Goal: Task Accomplishment & Management: Use online tool/utility

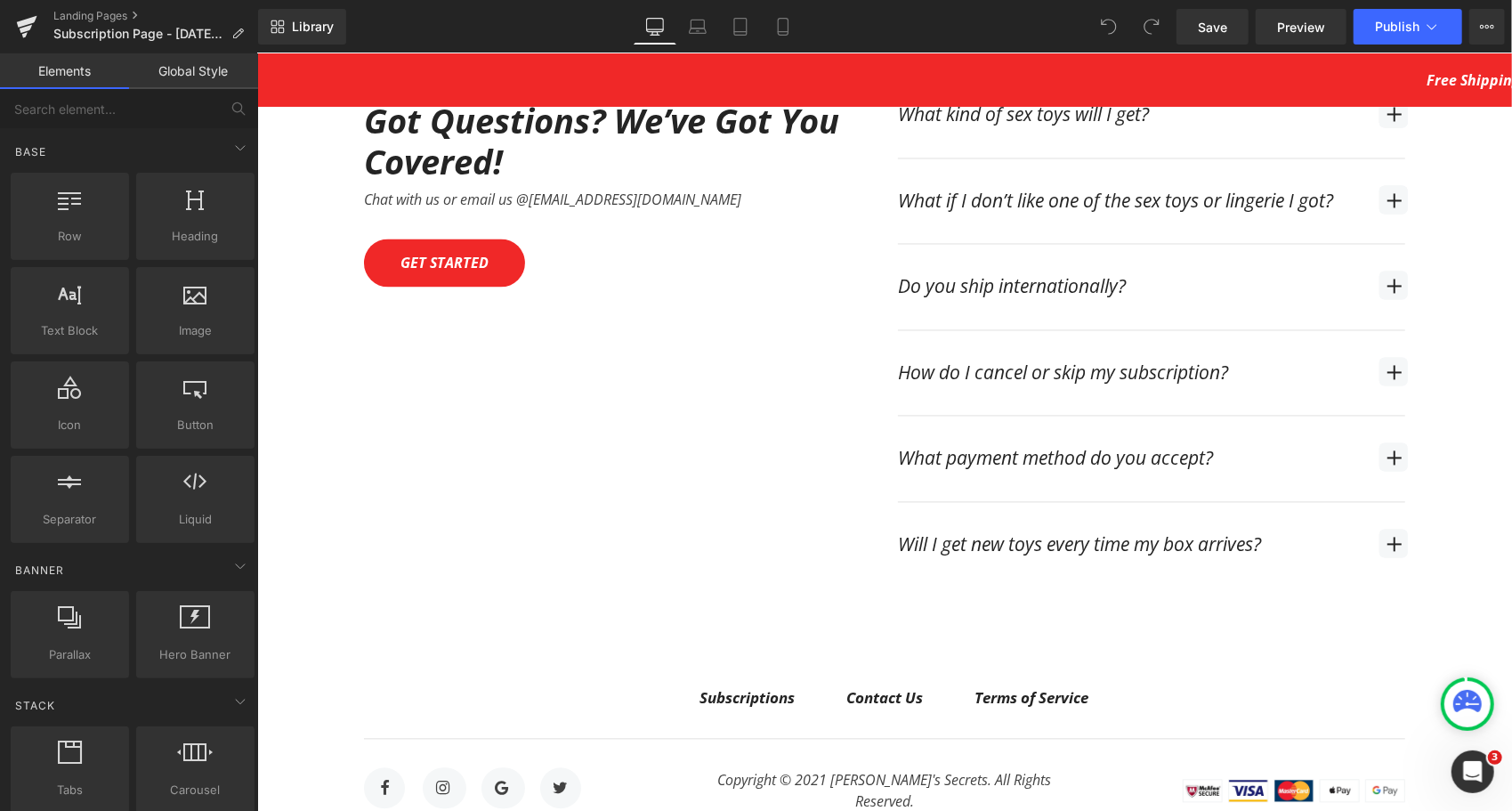
scroll to position [6674, 0]
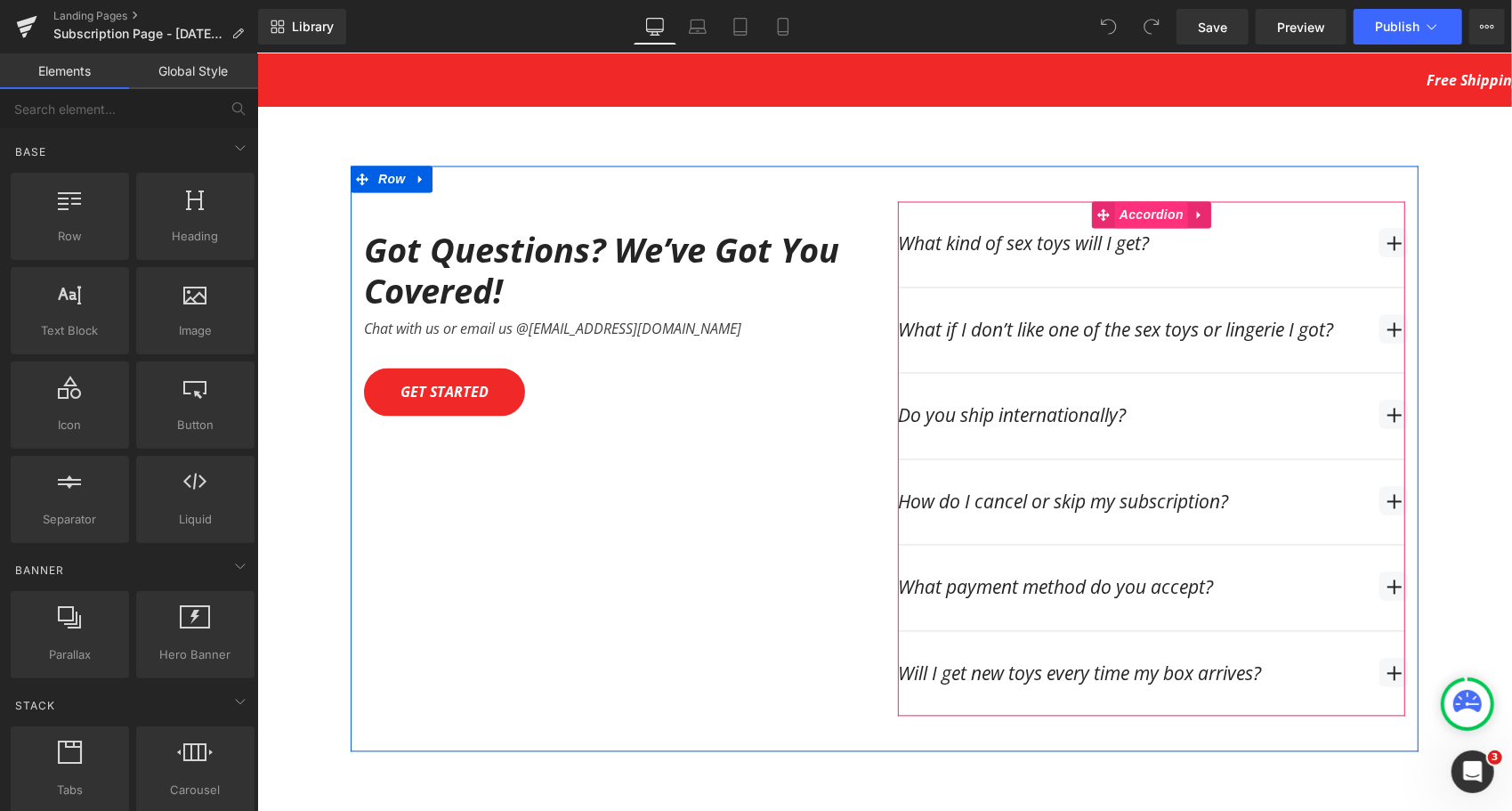
click at [1133, 202] on span "Accordion" at bounding box center [1150, 215] width 73 height 27
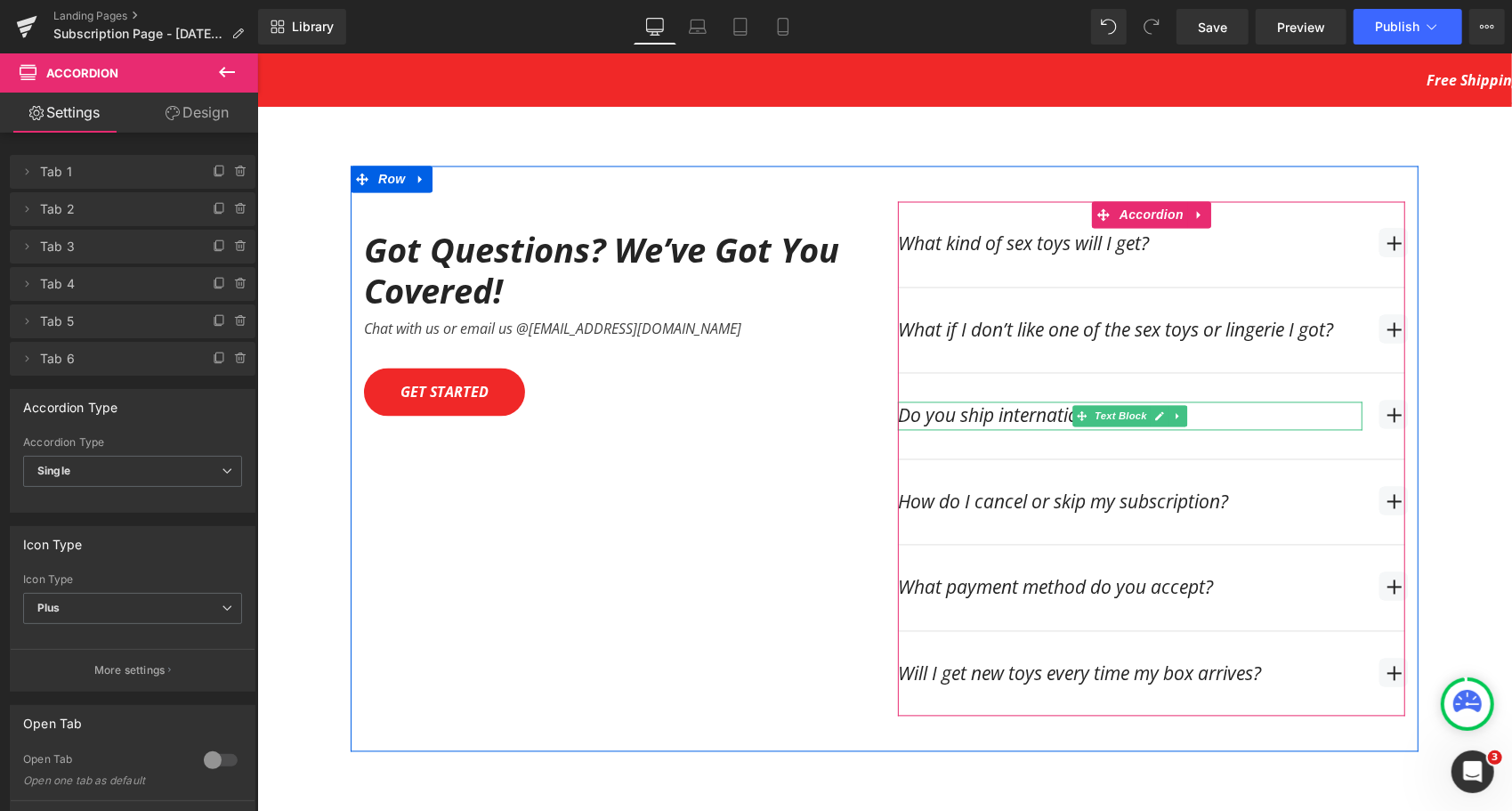
click at [1227, 401] on div "Do you ship internationally?" at bounding box center [1129, 416] width 465 height 29
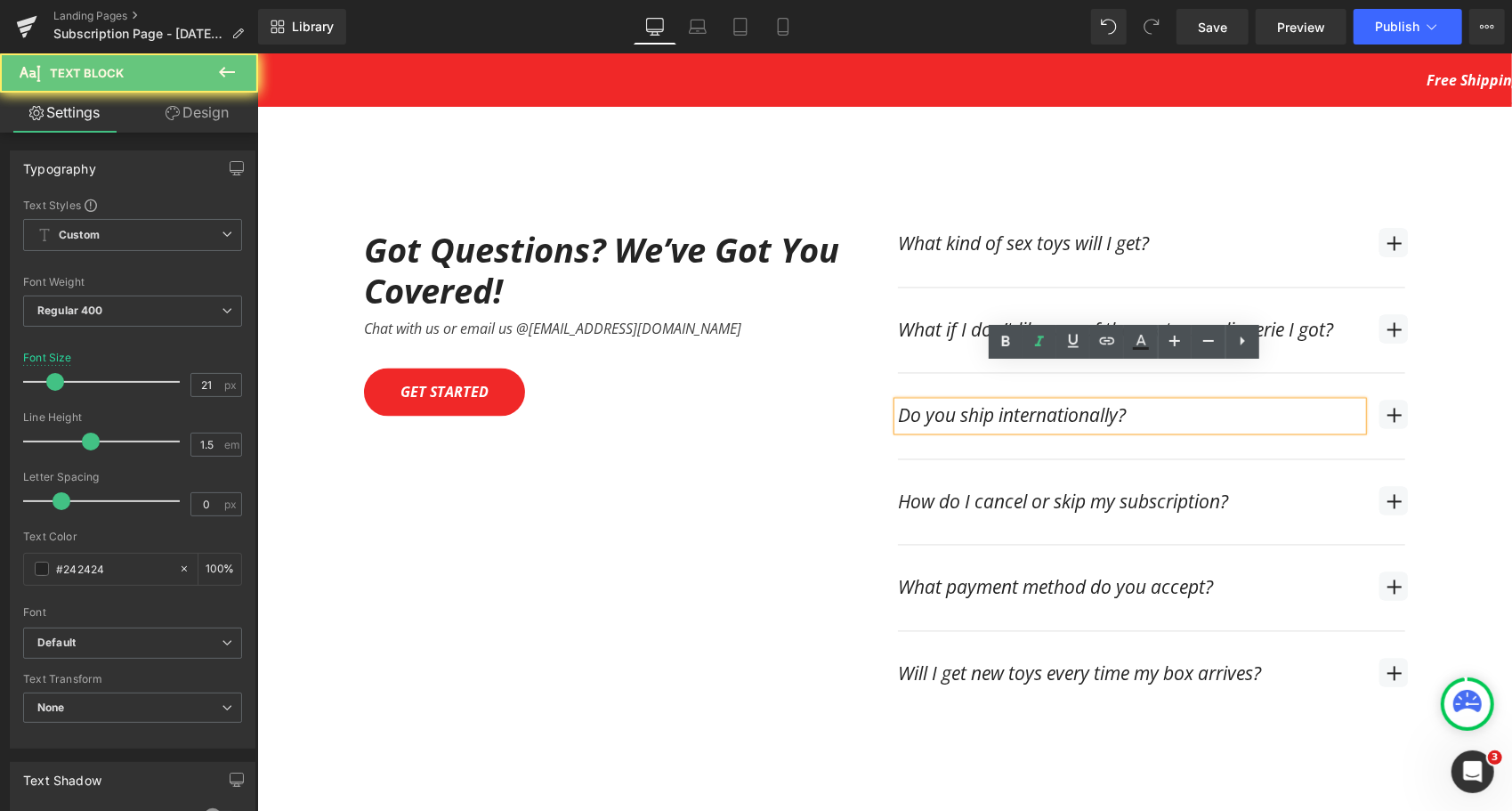
click at [1260, 401] on div "Do you ship internationally?" at bounding box center [1129, 416] width 465 height 29
click at [1370, 378] on div "Do you ship internationally? Text Block" at bounding box center [1150, 416] width 507 height 86
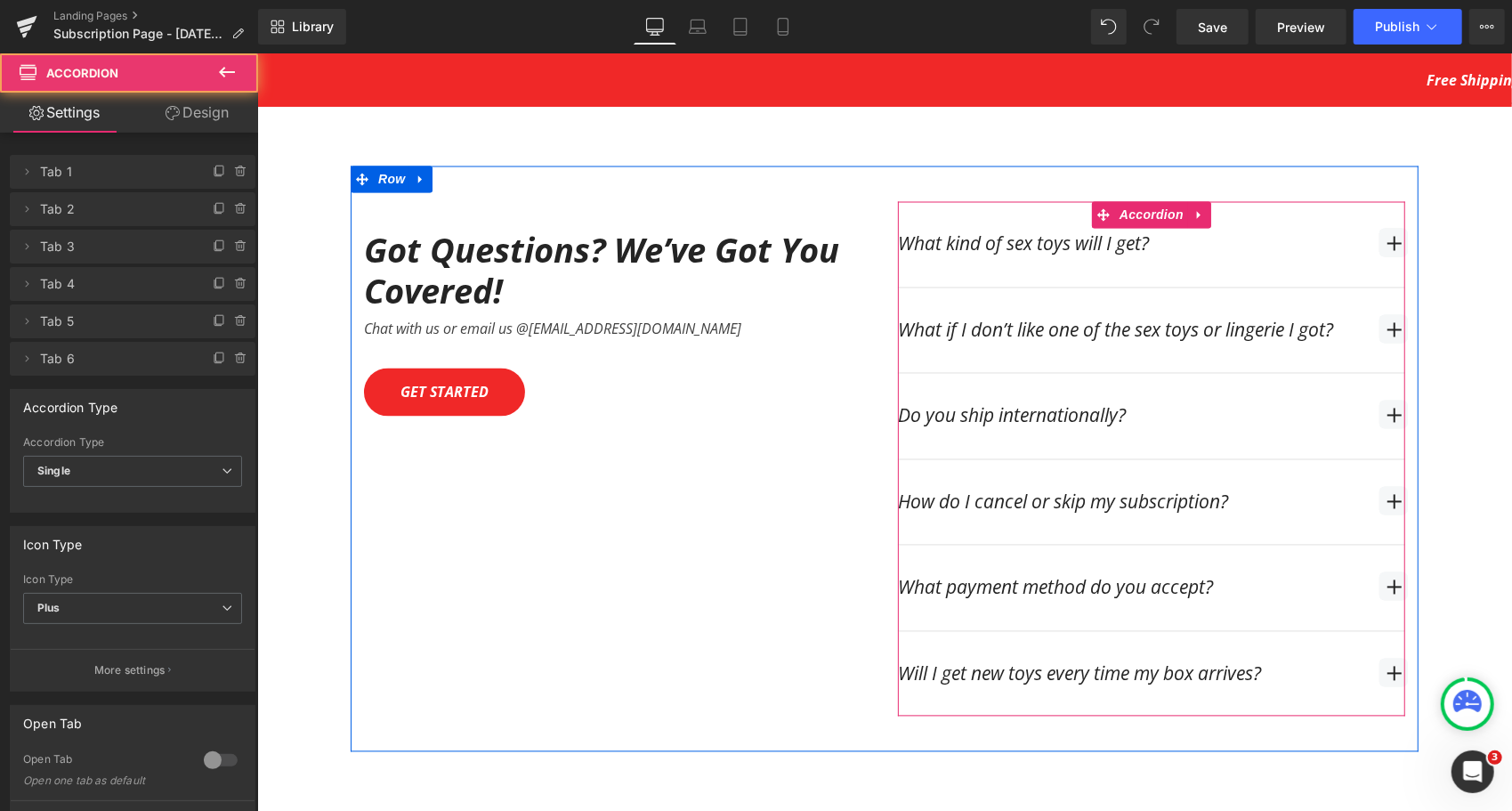
click at [1384, 399] on span "button" at bounding box center [1392, 414] width 29 height 29
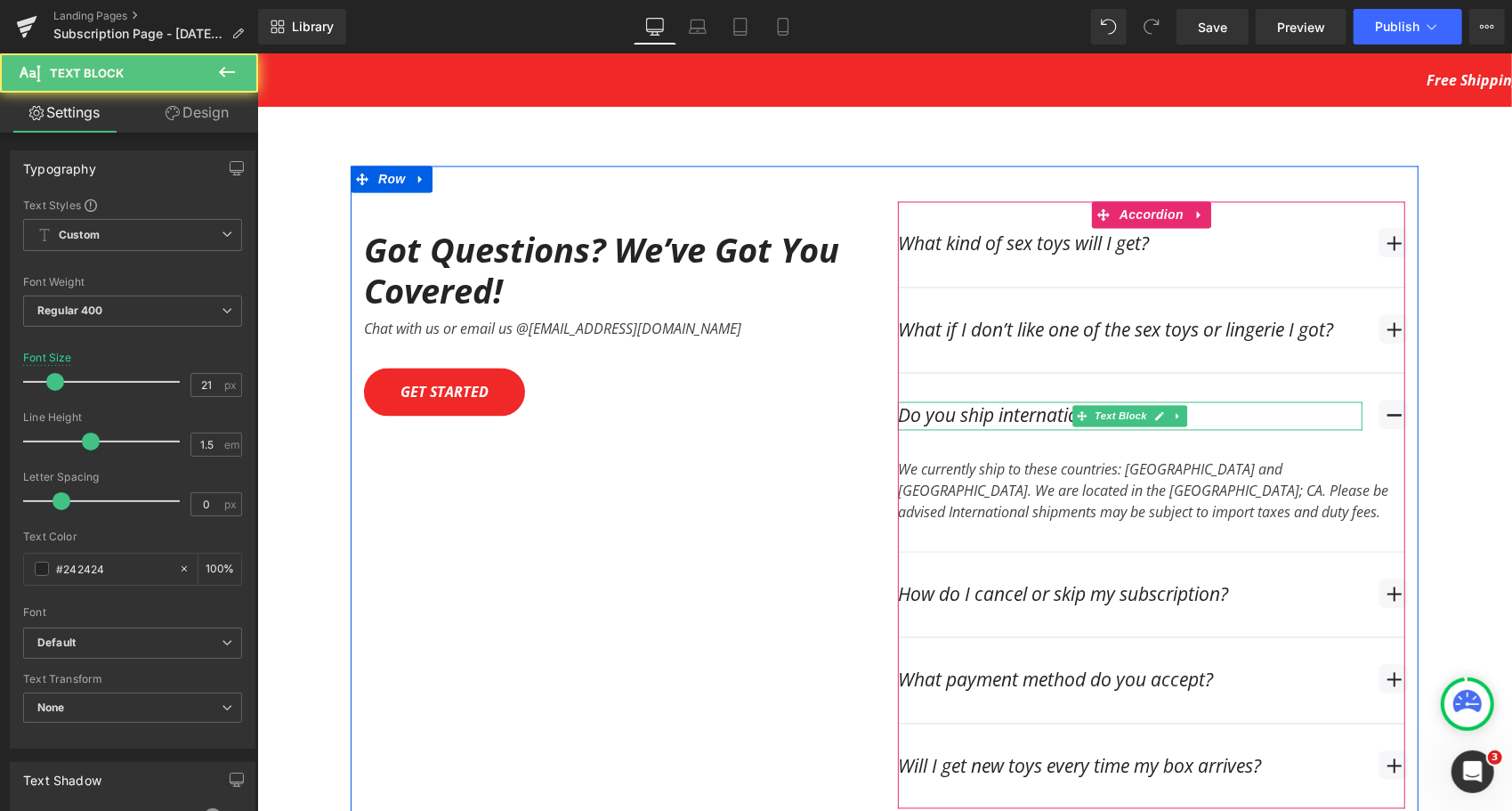
click at [1004, 401] on div "Do you ship internationally?" at bounding box center [1129, 416] width 465 height 29
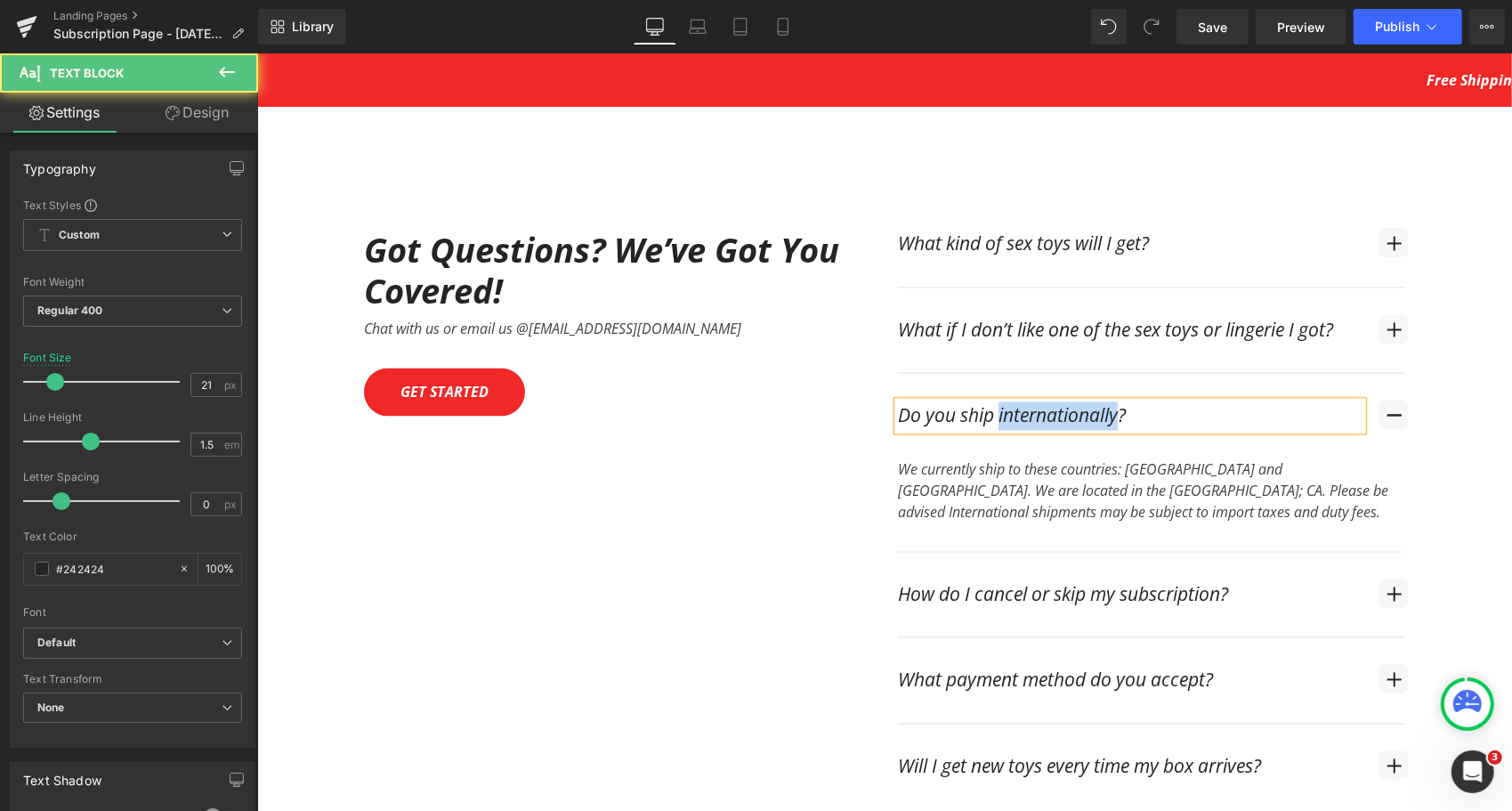
click at [1004, 401] on div "Do you ship internationally?" at bounding box center [1129, 416] width 465 height 29
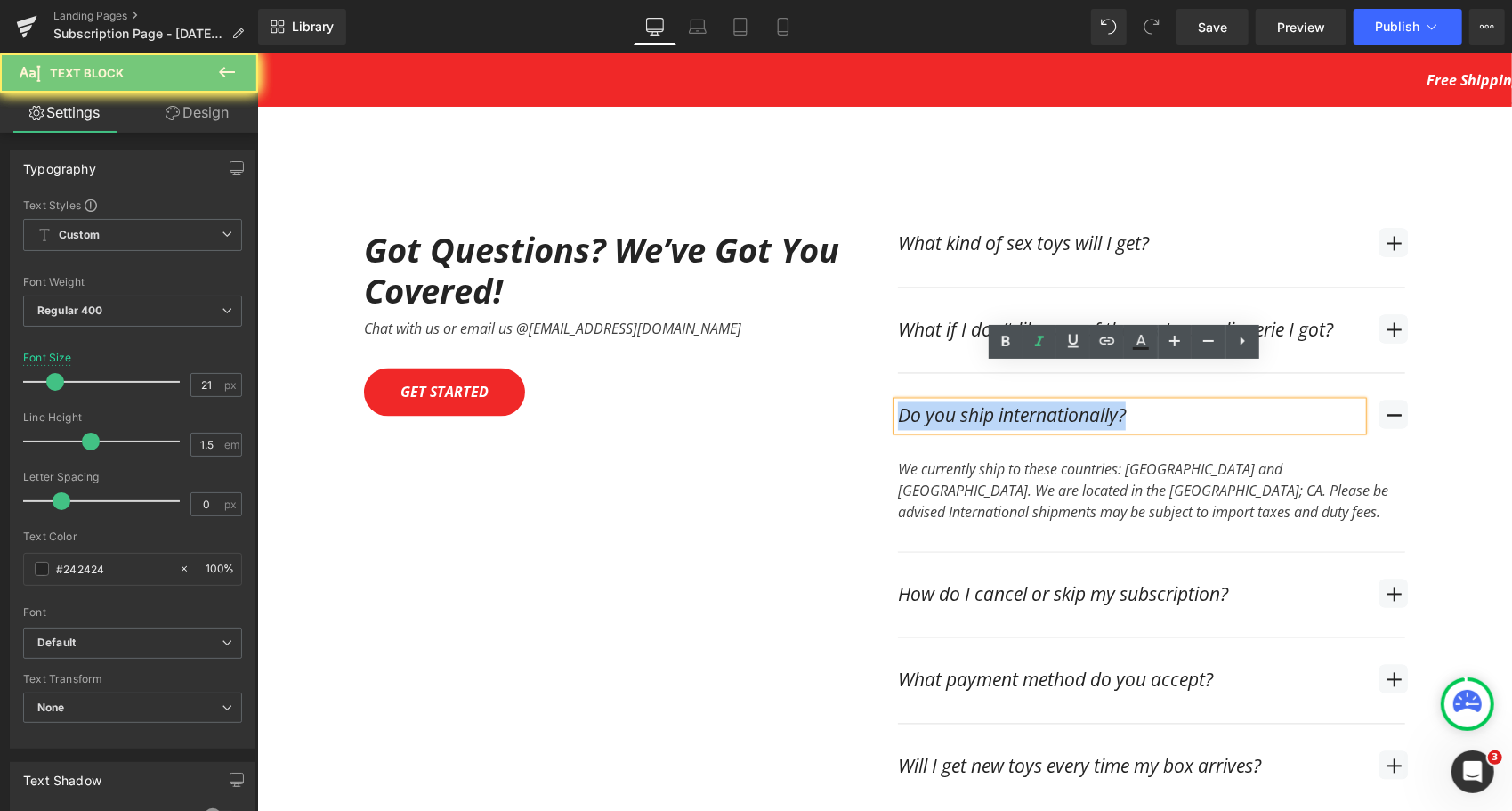
click at [1004, 401] on div "Do you ship internationally?" at bounding box center [1129, 416] width 465 height 29
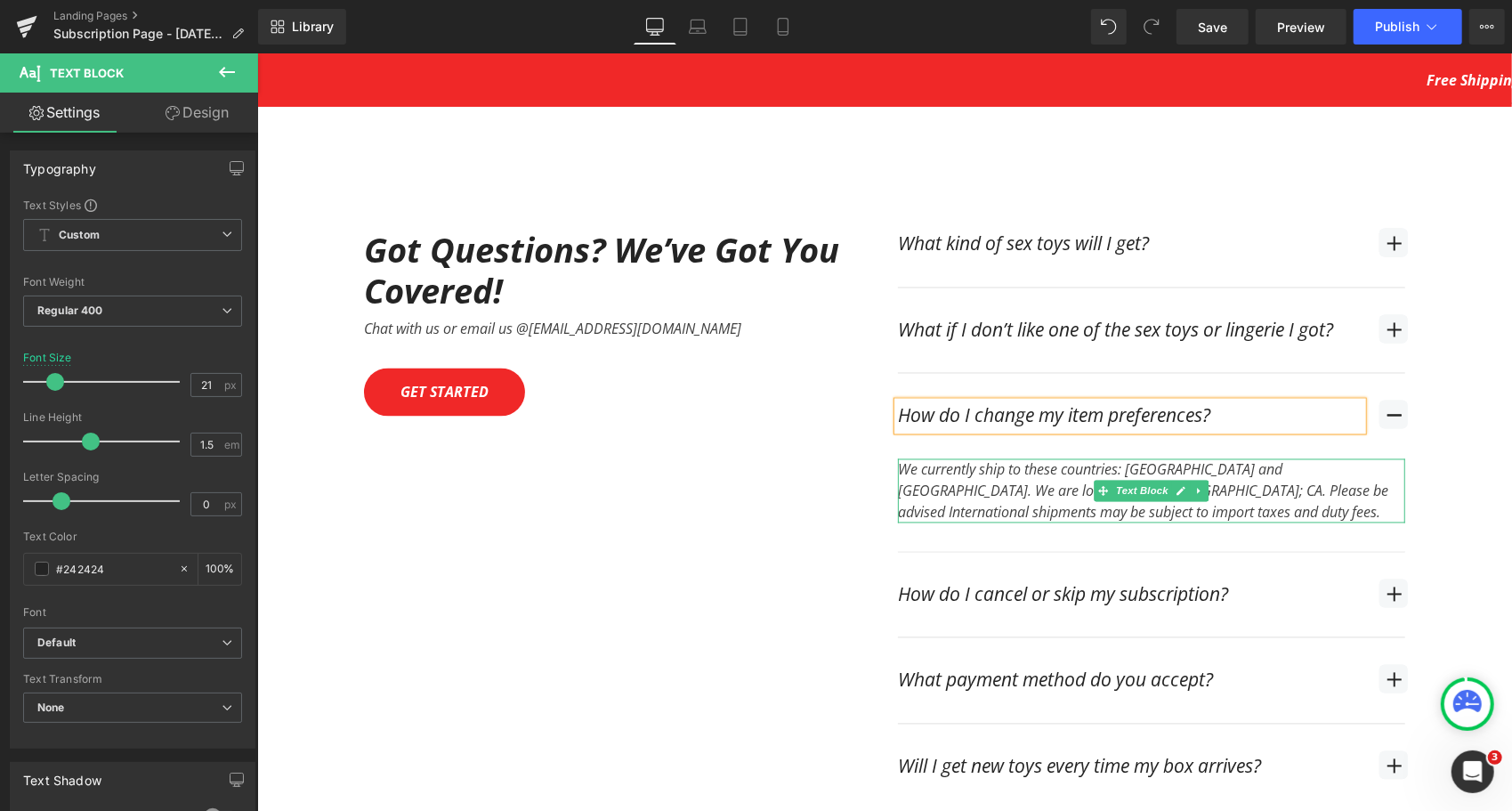
click at [1016, 458] on div "We currently ship to these countries: United States and Canada. We are located …" at bounding box center [1150, 490] width 507 height 64
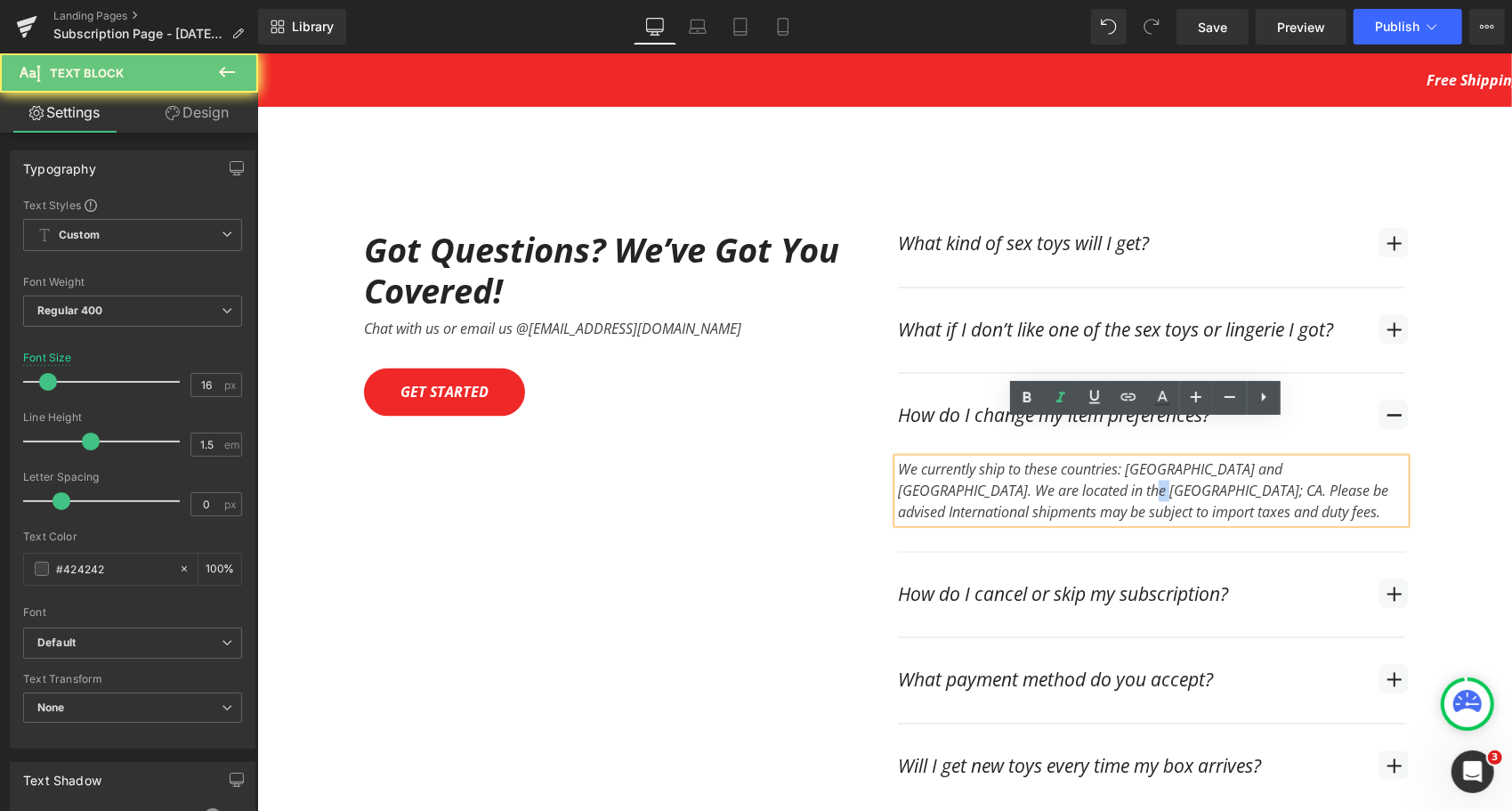
click at [1016, 458] on div "We currently ship to these countries: United States and Canada. We are located …" at bounding box center [1150, 490] width 507 height 64
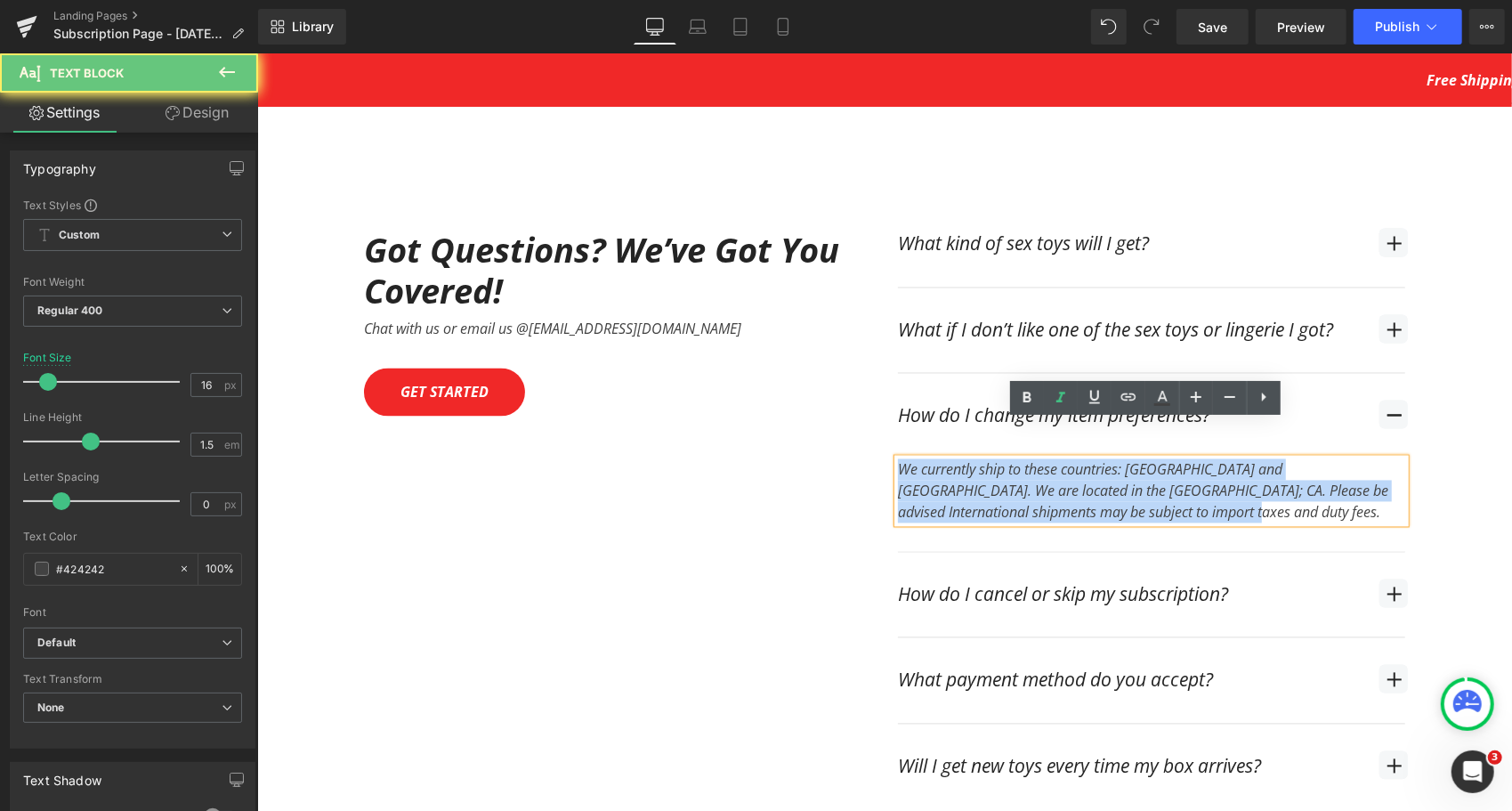
click at [1016, 458] on div "We currently ship to these countries: United States and Canada. We are located …" at bounding box center [1150, 490] width 507 height 64
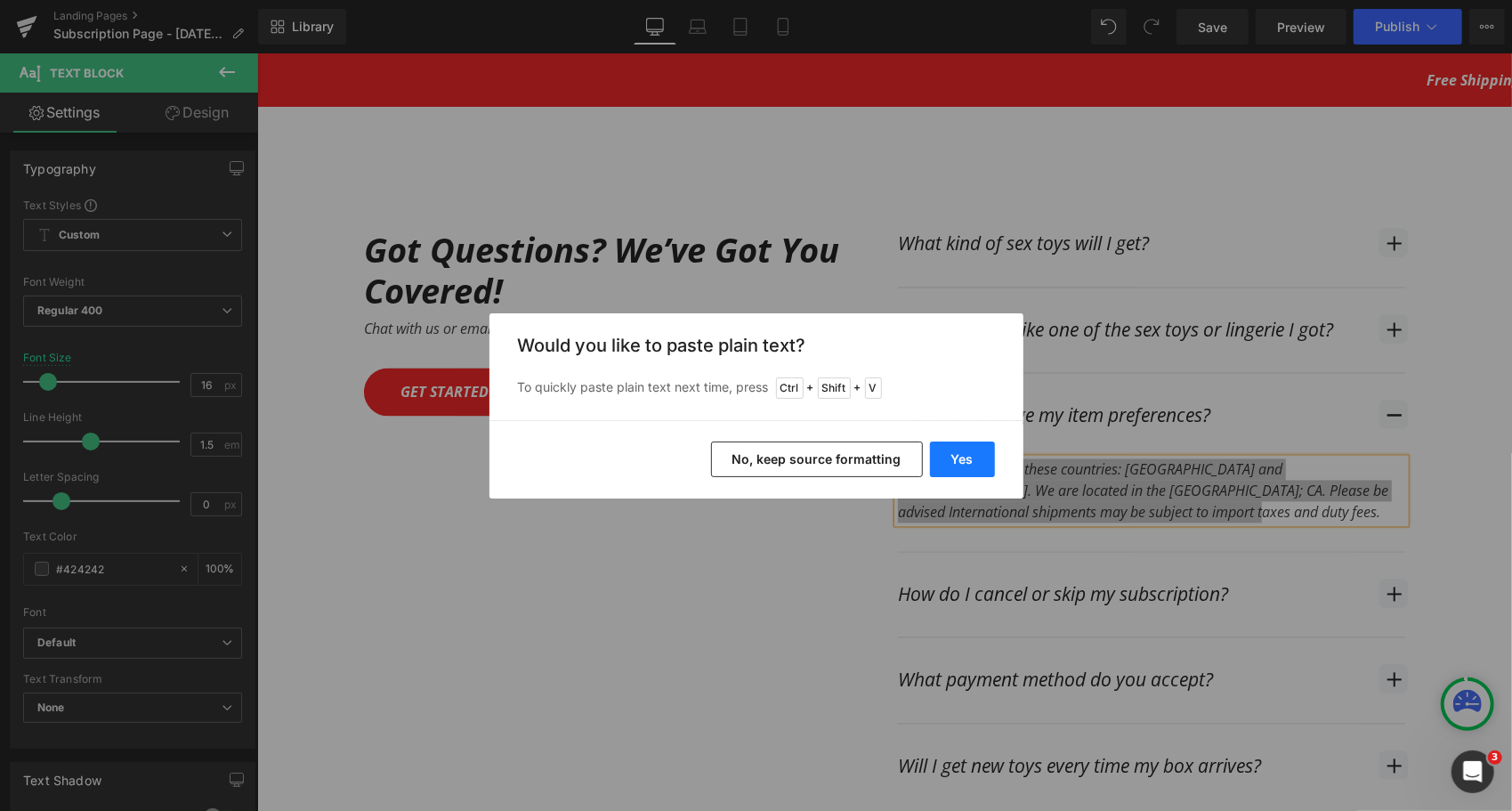
click at [965, 449] on button "Yes" at bounding box center [961, 459] width 65 height 36
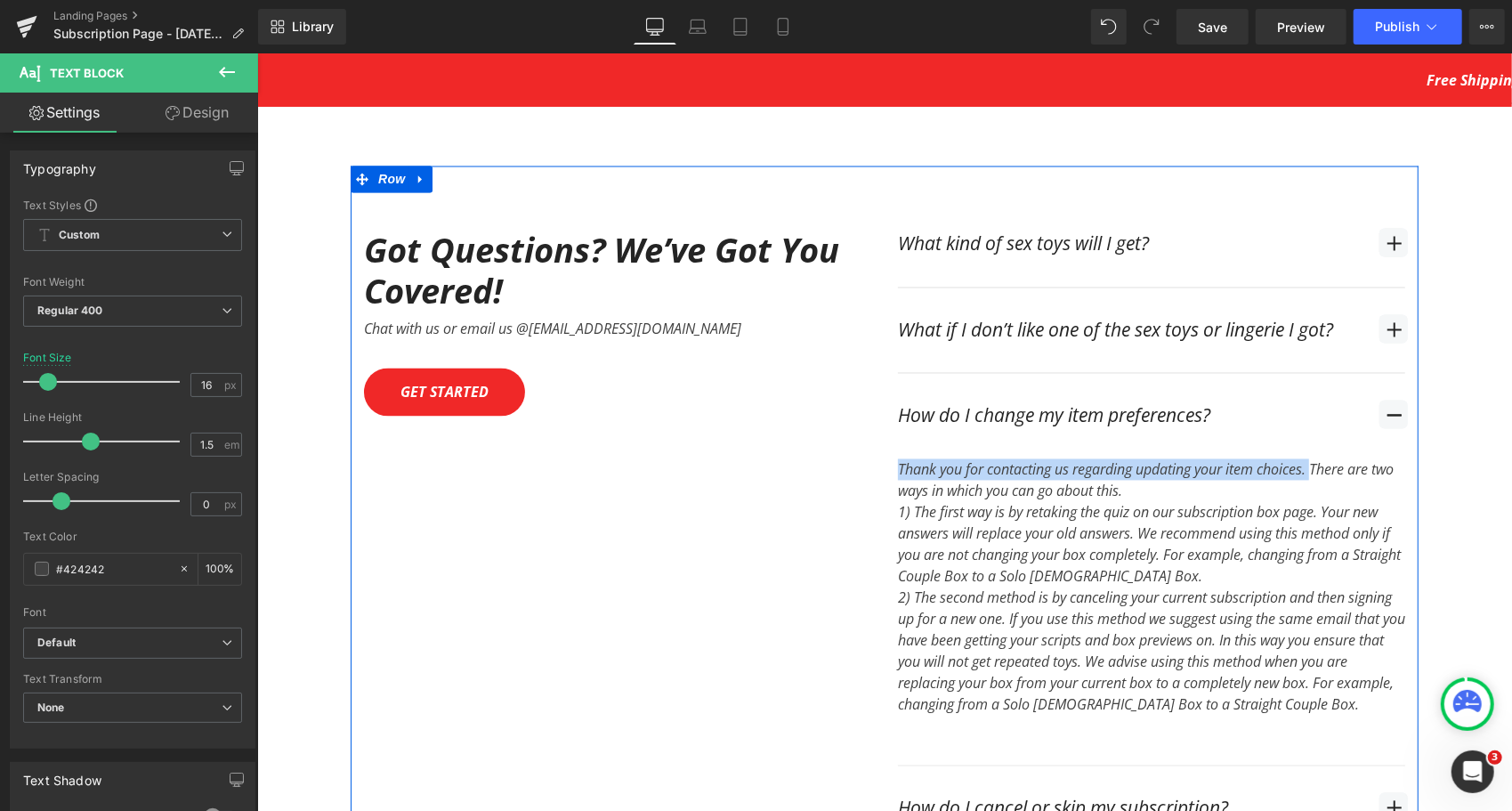
drag, startPoint x: 1311, startPoint y: 435, endPoint x: 882, endPoint y: 437, distance: 429.0
click at [883, 437] on div "What kind of sex toys will I get? Text Block You will get the subscription box …" at bounding box center [1150, 611] width 534 height 821
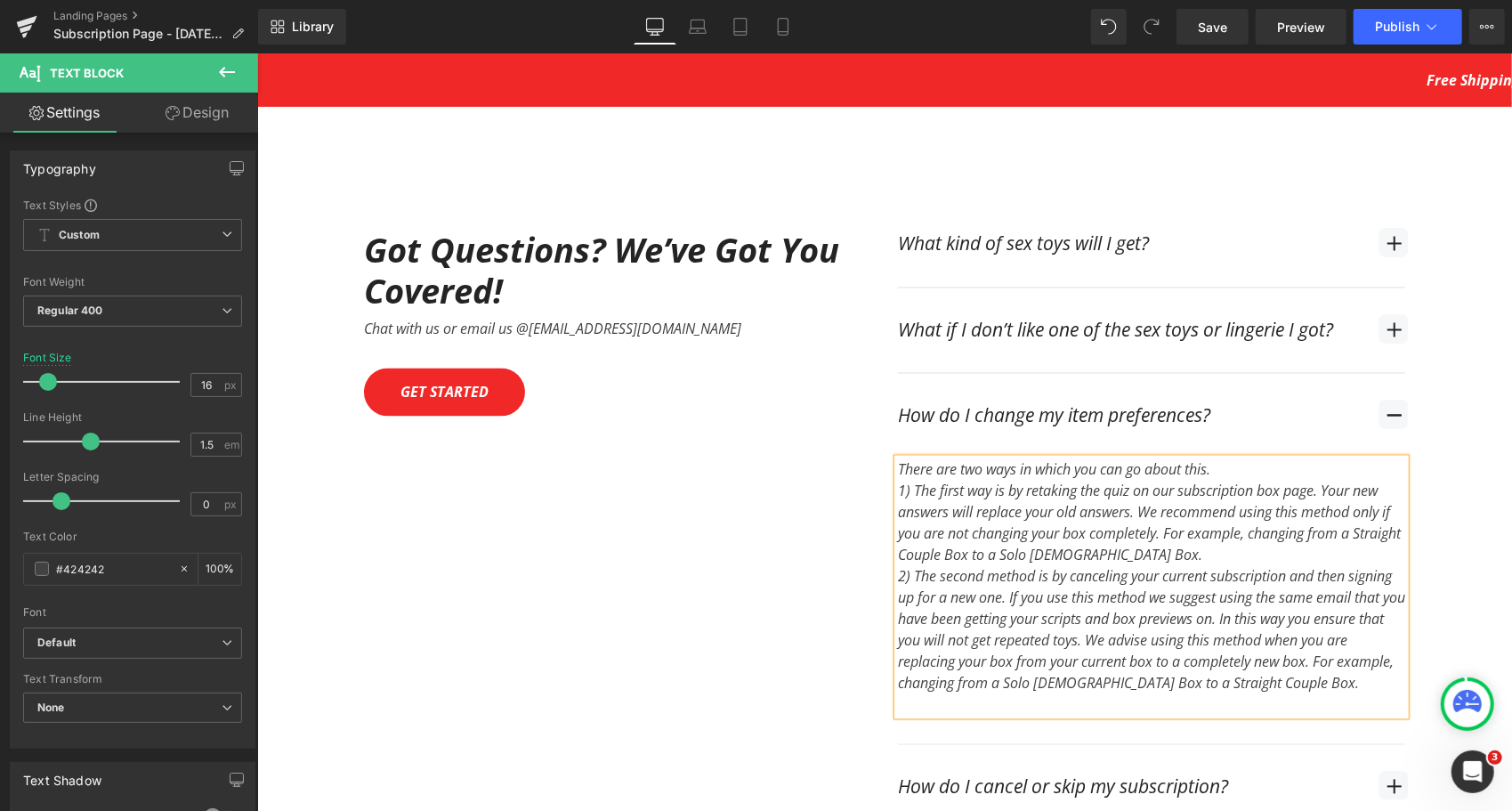
click at [1244, 458] on div "There are two ways in which you can go about this.   1) The first way is by r…" at bounding box center [1150, 586] width 507 height 257
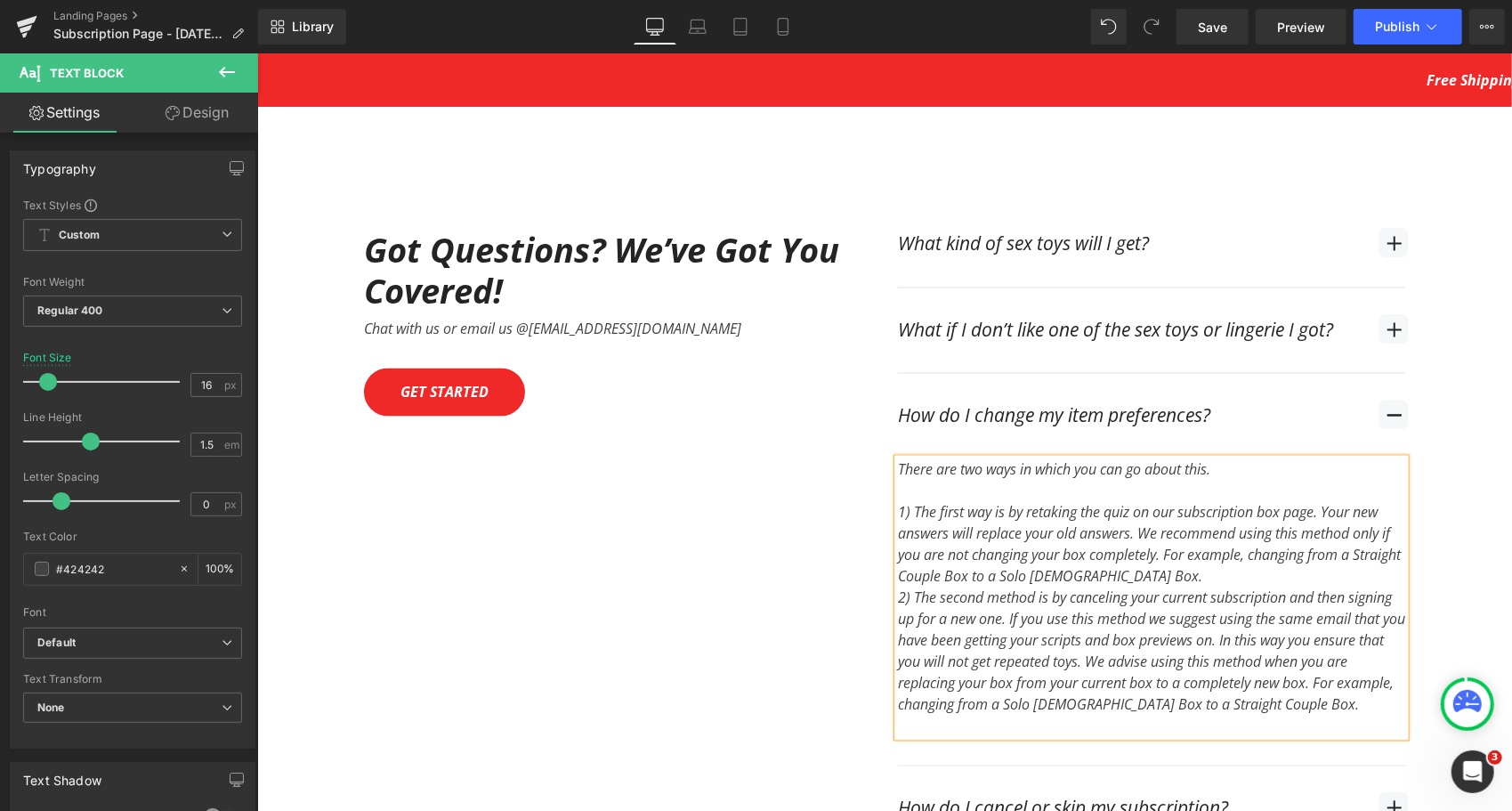
click at [1217, 537] on div "1) The first way is by retaking the quiz on our subscription box page. Your new…" at bounding box center [1150, 544] width 507 height 86
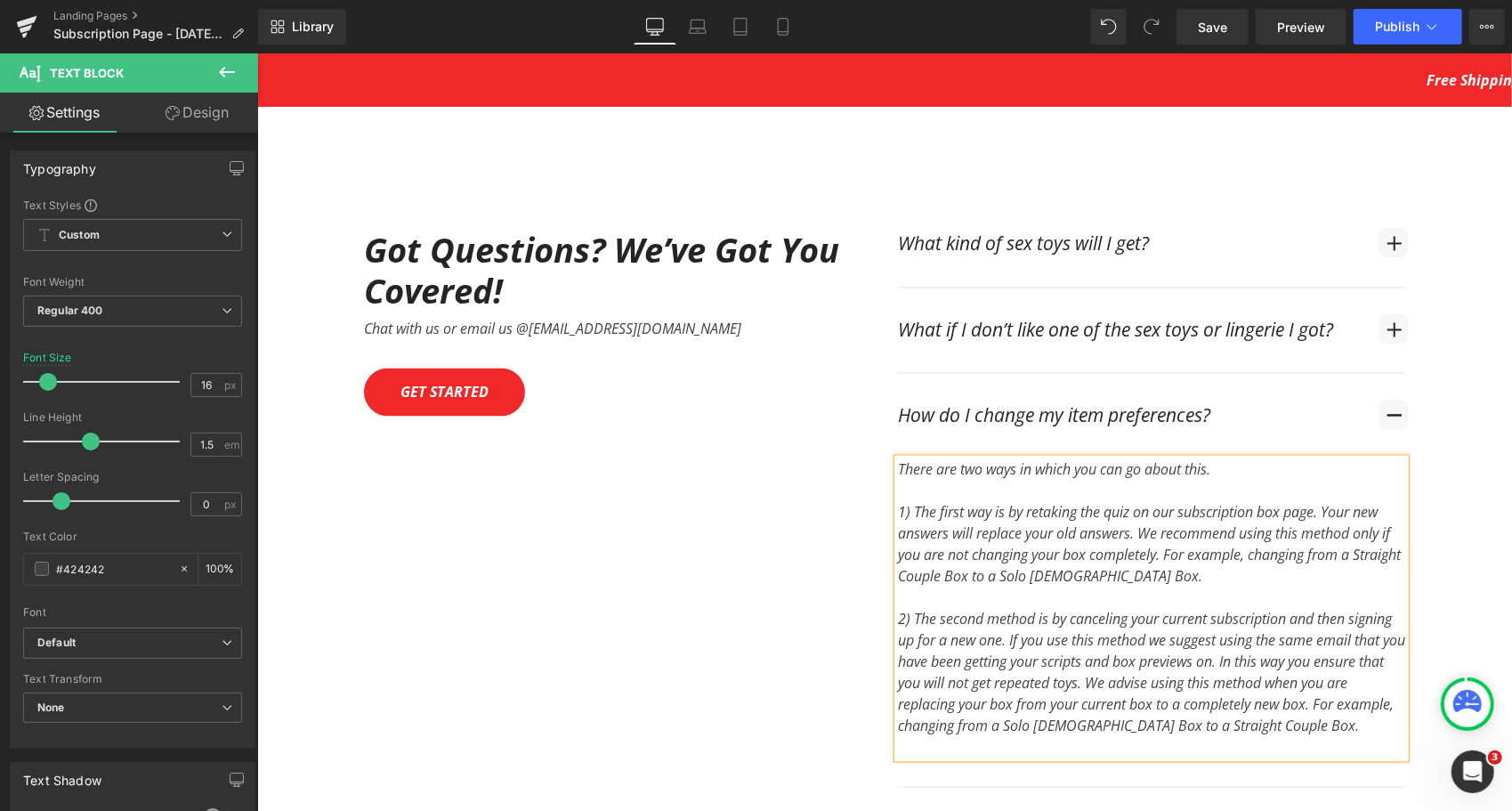
click at [1321, 501] on div "1) The first way is by retaking the quiz on our subscription box page. Your new…" at bounding box center [1150, 544] width 507 height 86
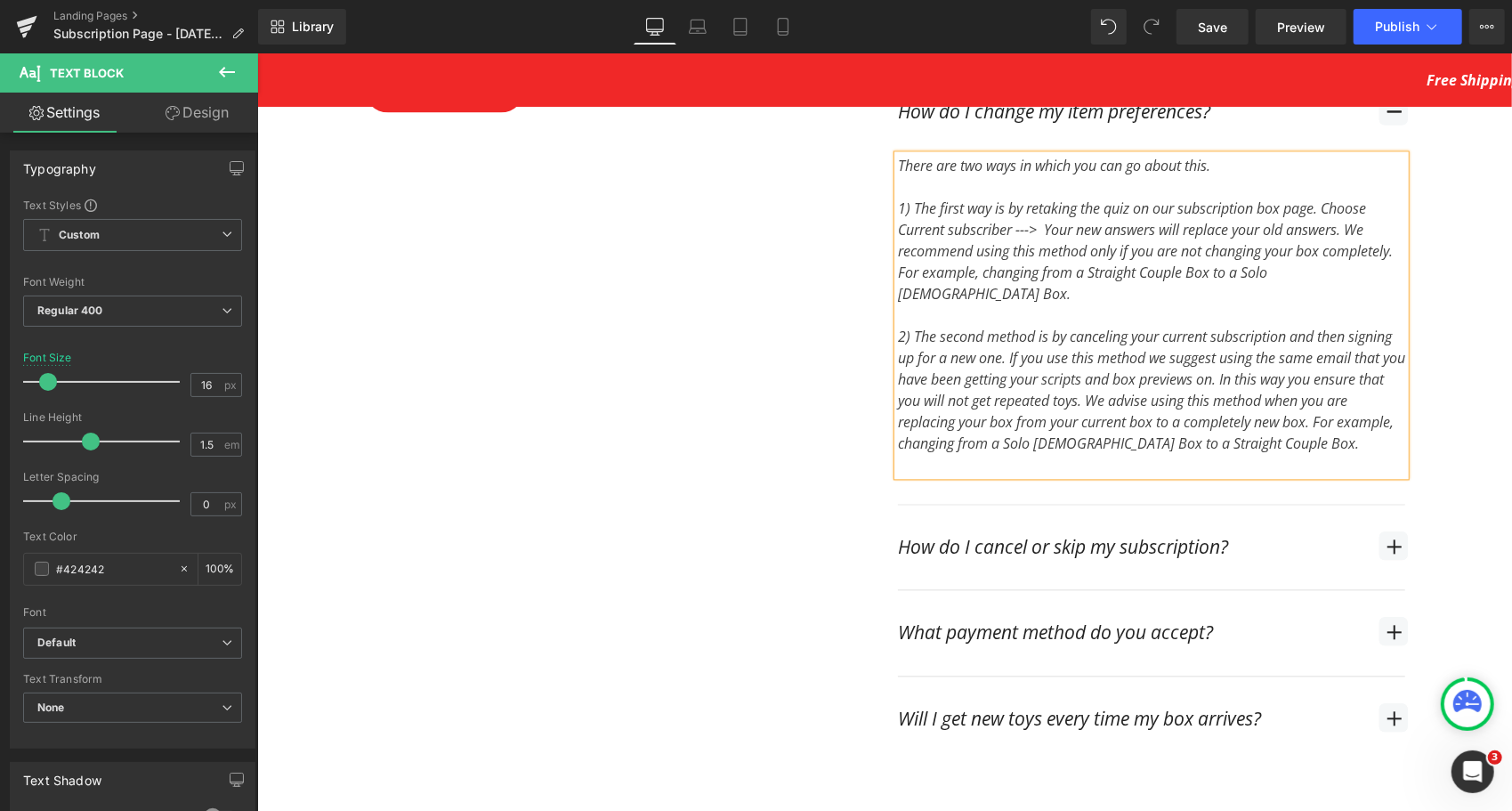
scroll to position [6764, 0]
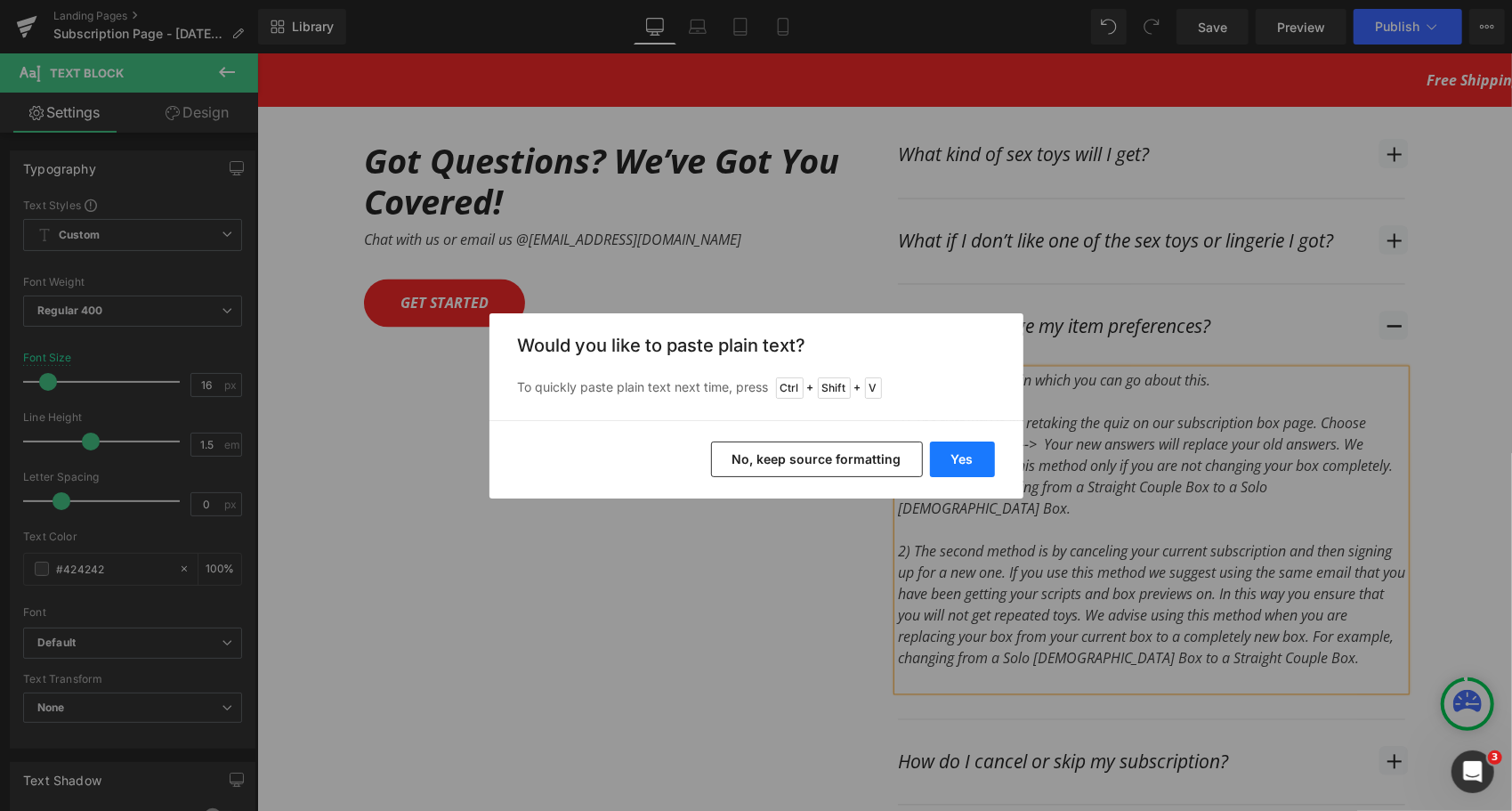
click at [974, 455] on button "Yes" at bounding box center [961, 459] width 65 height 36
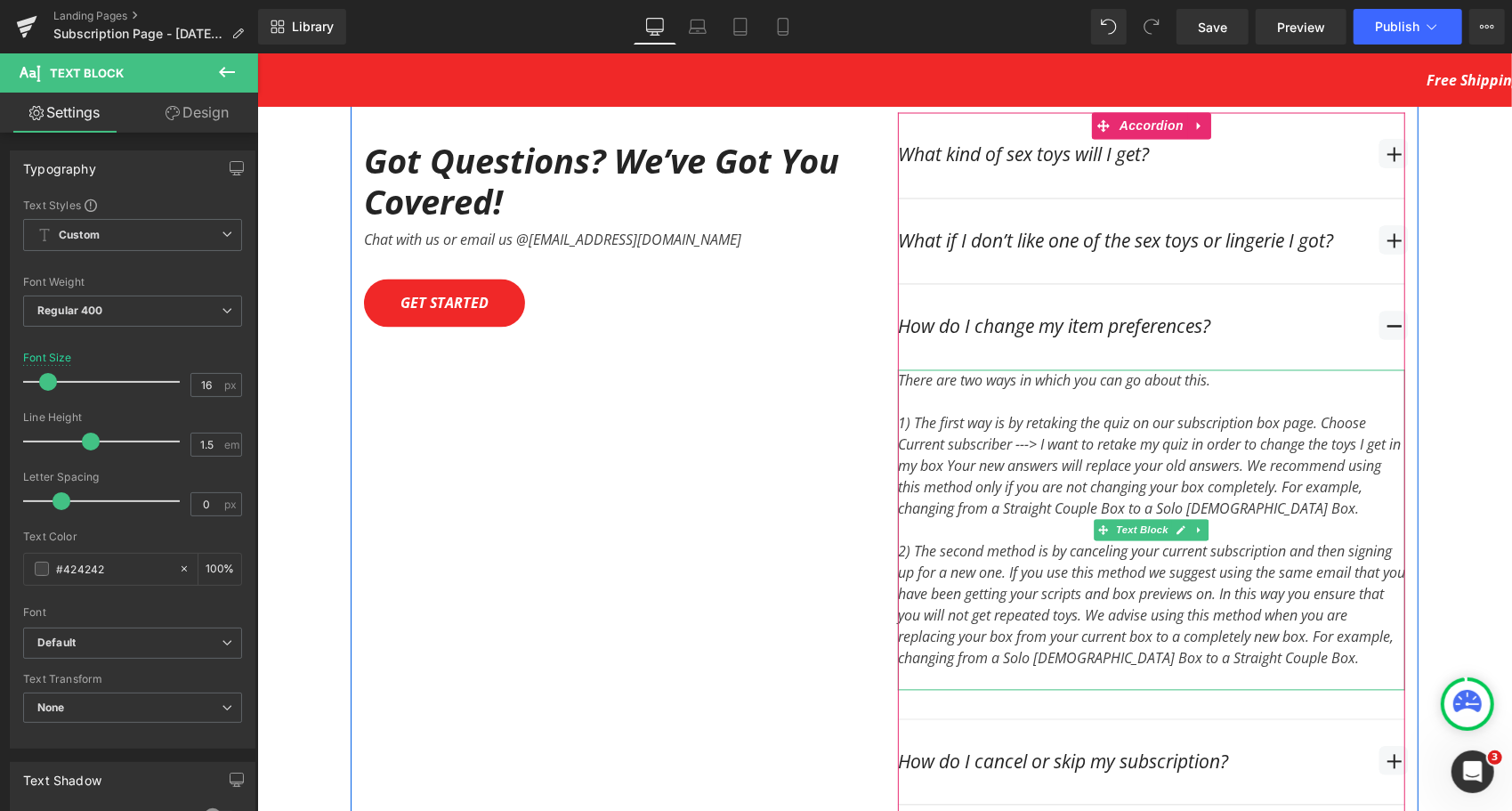
click at [950, 433] on div "1) The first way is by retaking the quiz on our subscription box page. Choose C…" at bounding box center [1150, 465] width 507 height 107
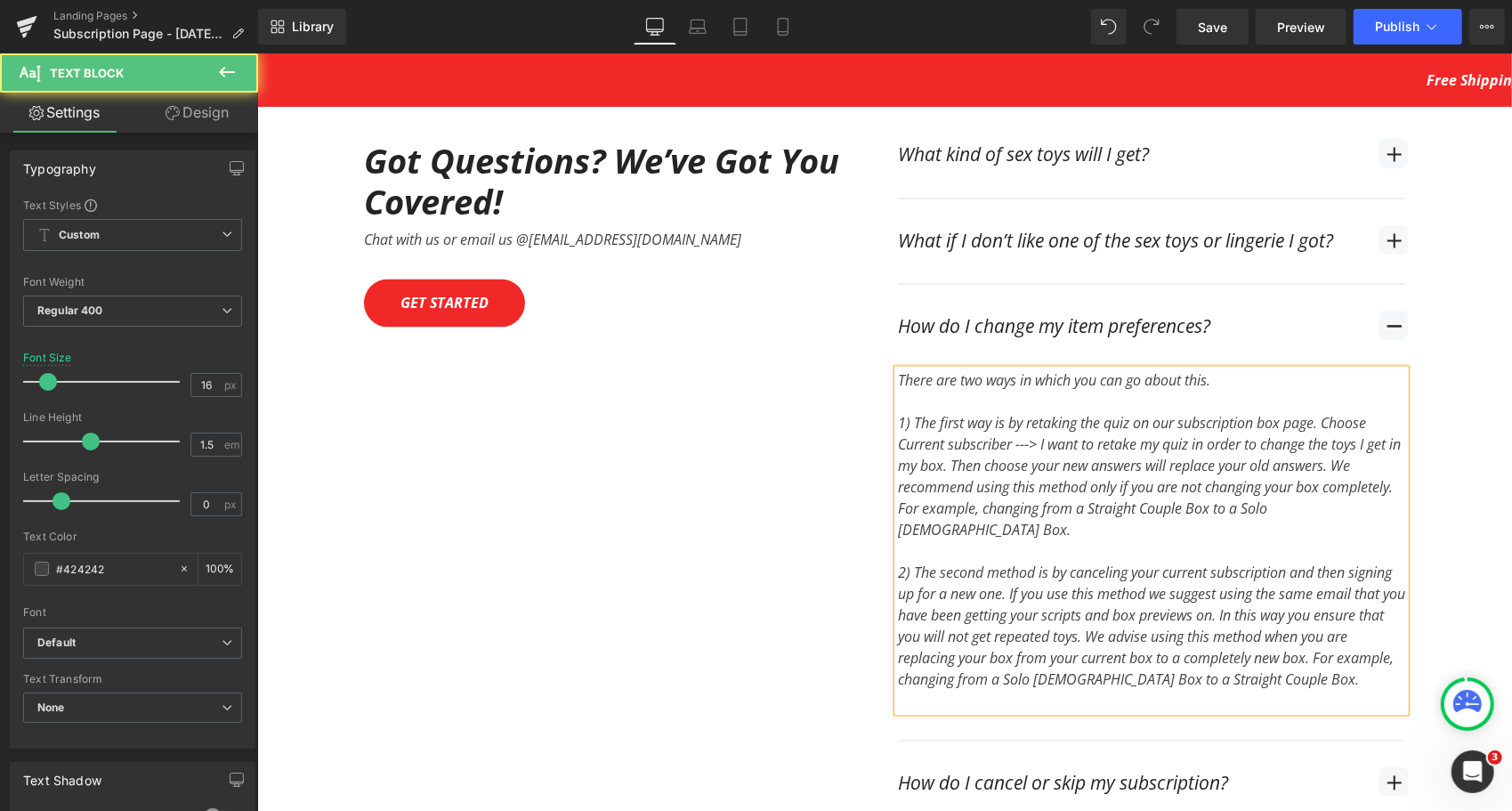
click at [1160, 433] on div "1) The first way is by retaking the quiz on our subscription box page. Choose C…" at bounding box center [1150, 475] width 507 height 128
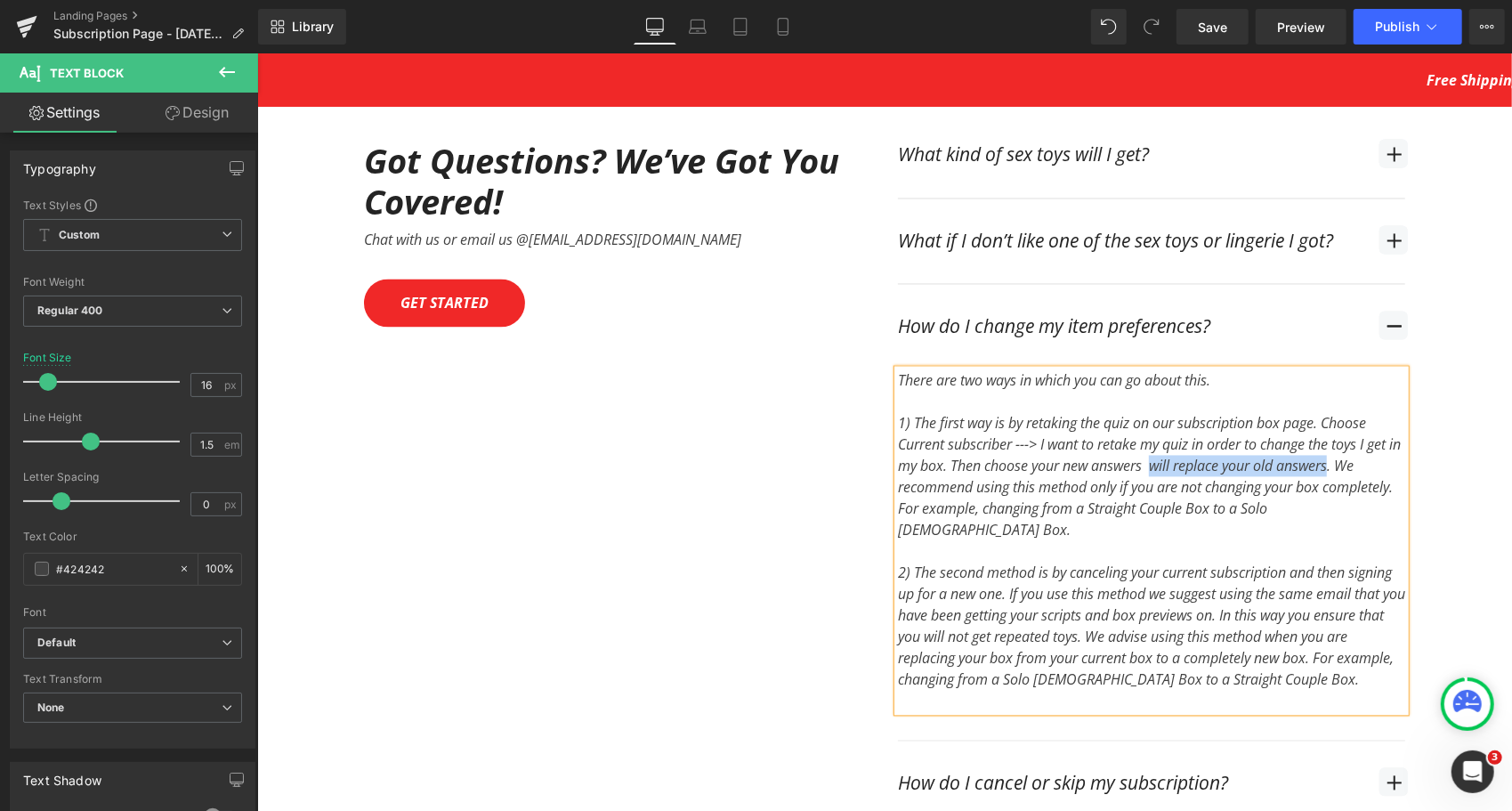
drag, startPoint x: 1171, startPoint y: 432, endPoint x: 1346, endPoint y: 433, distance: 175.0
click at [1346, 433] on div "1) The first way is by retaking the quiz on our subscription box page. Choose C…" at bounding box center [1150, 475] width 507 height 128
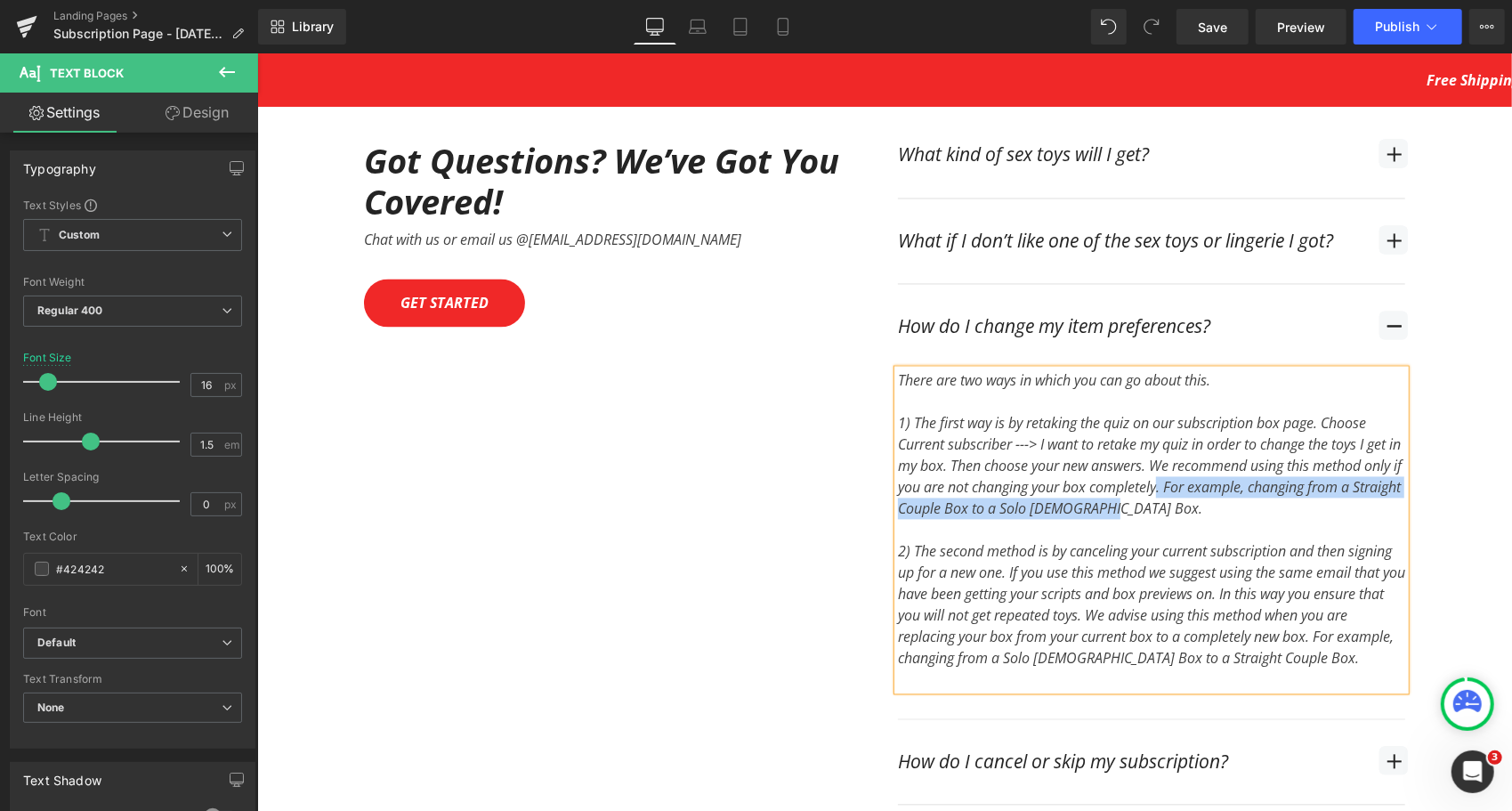
drag, startPoint x: 1194, startPoint y: 449, endPoint x: 1246, endPoint y: 471, distance: 56.5
click at [1246, 471] on div "1) The first way is by retaking the quiz on our subscription box page. Choose C…" at bounding box center [1150, 465] width 507 height 107
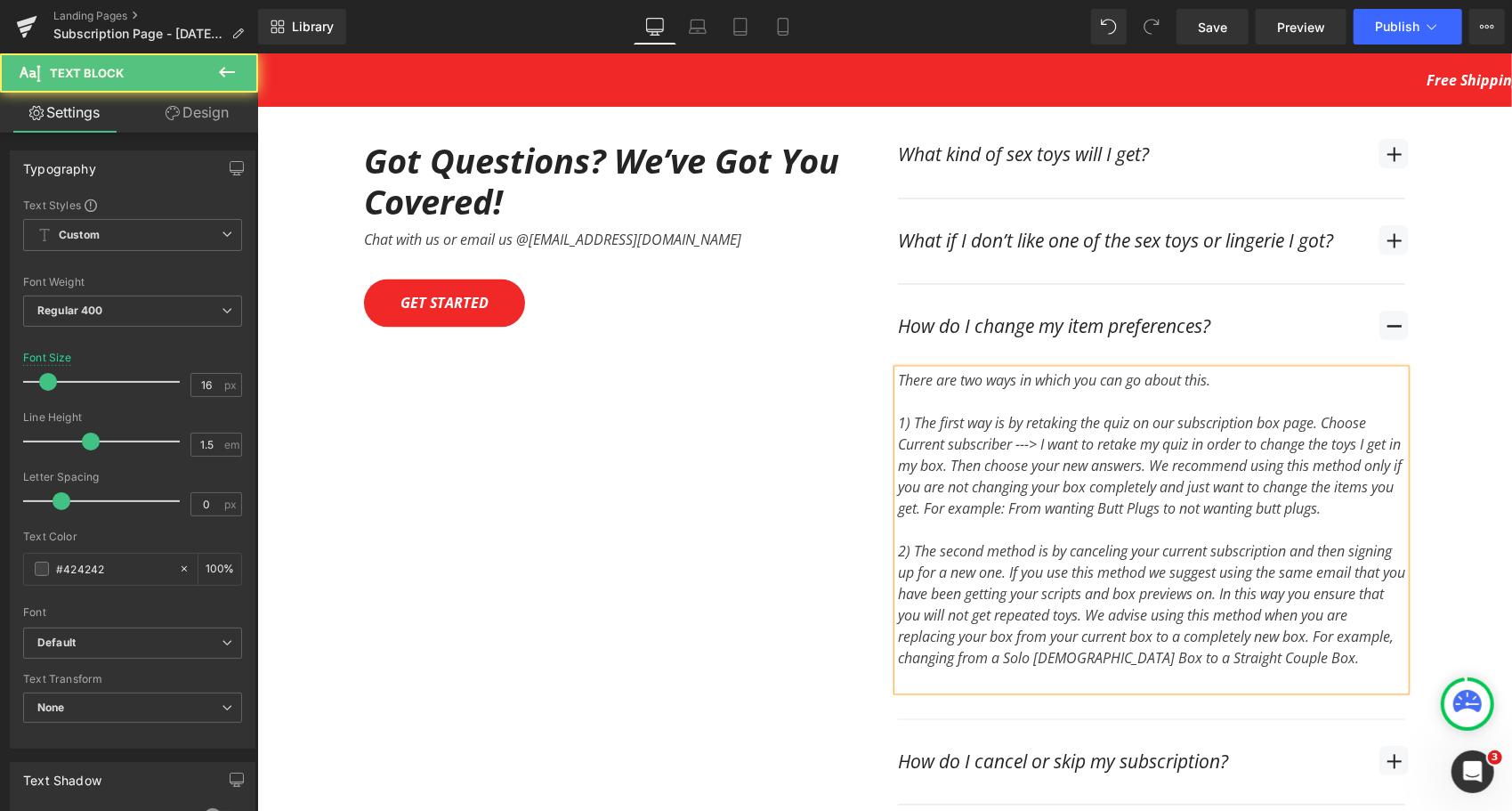
click at [1079, 574] on div "2) The second method is by canceling your current subscription and then signing…" at bounding box center [1150, 604] width 507 height 128
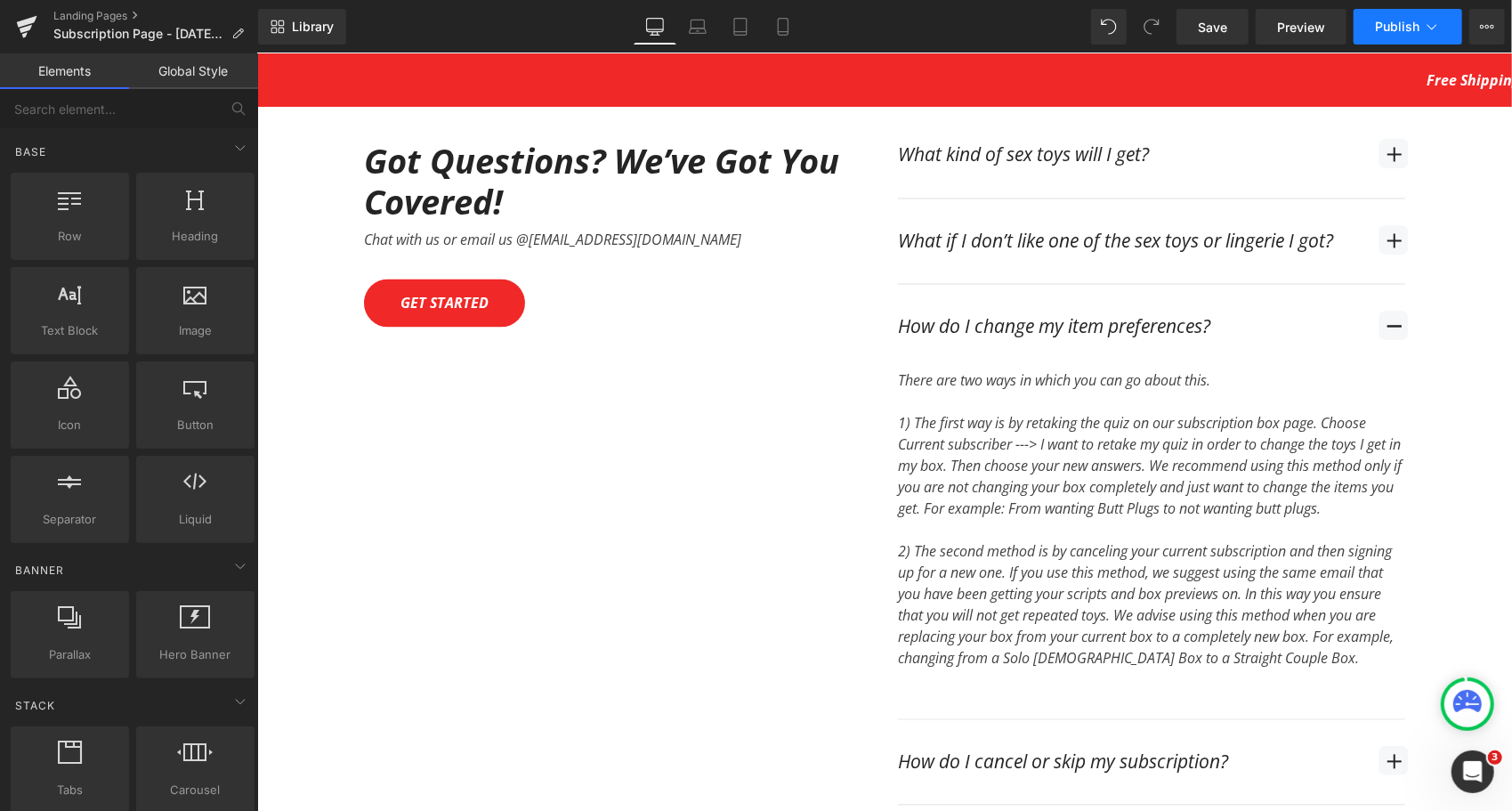
click at [1402, 22] on span "Publish" at bounding box center [1397, 26] width 44 height 14
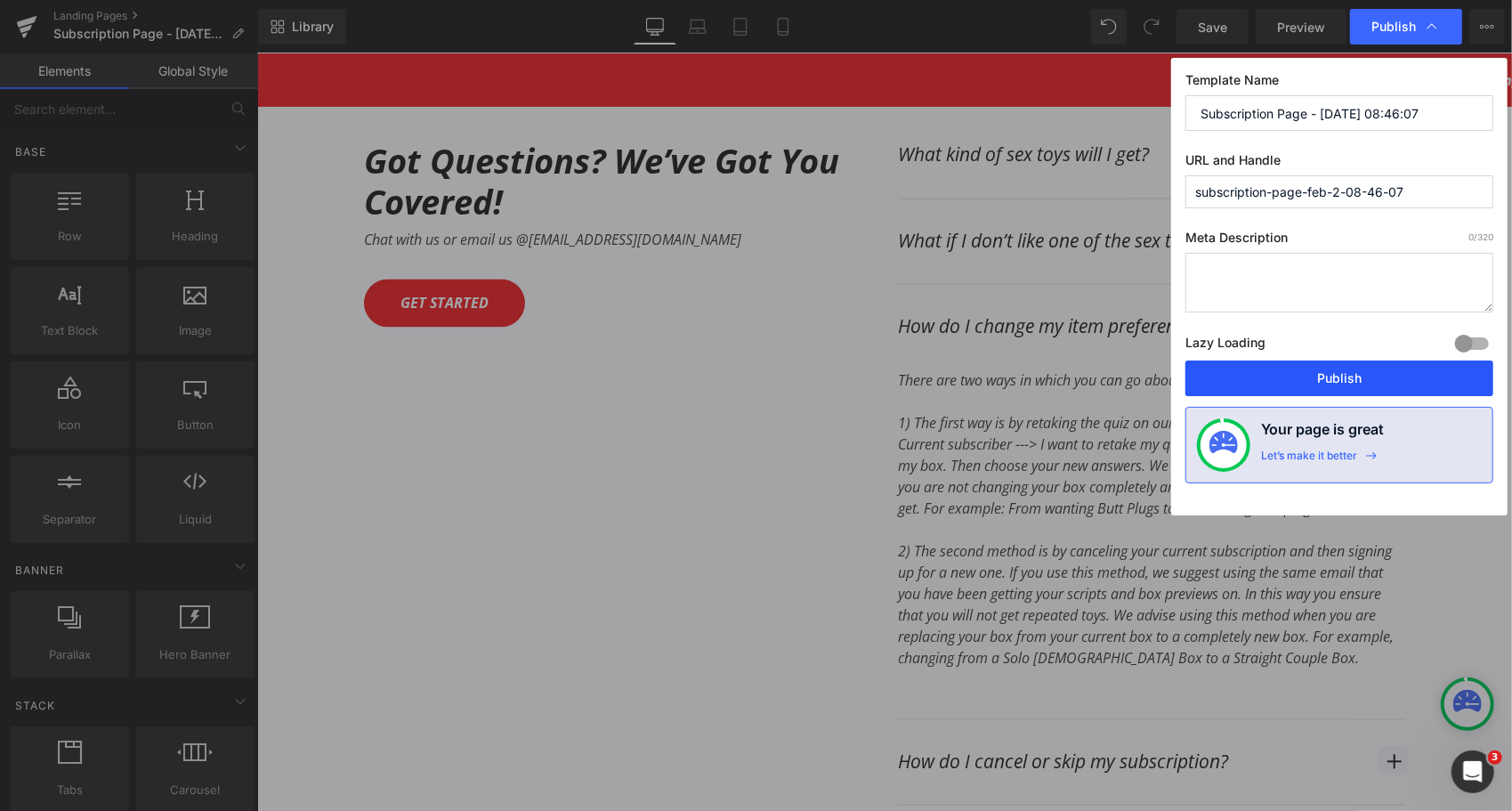
click at [1355, 372] on button "Publish" at bounding box center [1338, 378] width 308 height 36
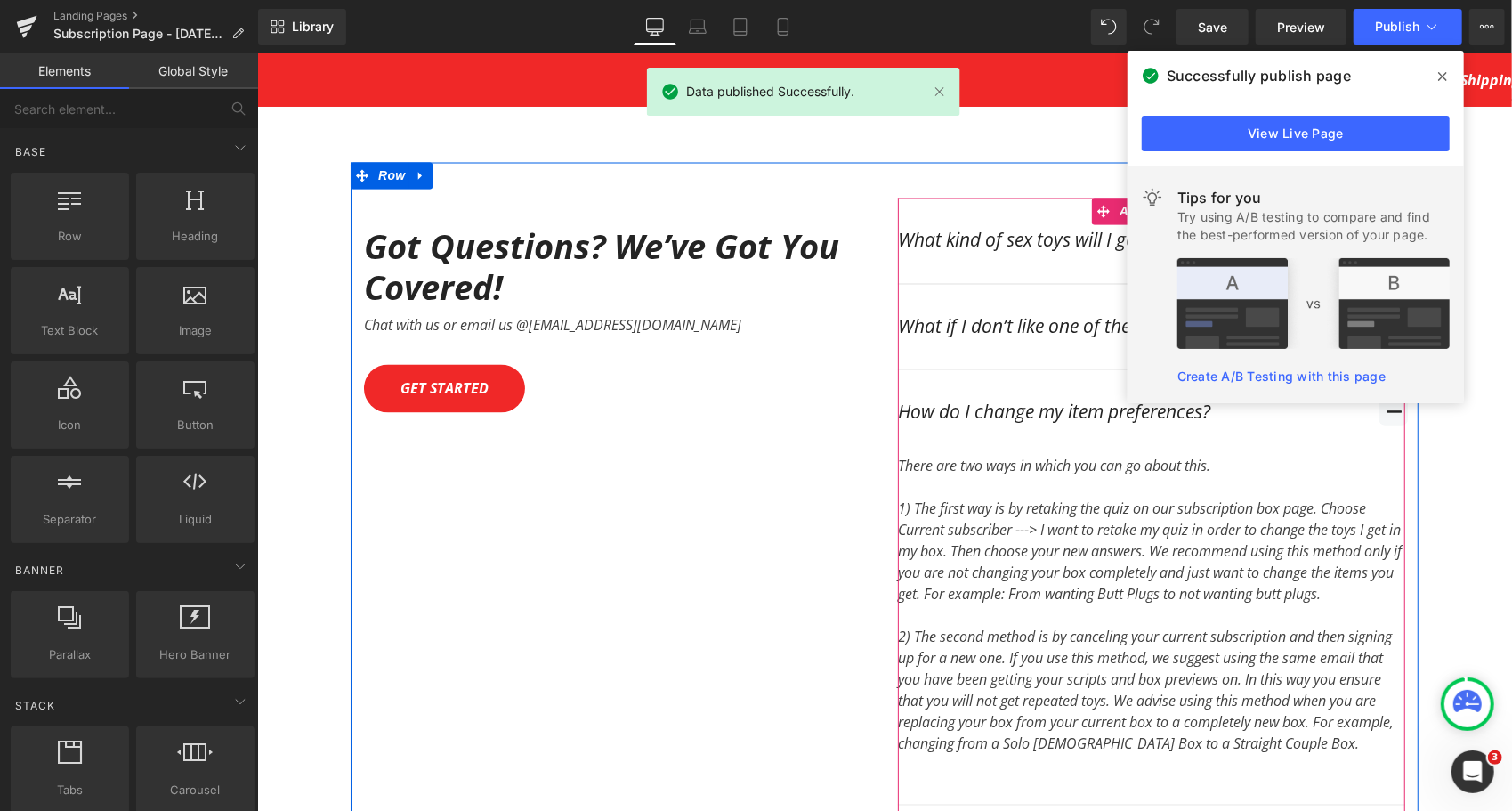
scroll to position [6674, 0]
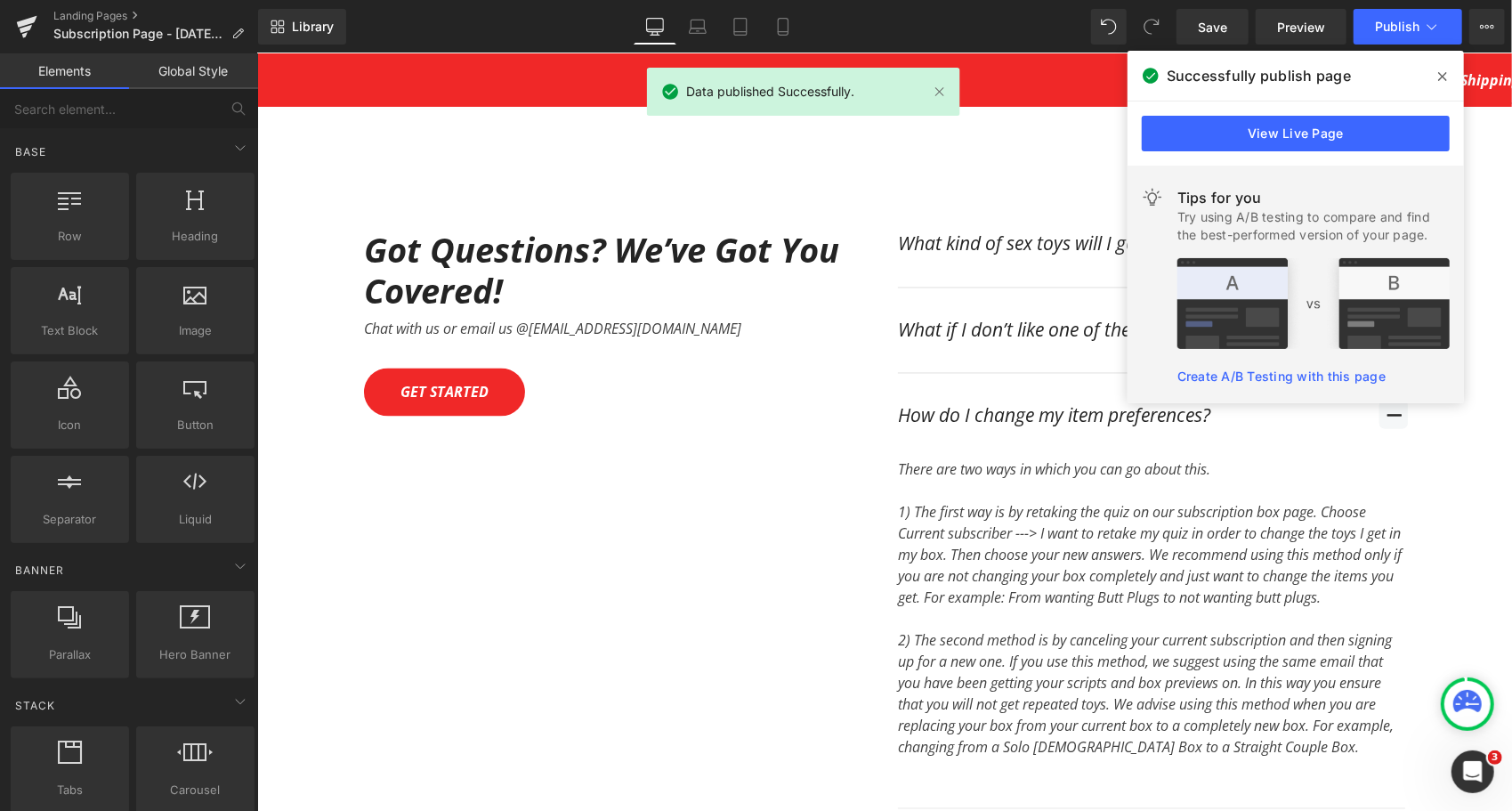
click at [1438, 75] on icon at bounding box center [1442, 76] width 9 height 14
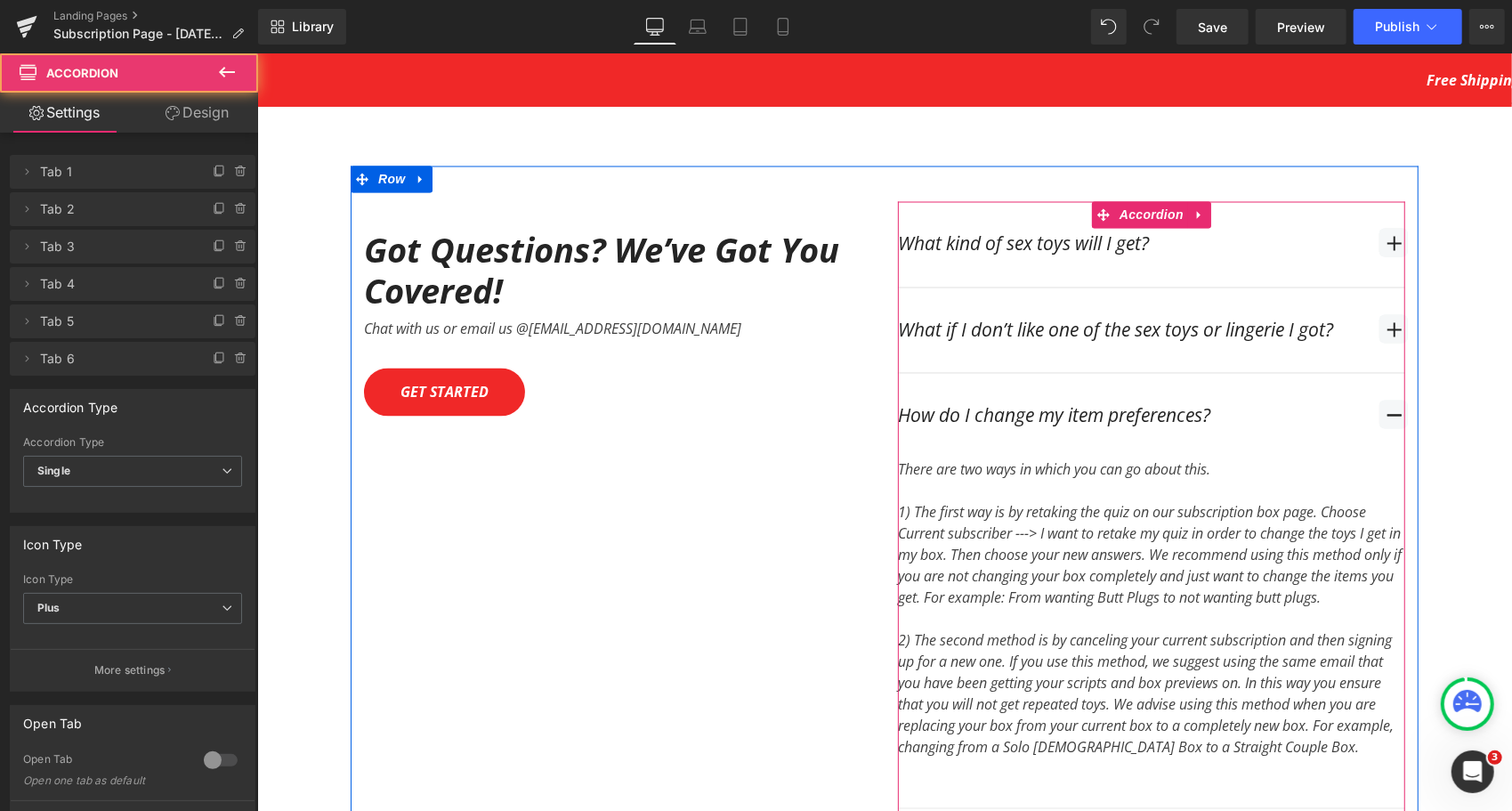
click at [1388, 399] on span "button" at bounding box center [1392, 414] width 29 height 29
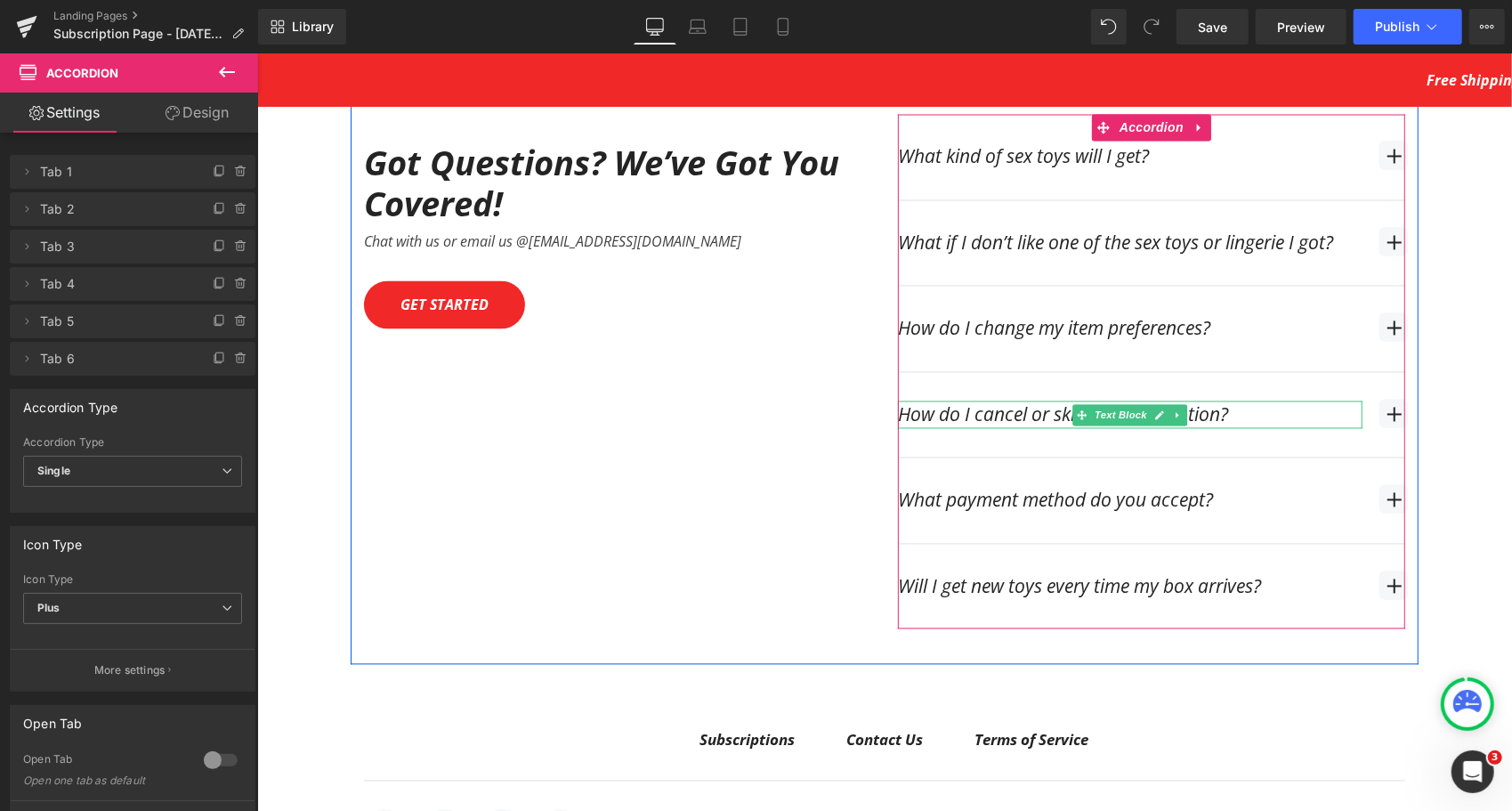
scroll to position [6764, 0]
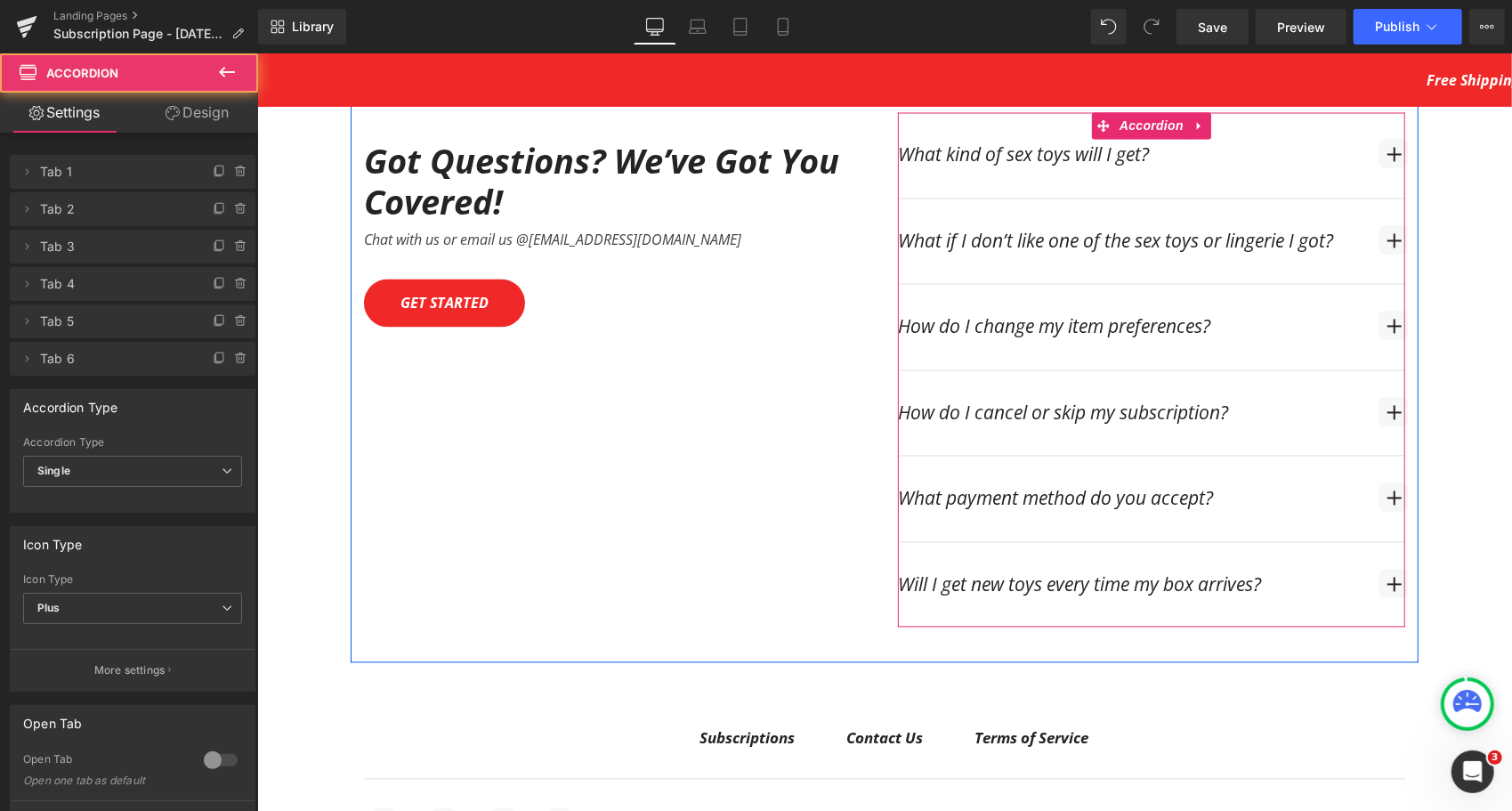
click at [1378, 397] on span "button" at bounding box center [1392, 412] width 29 height 29
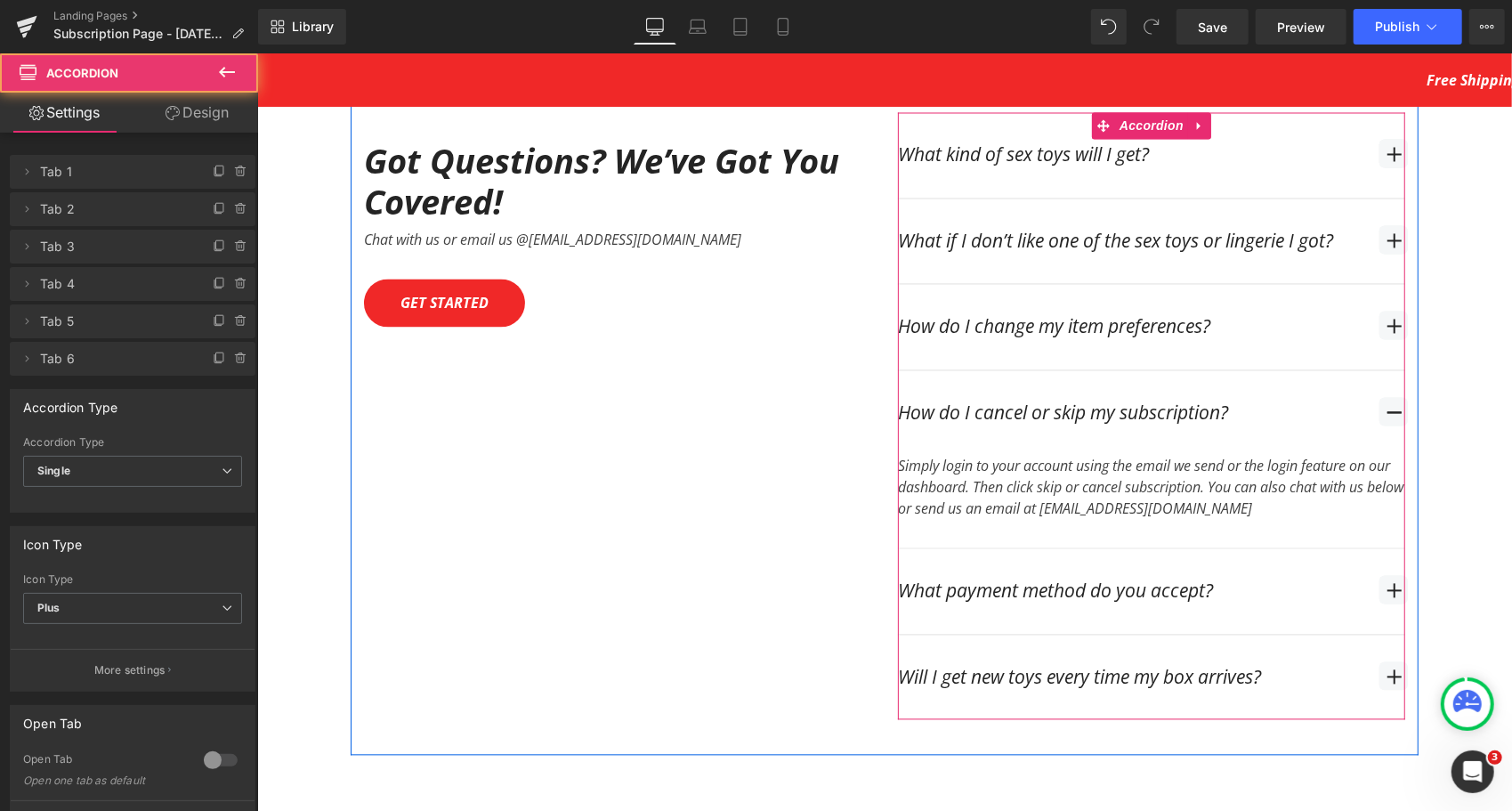
click at [1378, 397] on span "button" at bounding box center [1392, 412] width 29 height 29
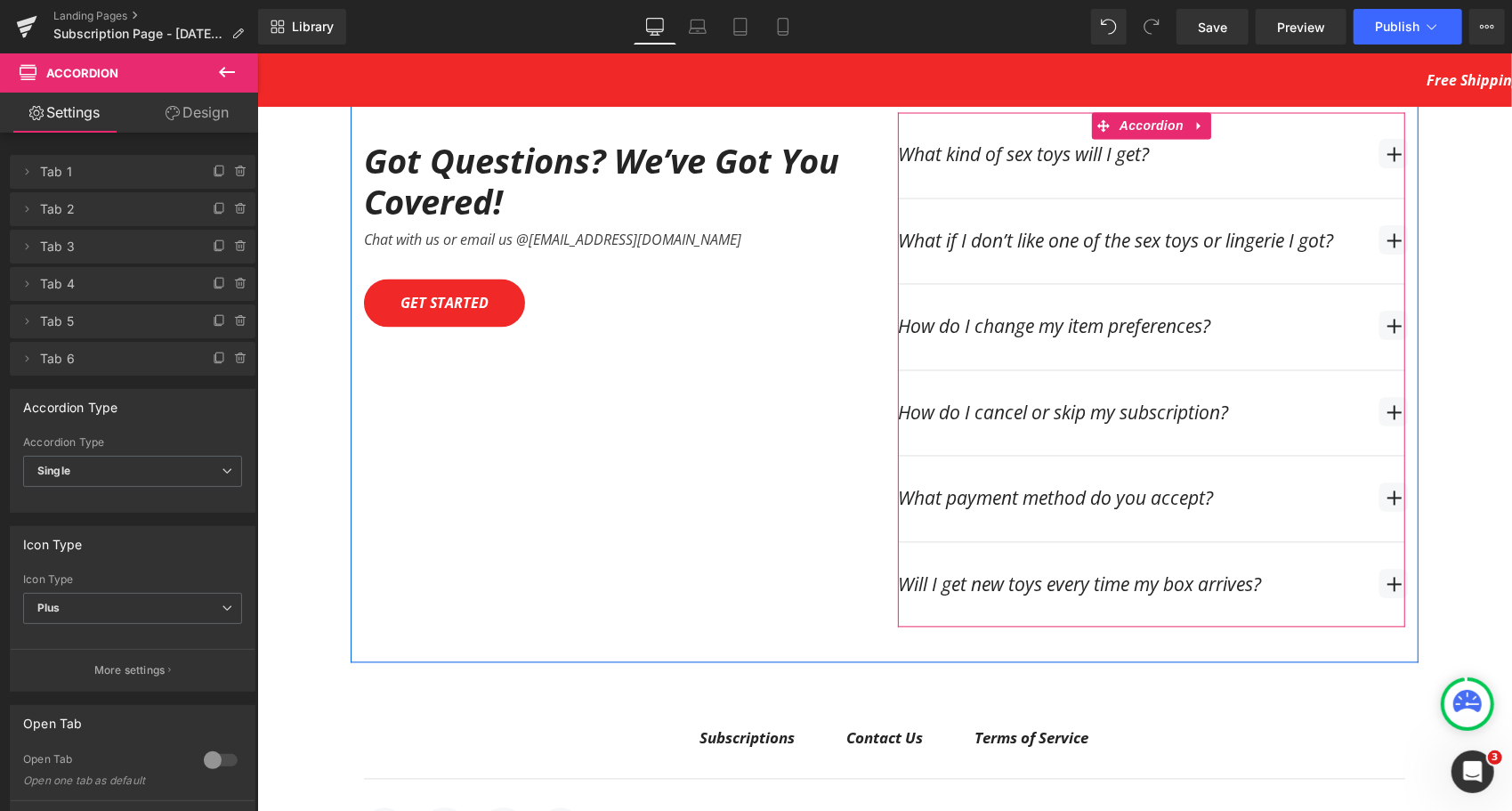
click at [1383, 482] on span "button" at bounding box center [1392, 497] width 29 height 29
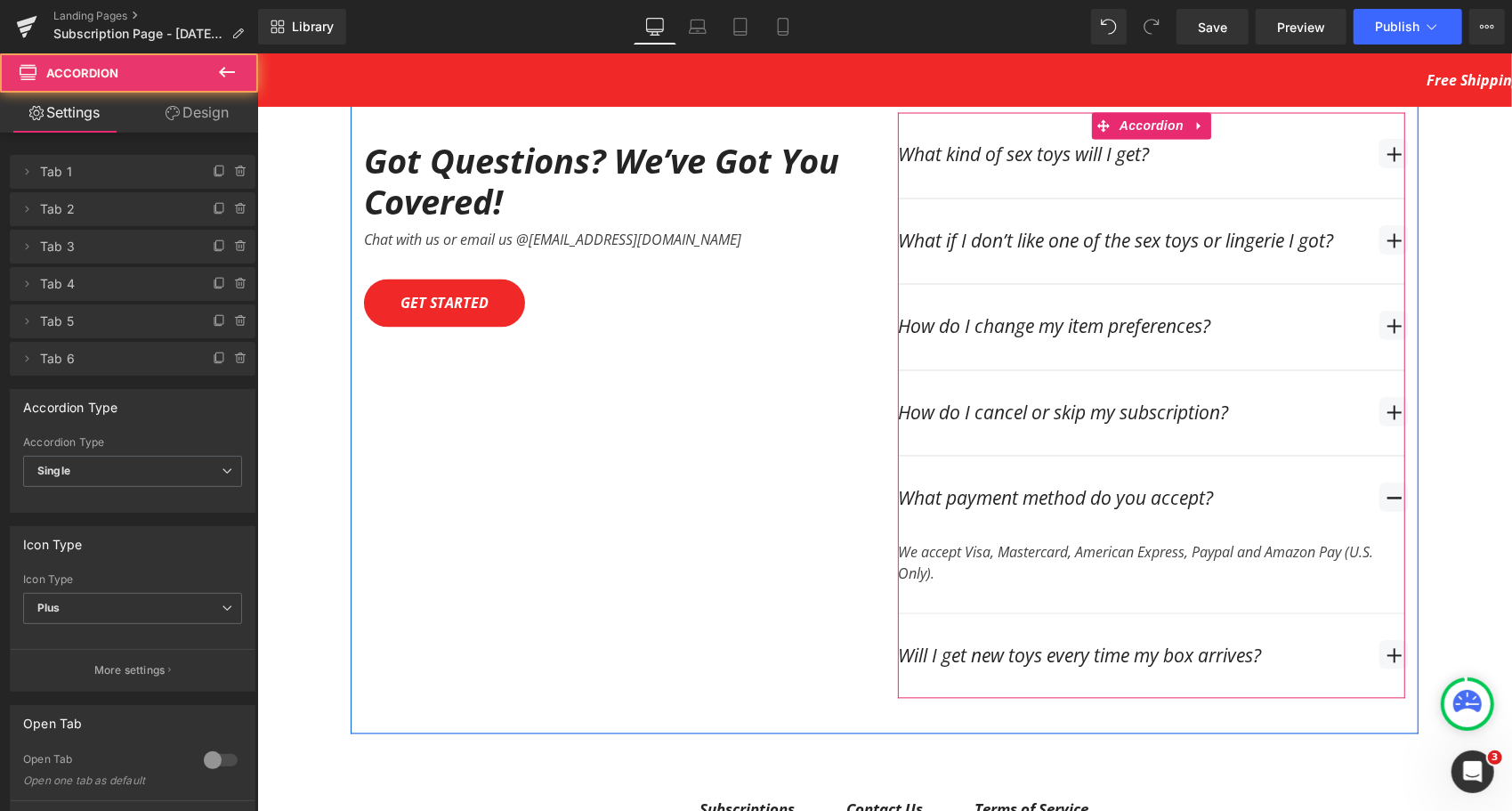
click at [1378, 482] on span "button" at bounding box center [1392, 497] width 29 height 29
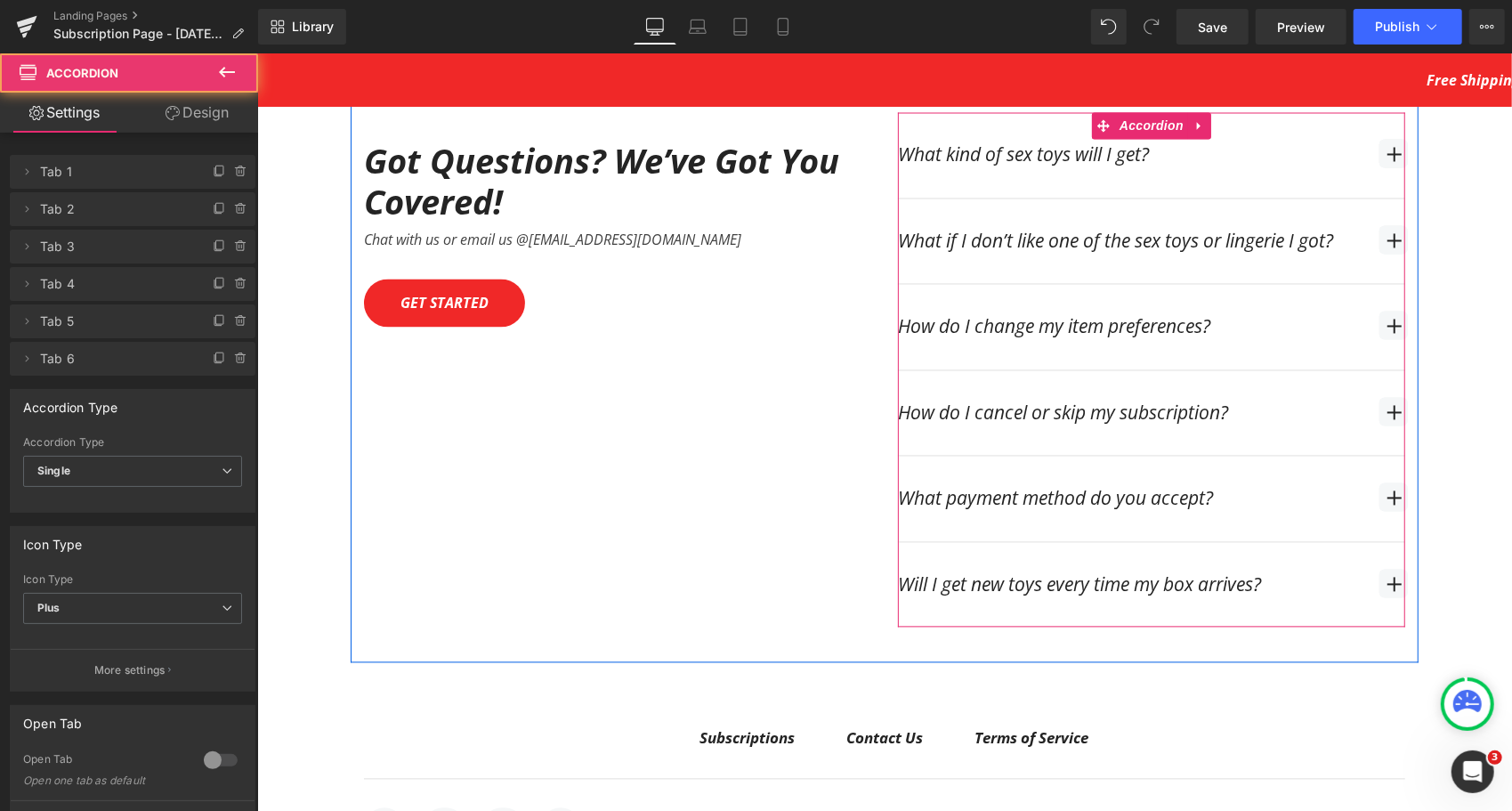
click at [1368, 542] on div "Will I get new toys every time my box arrives? Text Block" at bounding box center [1150, 584] width 507 height 86
click at [1378, 569] on span "button" at bounding box center [1392, 583] width 29 height 29
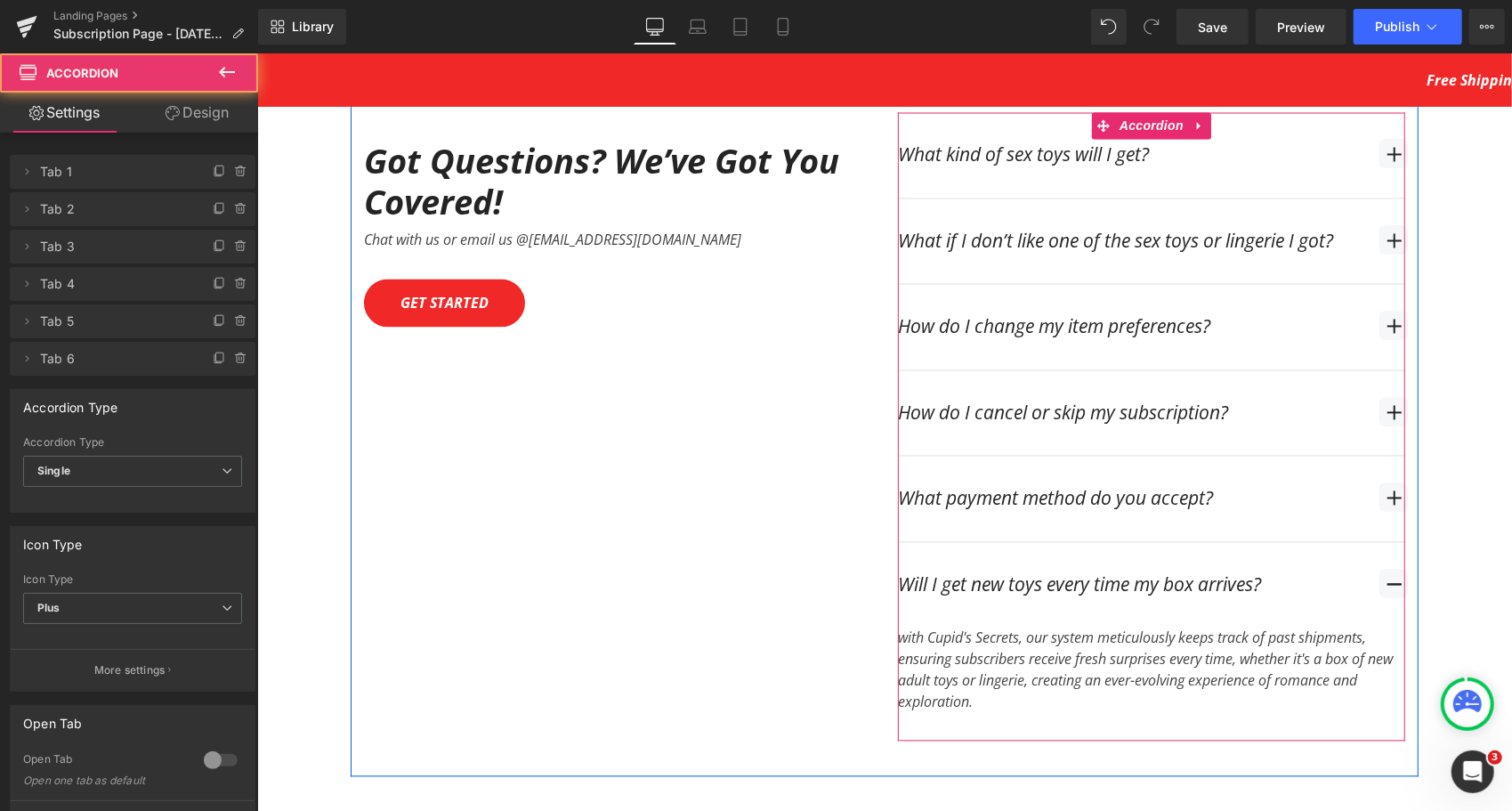
click at [1378, 569] on span "button" at bounding box center [1392, 583] width 29 height 29
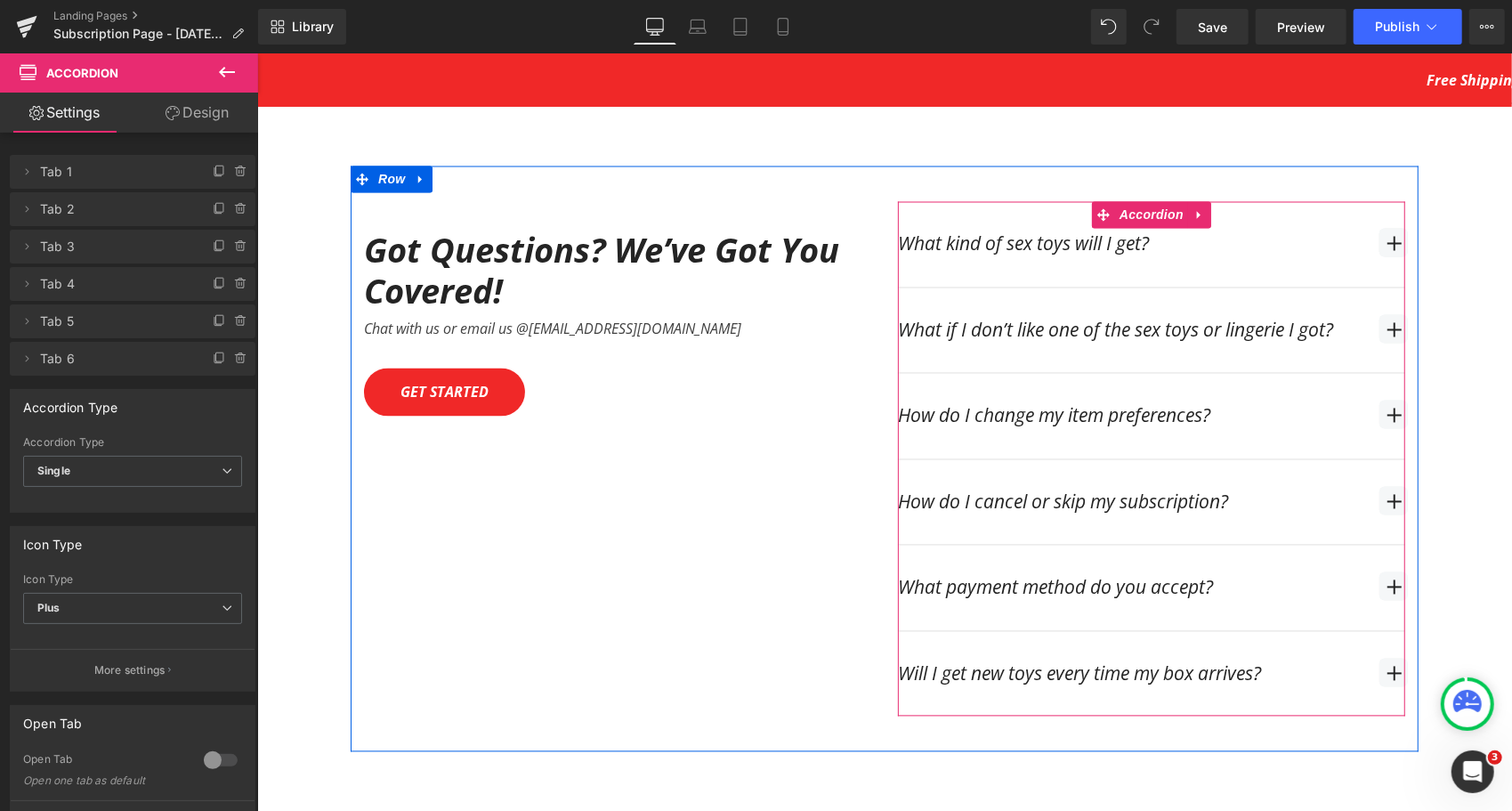
scroll to position [6674, 0]
click at [1384, 399] on span "button" at bounding box center [1392, 414] width 29 height 29
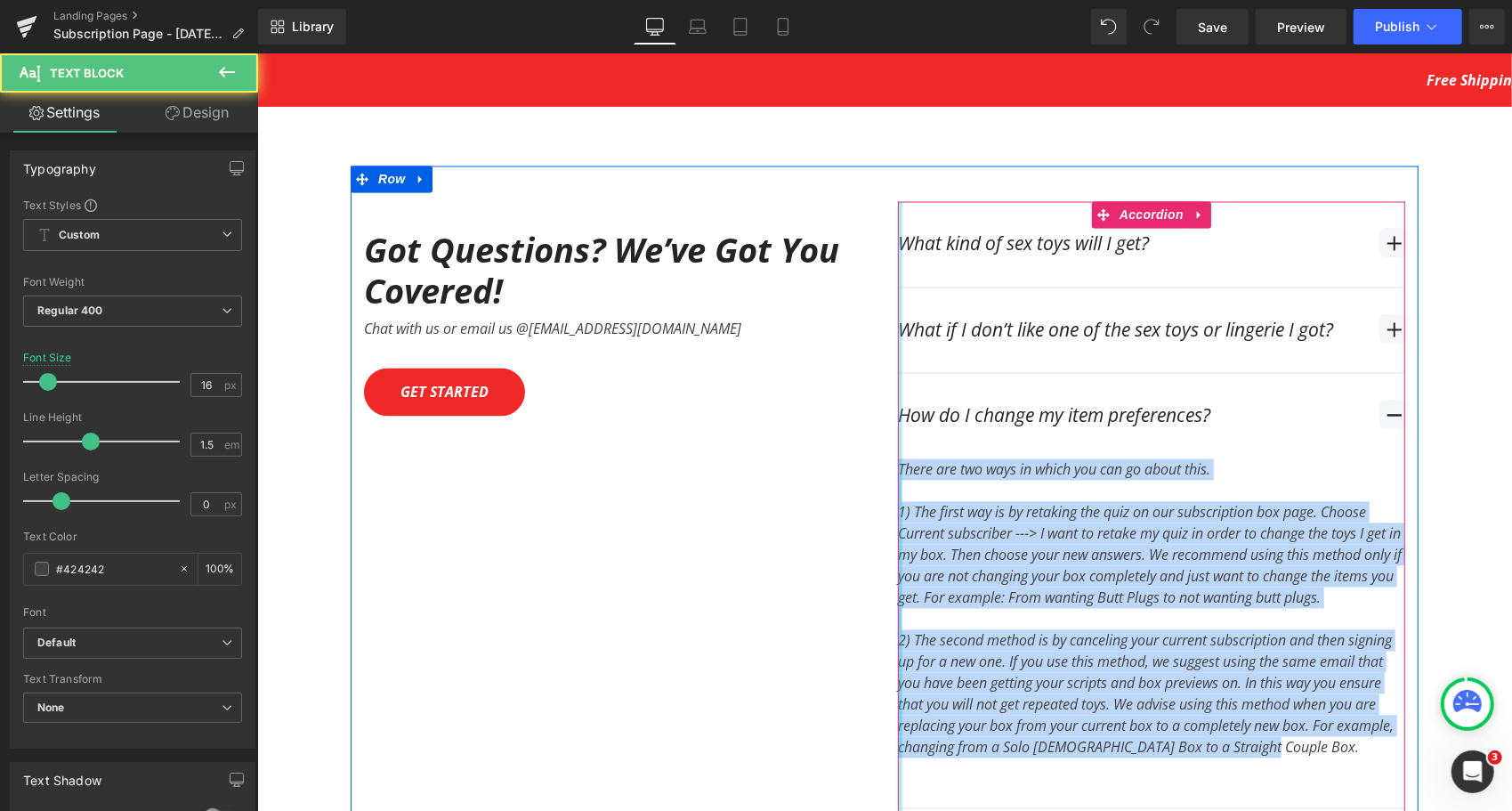
drag, startPoint x: 1343, startPoint y: 702, endPoint x: 892, endPoint y: 432, distance: 525.6
click at [897, 432] on div "What kind of sex toys will I get? Text Block You will get the subscription box …" at bounding box center [1150, 633] width 507 height 863
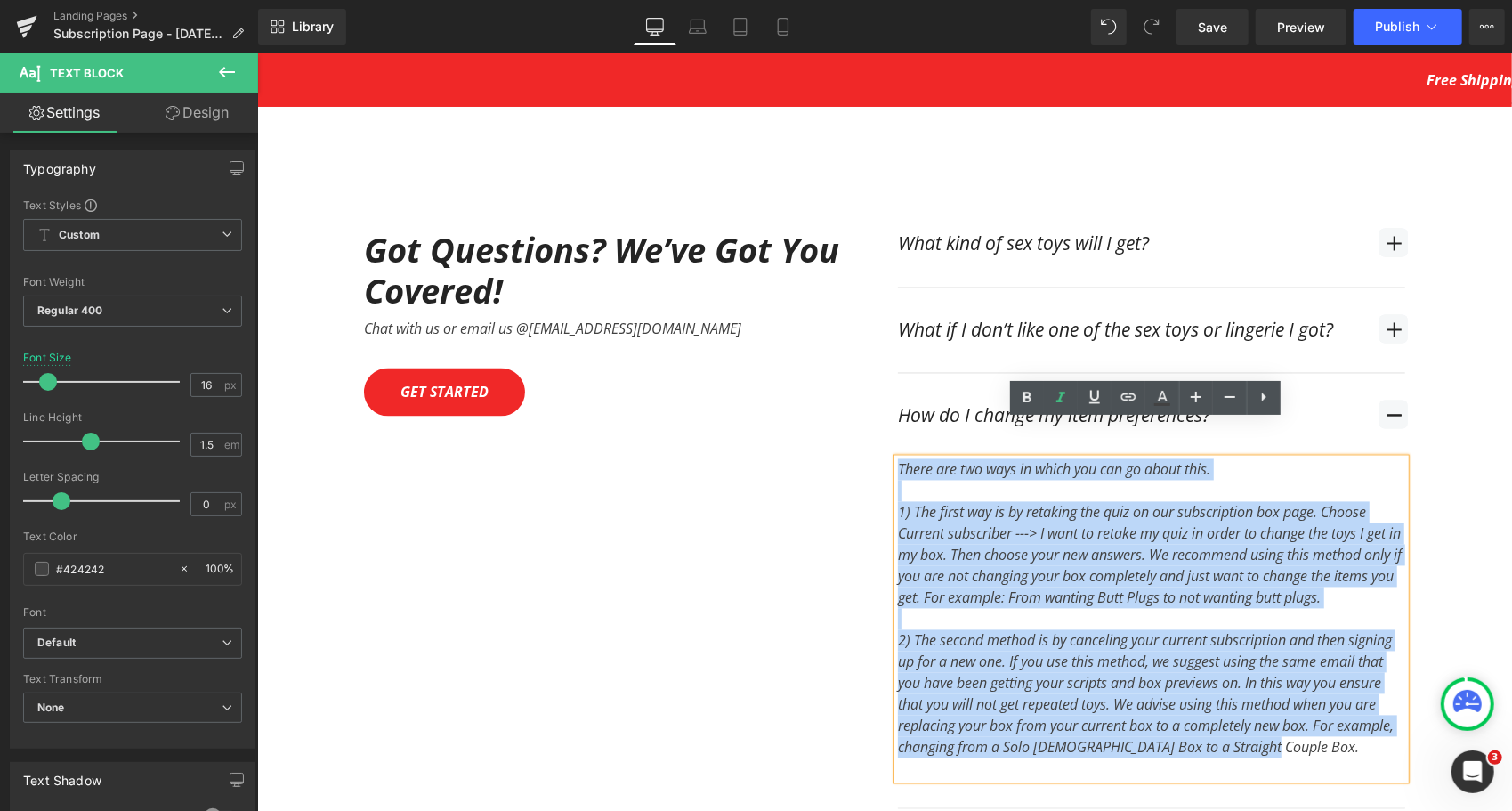
copy div "There are two ways in which you can go about this. 1) The first way is by retak…"
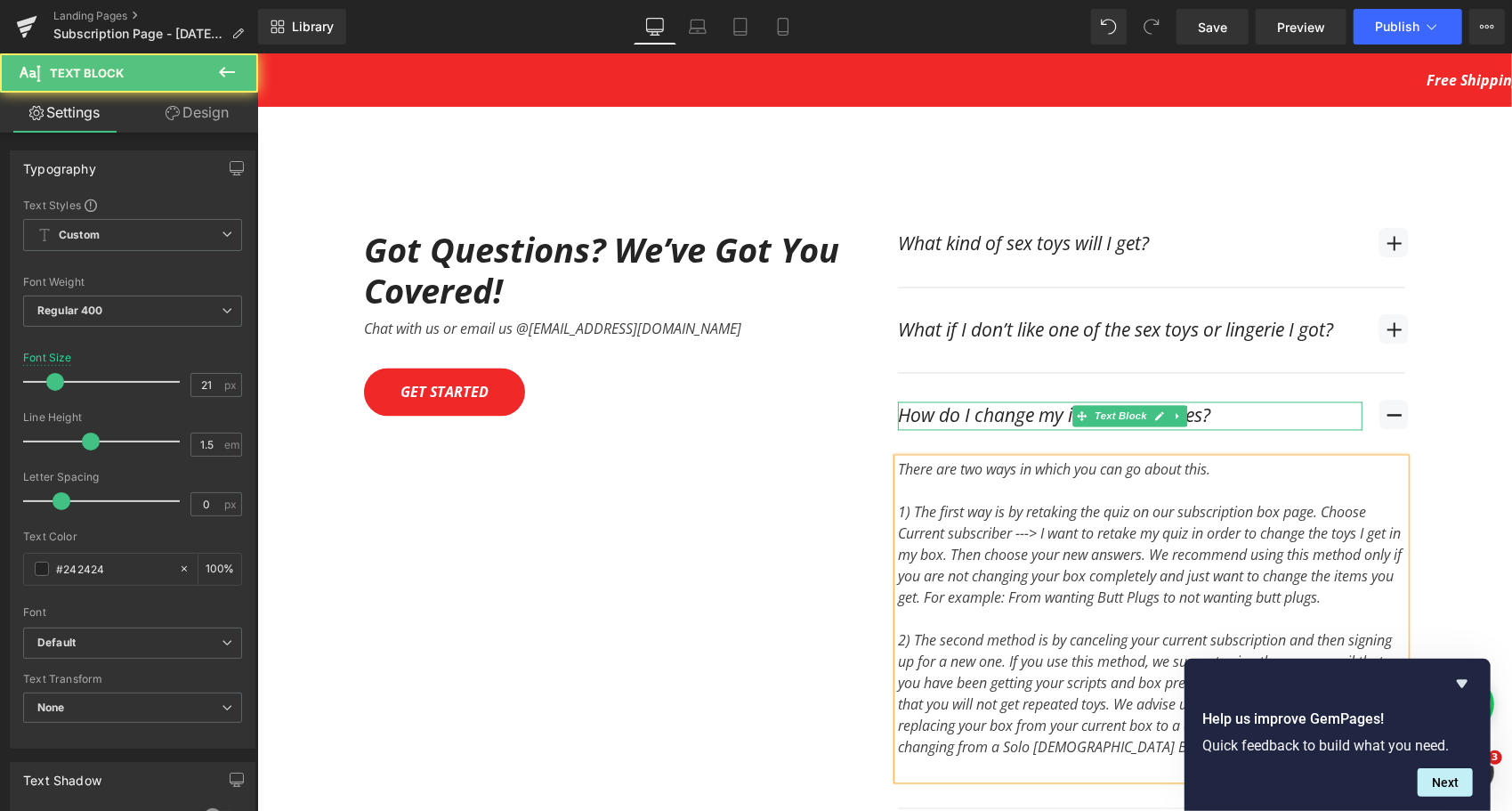
click at [974, 401] on div "How do I change my item preferences?" at bounding box center [1129, 416] width 465 height 29
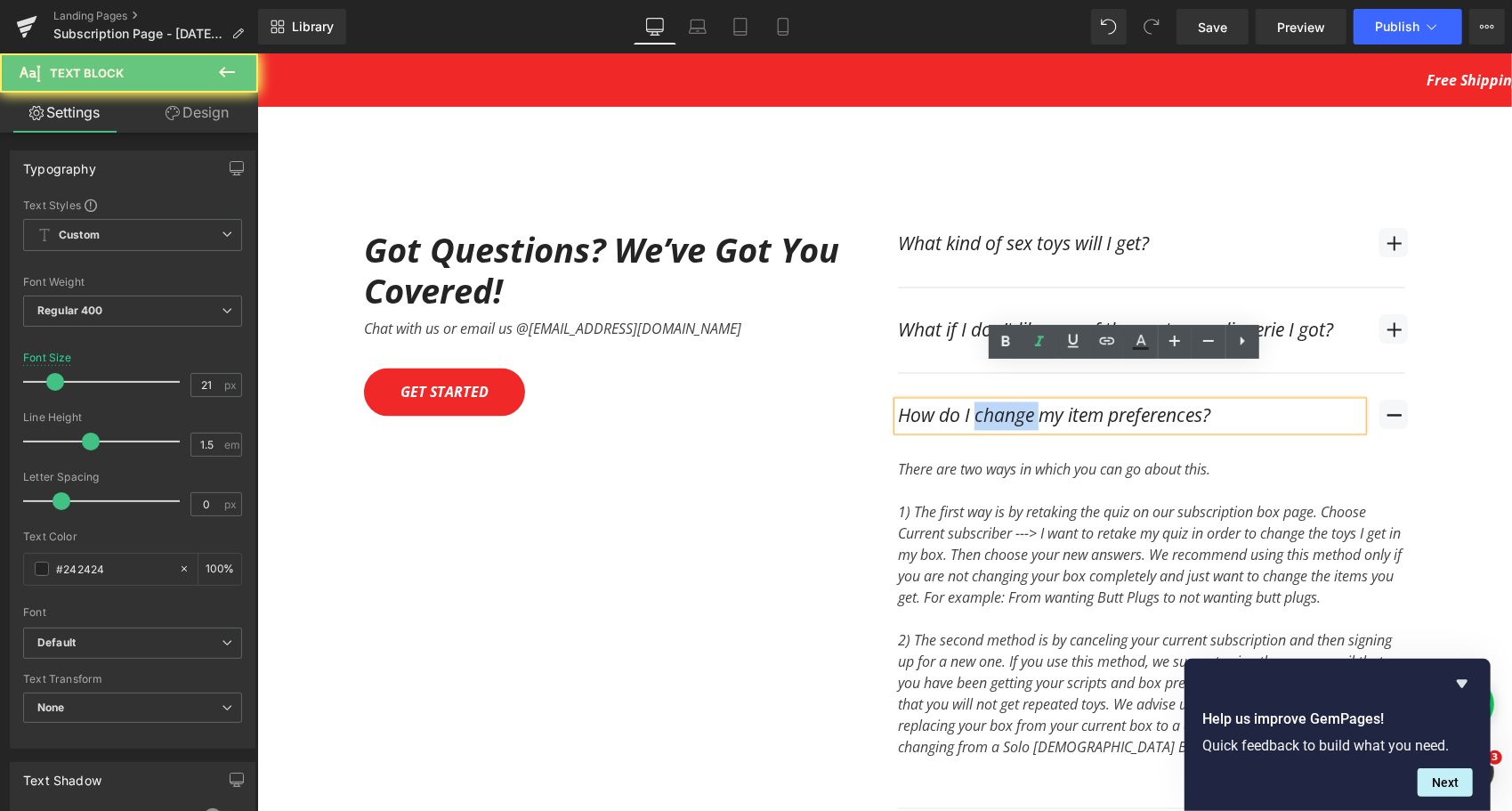
click at [974, 401] on div "How do I change my item preferences?" at bounding box center [1129, 416] width 465 height 29
copy div "How do I change my item preferences?"
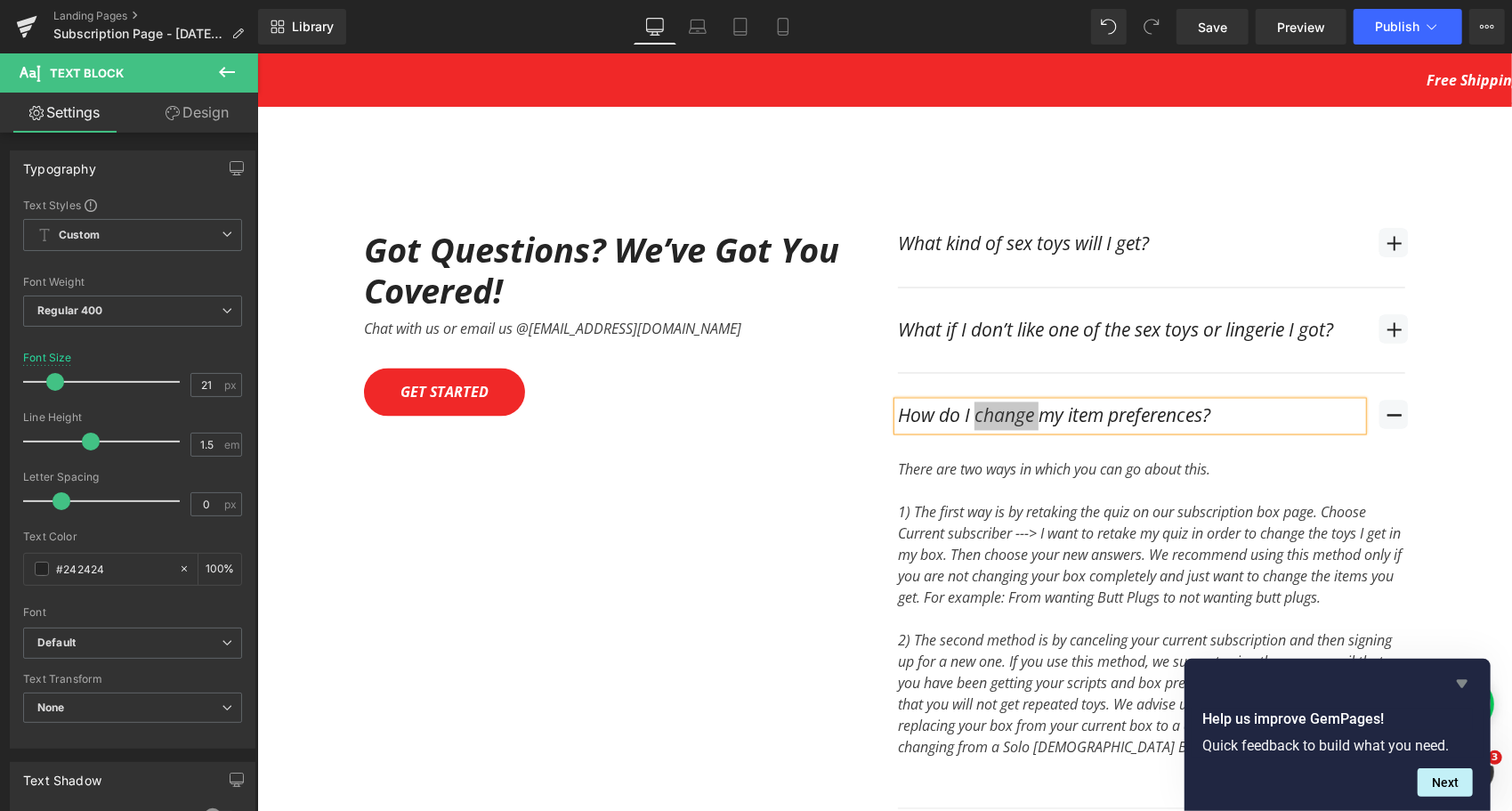
click at [1468, 684] on icon "Hide survey" at bounding box center [1462, 684] width 21 height 21
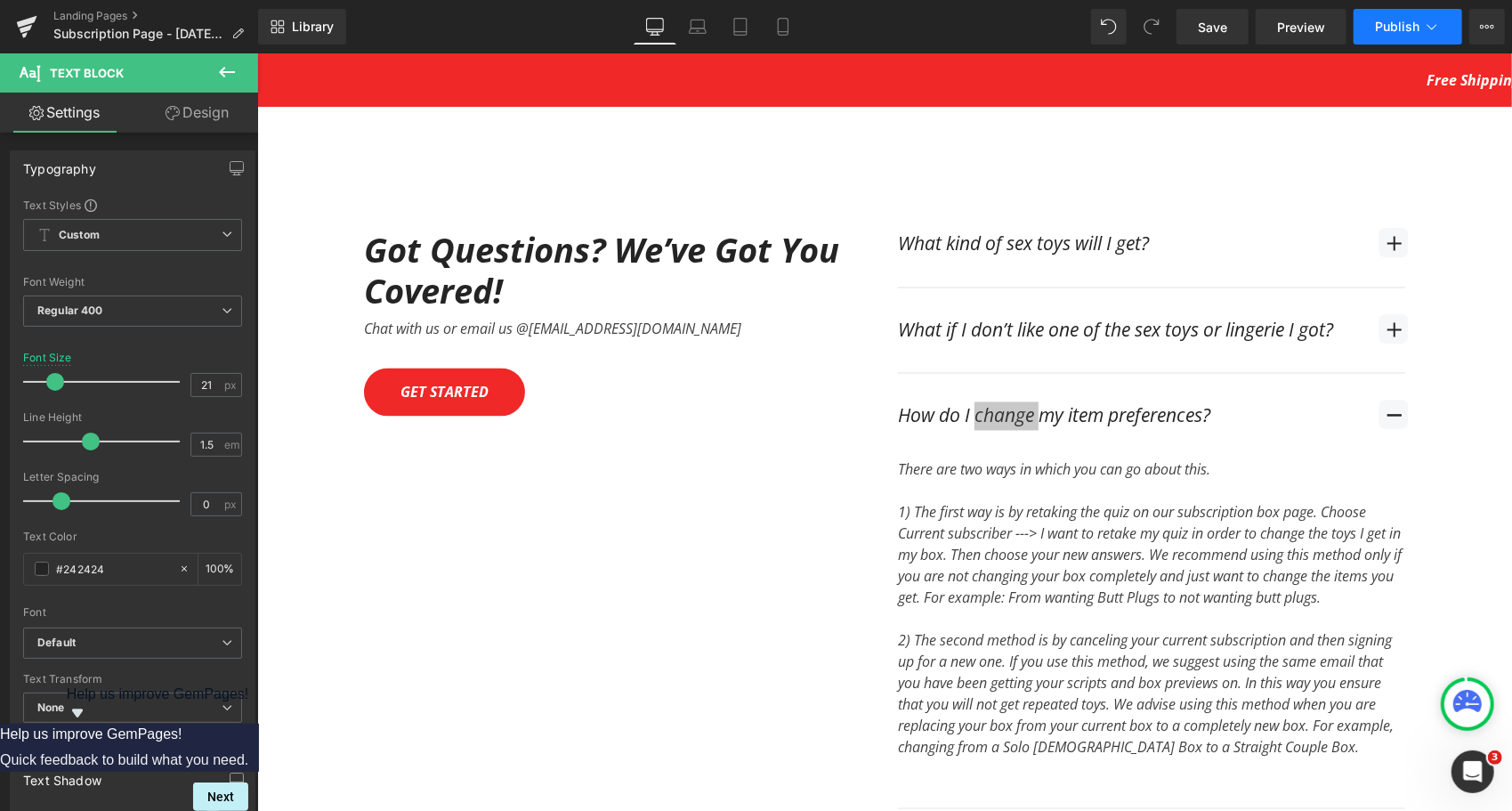
click at [1418, 31] on span "Publish" at bounding box center [1397, 26] width 44 height 14
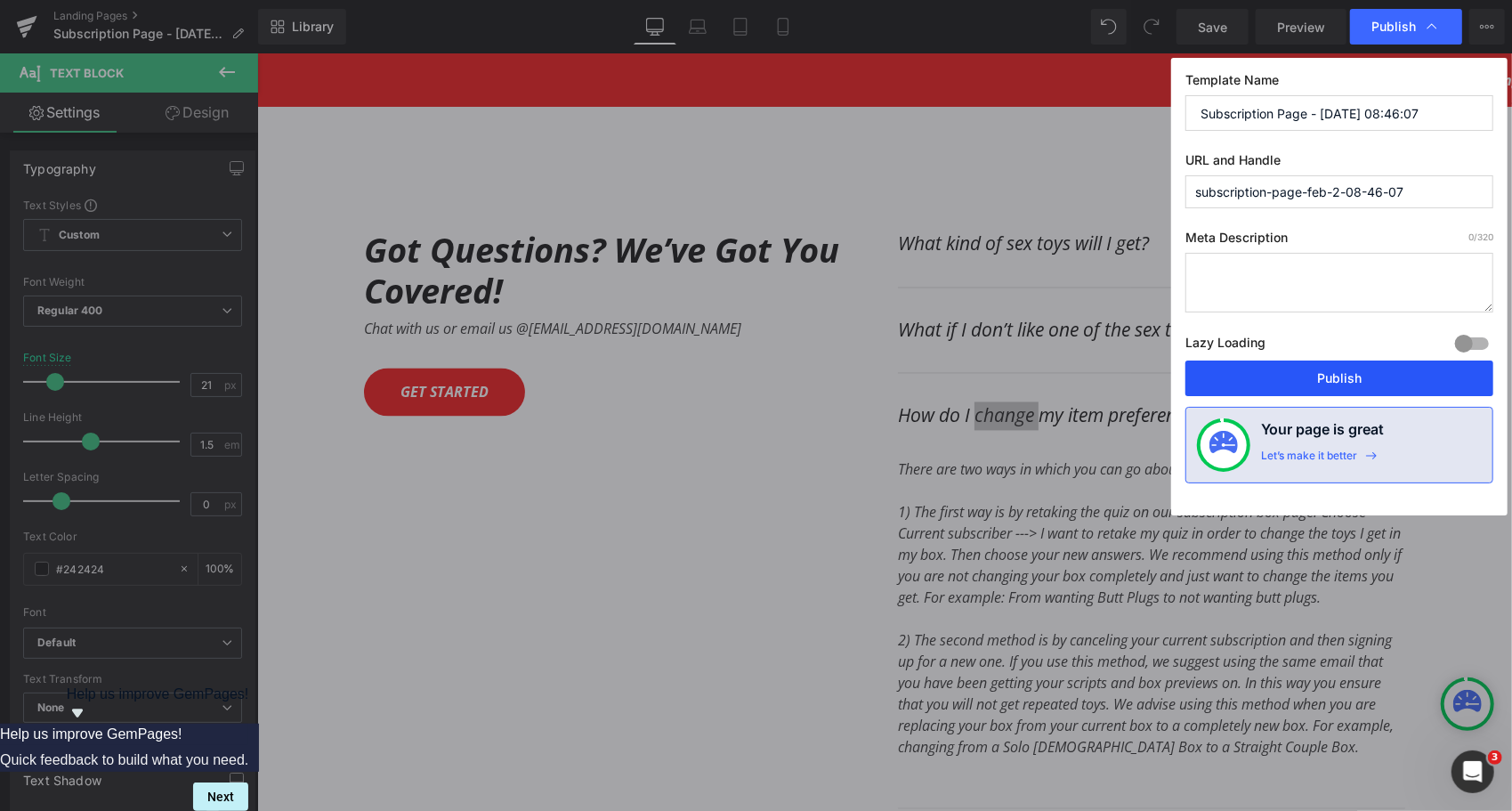
drag, startPoint x: 1395, startPoint y: 373, endPoint x: 662, endPoint y: 272, distance: 739.9
click at [1395, 373] on button "Publish" at bounding box center [1338, 378] width 308 height 36
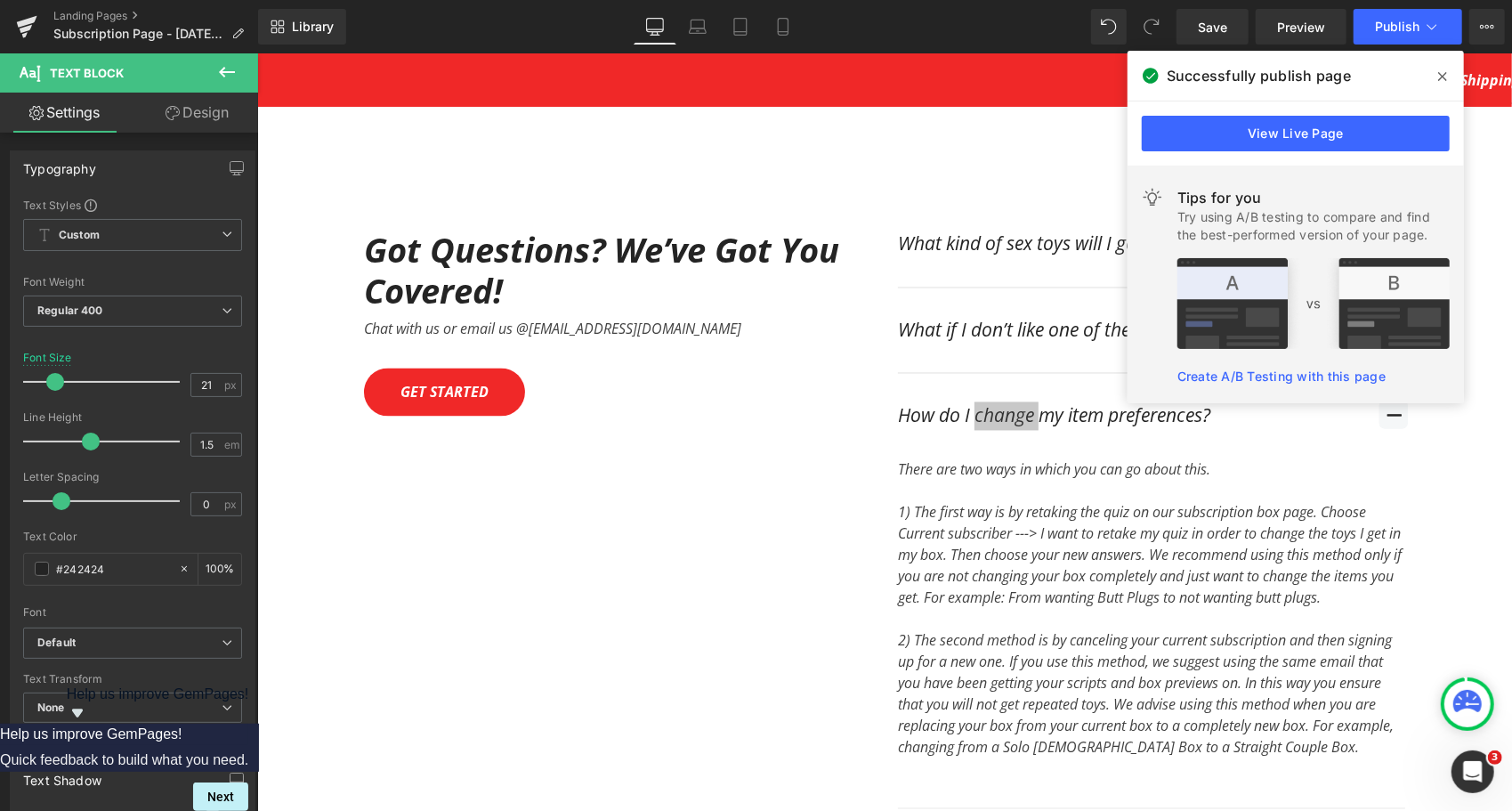
click at [1441, 75] on icon at bounding box center [1442, 76] width 9 height 9
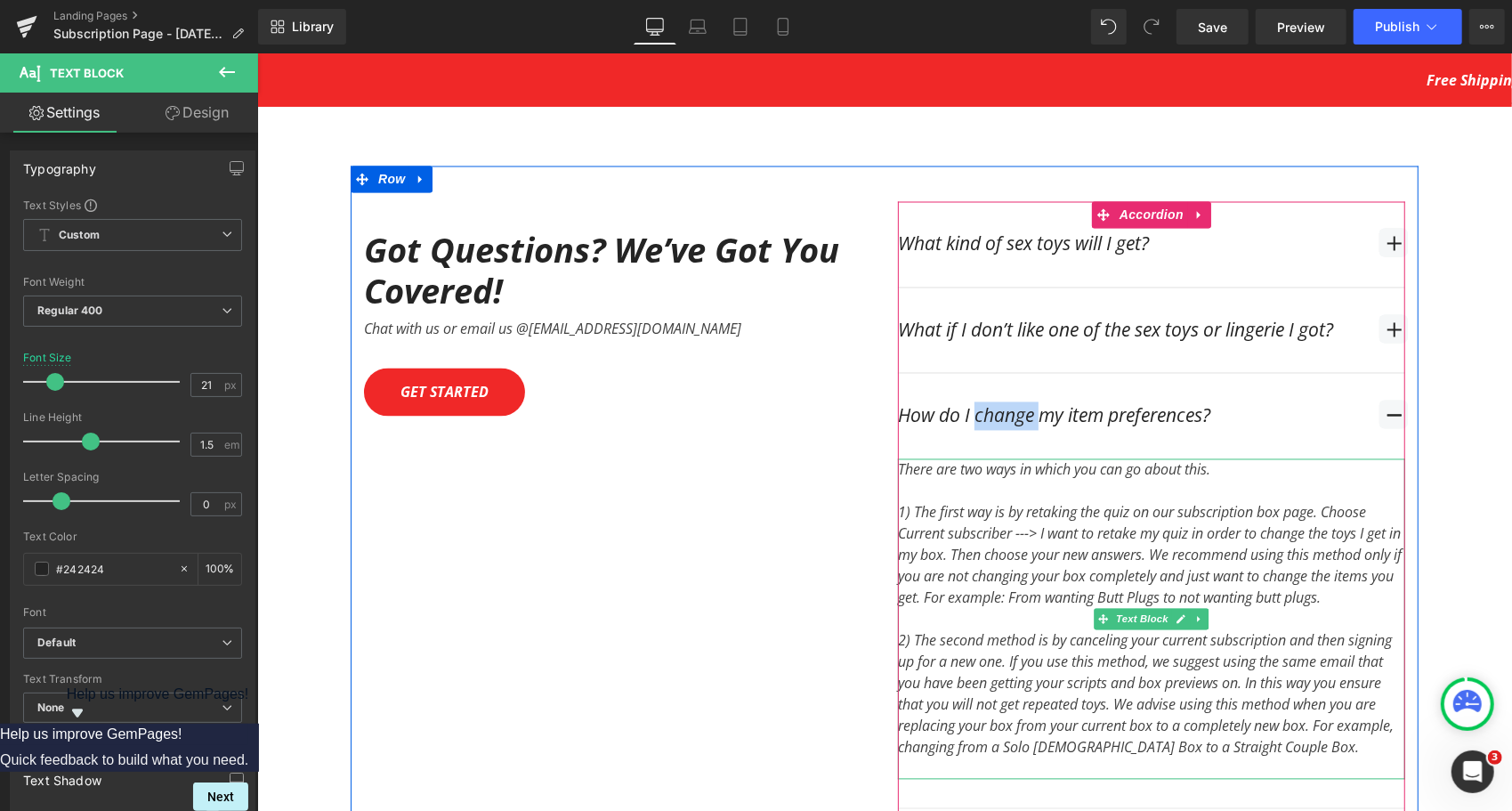
click at [1221, 479] on div "1) The first way is by retaking the quiz on our subscription box page. Choose C…" at bounding box center [1150, 629] width 507 height 299
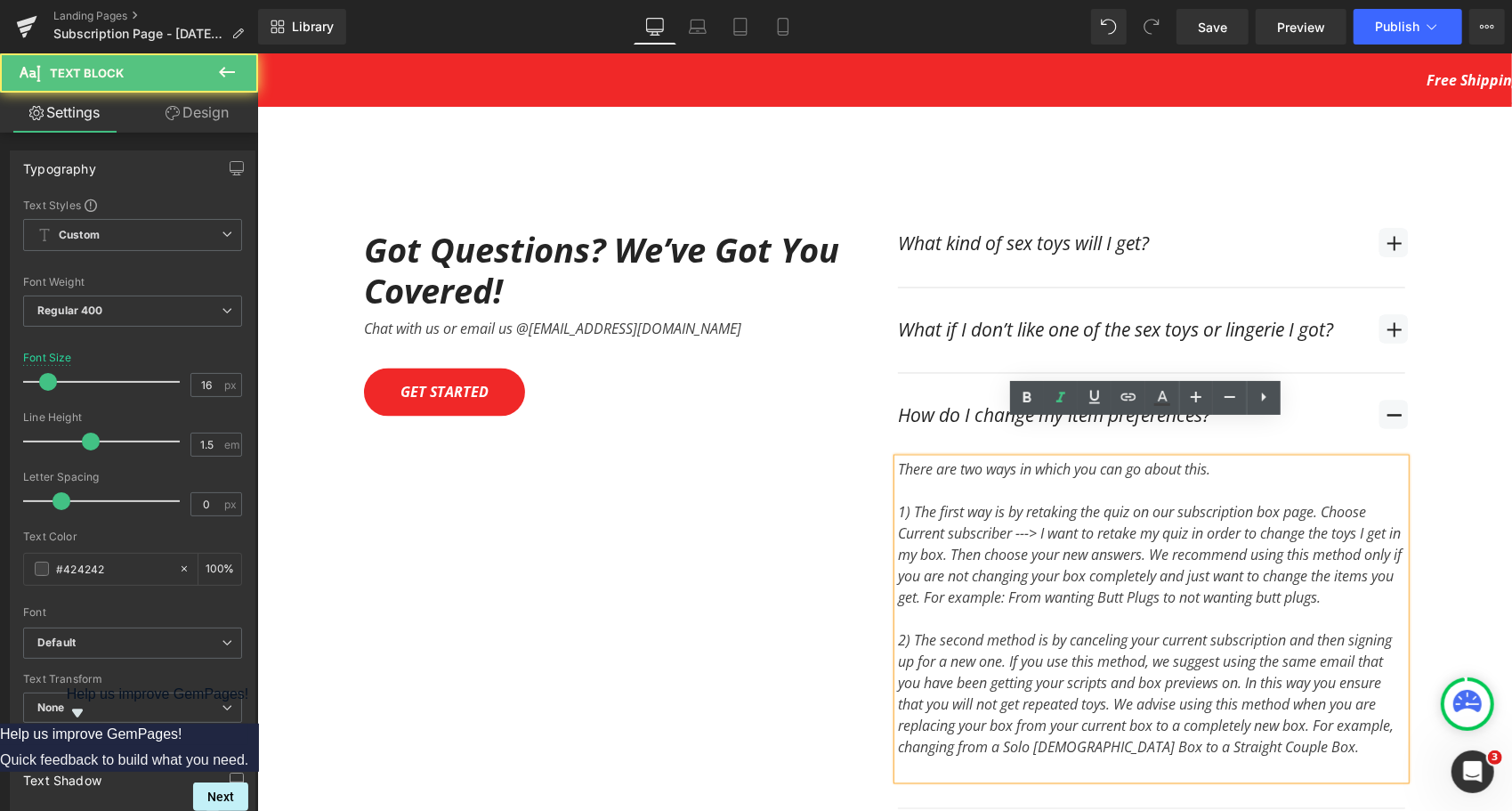
click at [1215, 458] on div "There are two ways in which you can go about this. 1) The first way is by retak…" at bounding box center [1150, 618] width 507 height 320
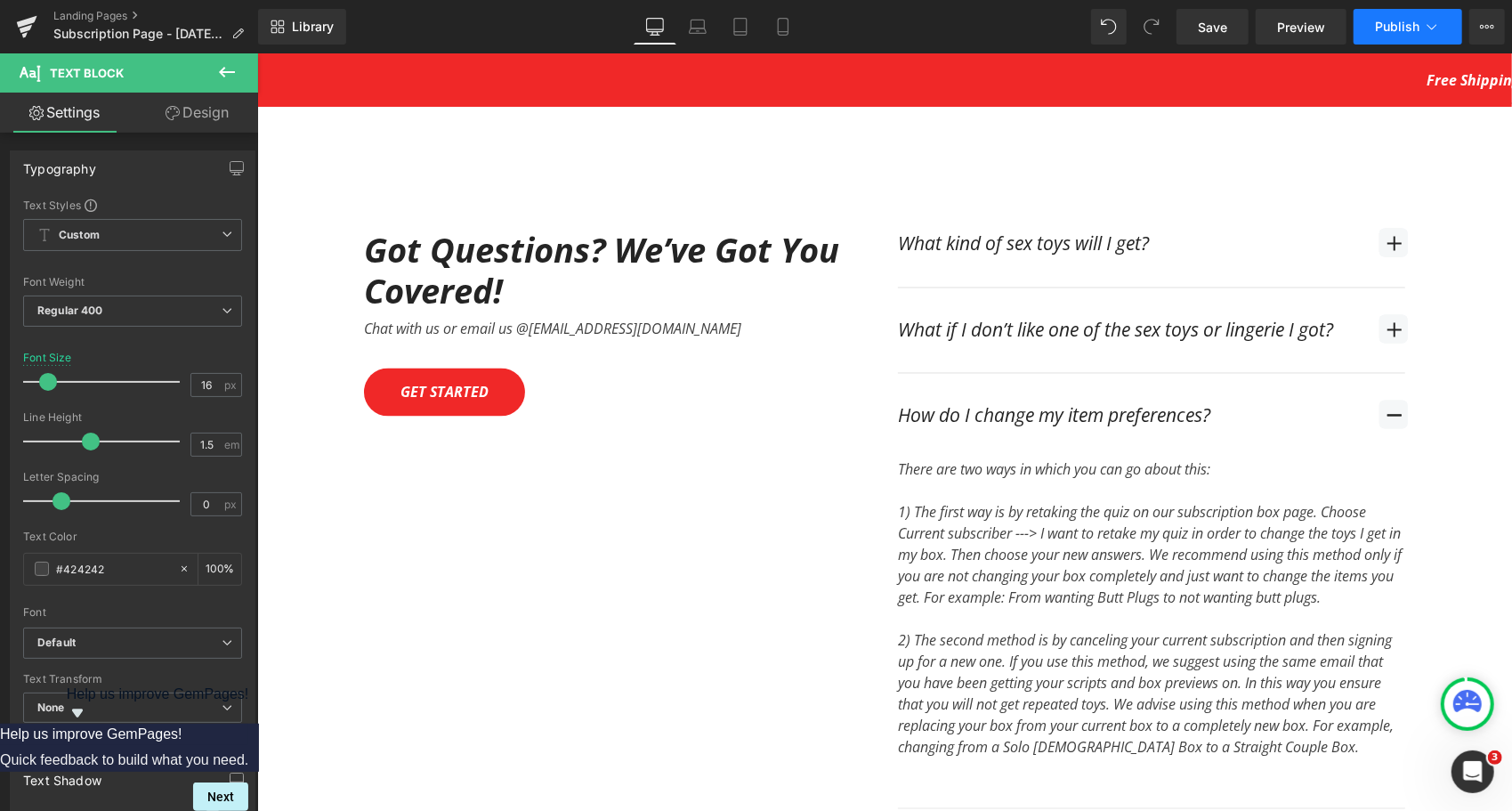
click at [1418, 17] on button "Publish" at bounding box center [1408, 26] width 109 height 36
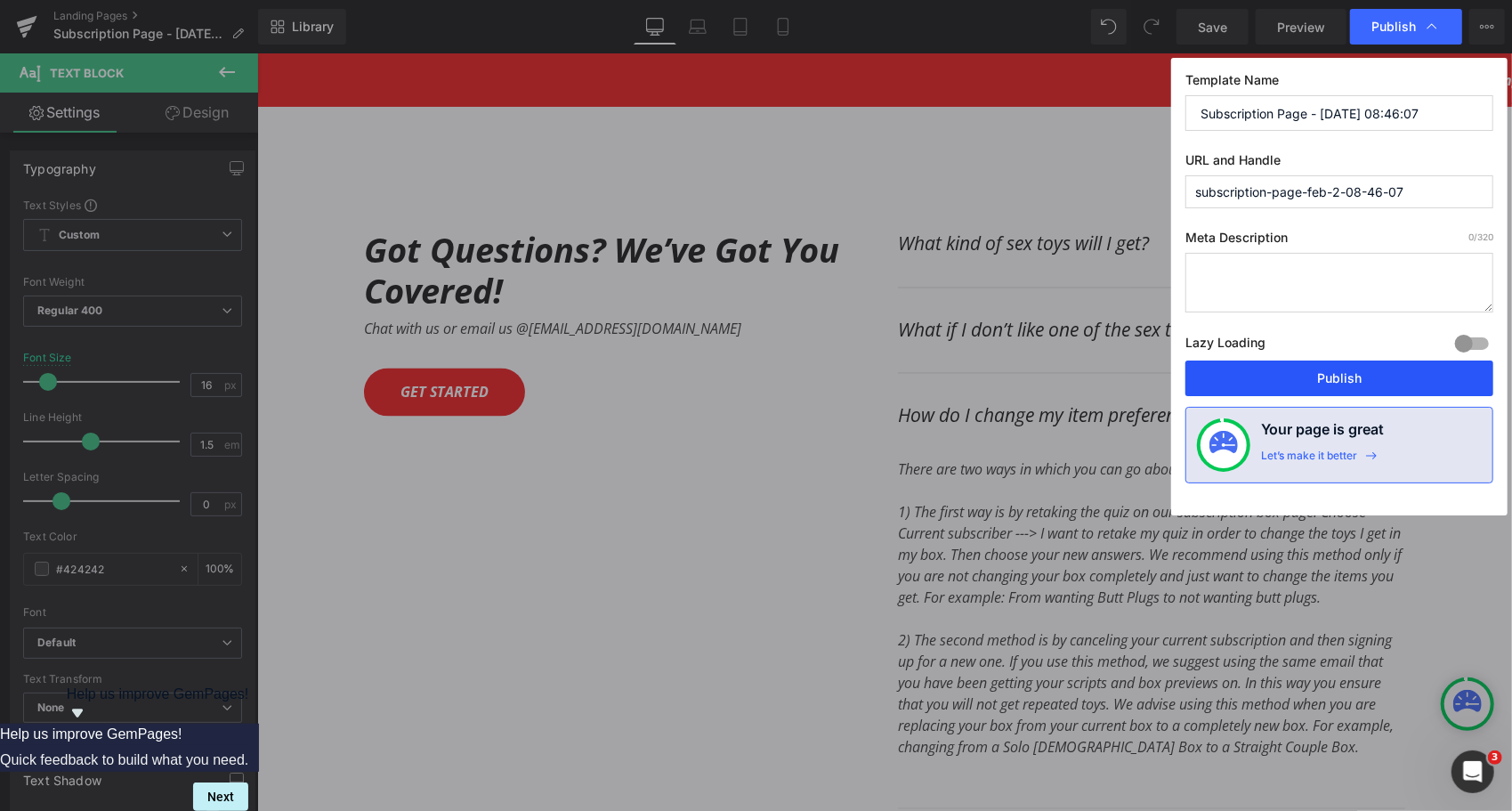
click at [1355, 368] on button "Publish" at bounding box center [1338, 378] width 308 height 36
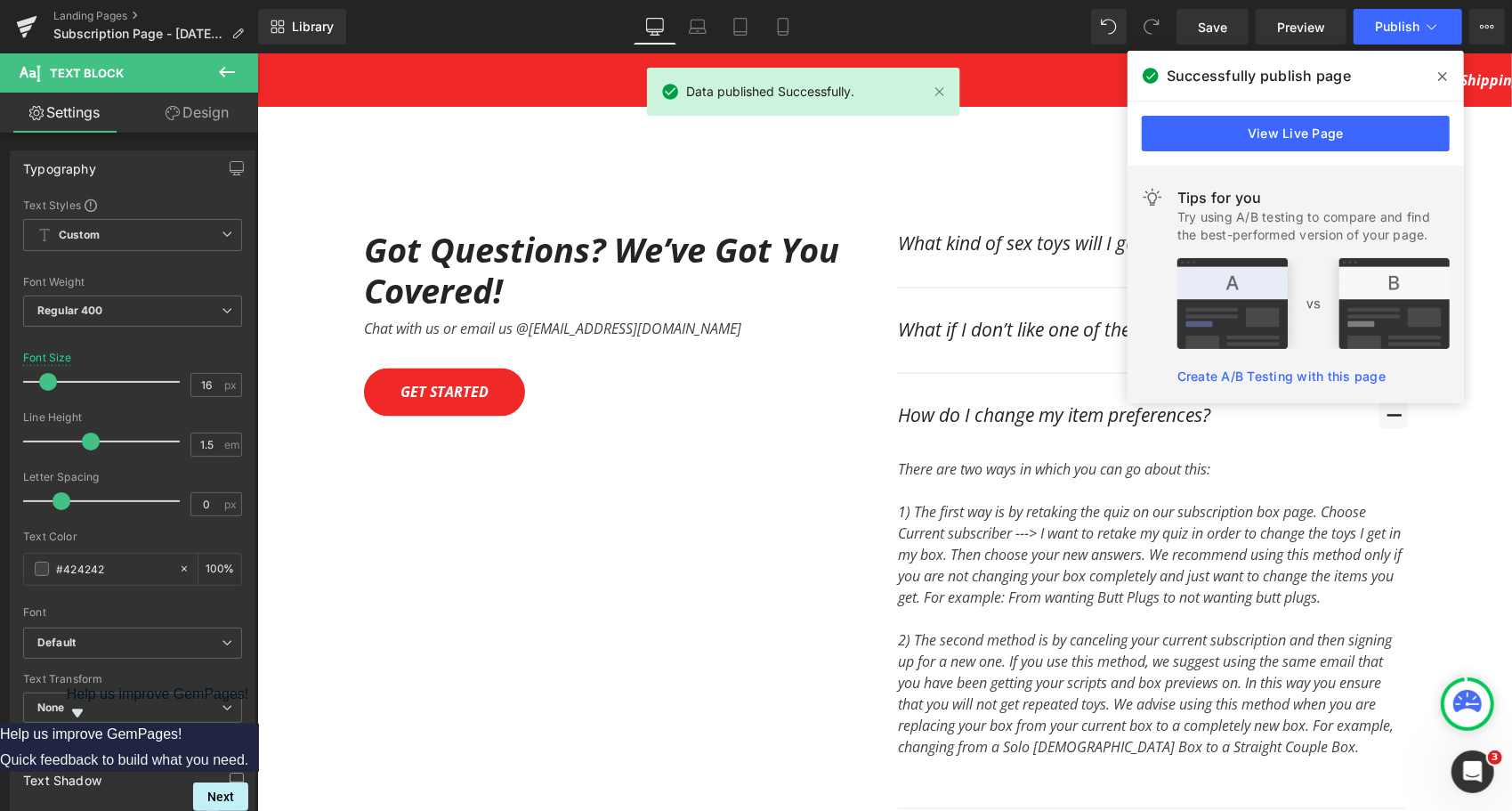
click at [1440, 74] on icon at bounding box center [1442, 76] width 9 height 9
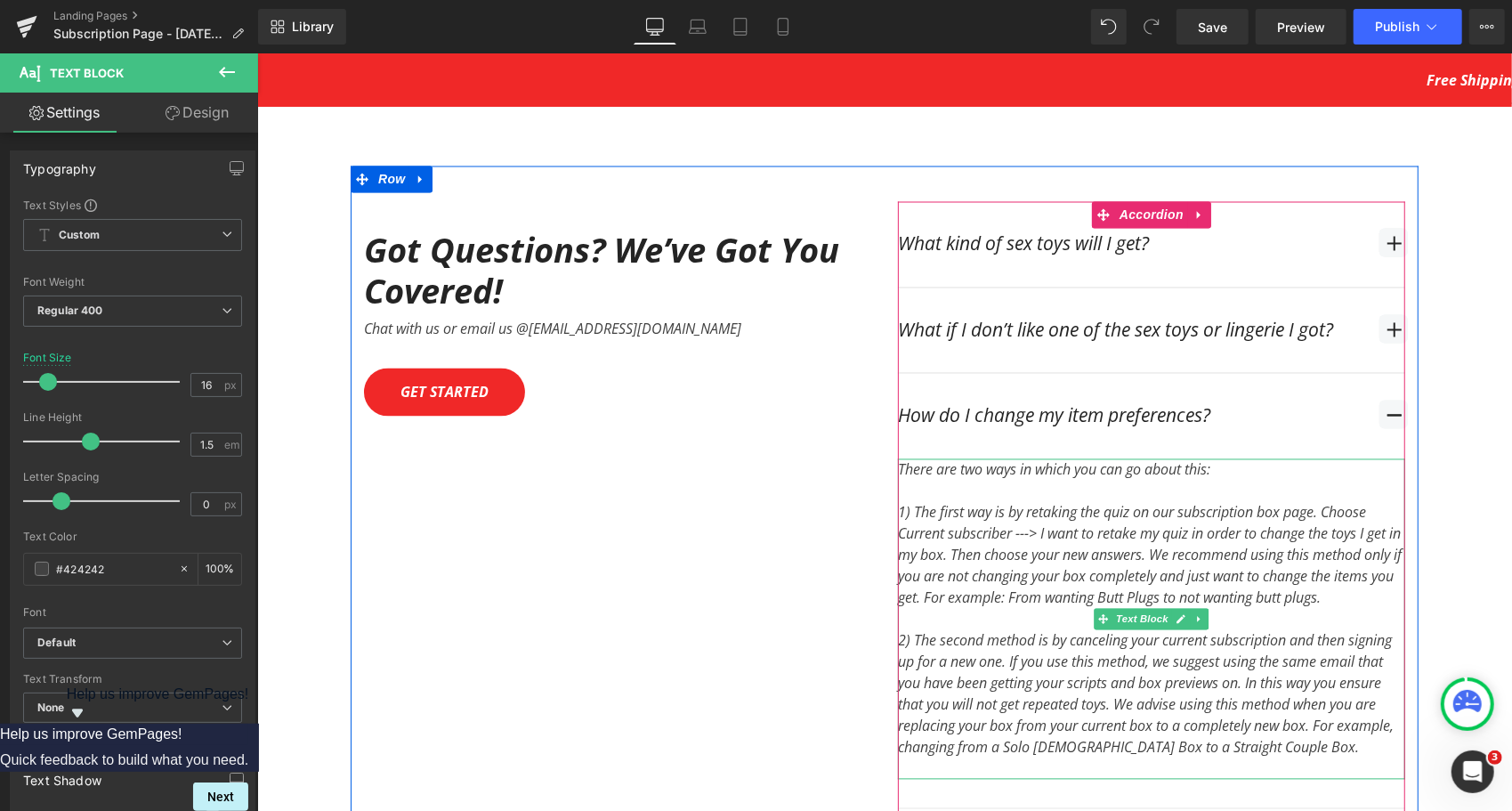
click at [1167, 561] on div "1) The first way is by retaking the quiz on our subscription box page. Choose C…" at bounding box center [1150, 554] width 507 height 107
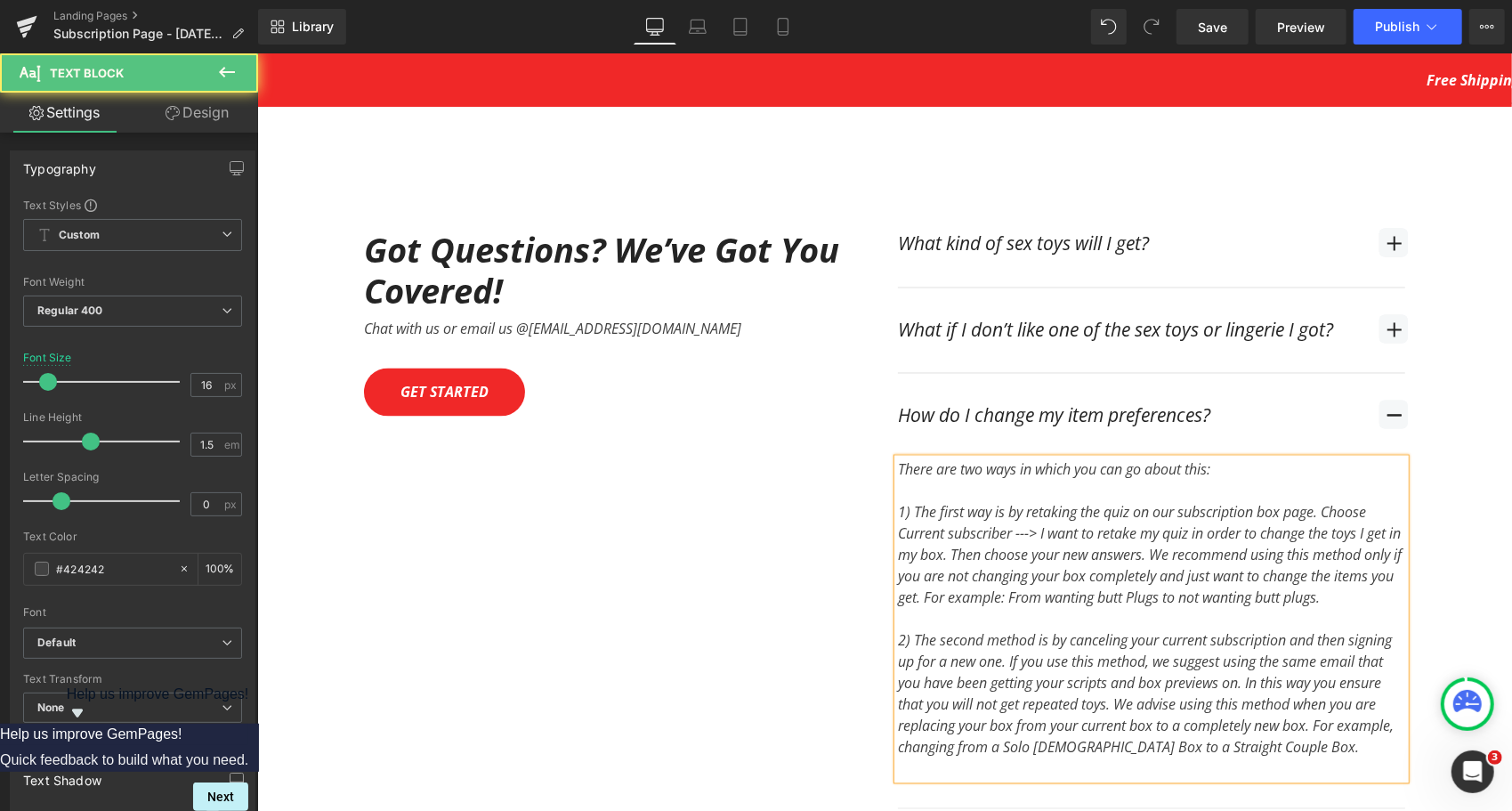
click at [1194, 563] on div "1) The first way is by retaking the quiz on our subscription box page. Choose C…" at bounding box center [1150, 554] width 507 height 107
click at [1076, 560] on div "1) The first way is by retaking the quiz on our subscription box page. Choose C…" at bounding box center [1150, 554] width 507 height 107
click at [988, 547] on div "1) The first way is by retaking the quiz on our subscription box page. Choose C…" at bounding box center [1150, 554] width 507 height 107
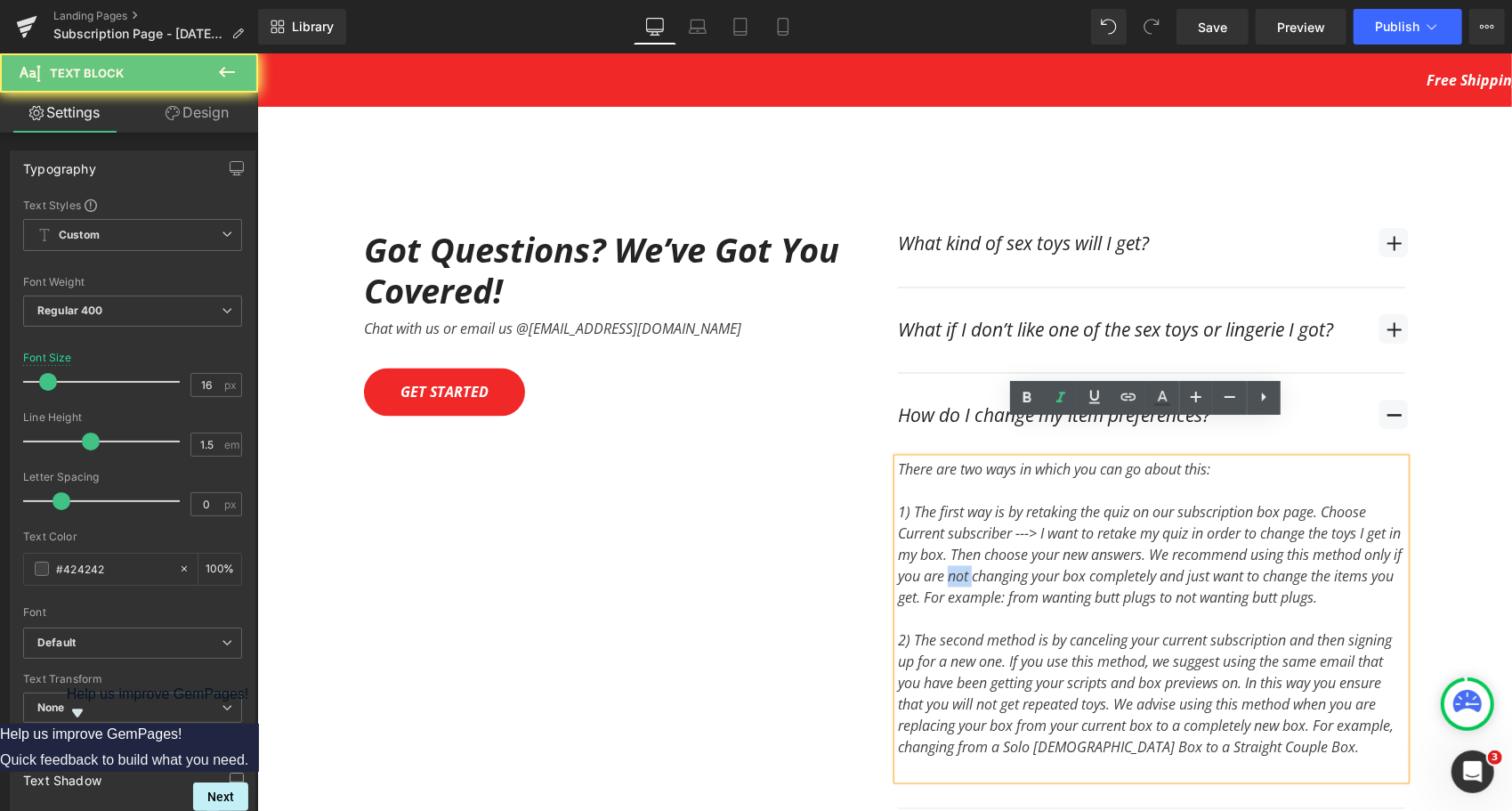
click at [988, 547] on div "1) The first way is by retaking the quiz on our subscription box page. Choose C…" at bounding box center [1150, 554] width 507 height 107
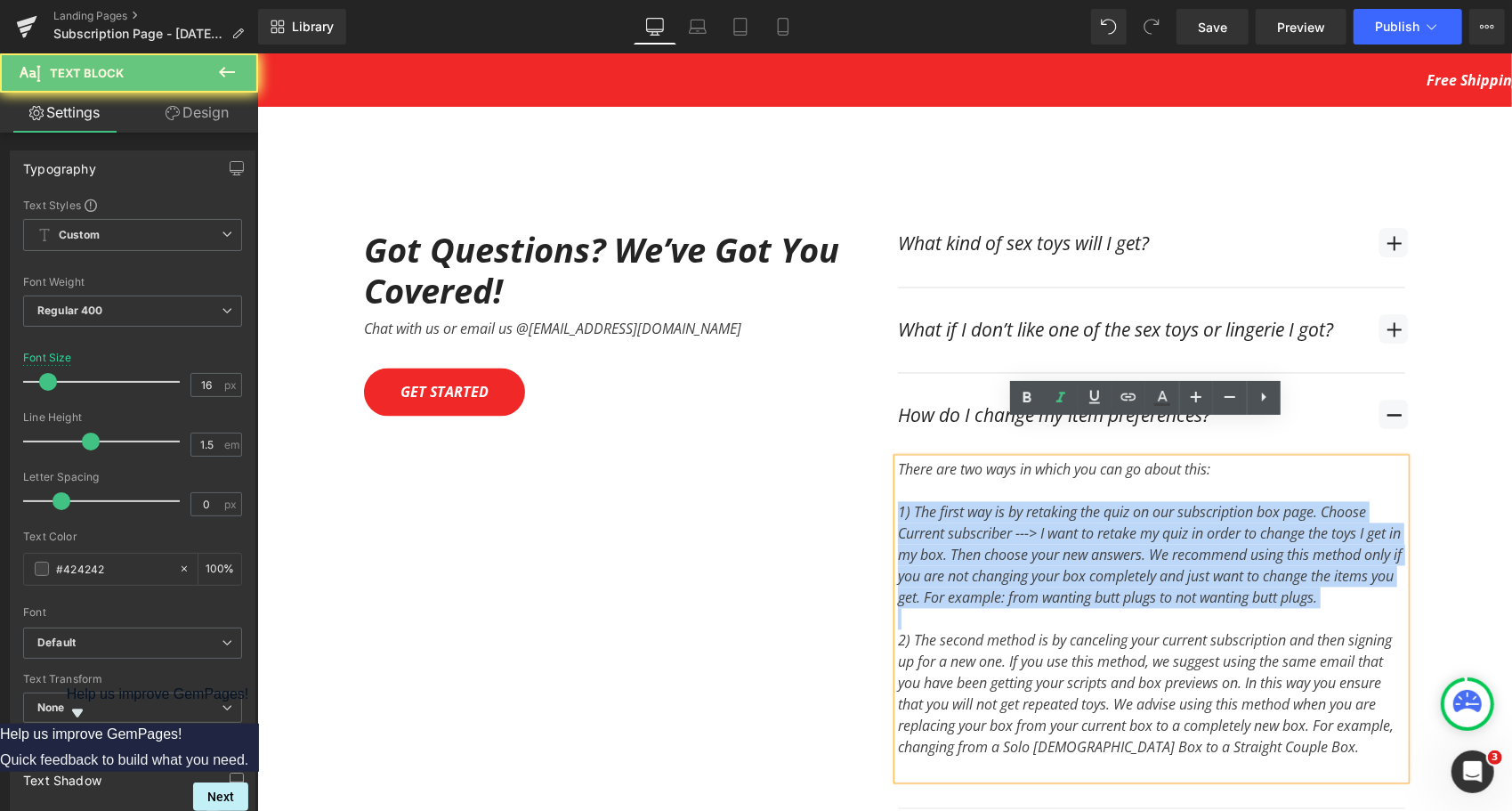
click at [988, 547] on div "1) The first way is by retaking the quiz on our subscription box page. Choose C…" at bounding box center [1150, 554] width 507 height 107
copy div "1) The first way is by retaking the quiz on our subscription box page. Choose C…"
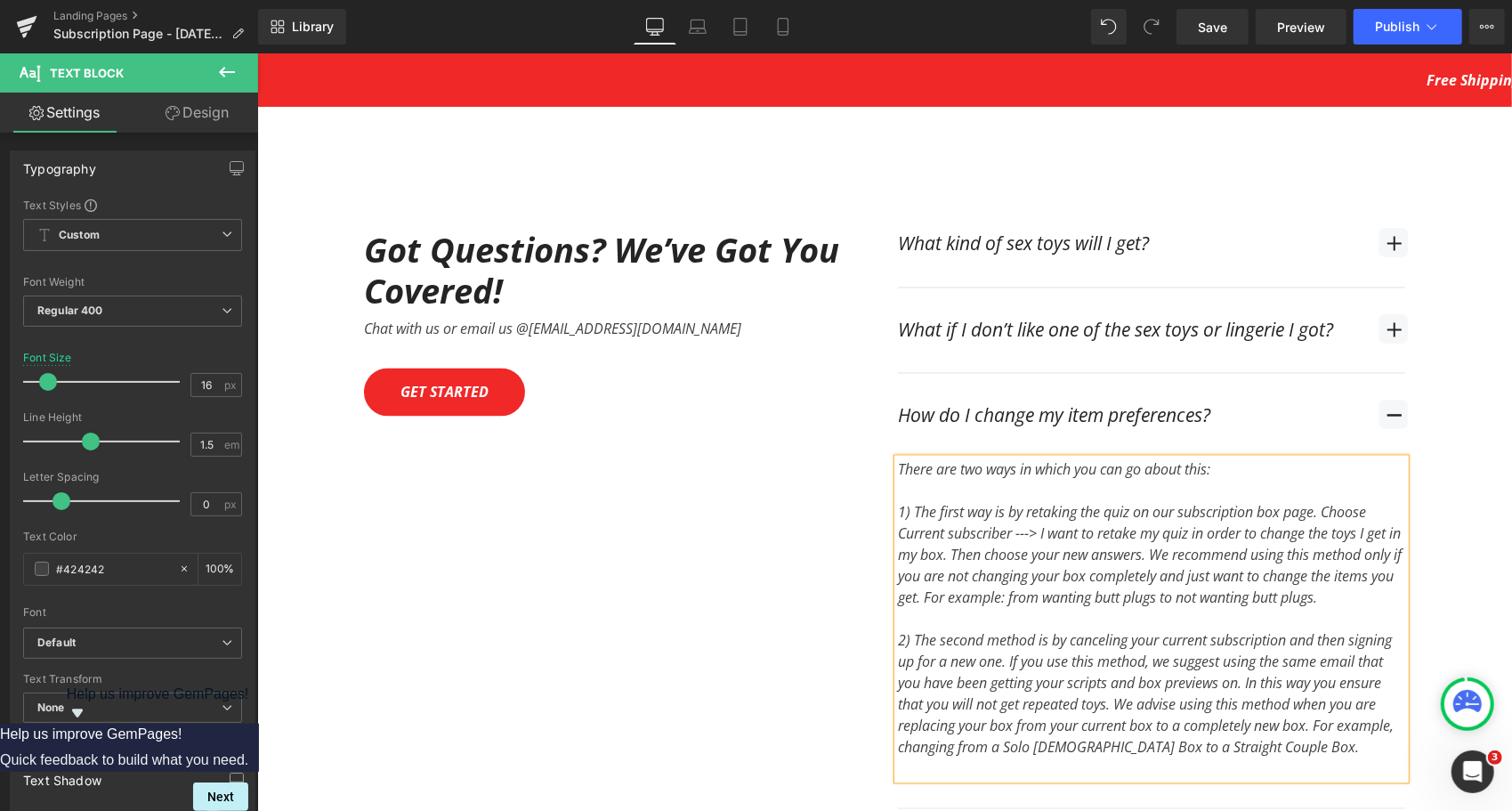
click at [1026, 632] on div "2) The second method is by canceling your current subscription and then signing…" at bounding box center [1150, 692] width 507 height 128
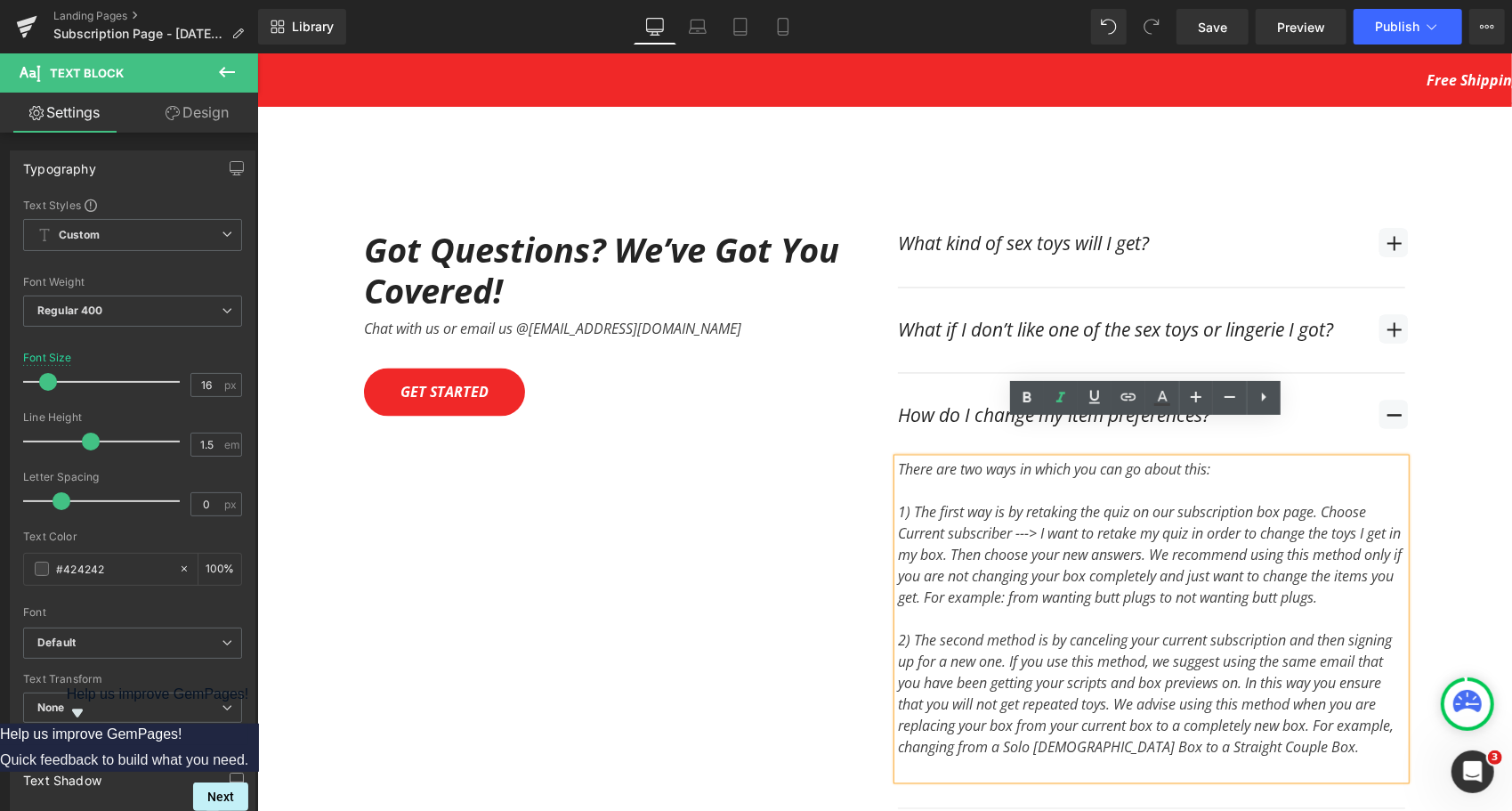
click at [1249, 479] on div "1) The first way is by retaking the quiz on our subscription box page. Choose C…" at bounding box center [1150, 629] width 507 height 299
click at [1428, 28] on icon at bounding box center [1432, 26] width 17 height 17
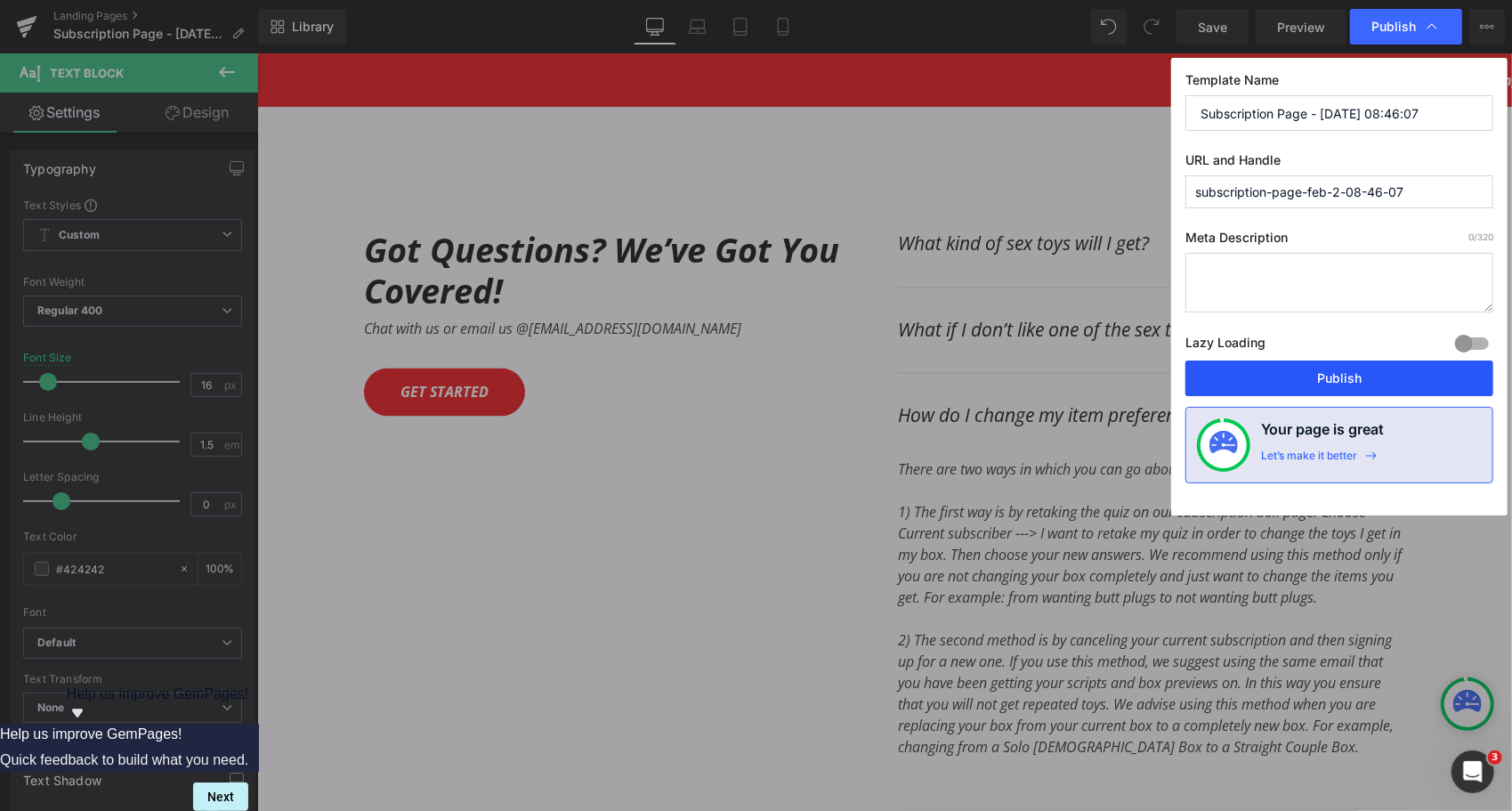
drag, startPoint x: 1321, startPoint y: 368, endPoint x: 242, endPoint y: 192, distance: 1093.3
click at [1321, 368] on button "Publish" at bounding box center [1338, 378] width 308 height 36
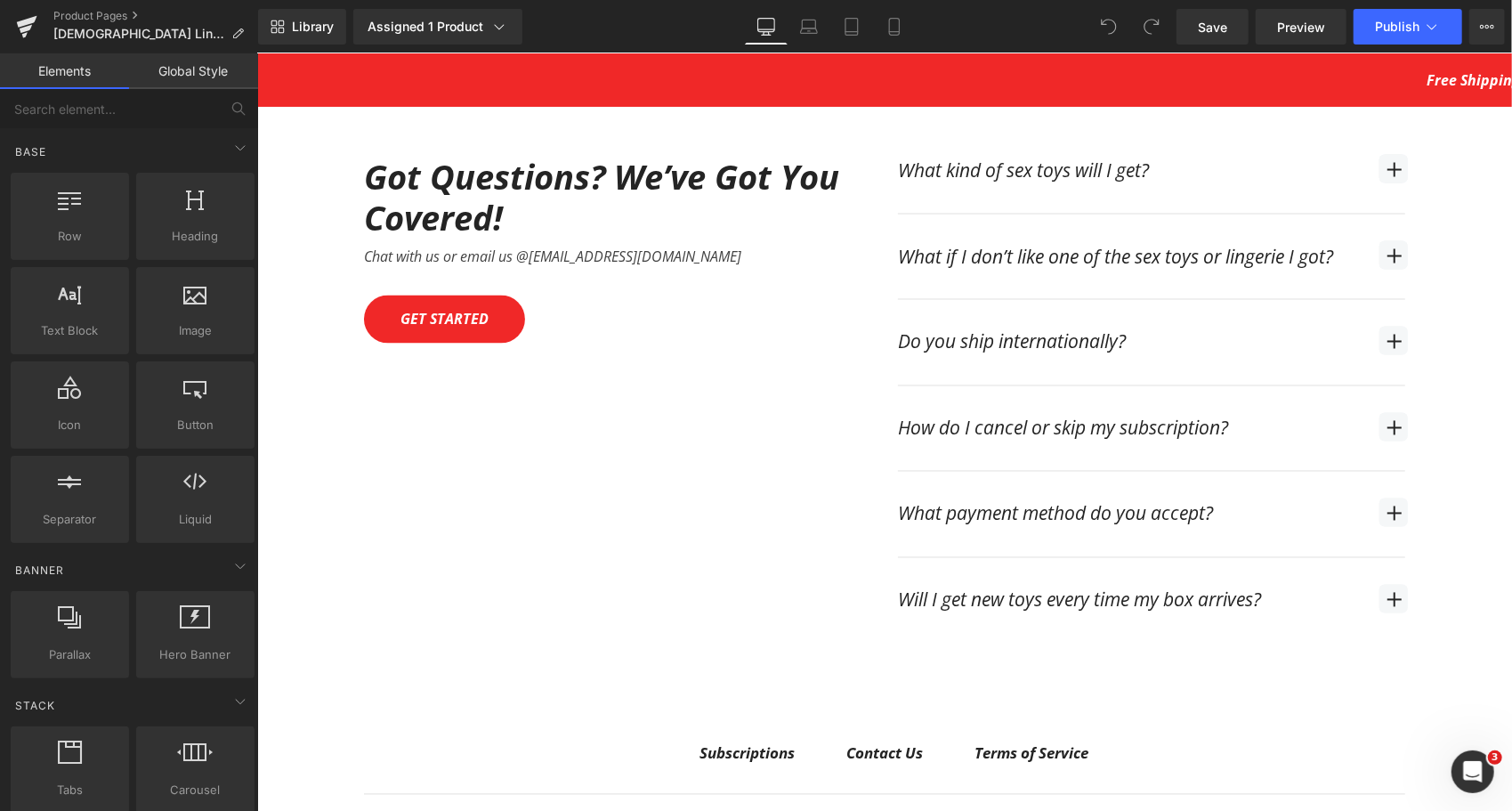
scroll to position [6585, 0]
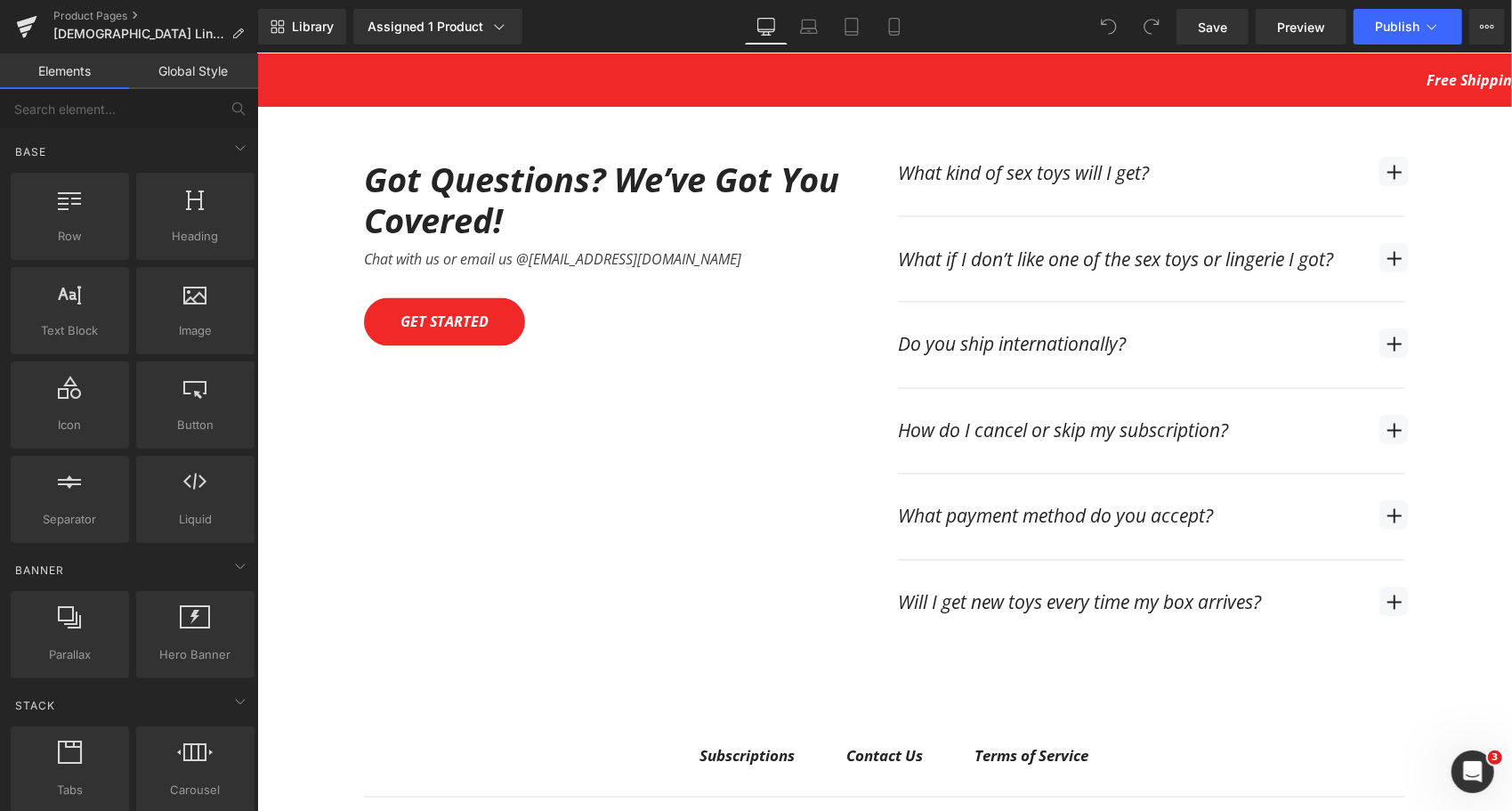
click at [1364, 311] on div "Do you ship internationally? Text Block" at bounding box center [1150, 344] width 507 height 86
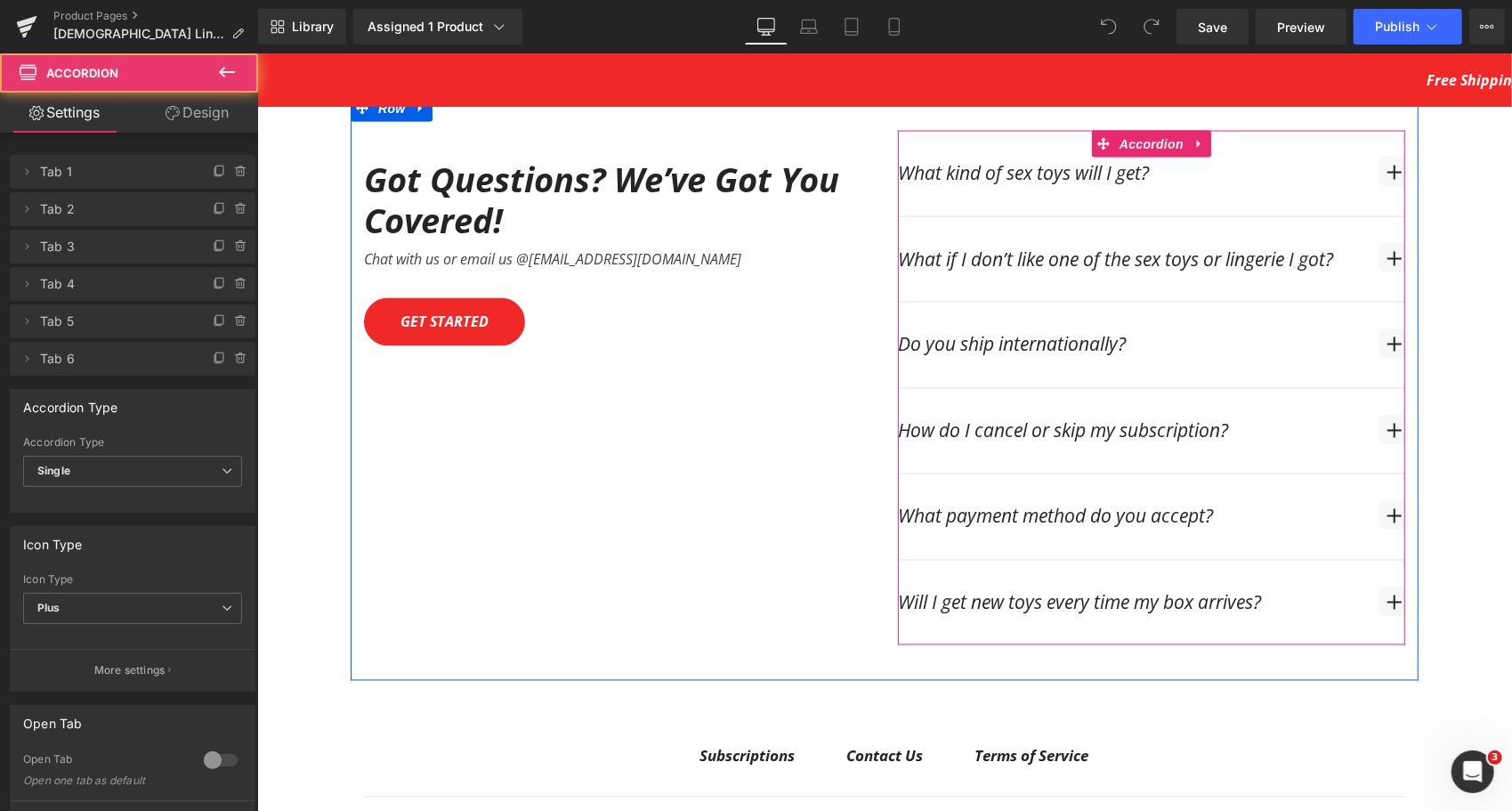
click at [1378, 329] on span "button" at bounding box center [1392, 343] width 29 height 29
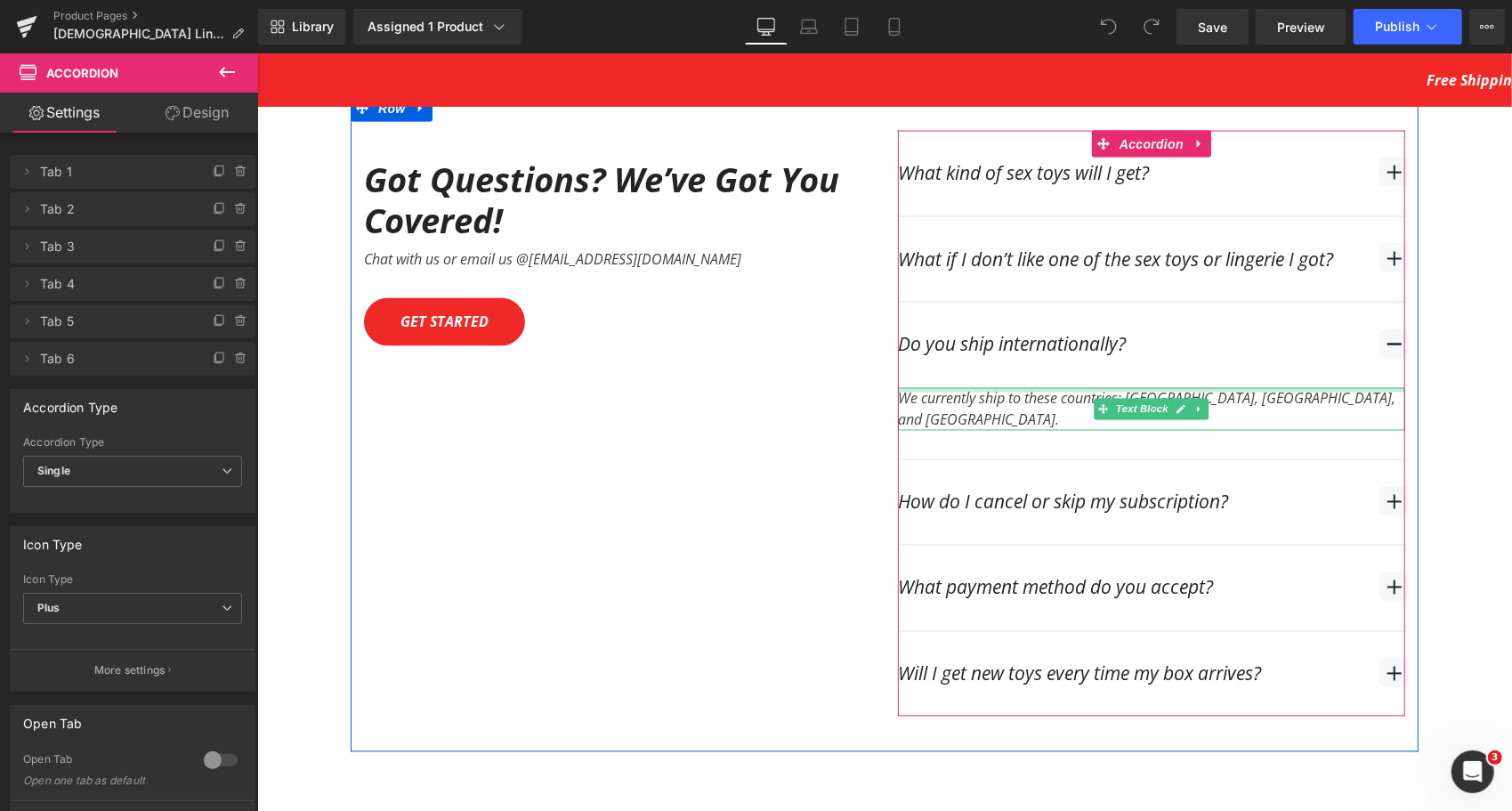
click at [1050, 387] on div at bounding box center [1150, 389] width 507 height 5
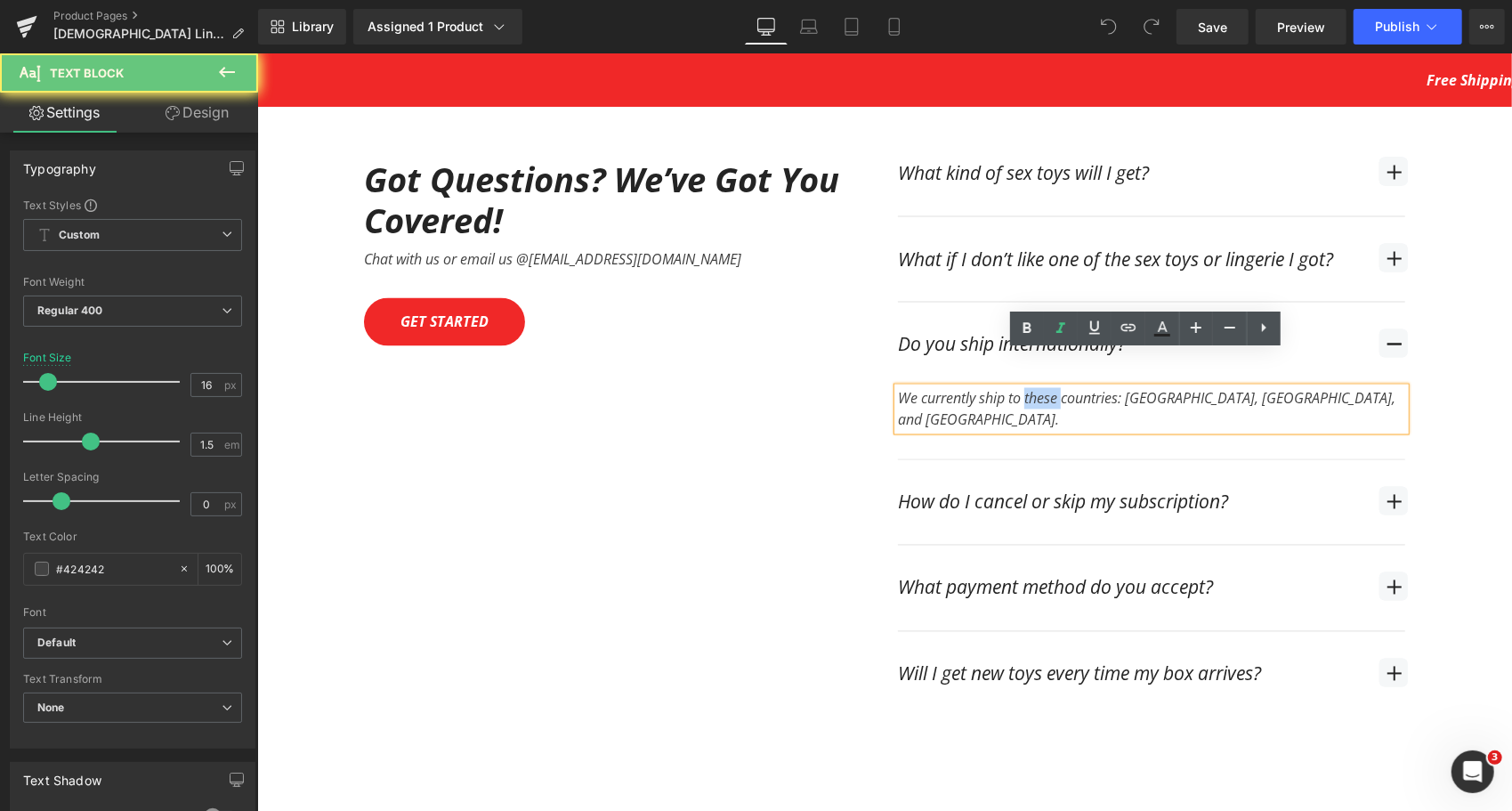
click at [1050, 387] on div "We currently ship to these countries: [GEOGRAPHIC_DATA], [GEOGRAPHIC_DATA], and…" at bounding box center [1150, 408] width 507 height 42
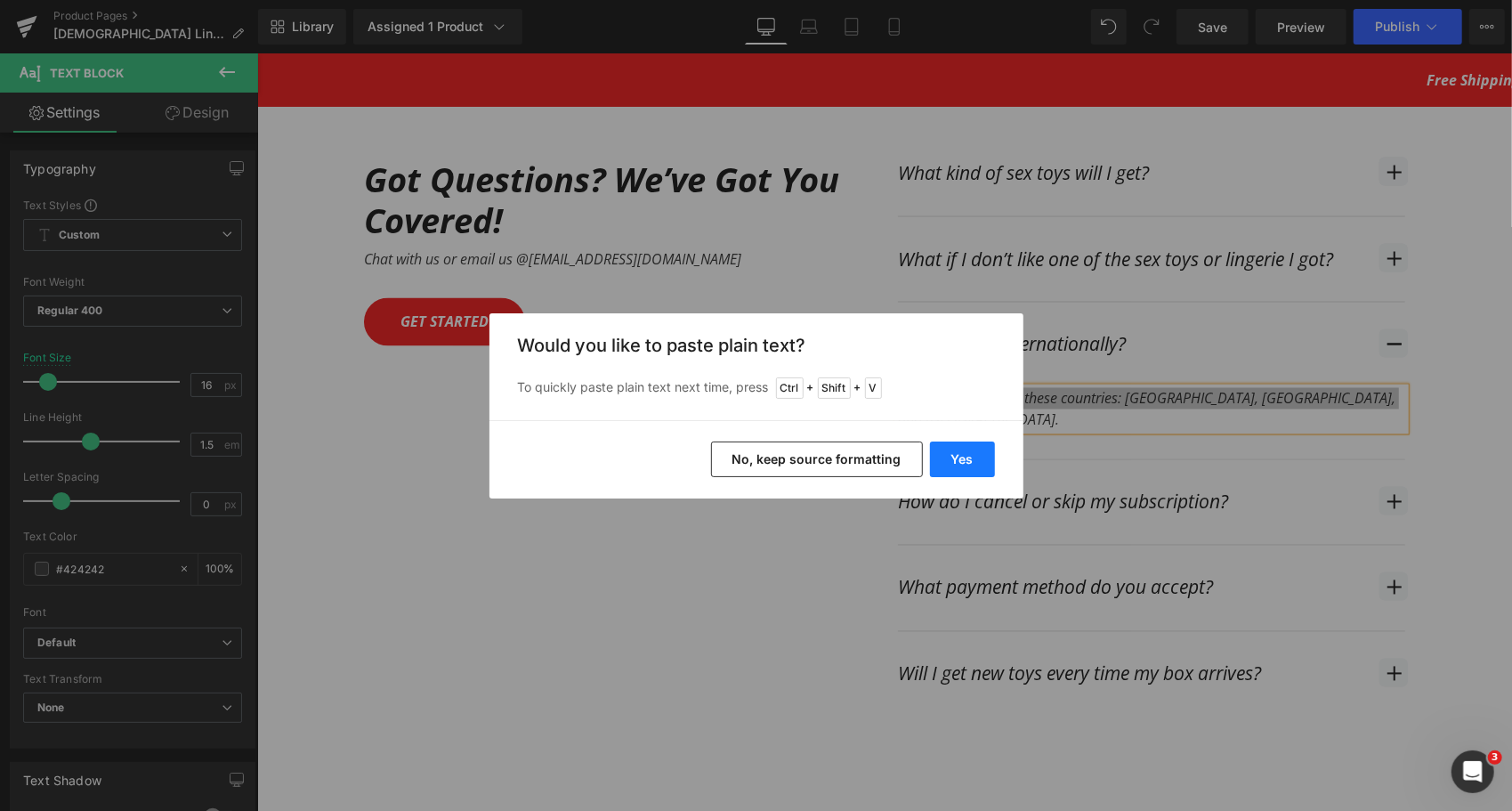
click at [964, 463] on button "Yes" at bounding box center [961, 459] width 65 height 36
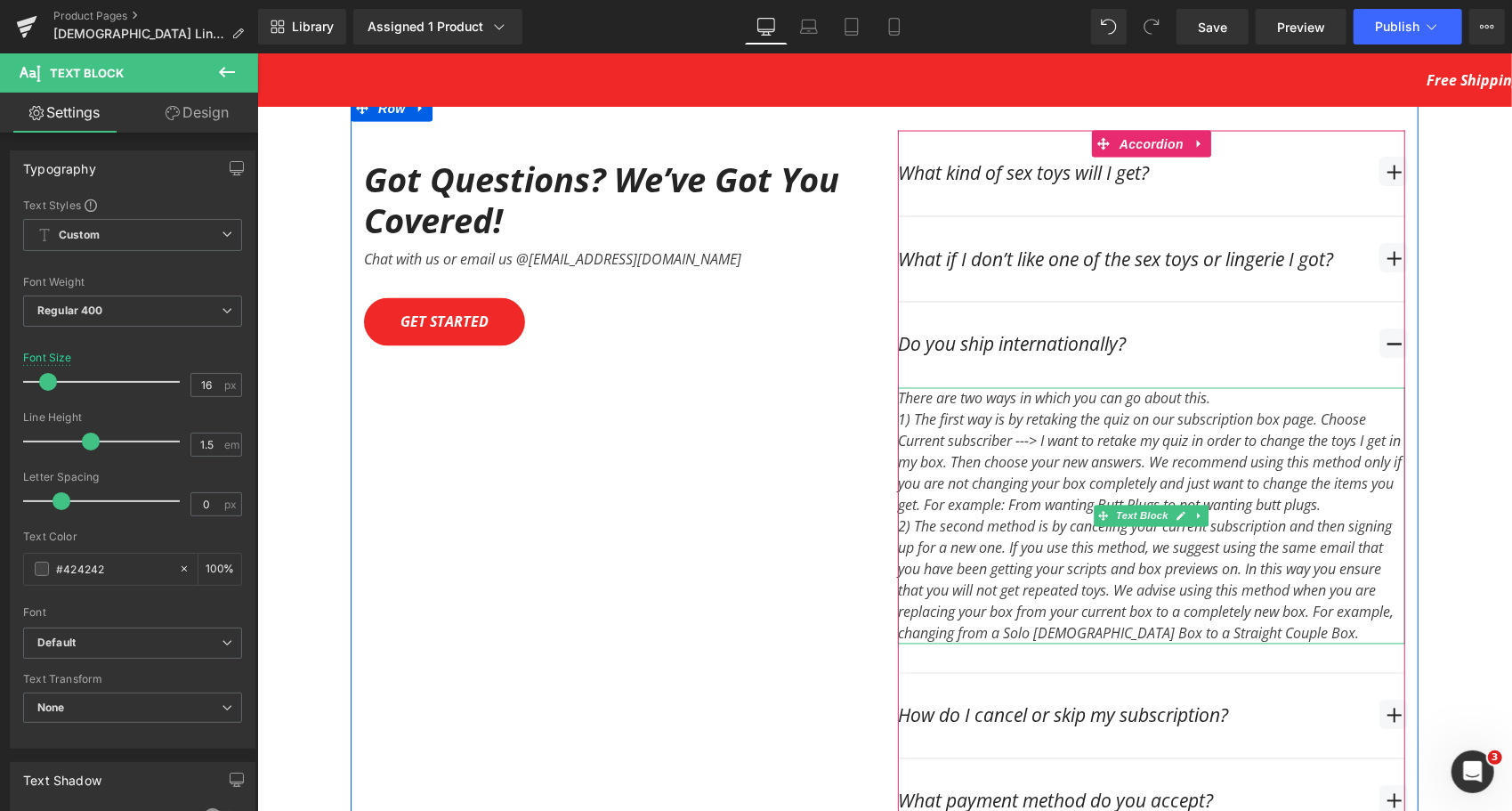
click at [1223, 387] on div "There are two ways in which you can go about this.  1) The first way is by re…" at bounding box center [1150, 515] width 507 height 257
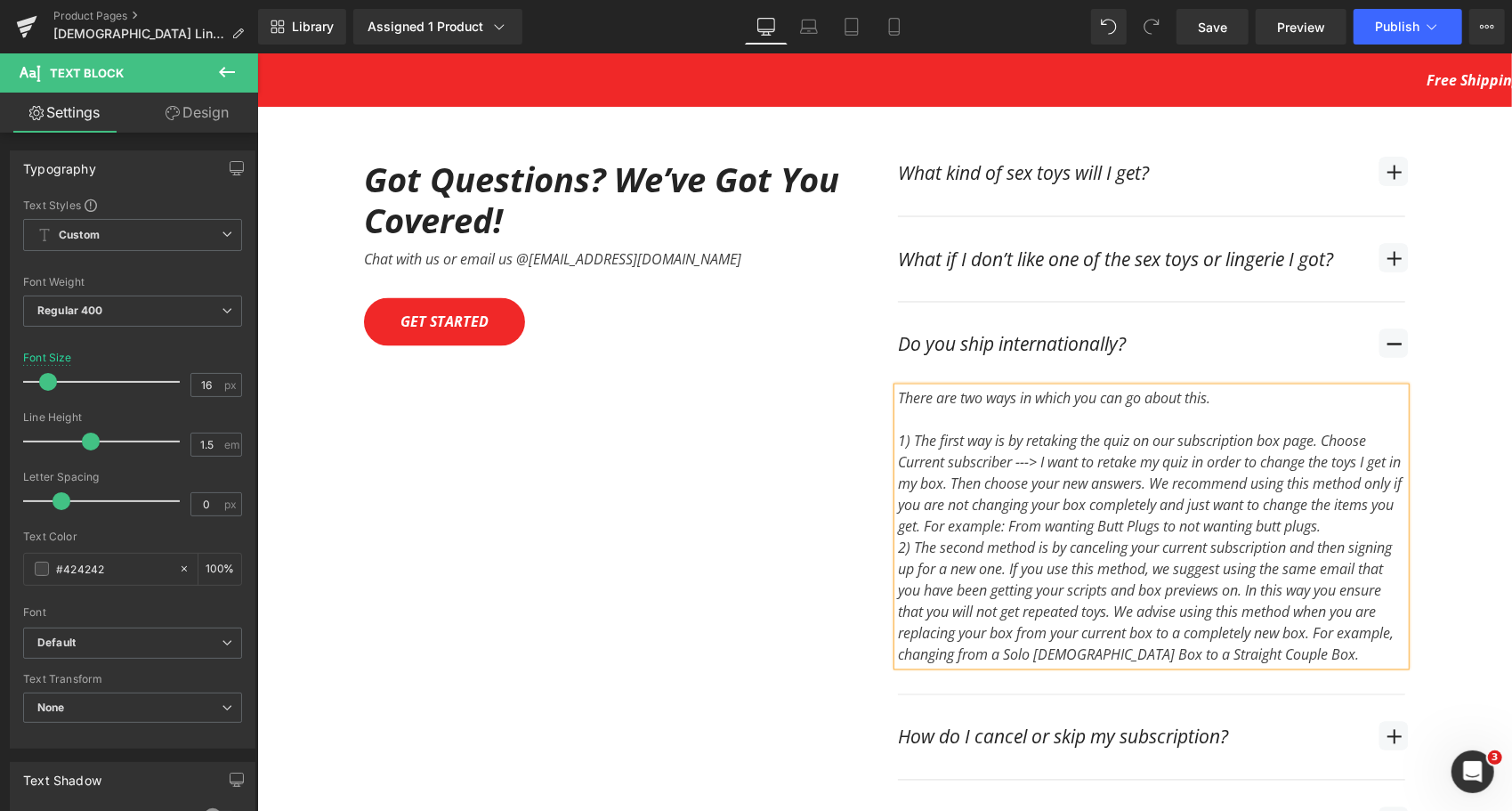
click at [1384, 490] on div "1) The first way is by retaking the quiz on our subscription box page. Choose C…" at bounding box center [1150, 483] width 507 height 107
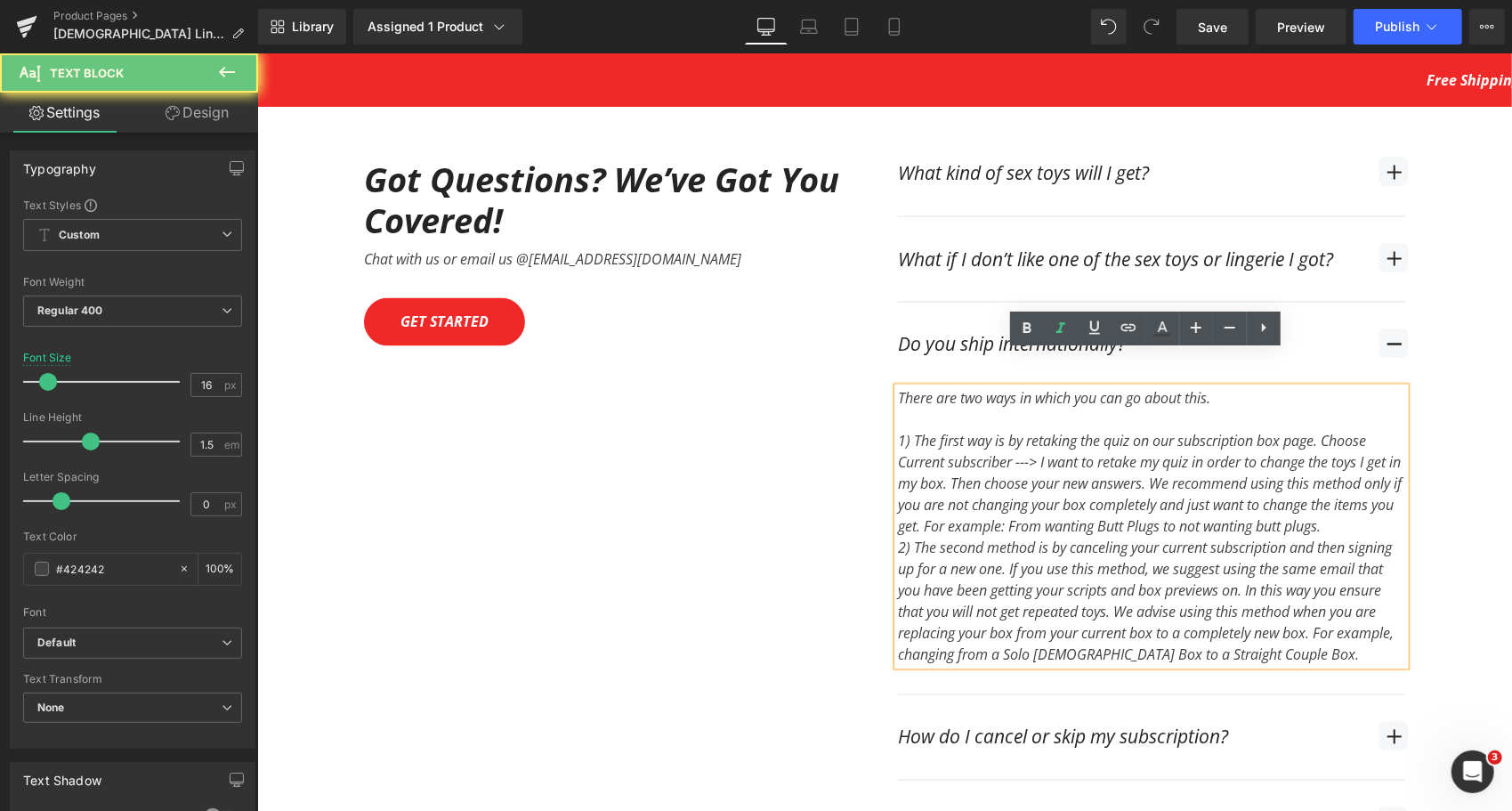
click at [1391, 490] on div "1) The first way is by retaking the quiz on our subscription box page. Choose C…" at bounding box center [1150, 483] width 507 height 107
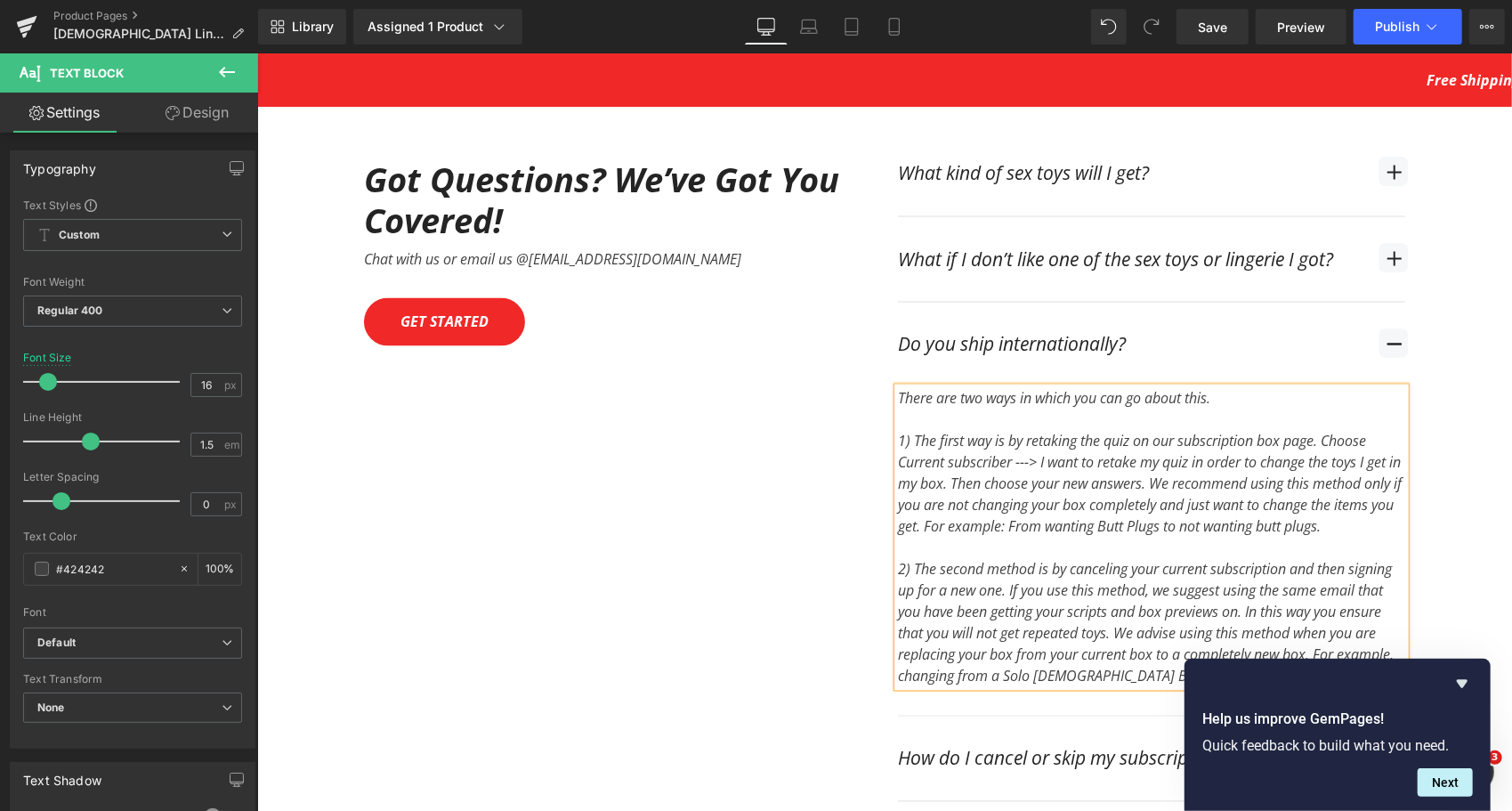
click at [1217, 387] on div "There are two ways in which you can go about this. 1) The first way is by retak…" at bounding box center [1150, 536] width 507 height 299
click at [1082, 334] on span at bounding box center [1080, 344] width 18 height 21
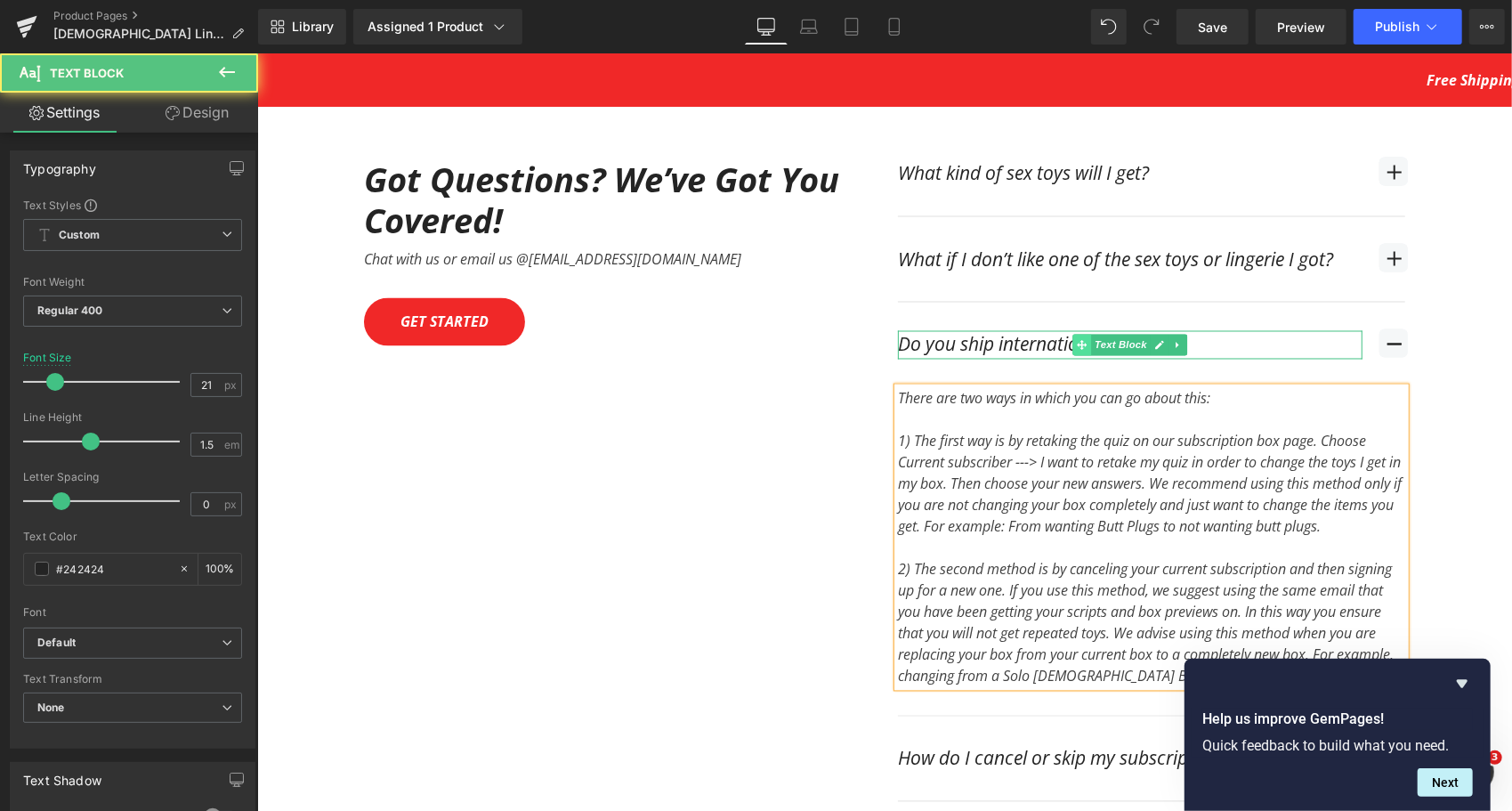
click at [1082, 334] on span at bounding box center [1080, 344] width 18 height 21
click at [1038, 330] on div "Do you ship internationally?" at bounding box center [1129, 344] width 465 height 29
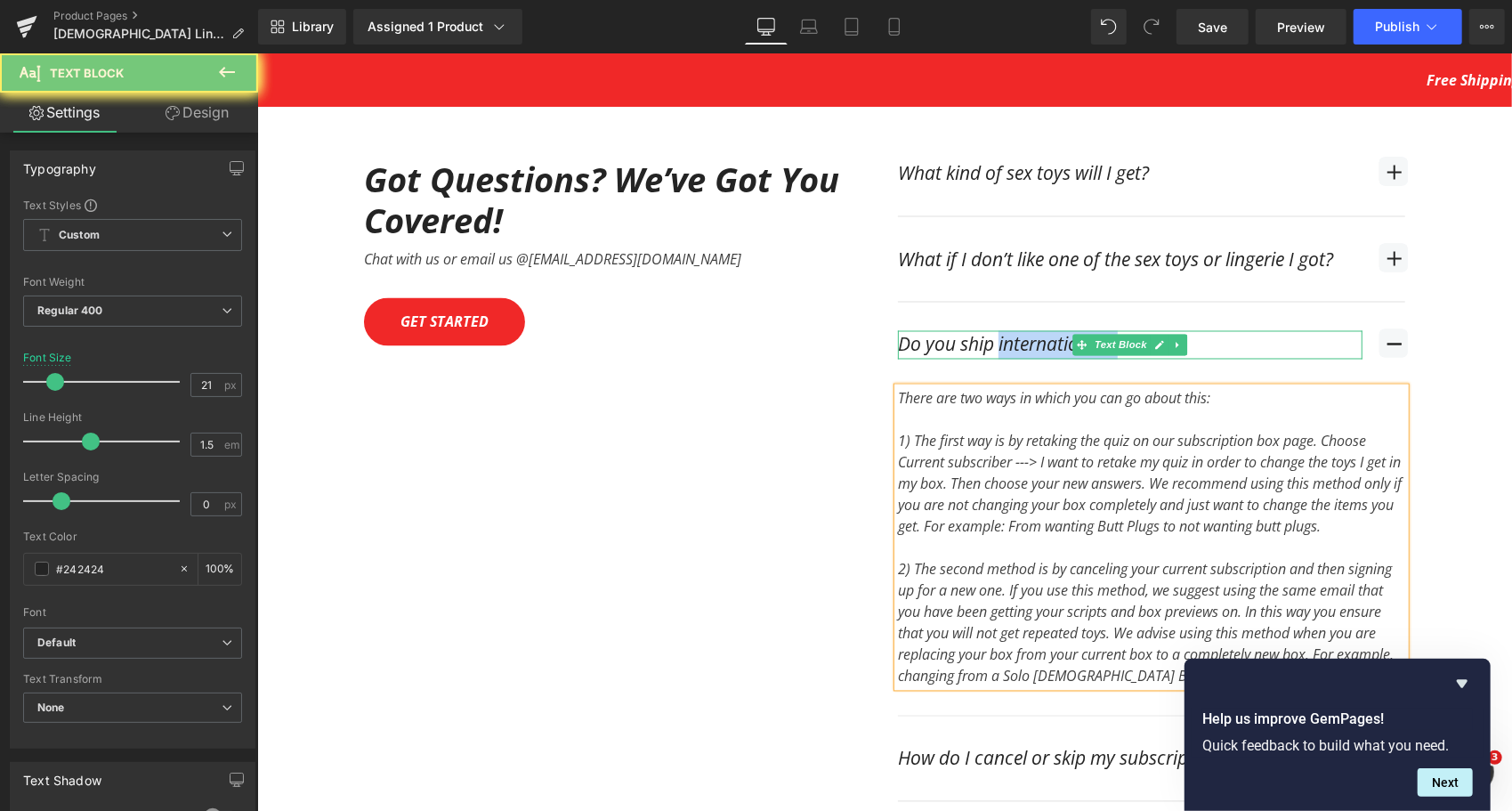
click at [1037, 330] on div "Do you ship internationally?" at bounding box center [1129, 344] width 465 height 29
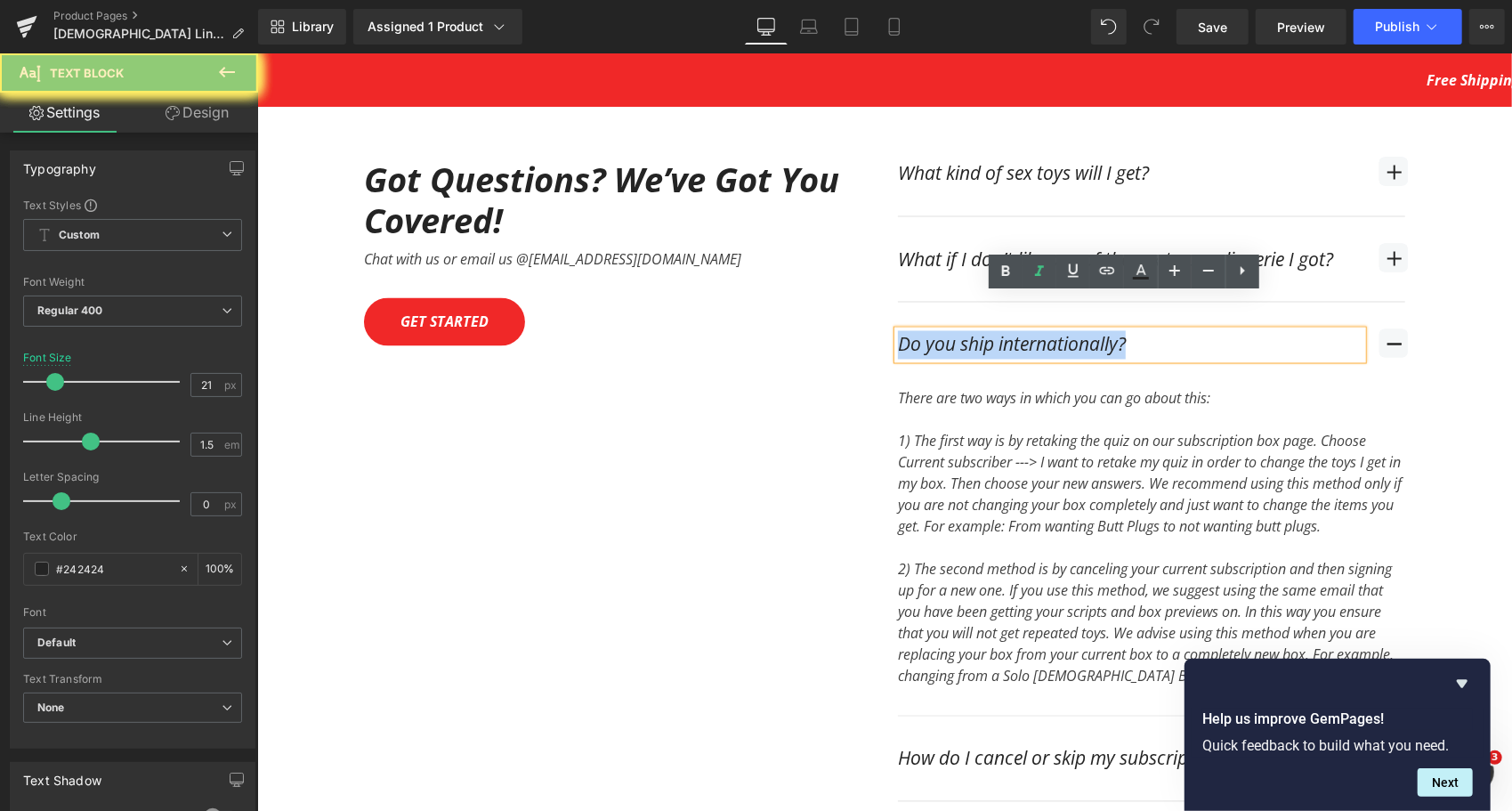
click at [1037, 330] on div "Do you ship internationally?" at bounding box center [1129, 344] width 465 height 29
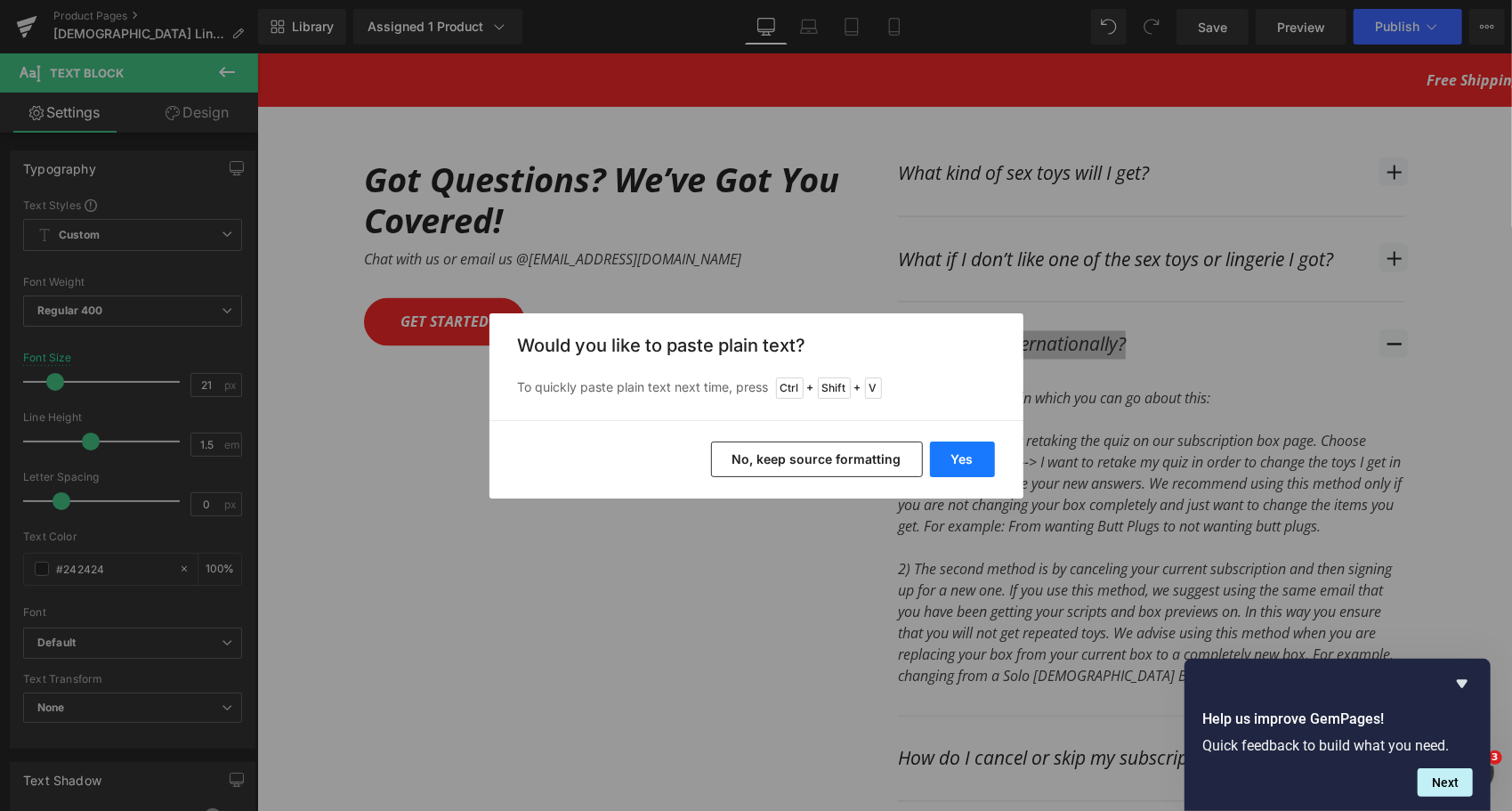
click at [977, 457] on button "Yes" at bounding box center [961, 459] width 65 height 36
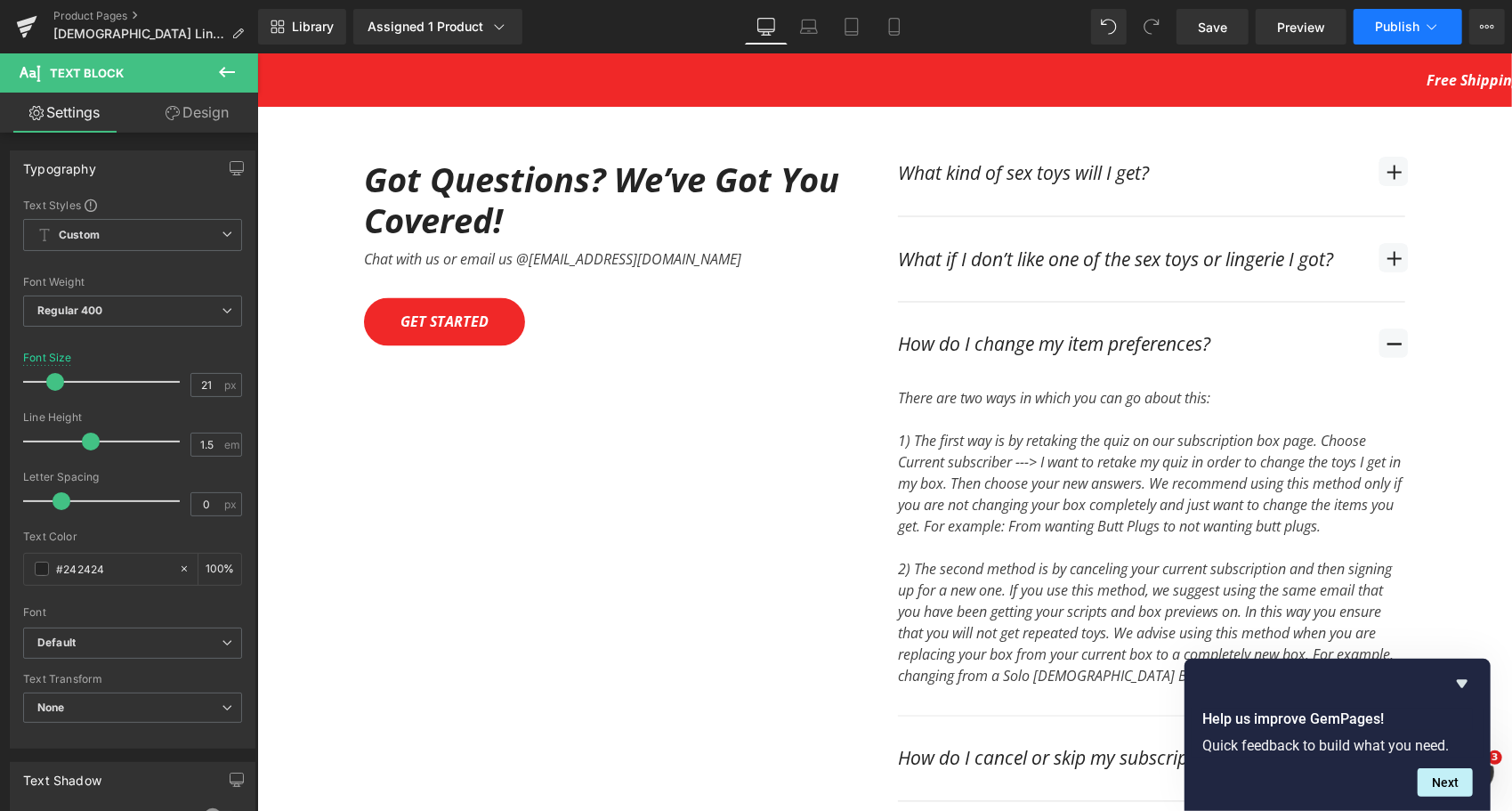
click at [1417, 37] on button "Publish" at bounding box center [1408, 26] width 109 height 36
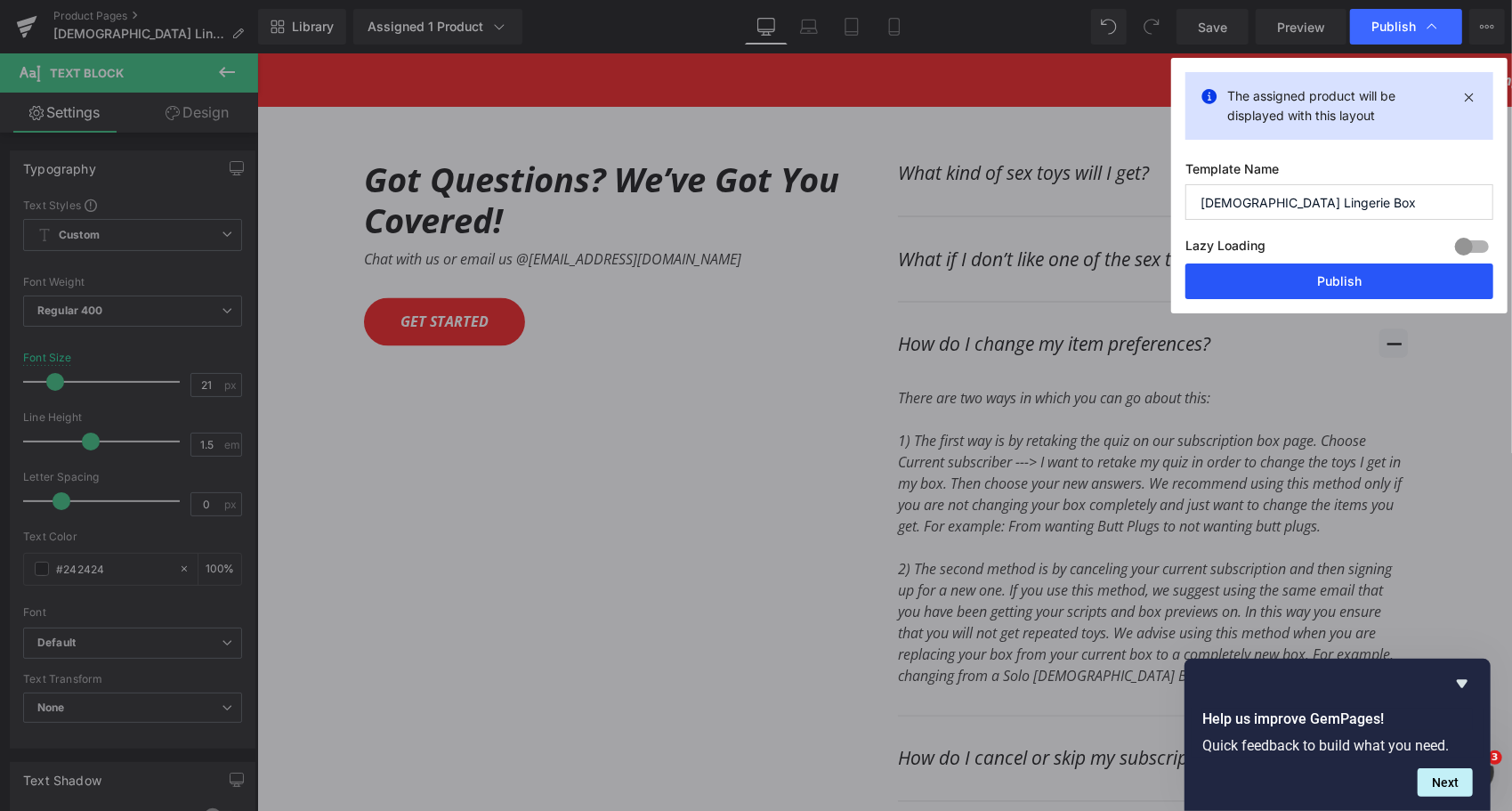
click at [1342, 286] on button "Publish" at bounding box center [1338, 281] width 308 height 36
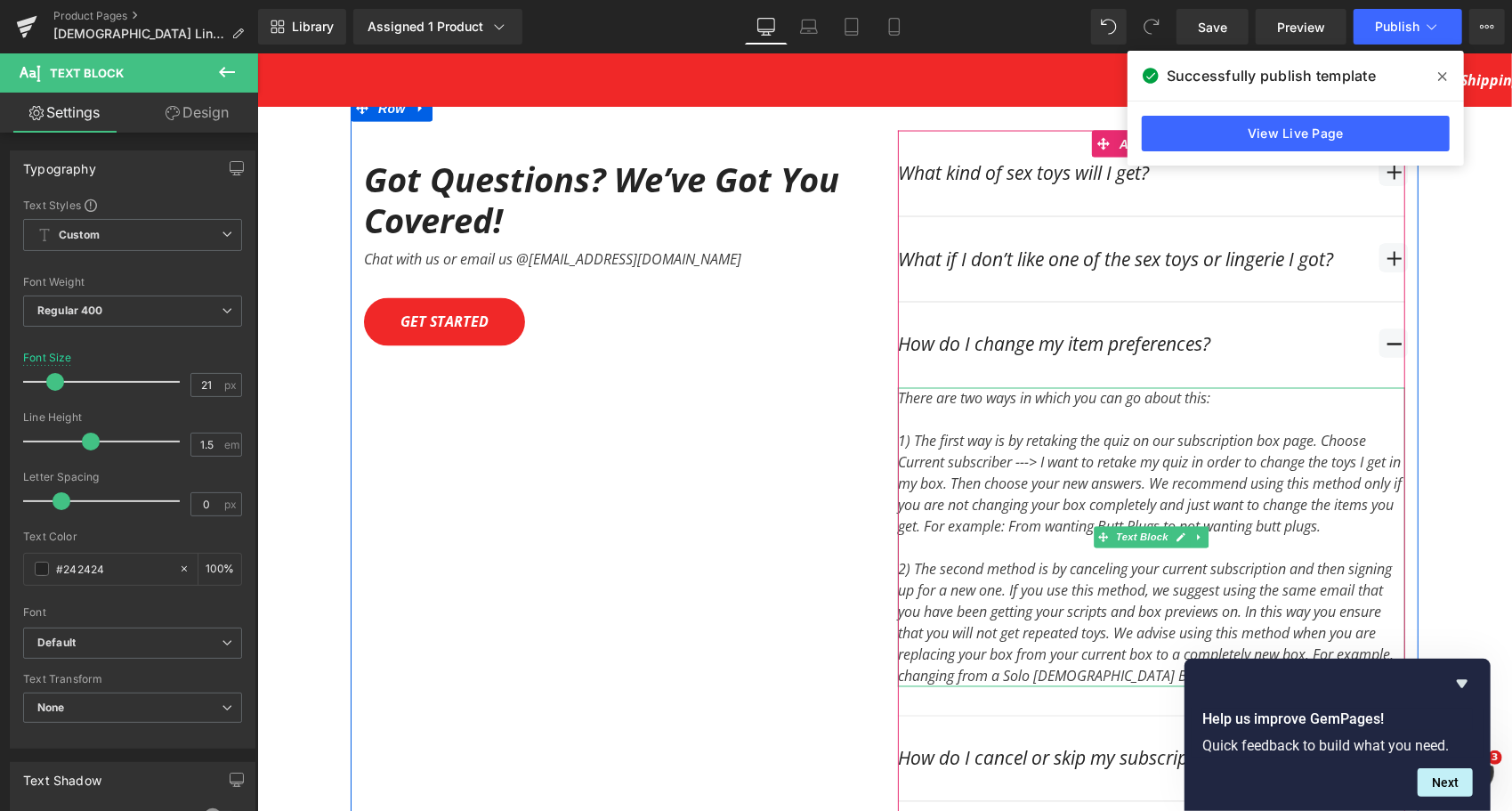
click at [1023, 443] on div "1) The first way is by retaking the quiz on our subscription box page. Choose C…" at bounding box center [1150, 483] width 507 height 107
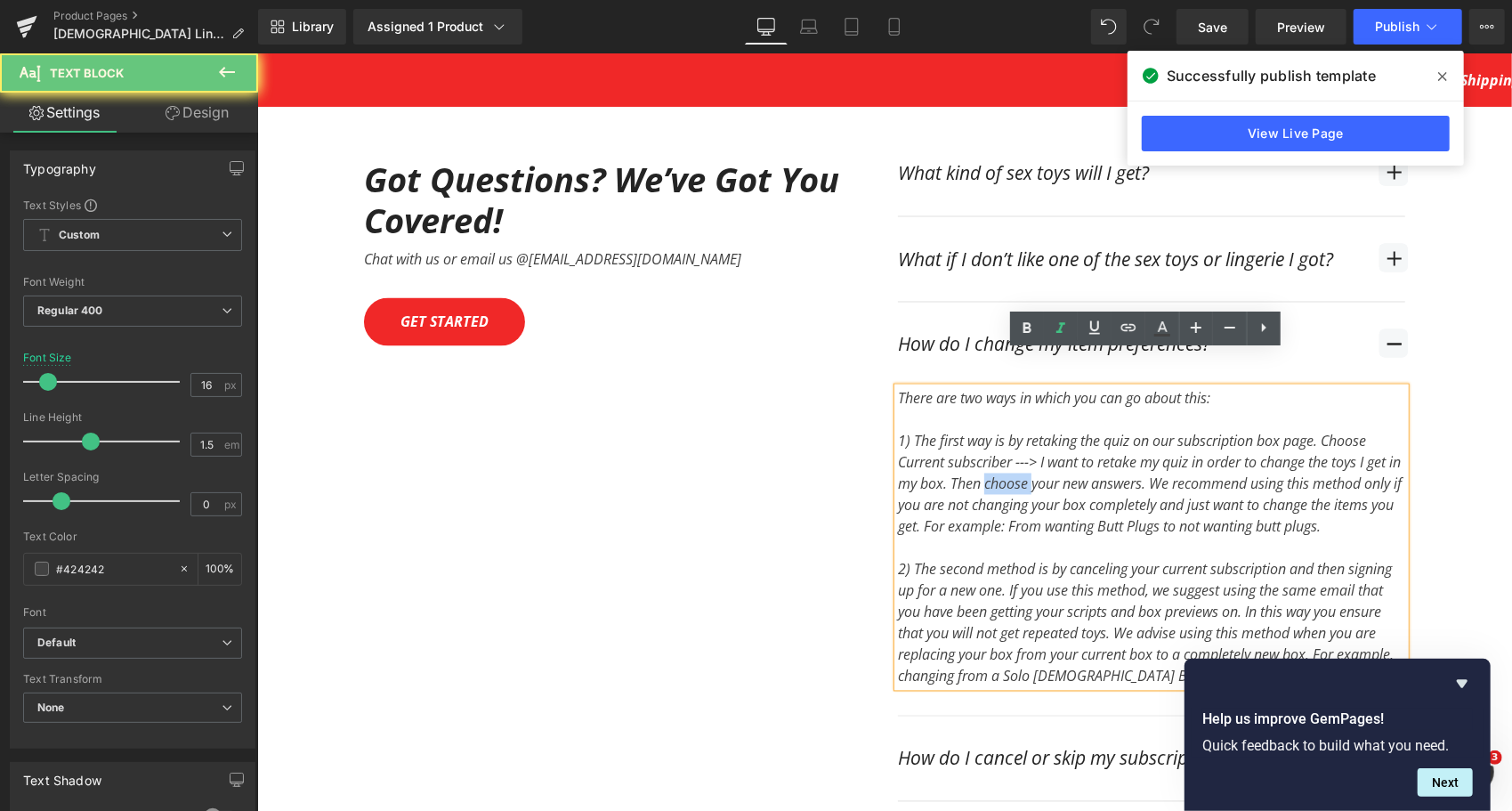
click at [1023, 443] on div "1) The first way is by retaking the quiz on our subscription box page. Choose C…" at bounding box center [1150, 483] width 507 height 107
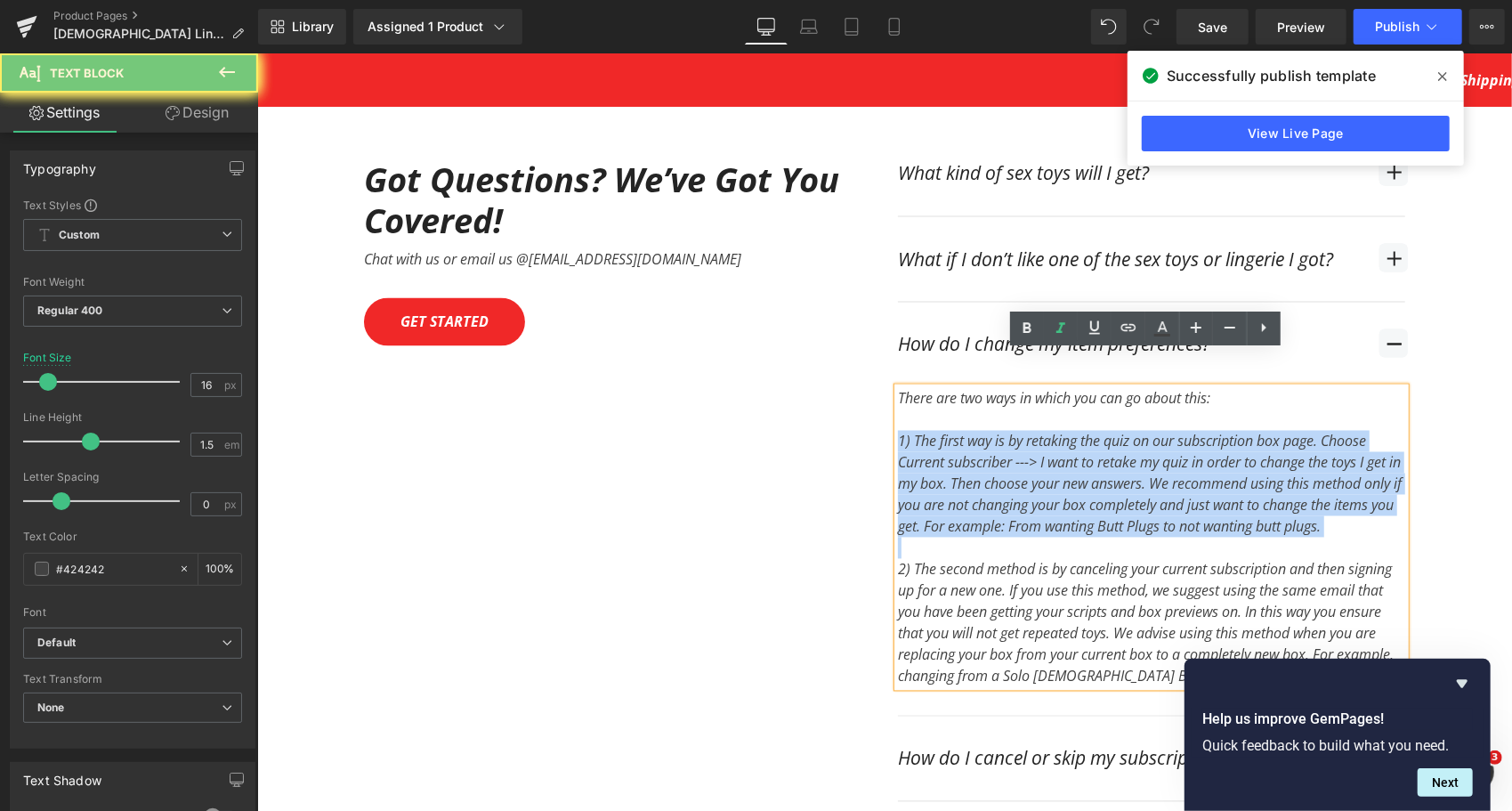
click at [1023, 443] on div "1) The first way is by retaking the quiz on our subscription box page. Choose C…" at bounding box center [1150, 483] width 507 height 107
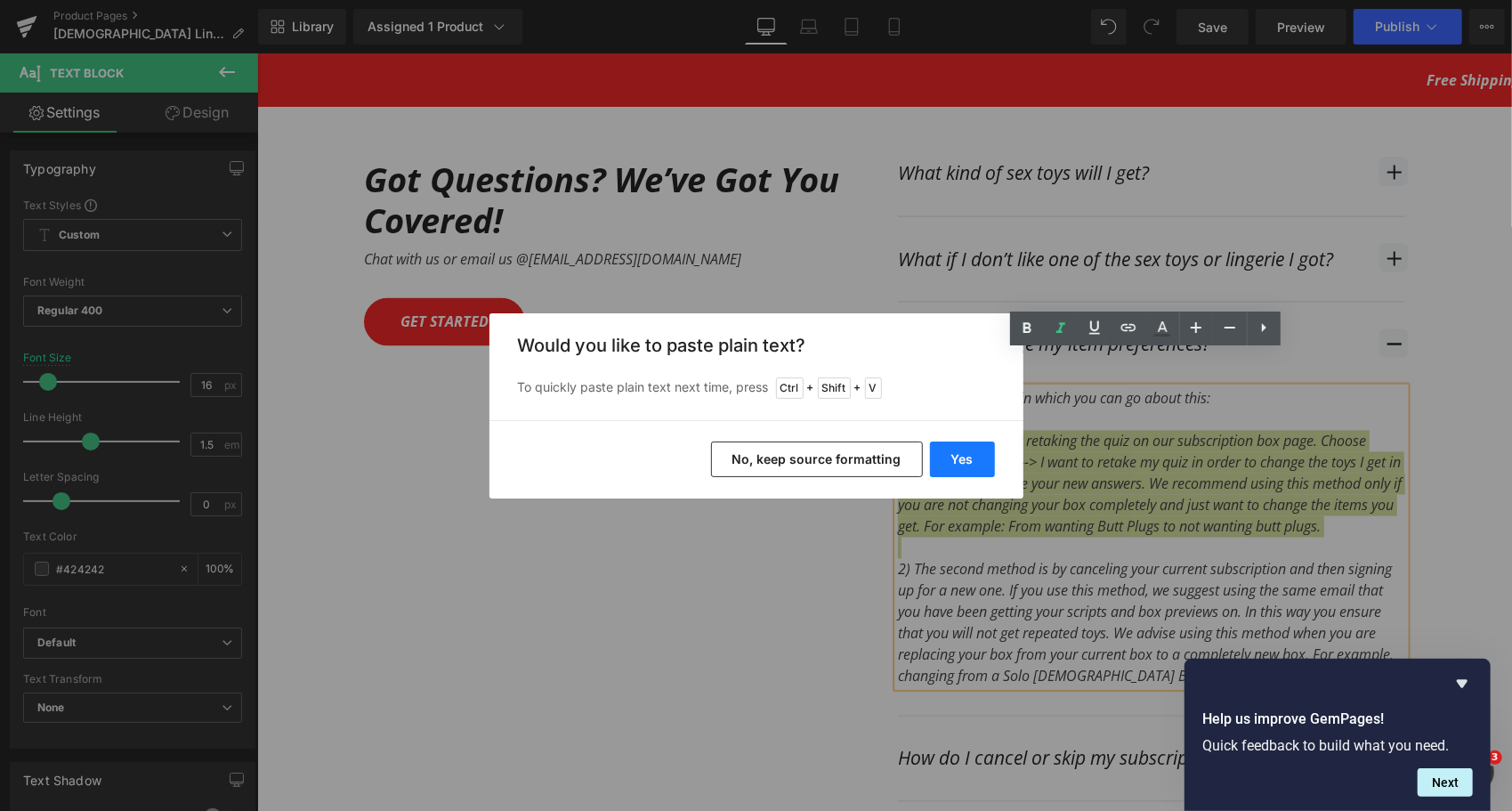
click at [974, 461] on button "Yes" at bounding box center [961, 459] width 65 height 36
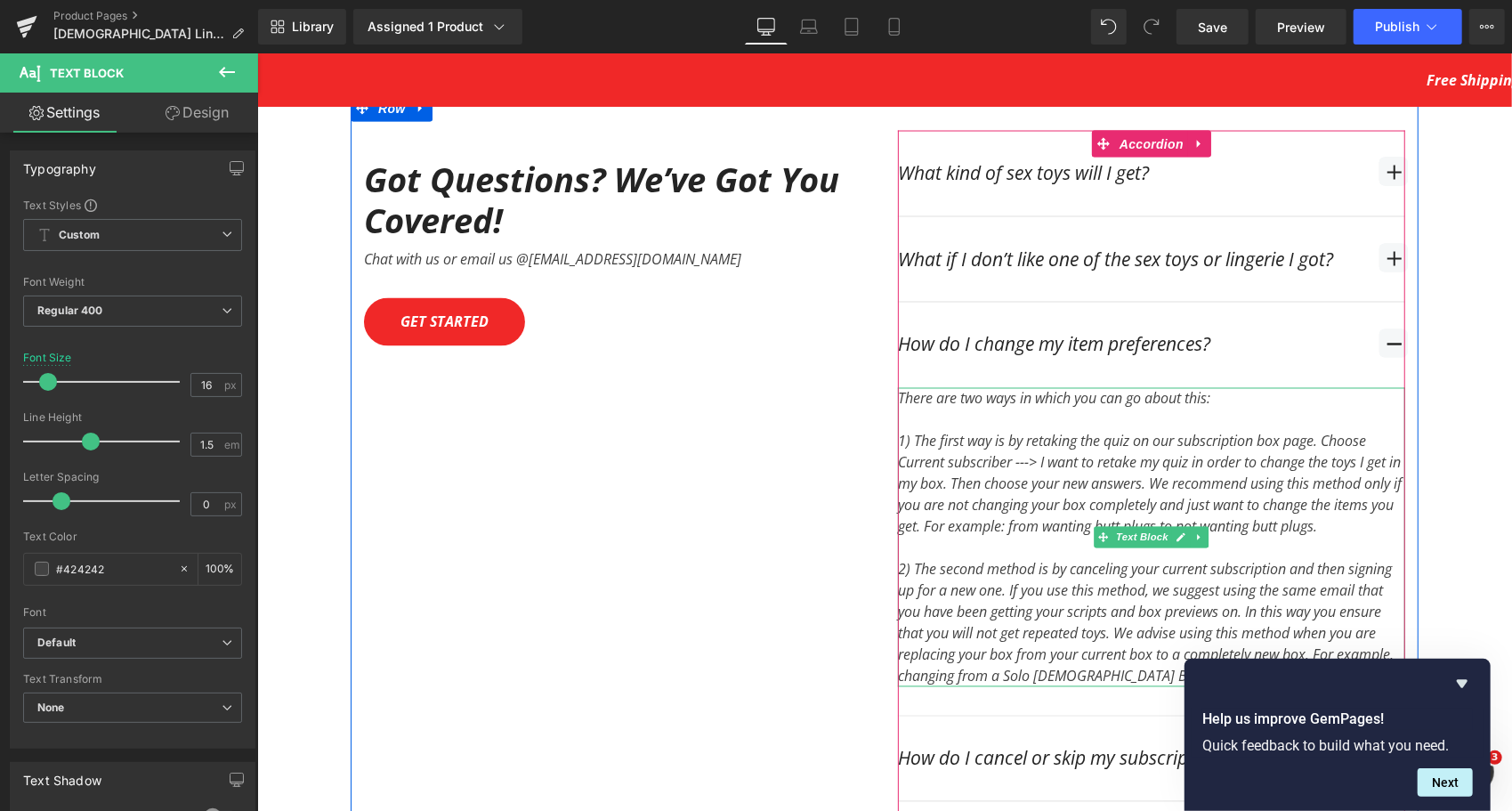
click at [981, 443] on div "1) The first way is by retaking the quiz on our subscription box page. Choose C…" at bounding box center [1150, 483] width 507 height 107
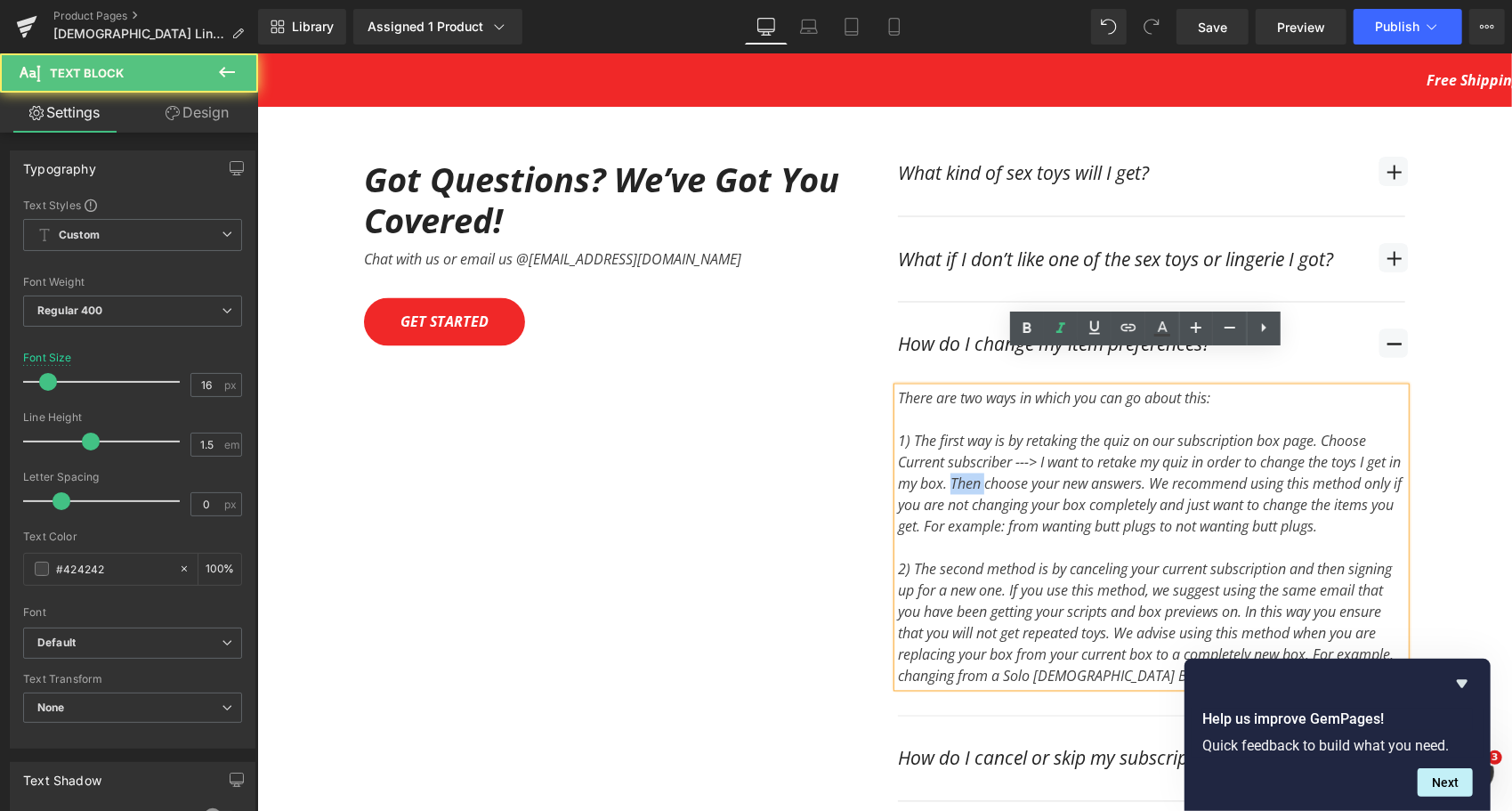
click at [981, 443] on div "1) The first way is by retaking the quiz on our subscription box page. Choose C…" at bounding box center [1150, 483] width 507 height 107
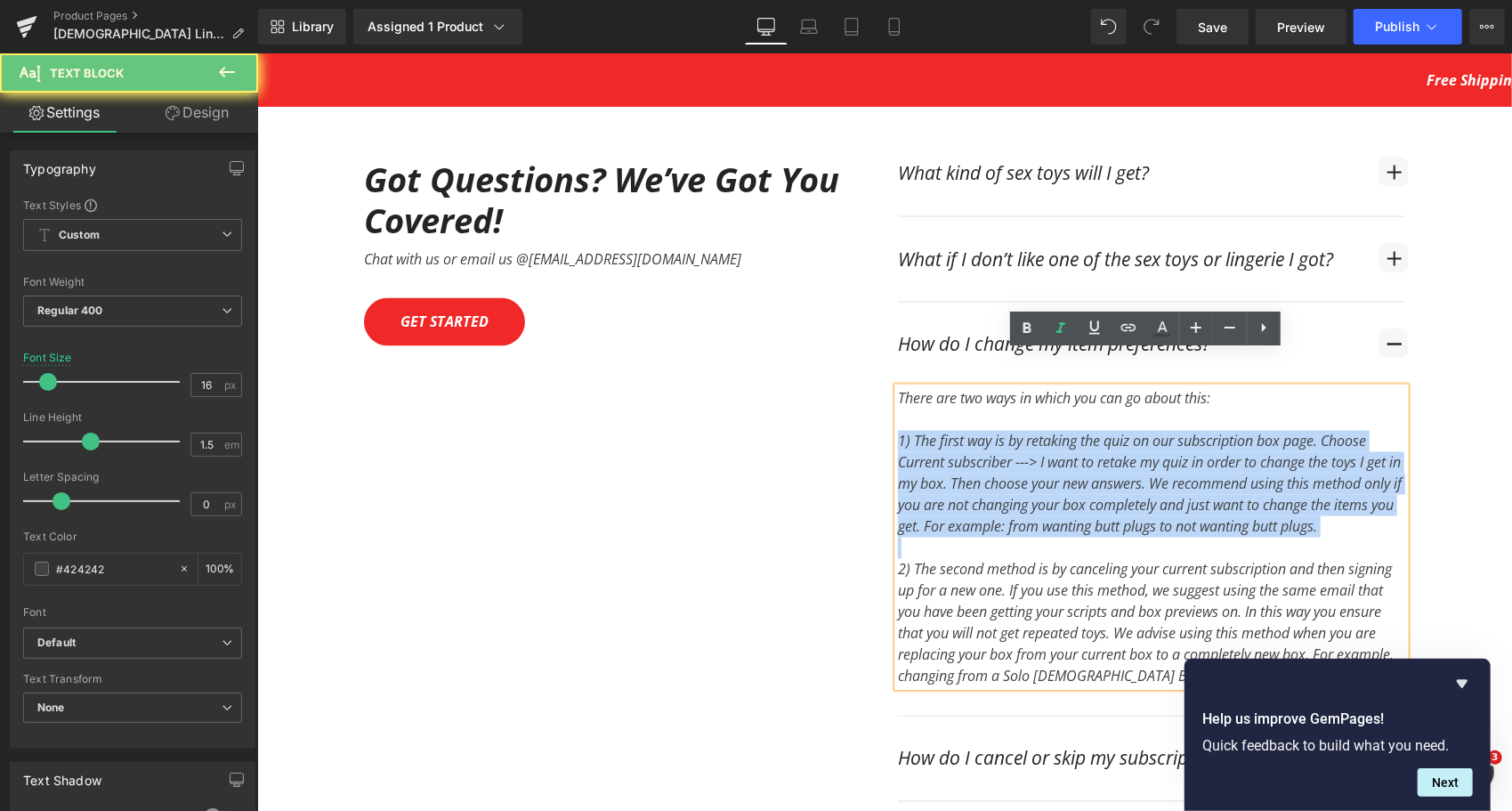
click at [981, 443] on div "1) The first way is by retaking the quiz on our subscription box page. Choose C…" at bounding box center [1150, 483] width 507 height 107
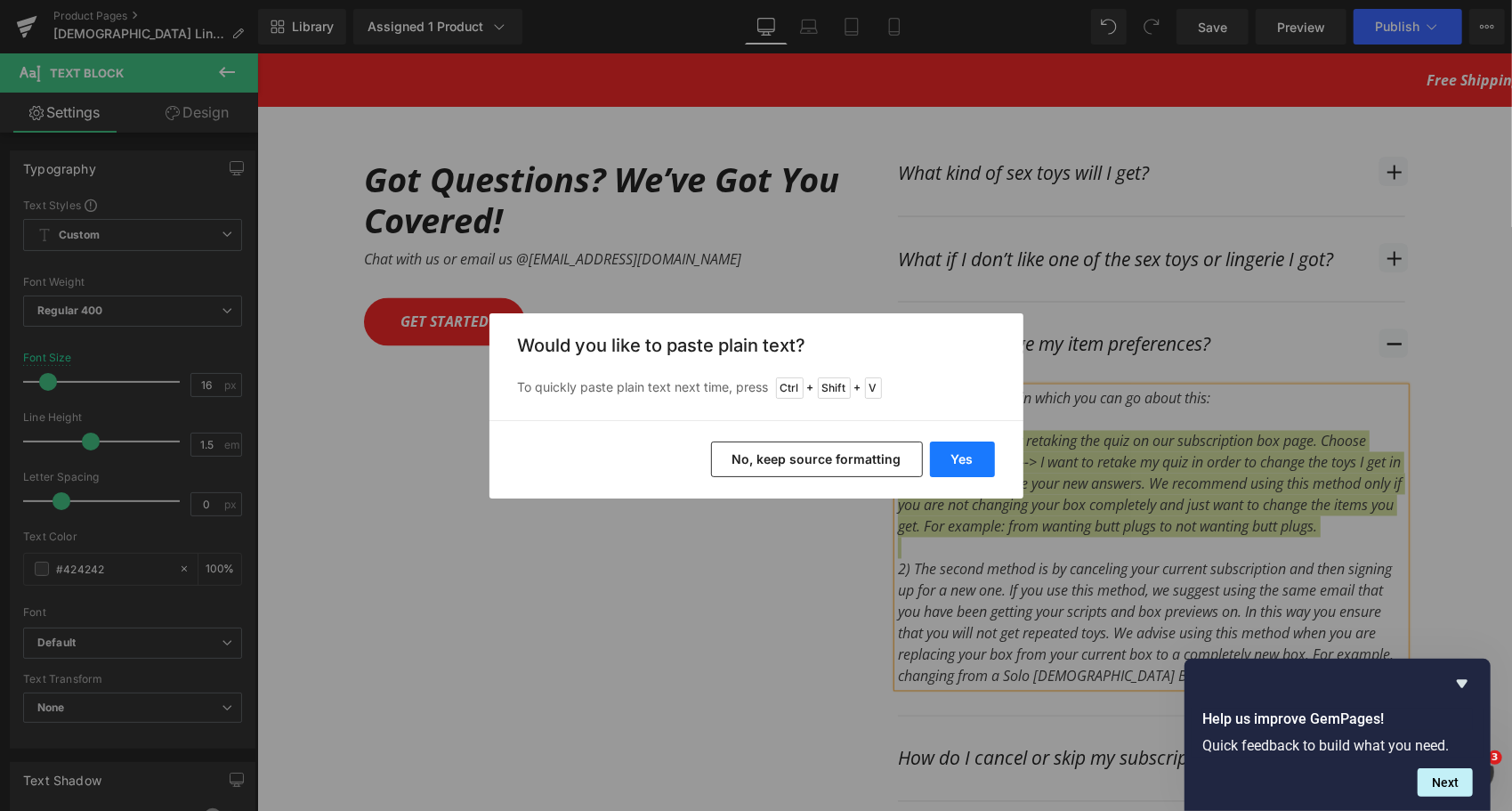
click at [981, 469] on button "Yes" at bounding box center [961, 459] width 65 height 36
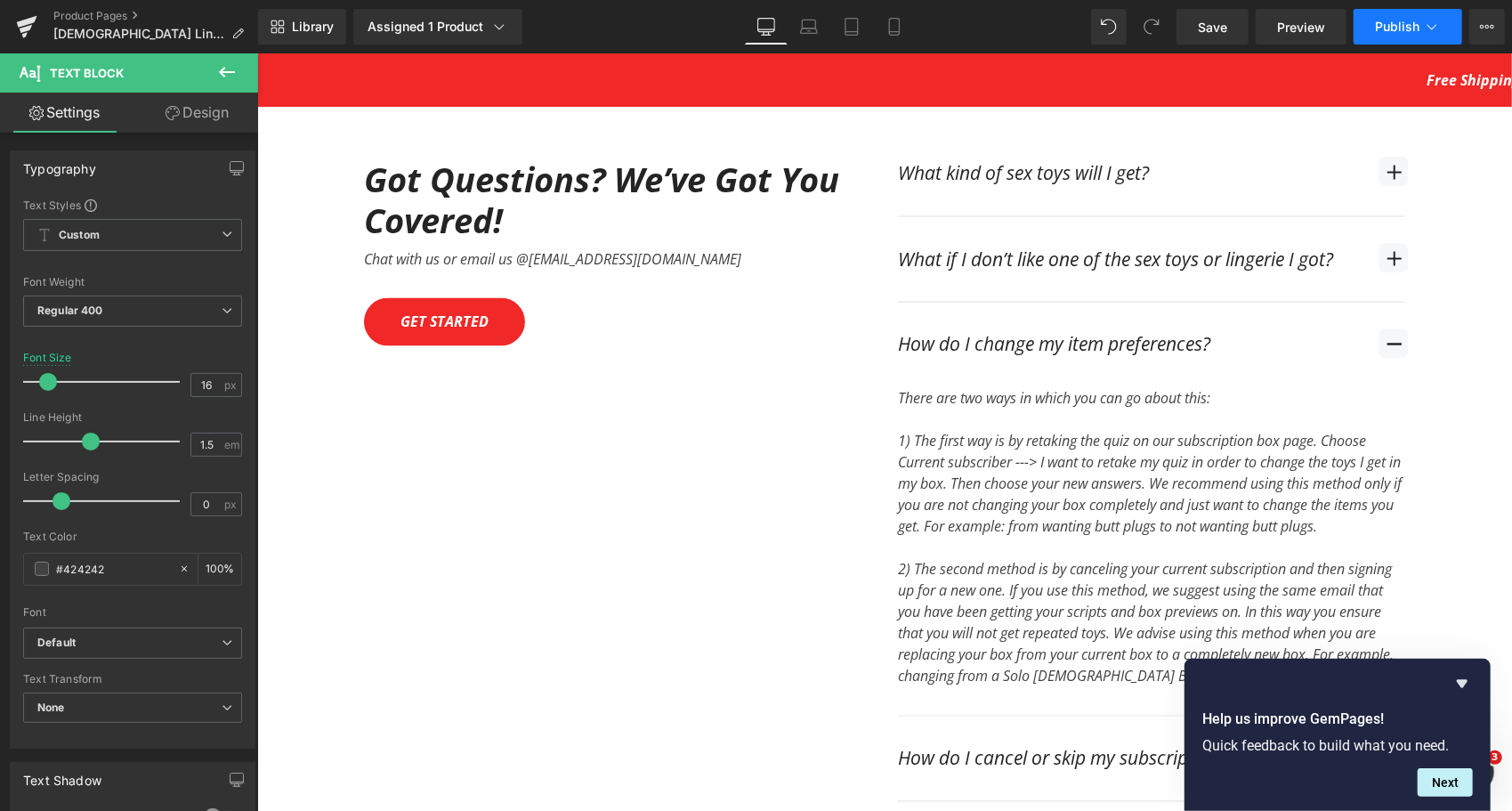
click at [1425, 29] on icon at bounding box center [1432, 26] width 17 height 17
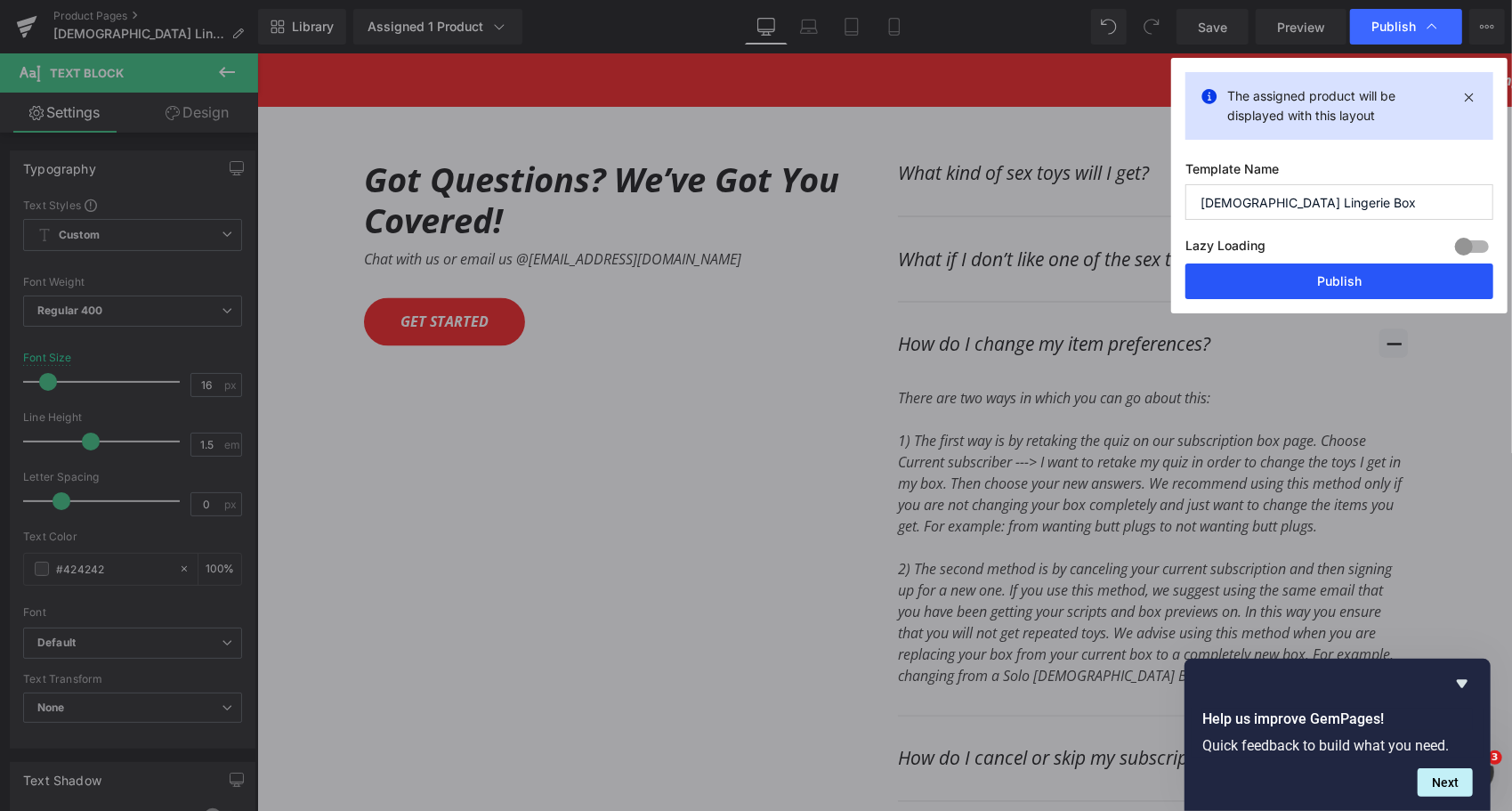
click at [1331, 294] on button "Publish" at bounding box center [1338, 281] width 308 height 36
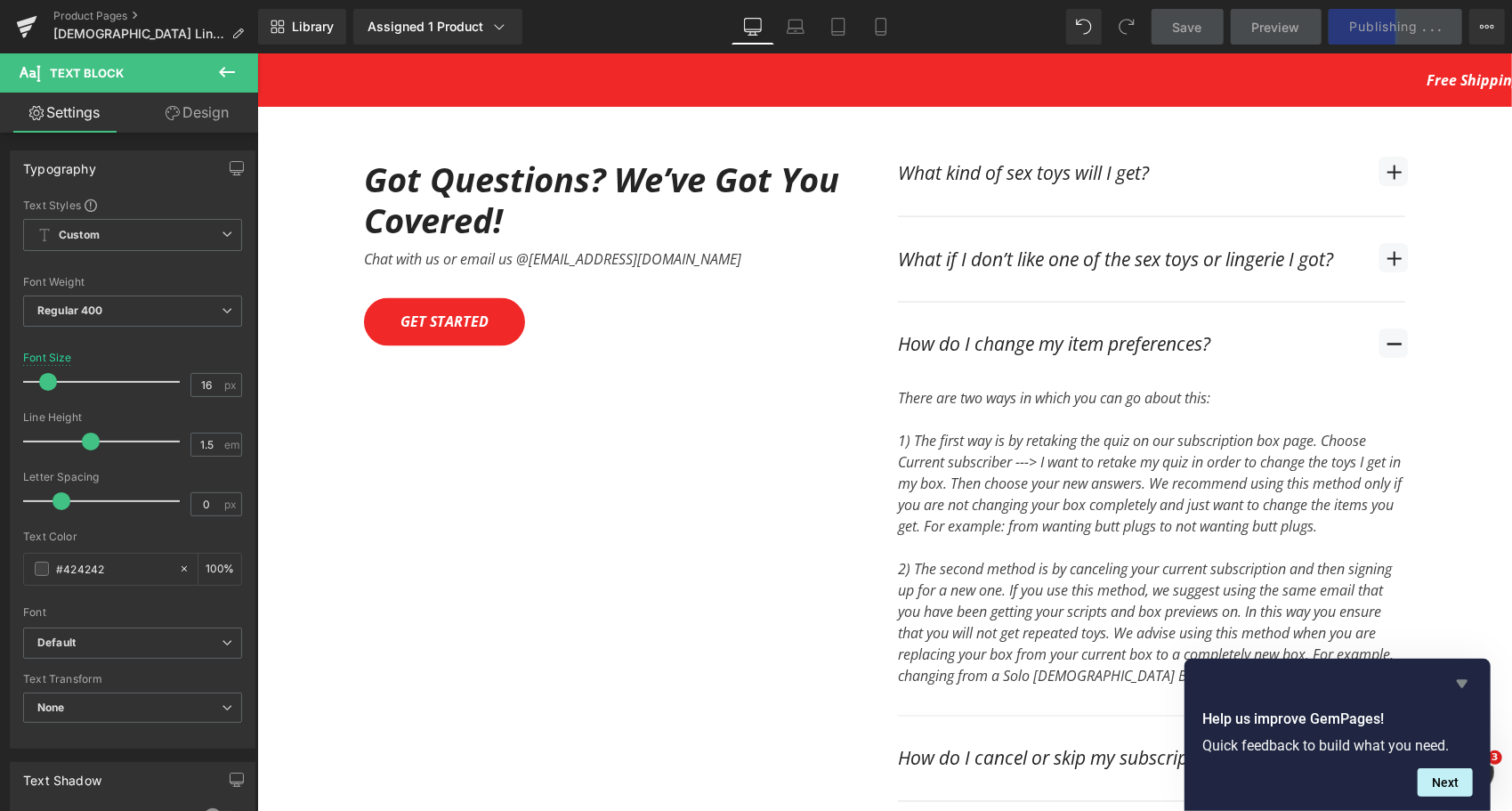
click at [1461, 686] on icon "Hide survey" at bounding box center [1462, 684] width 11 height 8
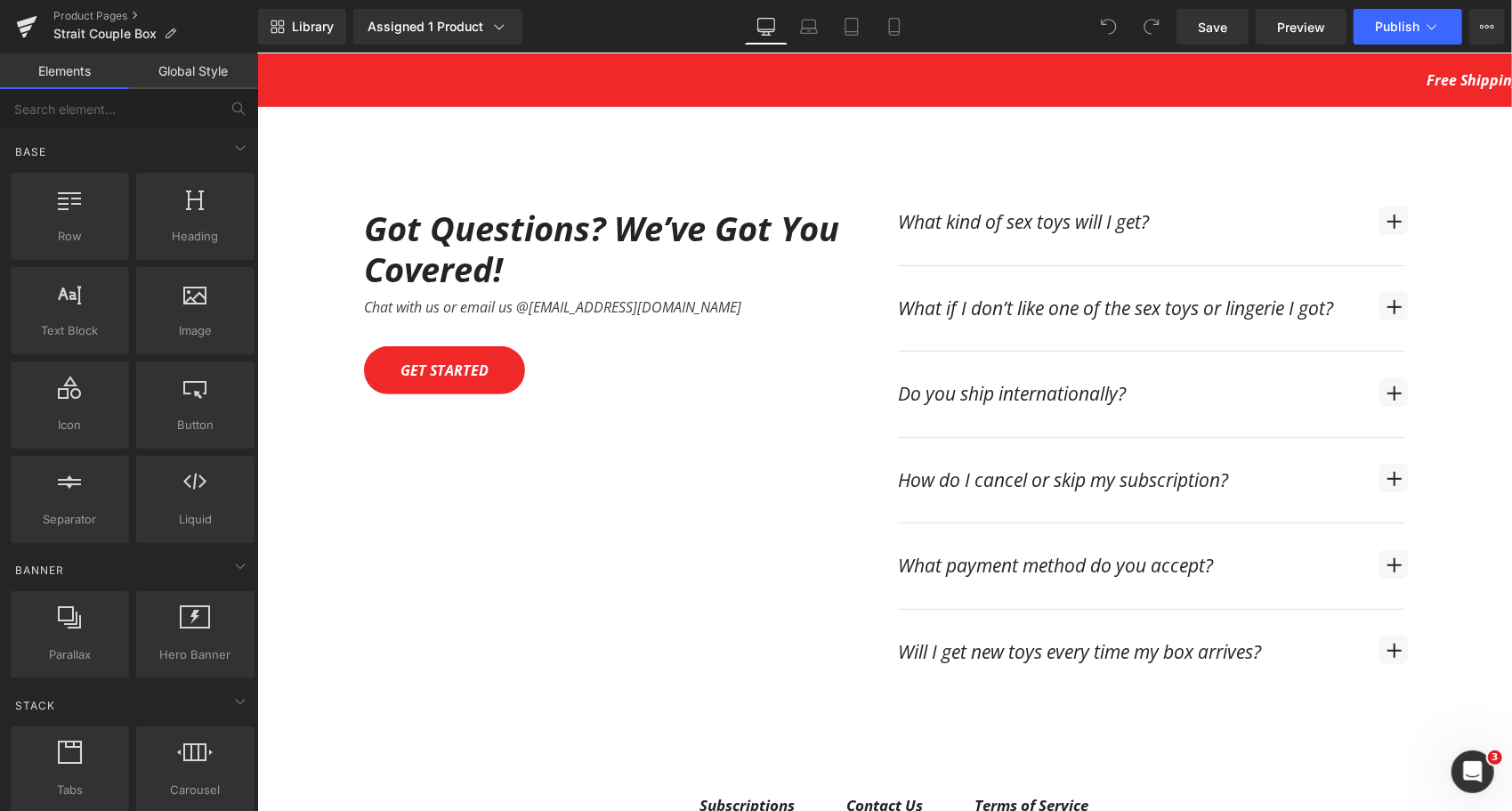
scroll to position [4984, 0]
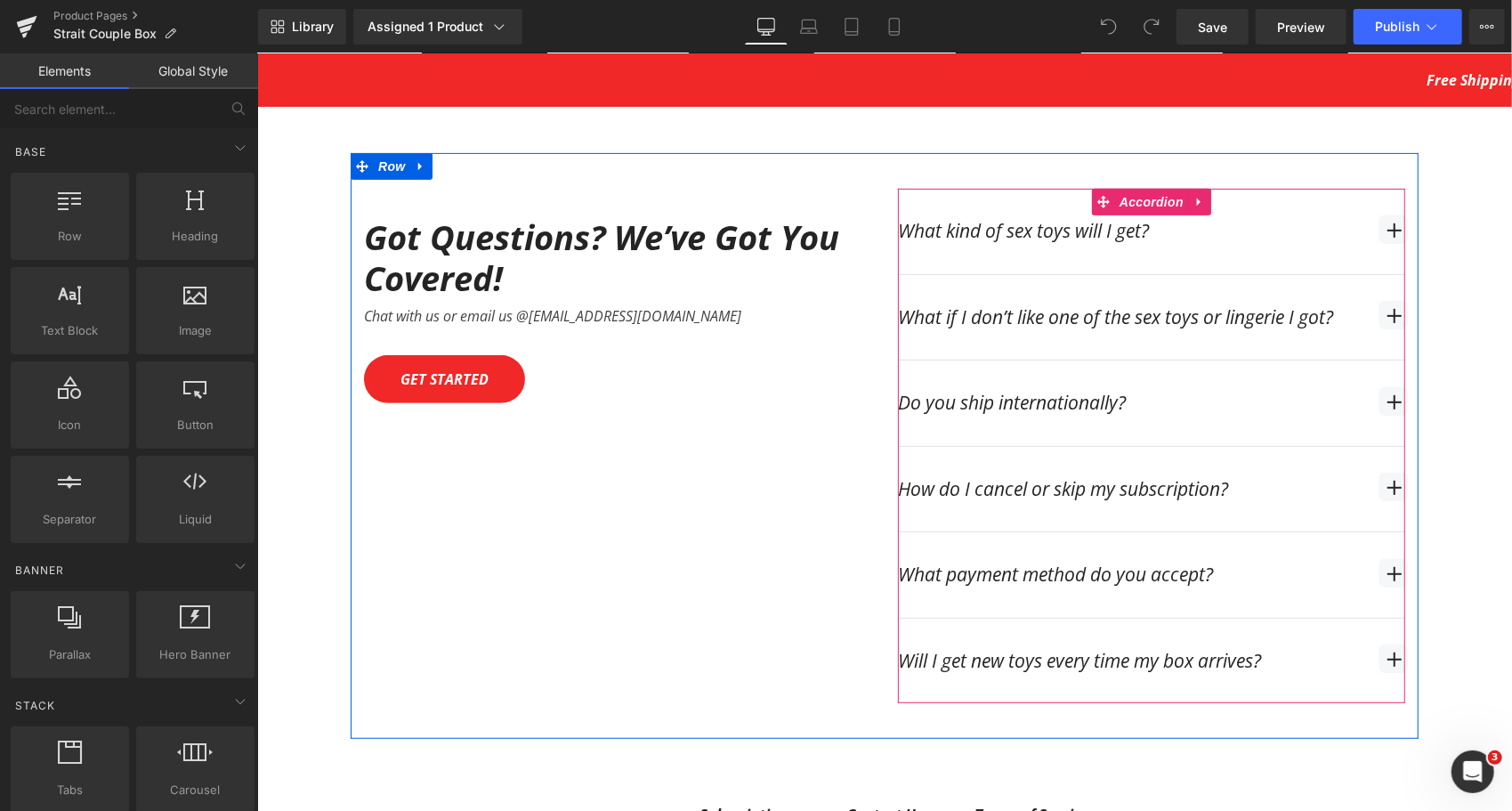
click at [1364, 390] on div "Do you ship internationally? Text Block" at bounding box center [1150, 402] width 507 height 86
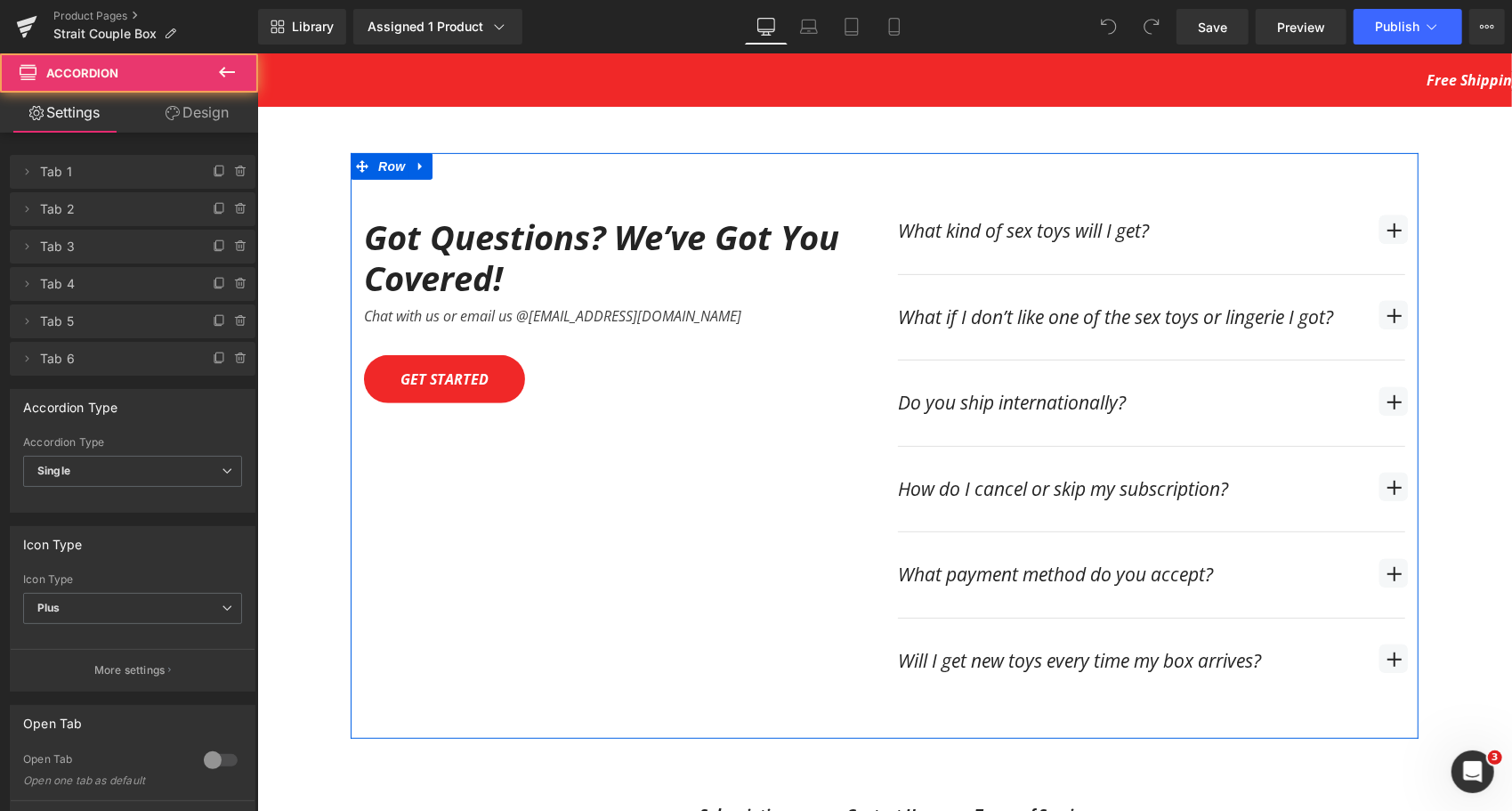
click at [1392, 408] on span "button" at bounding box center [1392, 408] width 0 height 0
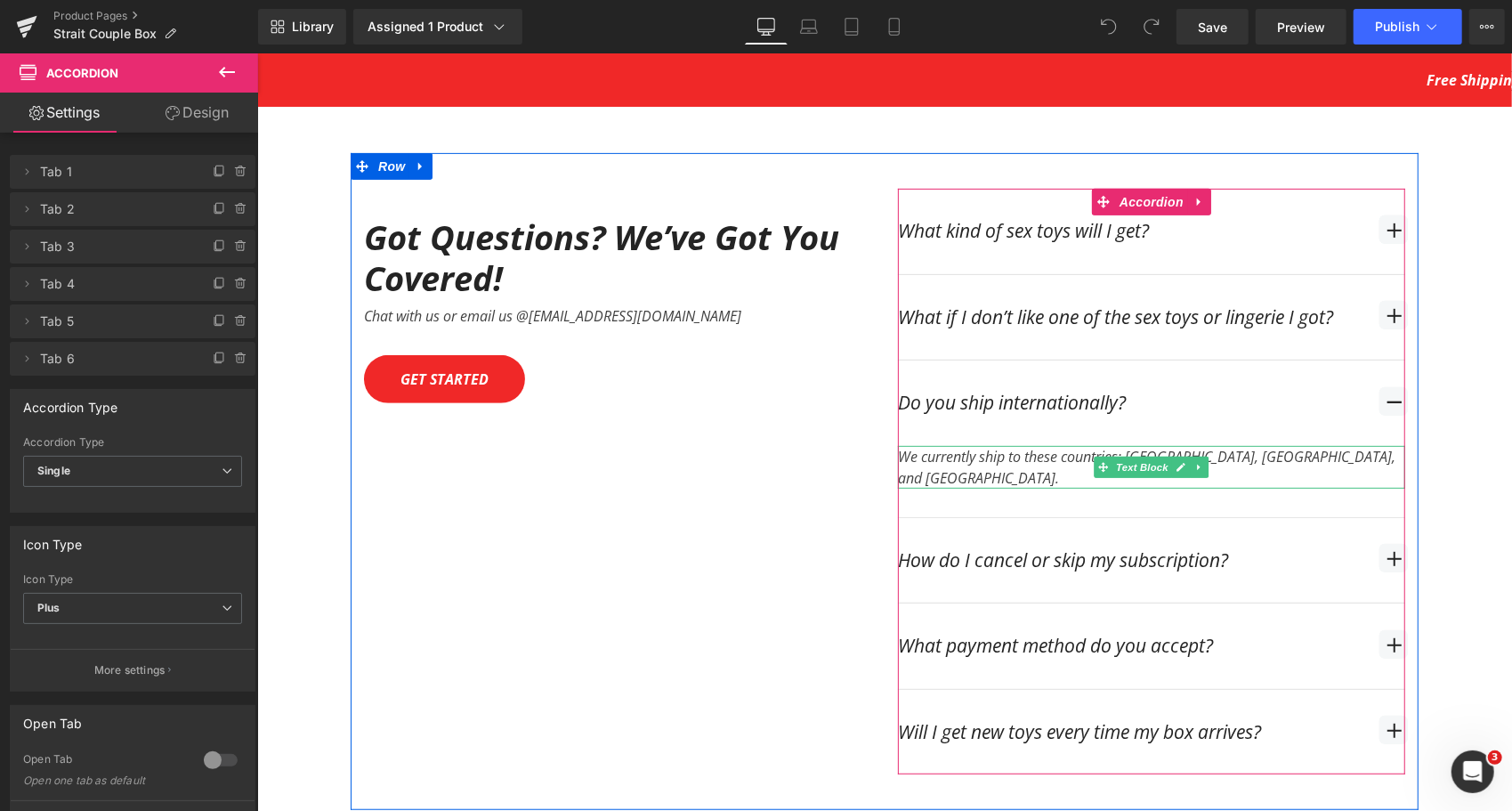
click at [1066, 445] on div "We currently ship to these countries: [GEOGRAPHIC_DATA], [GEOGRAPHIC_DATA], and…" at bounding box center [1150, 466] width 507 height 42
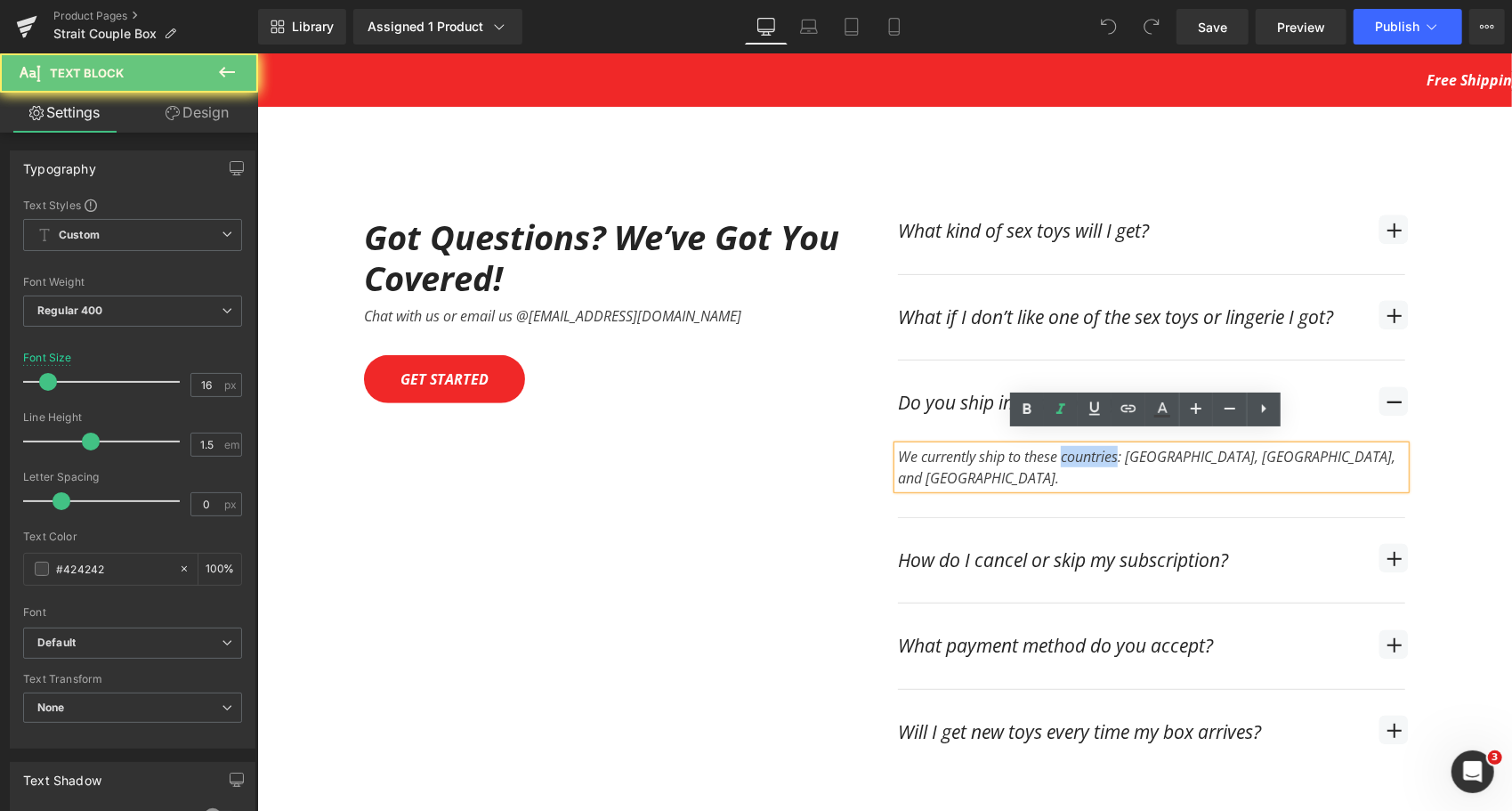
click at [1066, 445] on div "We currently ship to these countries: [GEOGRAPHIC_DATA], [GEOGRAPHIC_DATA], and…" at bounding box center [1150, 466] width 507 height 42
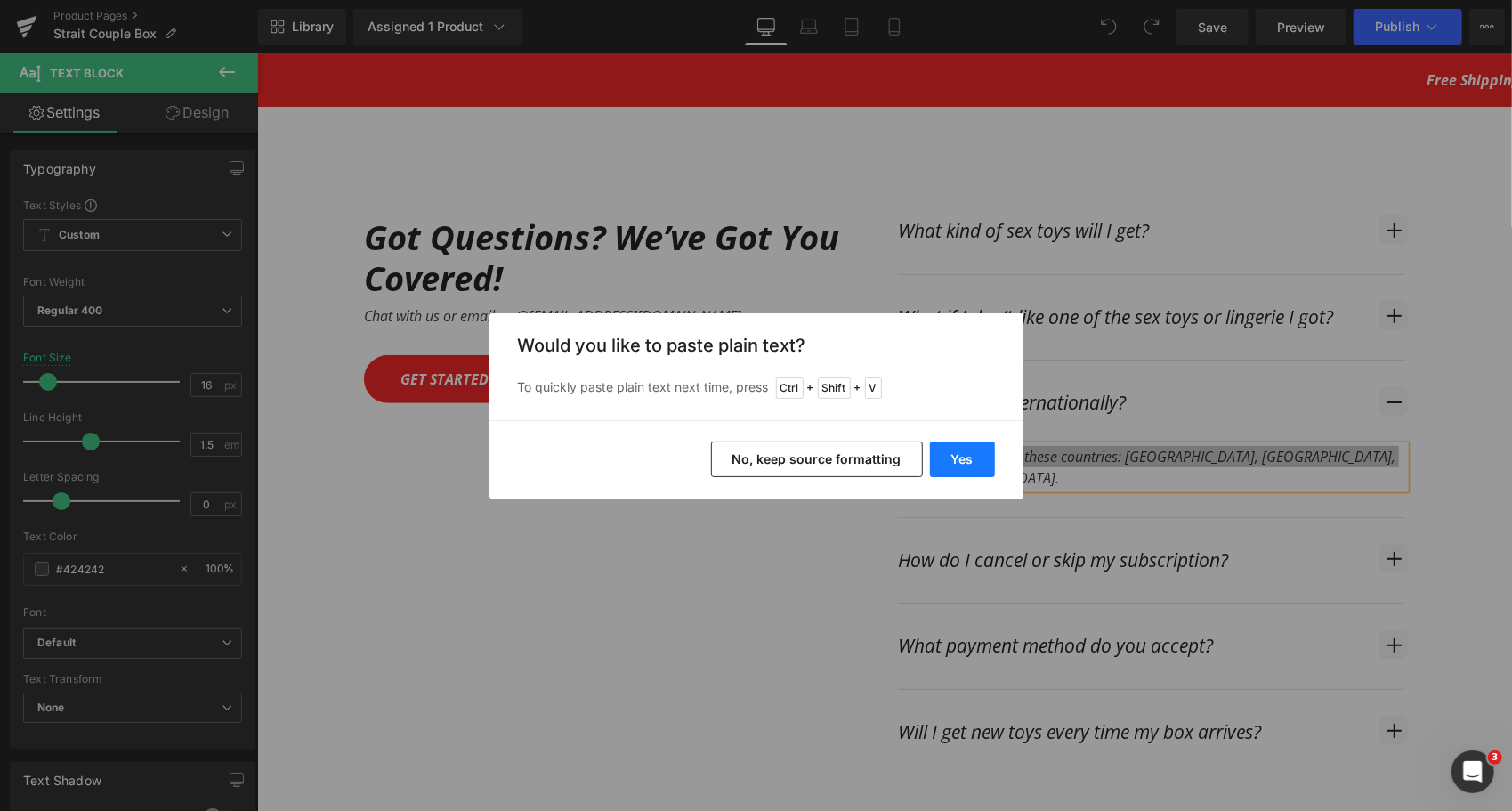
click at [974, 460] on button "Yes" at bounding box center [961, 459] width 65 height 36
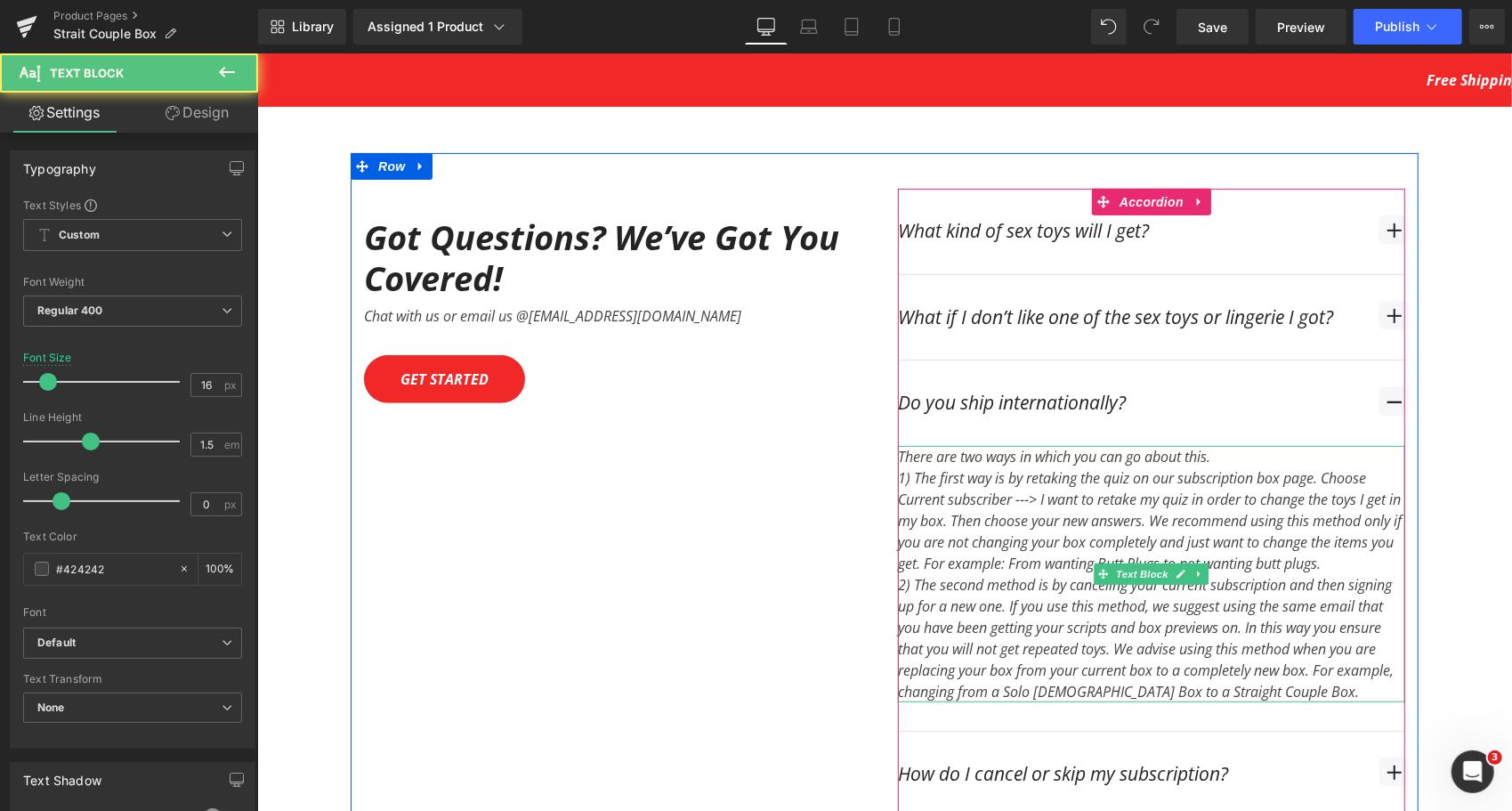
click at [1288, 585] on div "2) The second method is by canceling your current subscription and then signing…" at bounding box center [1150, 636] width 507 height 128
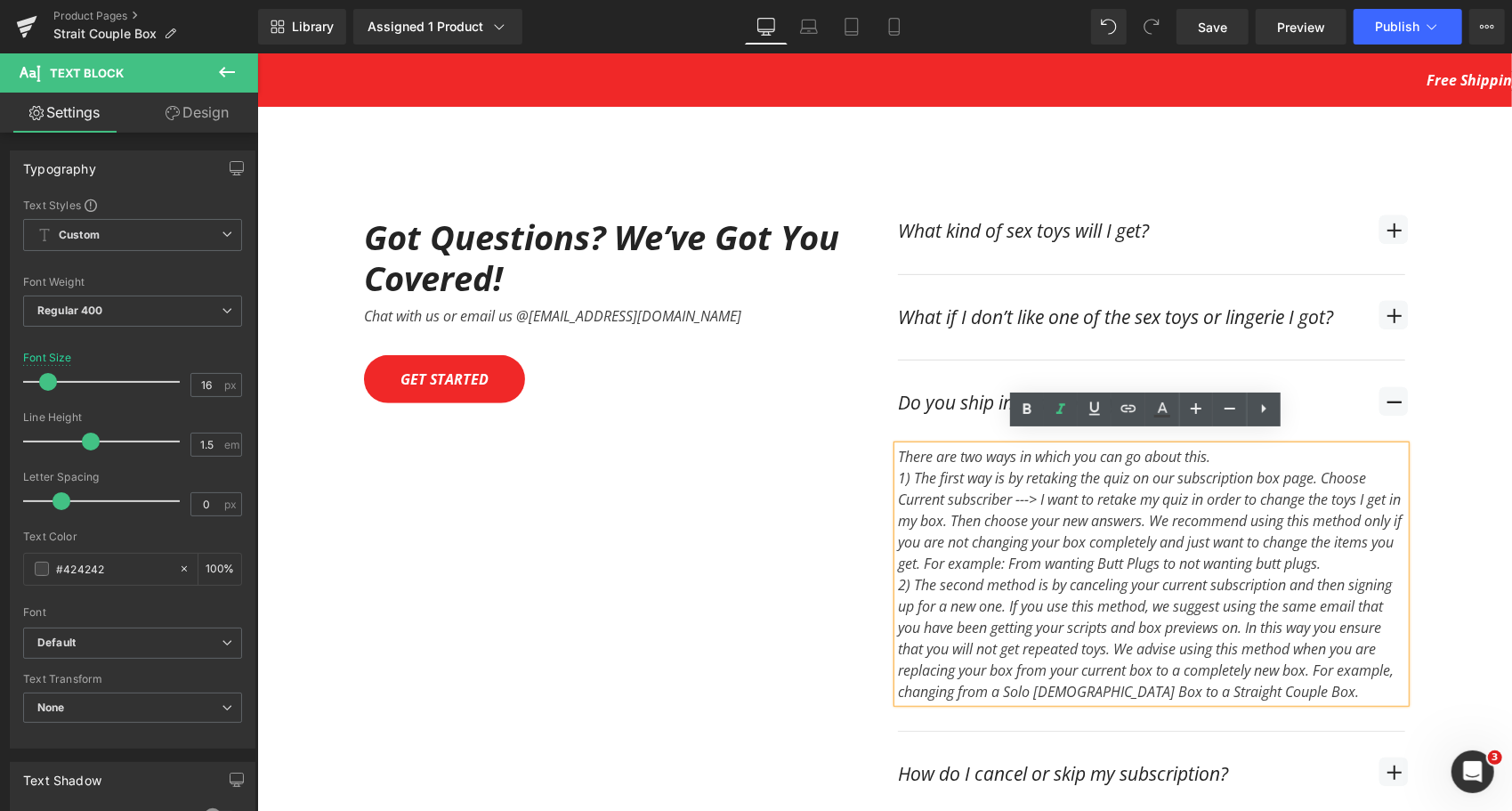
click at [1390, 546] on div "1) The first way is by retaking the quiz on our subscription box page. Choose C…" at bounding box center [1150, 520] width 507 height 107
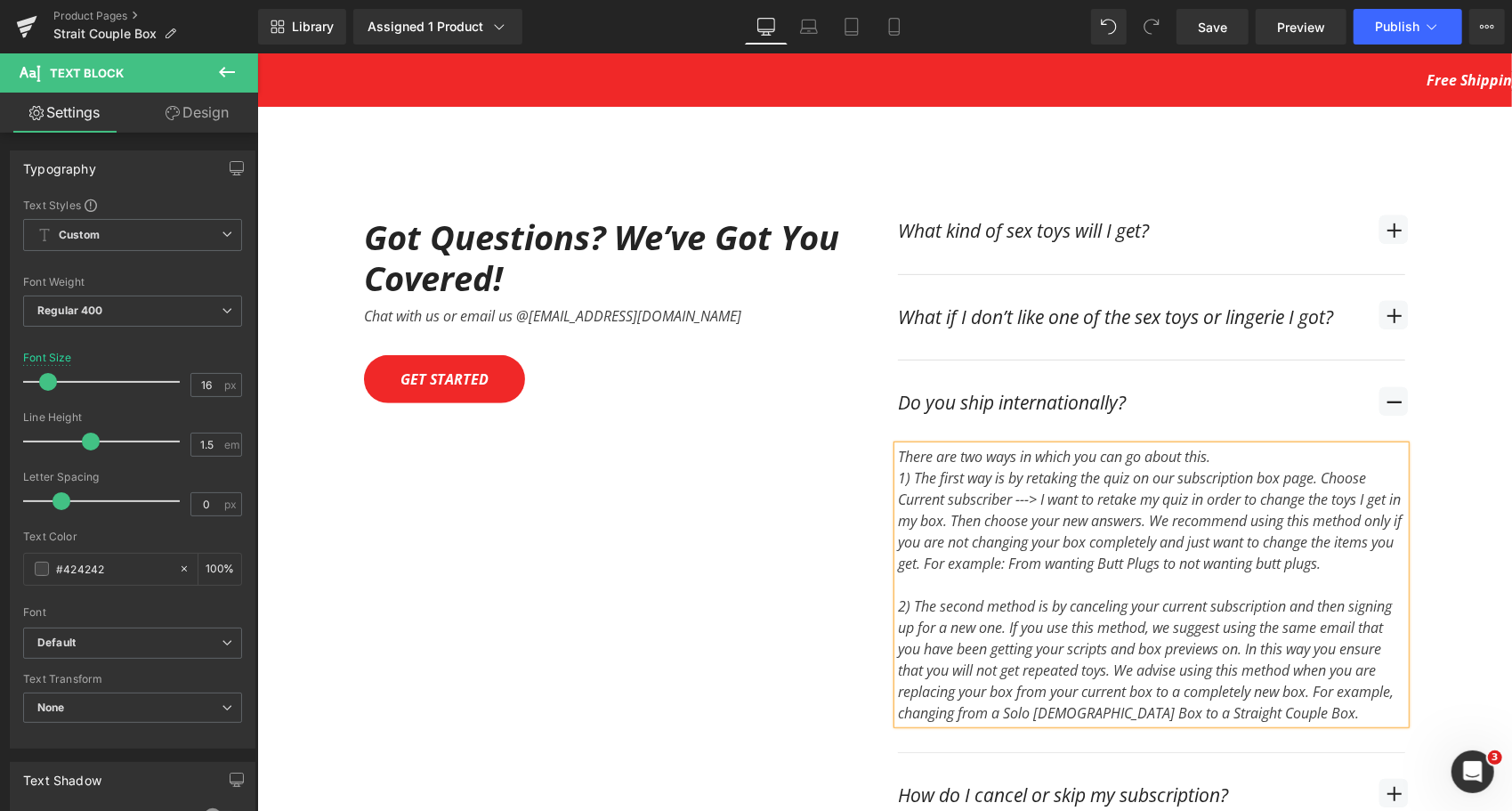
click at [1231, 445] on div "There are two ways in which you can go about this.  1) The first way is by re…" at bounding box center [1150, 583] width 507 height 278
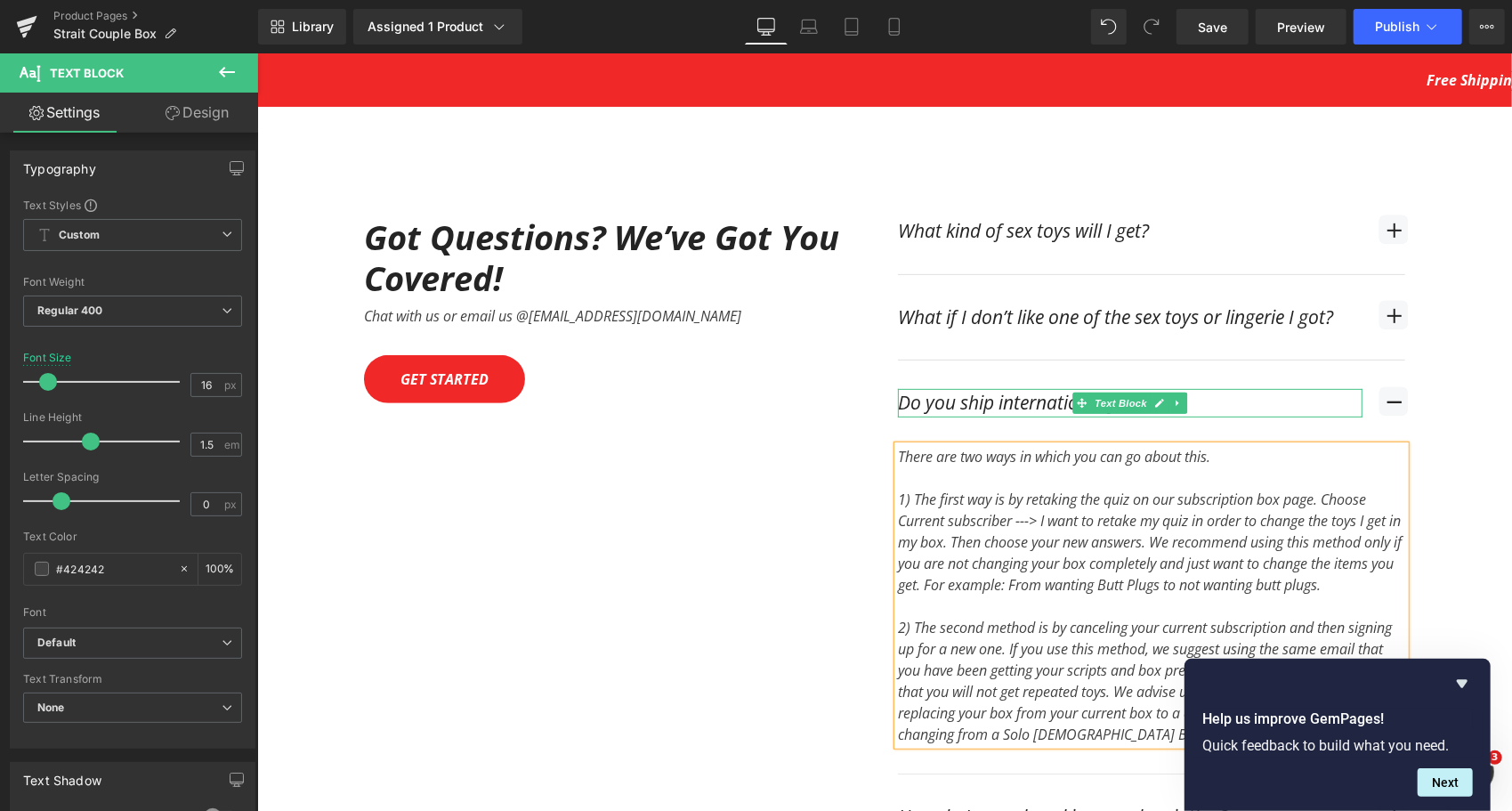
click at [973, 388] on div "Do you ship internationally?" at bounding box center [1129, 402] width 465 height 29
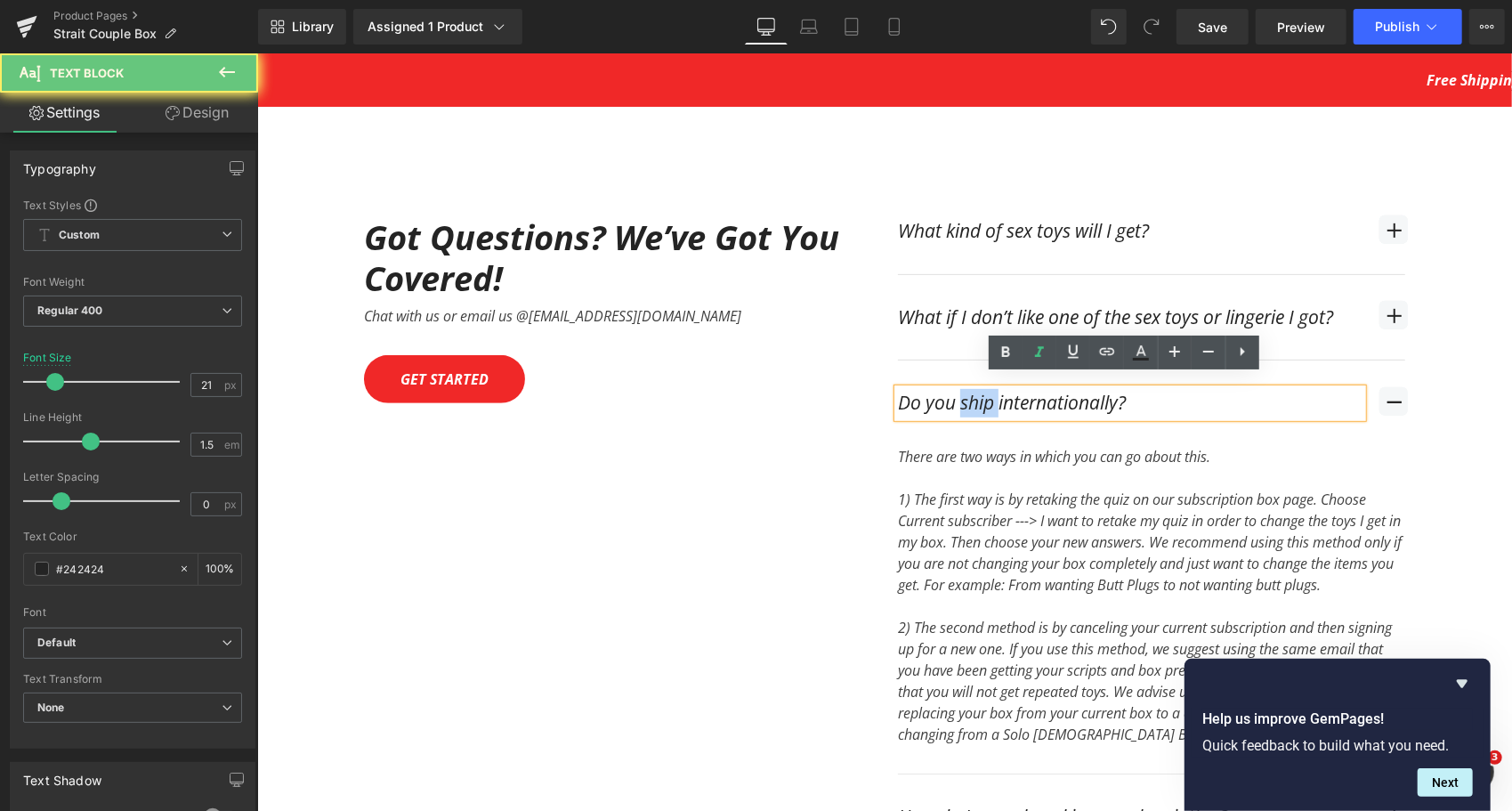
click at [973, 388] on div "Do you ship internationally?" at bounding box center [1129, 402] width 465 height 29
click at [972, 388] on div "Do you ship internationally?" at bounding box center [1129, 402] width 465 height 29
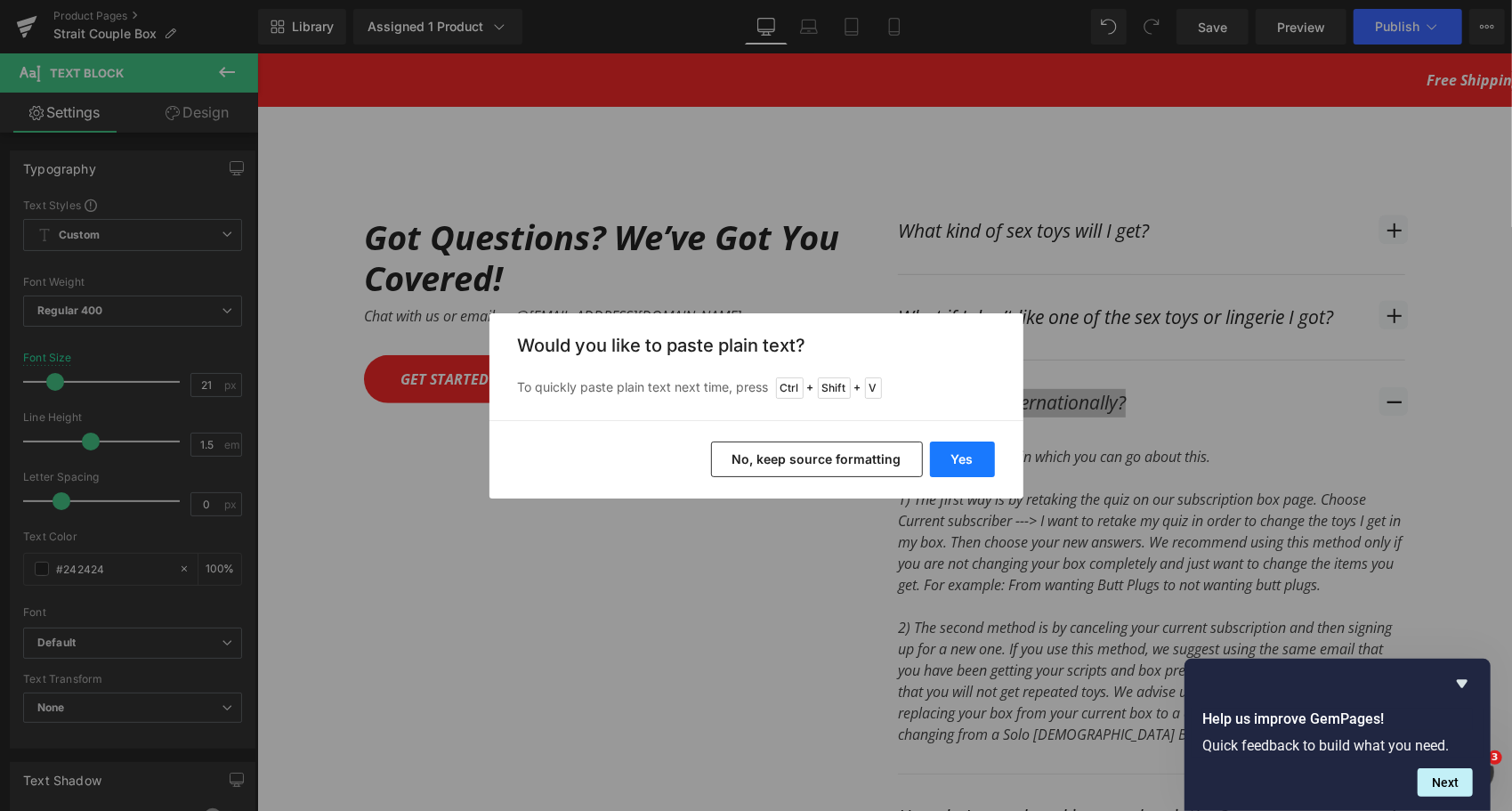
click at [943, 467] on button "Yes" at bounding box center [961, 459] width 65 height 36
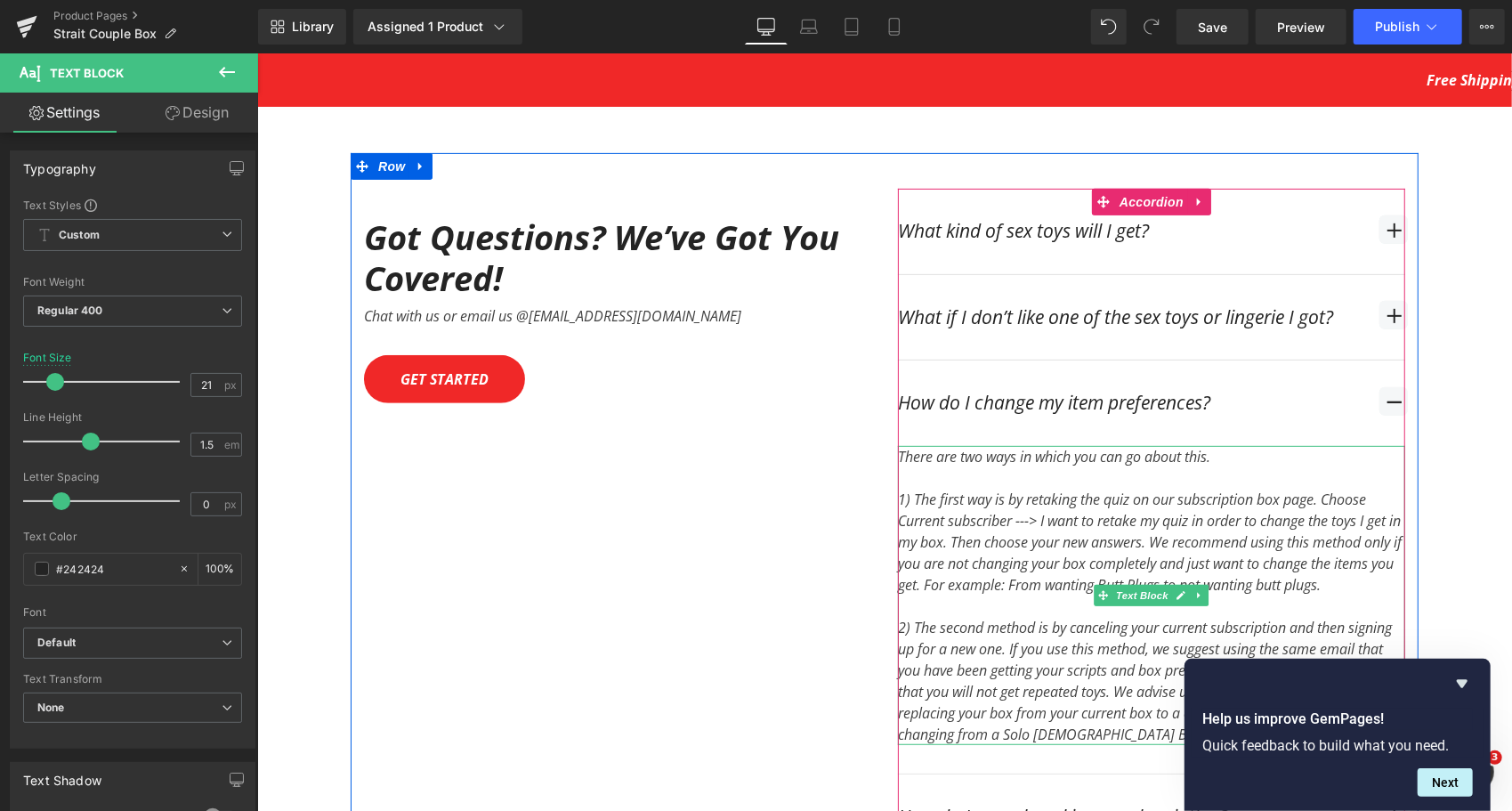
click at [1225, 445] on div "There are two ways in which you can go about this. 1) The first way is by retak…" at bounding box center [1150, 594] width 507 height 299
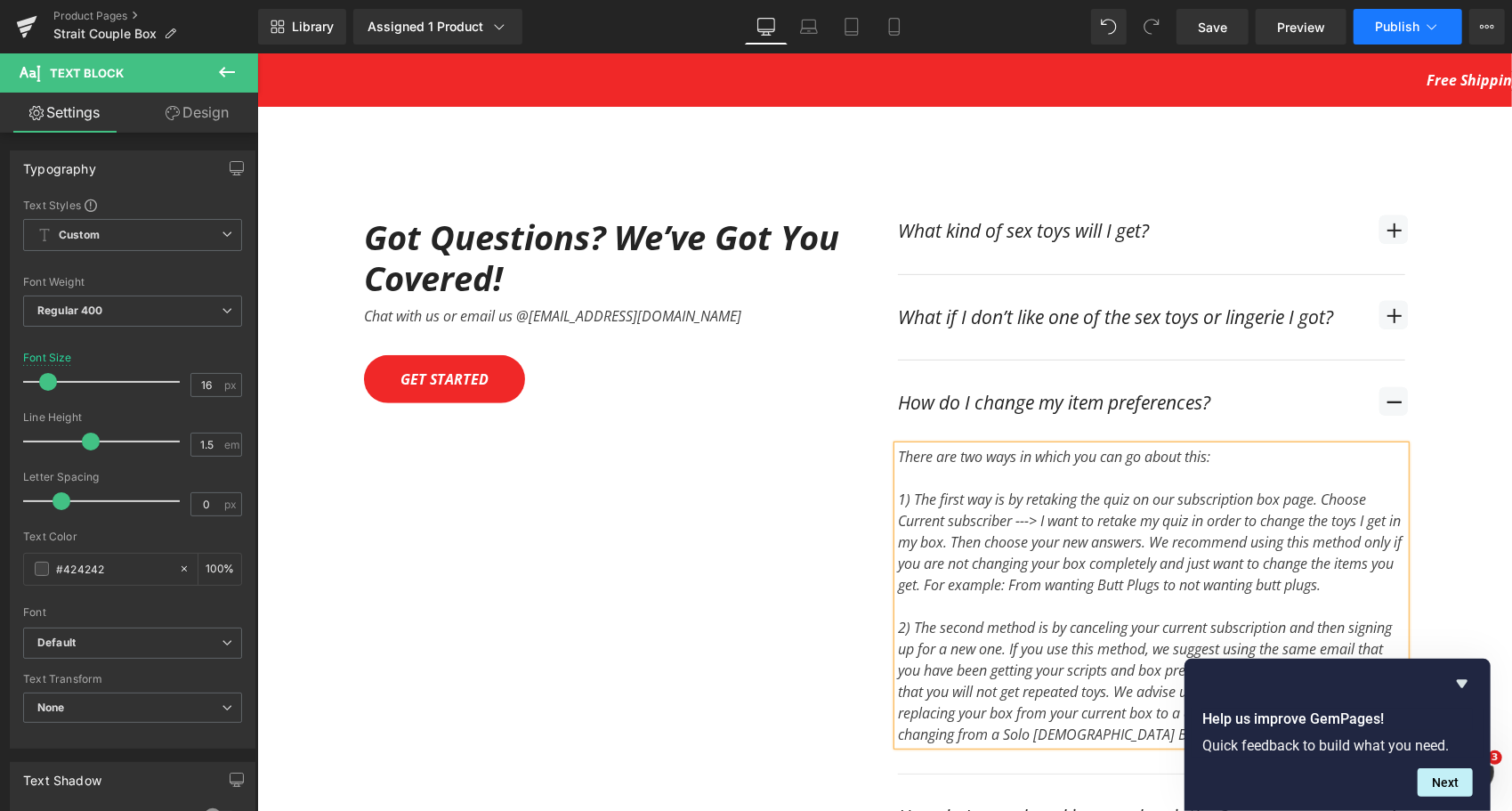
click at [1396, 17] on button "Publish" at bounding box center [1408, 26] width 109 height 36
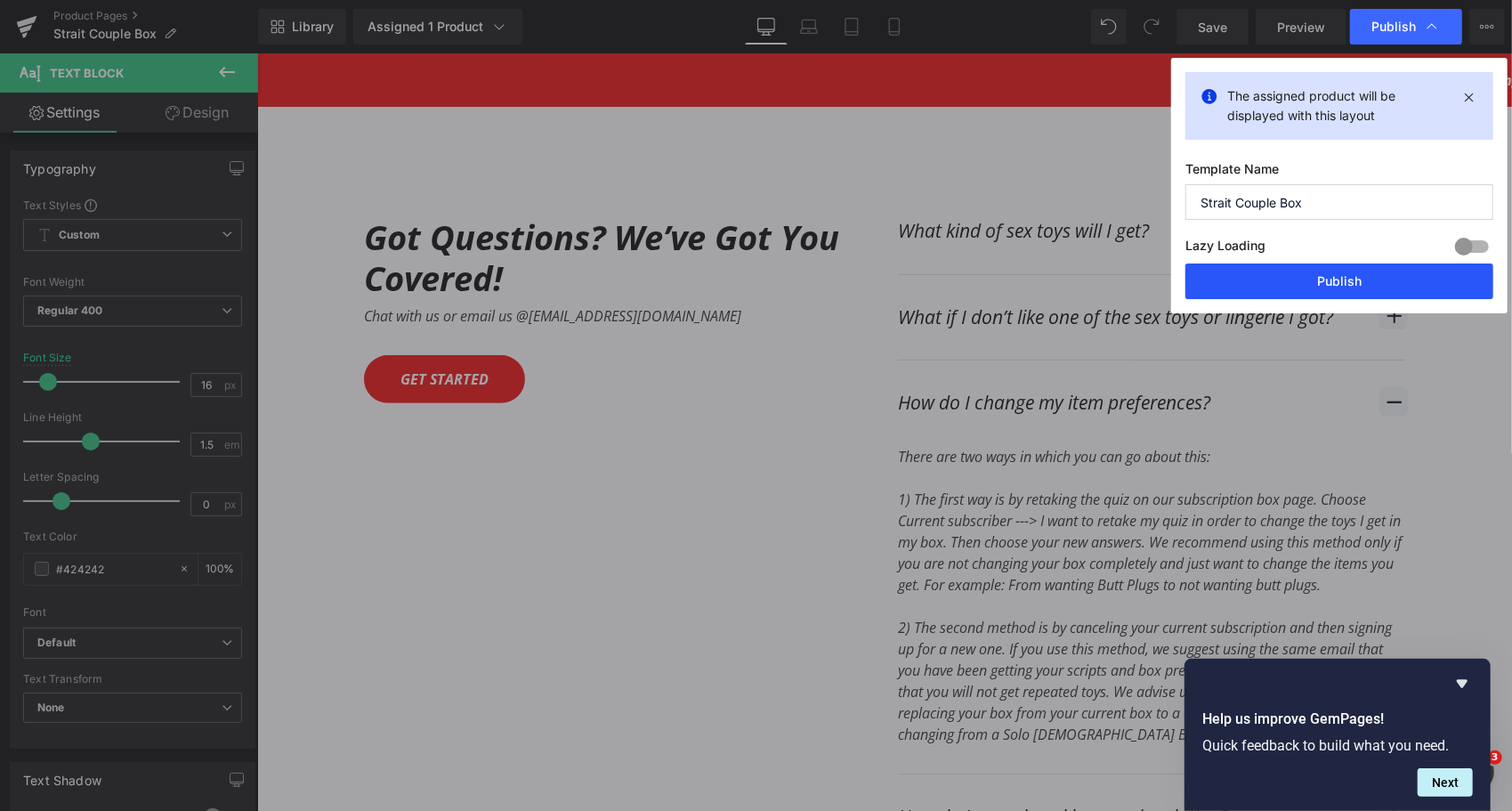
drag, startPoint x: 1362, startPoint y: 274, endPoint x: 881, endPoint y: 179, distance: 490.3
click at [1362, 274] on button "Publish" at bounding box center [1338, 281] width 308 height 36
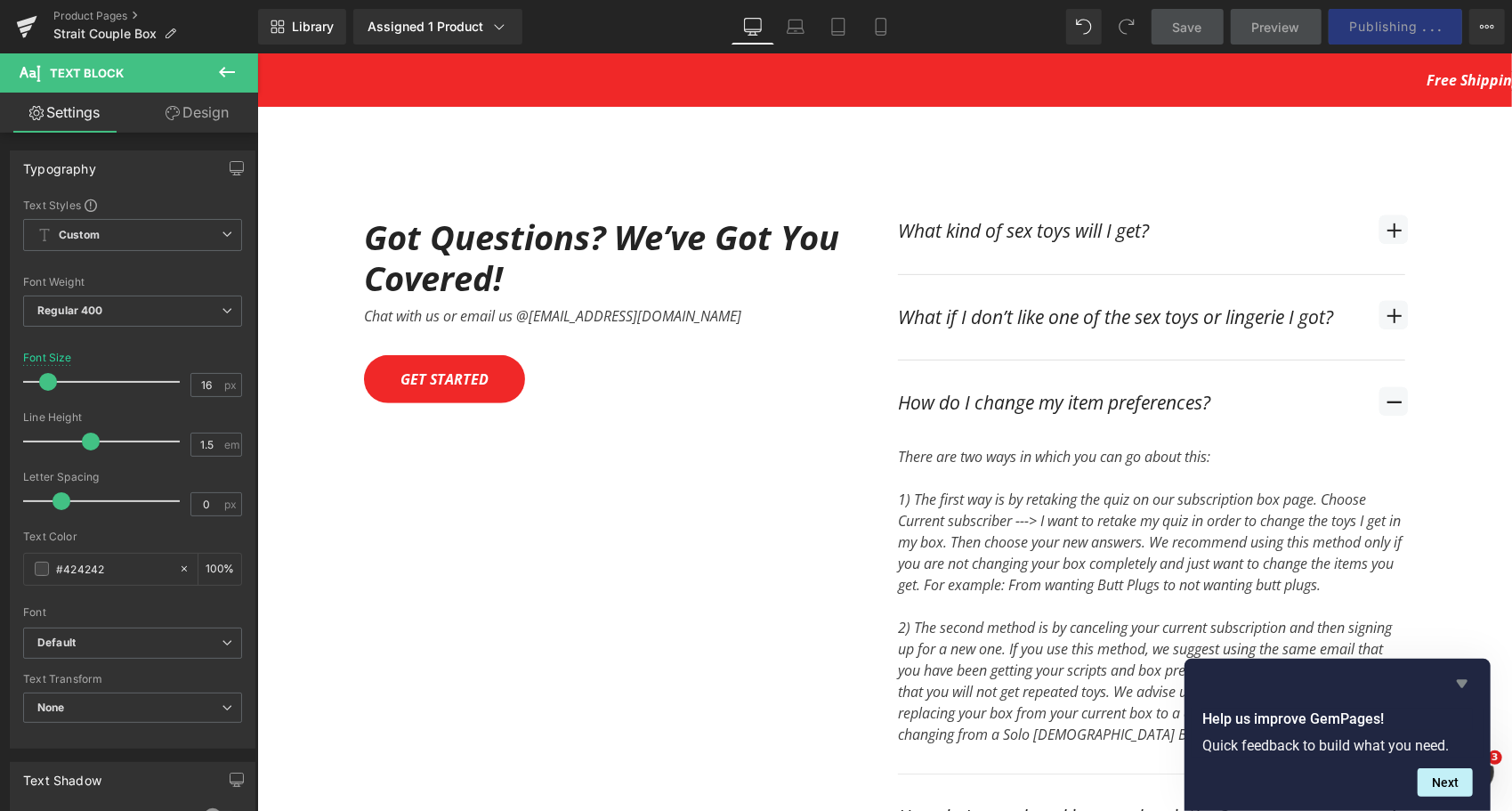
click at [1463, 683] on icon "Hide survey" at bounding box center [1462, 684] width 11 height 8
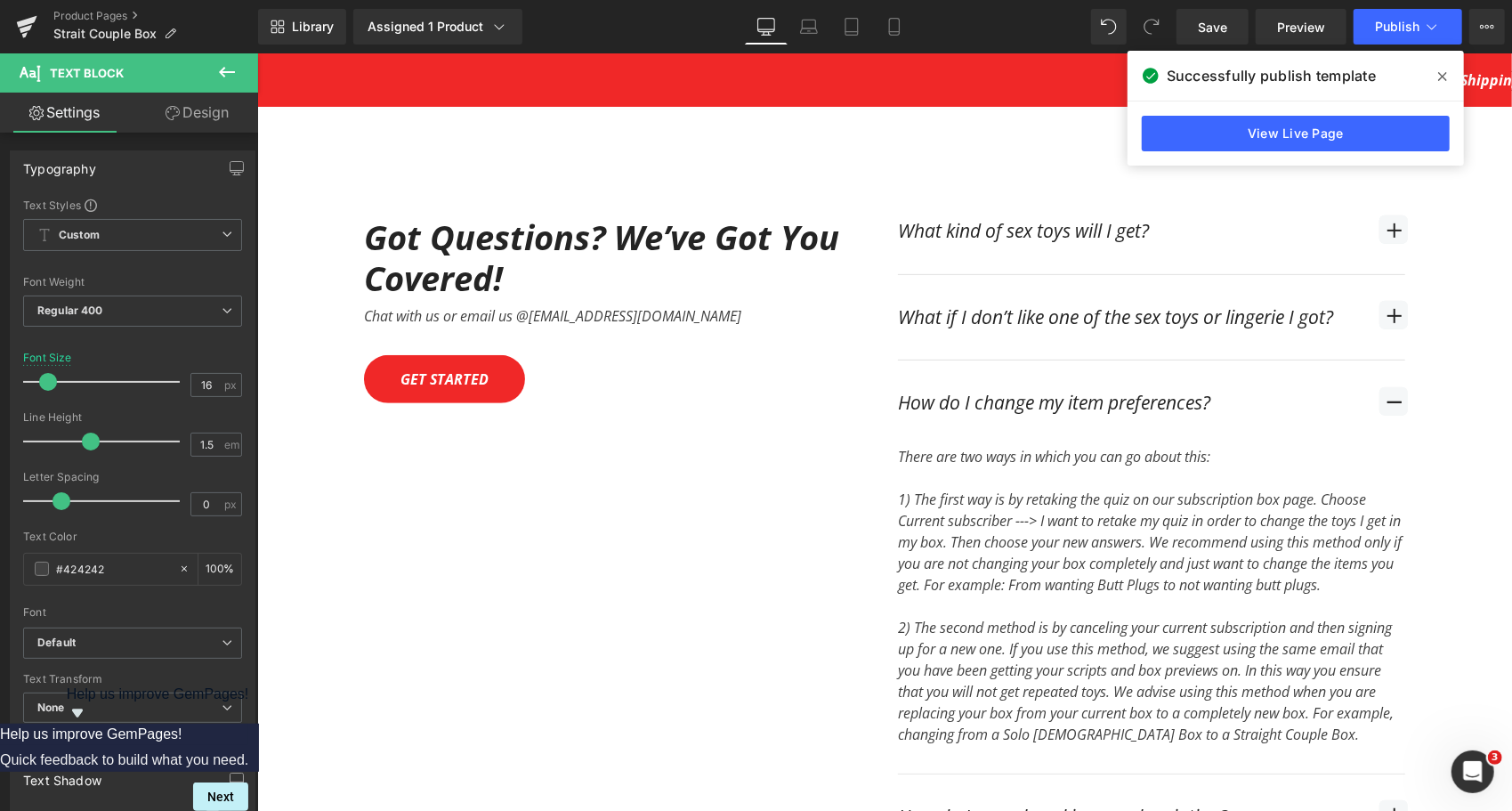
click at [1445, 73] on icon at bounding box center [1442, 76] width 9 height 9
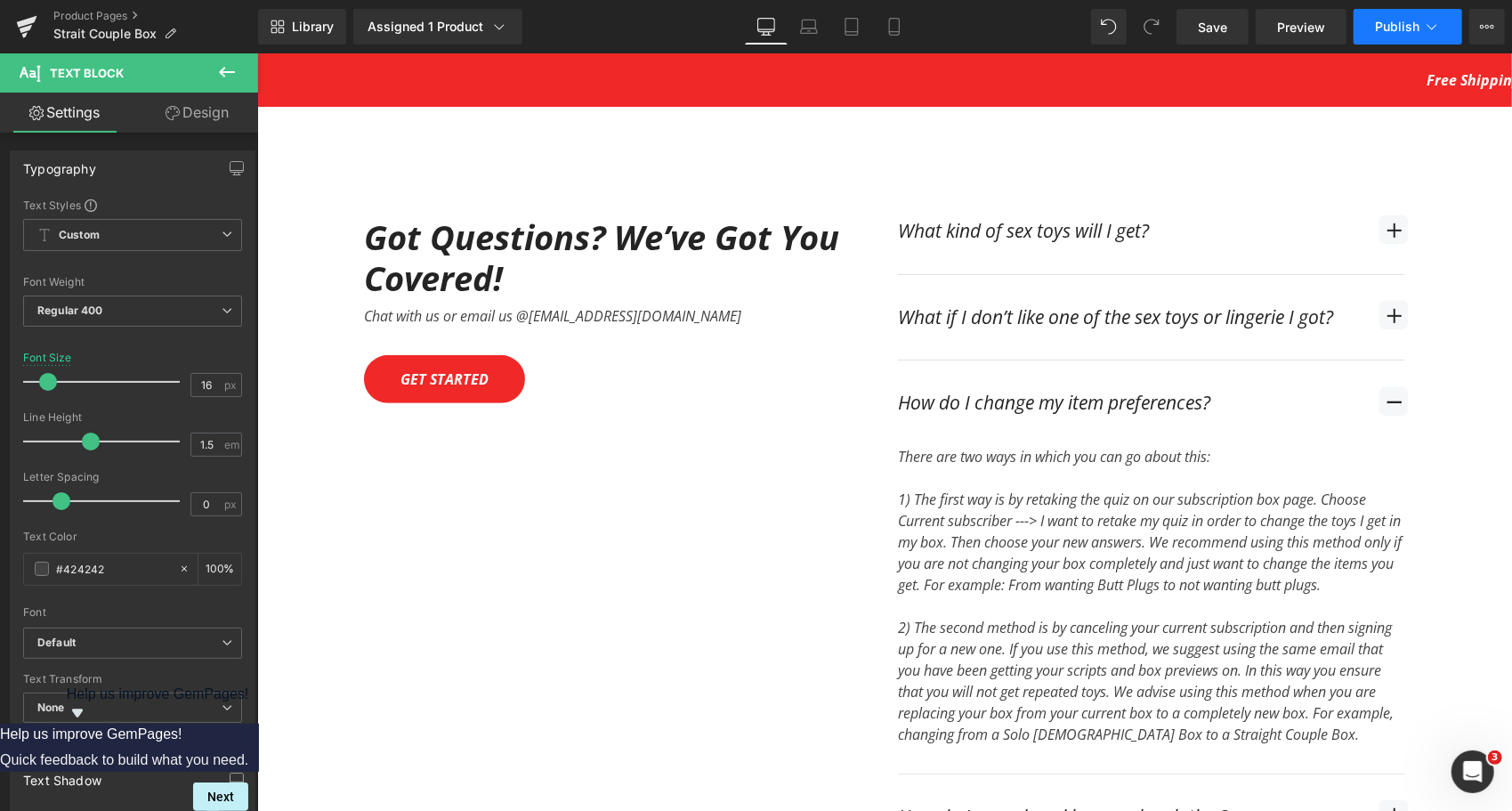
click at [1401, 25] on span "Publish" at bounding box center [1397, 26] width 44 height 14
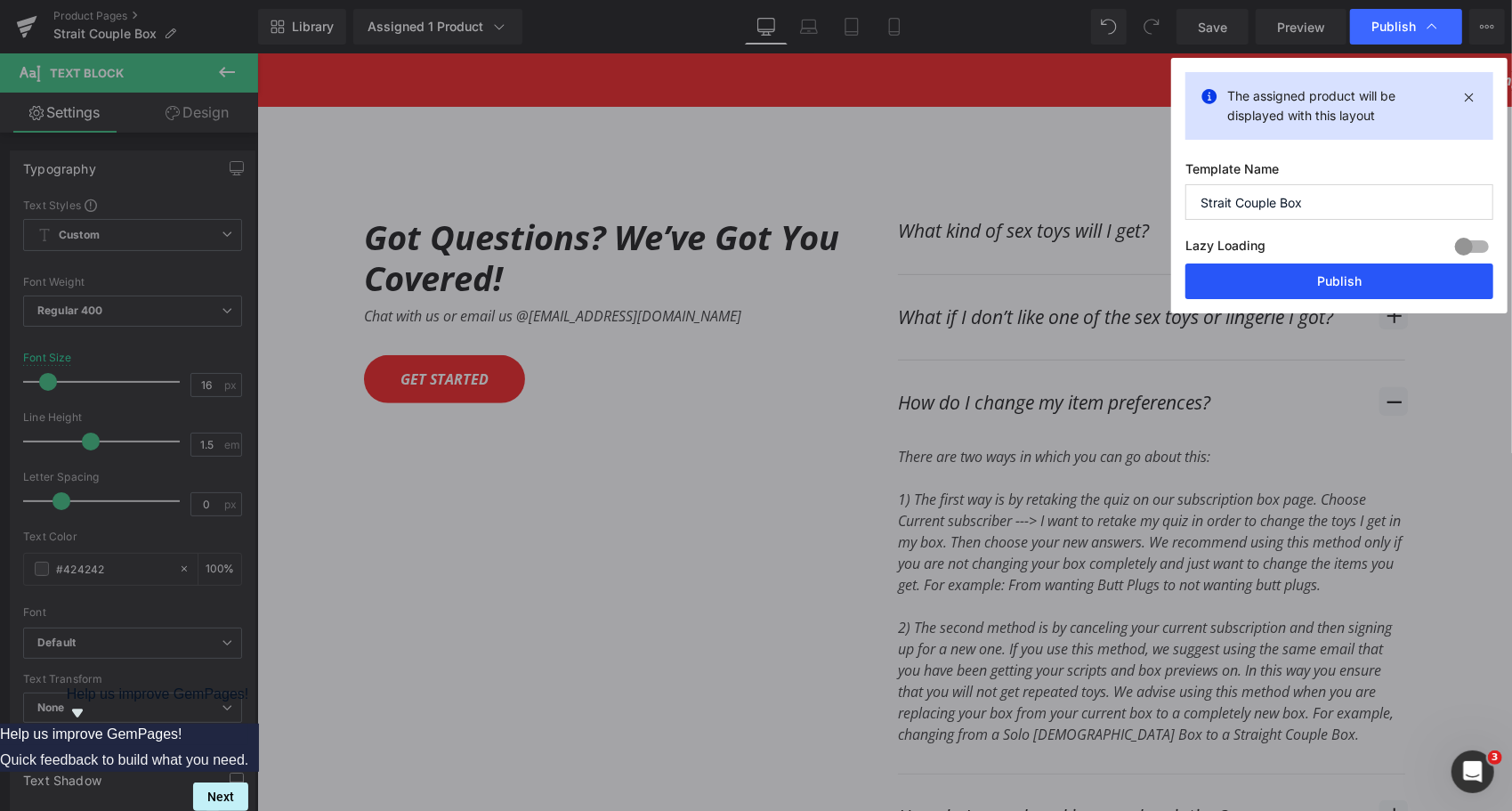
drag, startPoint x: 1338, startPoint y: 284, endPoint x: 841, endPoint y: 274, distance: 497.1
click at [1338, 284] on button "Publish" at bounding box center [1338, 281] width 308 height 36
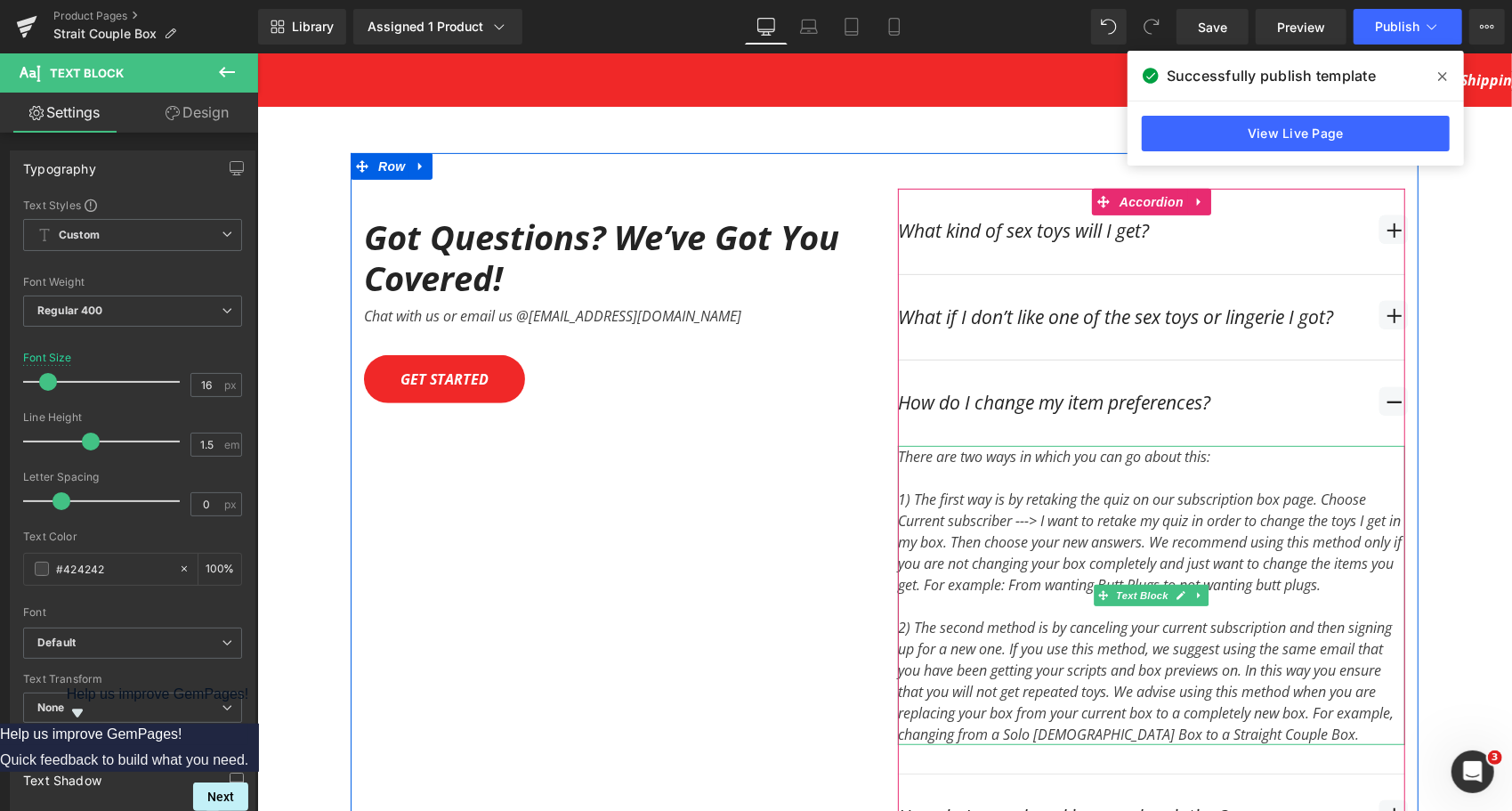
click at [1032, 525] on div "1) The first way is by retaking the quiz on our subscription box page. Choose C…" at bounding box center [1150, 541] width 507 height 107
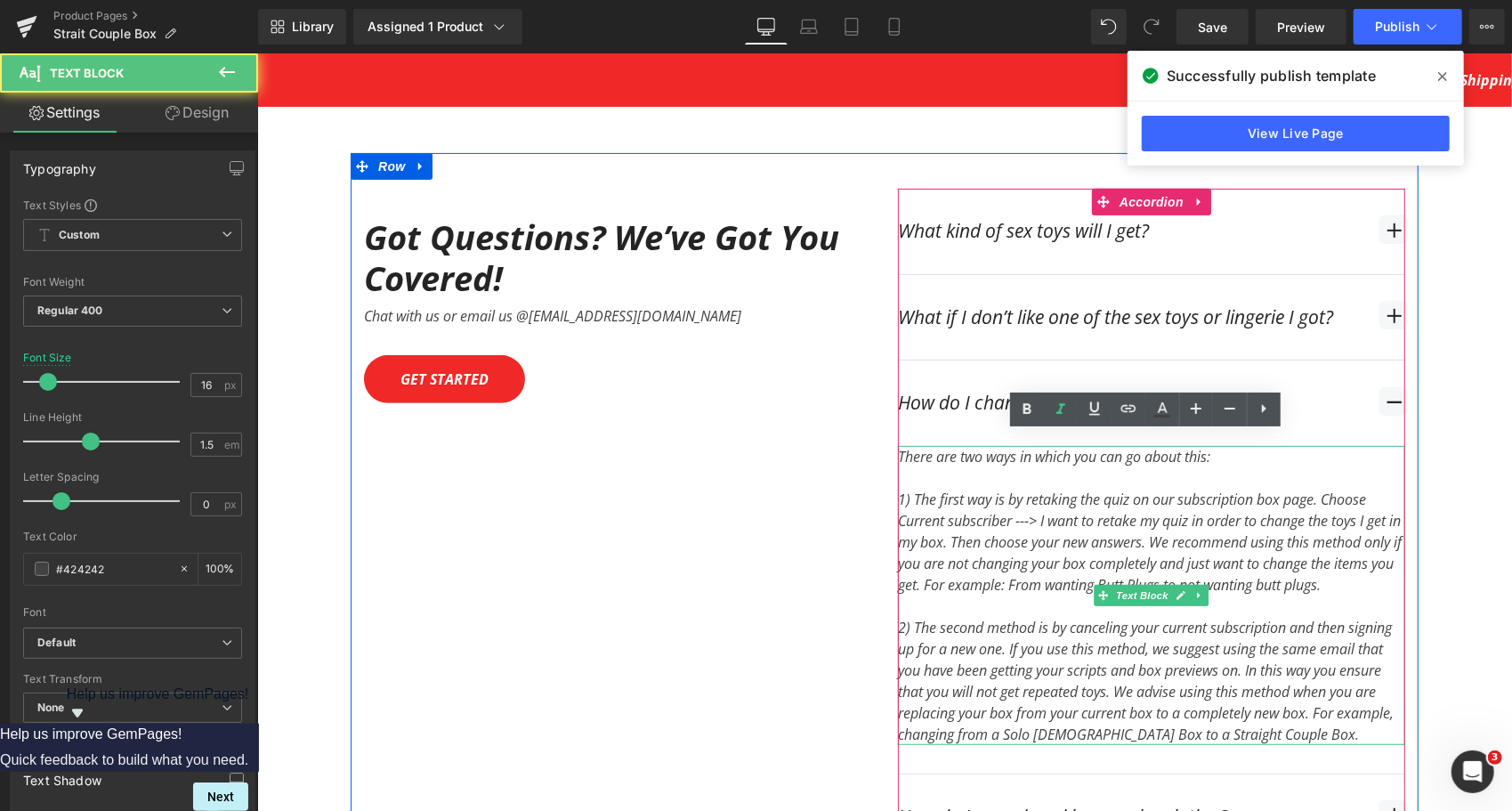
click at [1031, 525] on div "1) The first way is by retaking the quiz on our subscription box page. Choose C…" at bounding box center [1150, 541] width 507 height 107
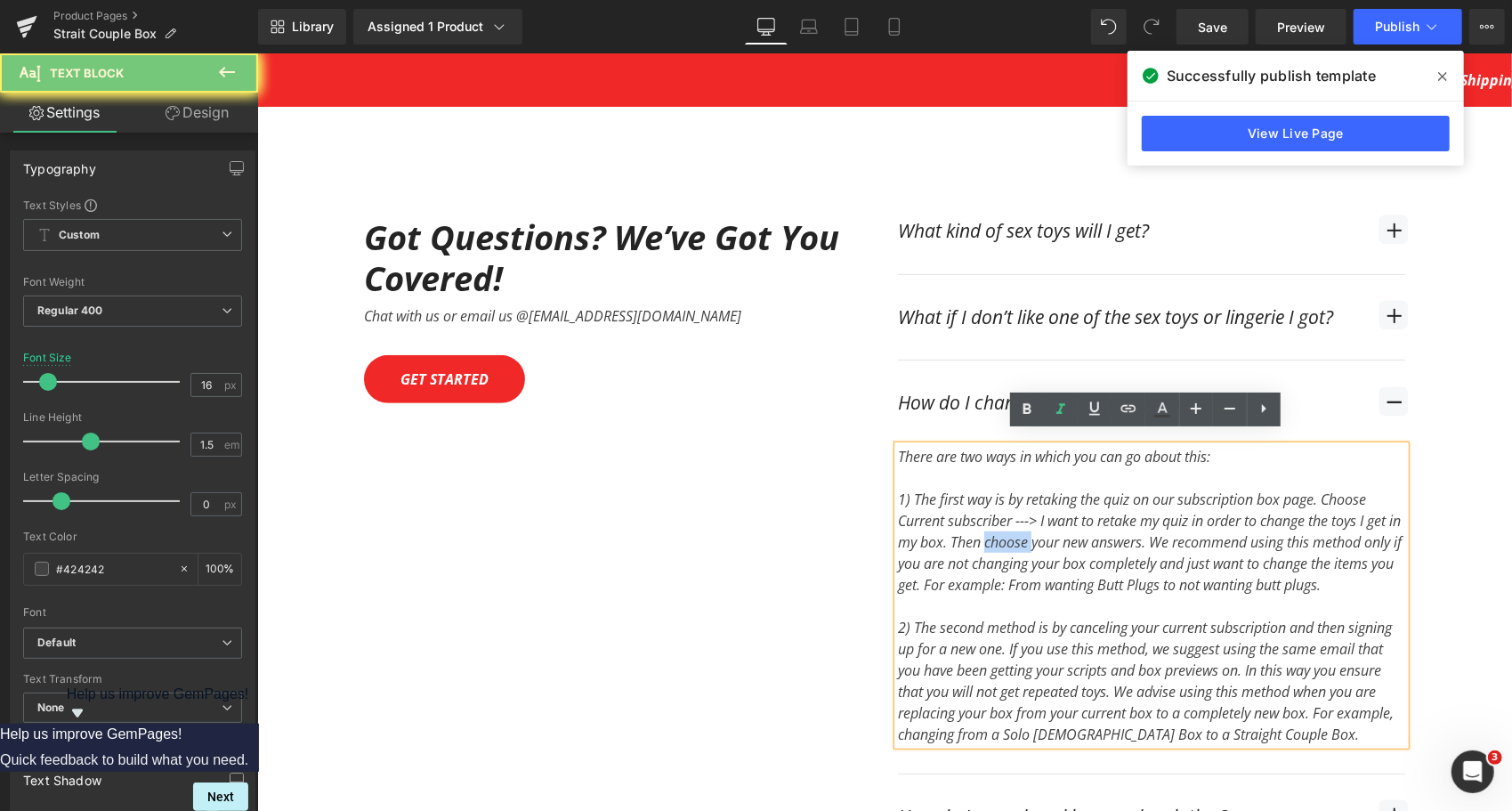
click at [1031, 525] on div "1) The first way is by retaking the quiz on our subscription box page. Choose C…" at bounding box center [1150, 541] width 507 height 107
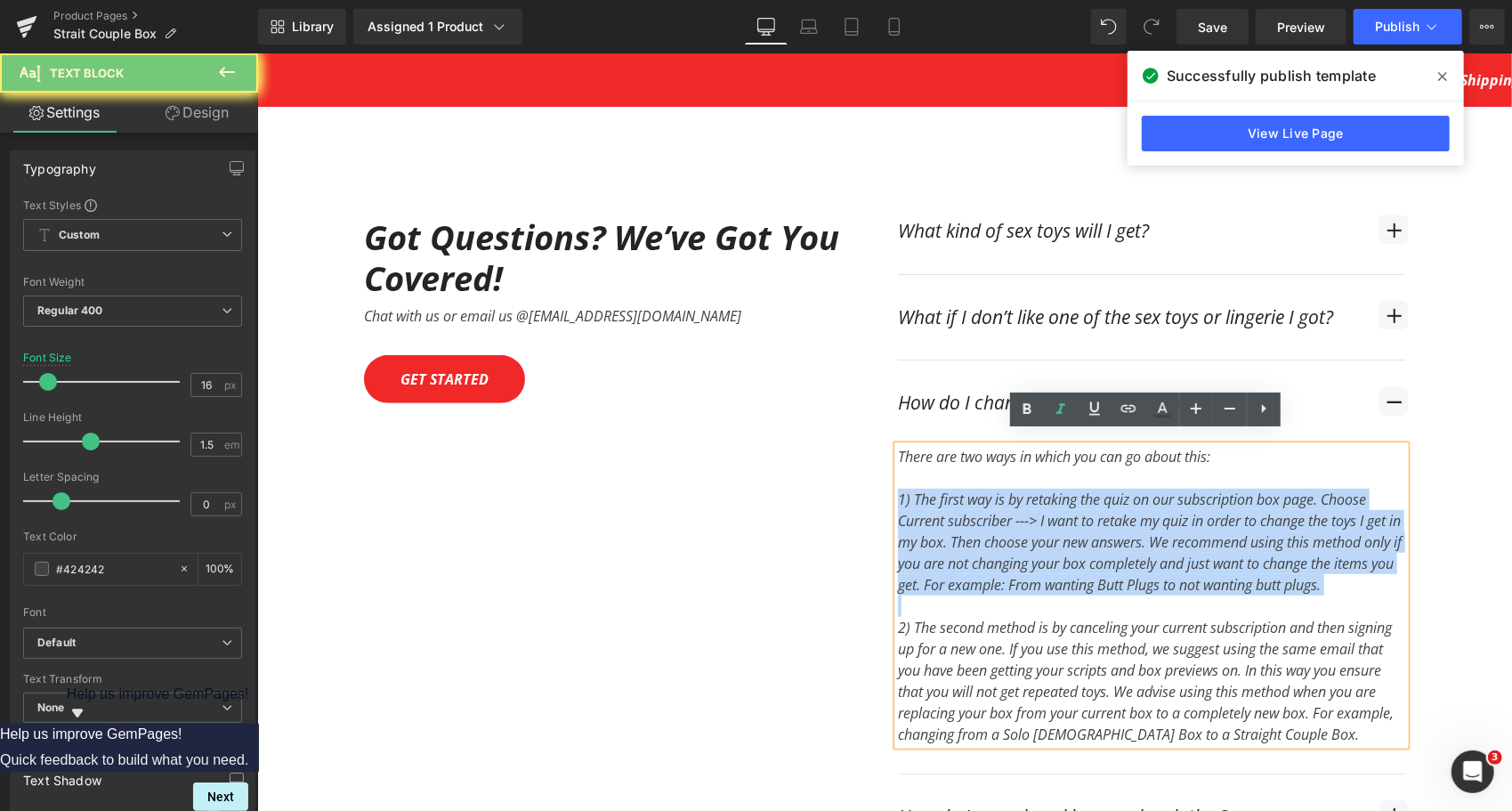
click at [1031, 525] on div "1) The first way is by retaking the quiz on our subscription box page. Choose C…" at bounding box center [1150, 541] width 507 height 107
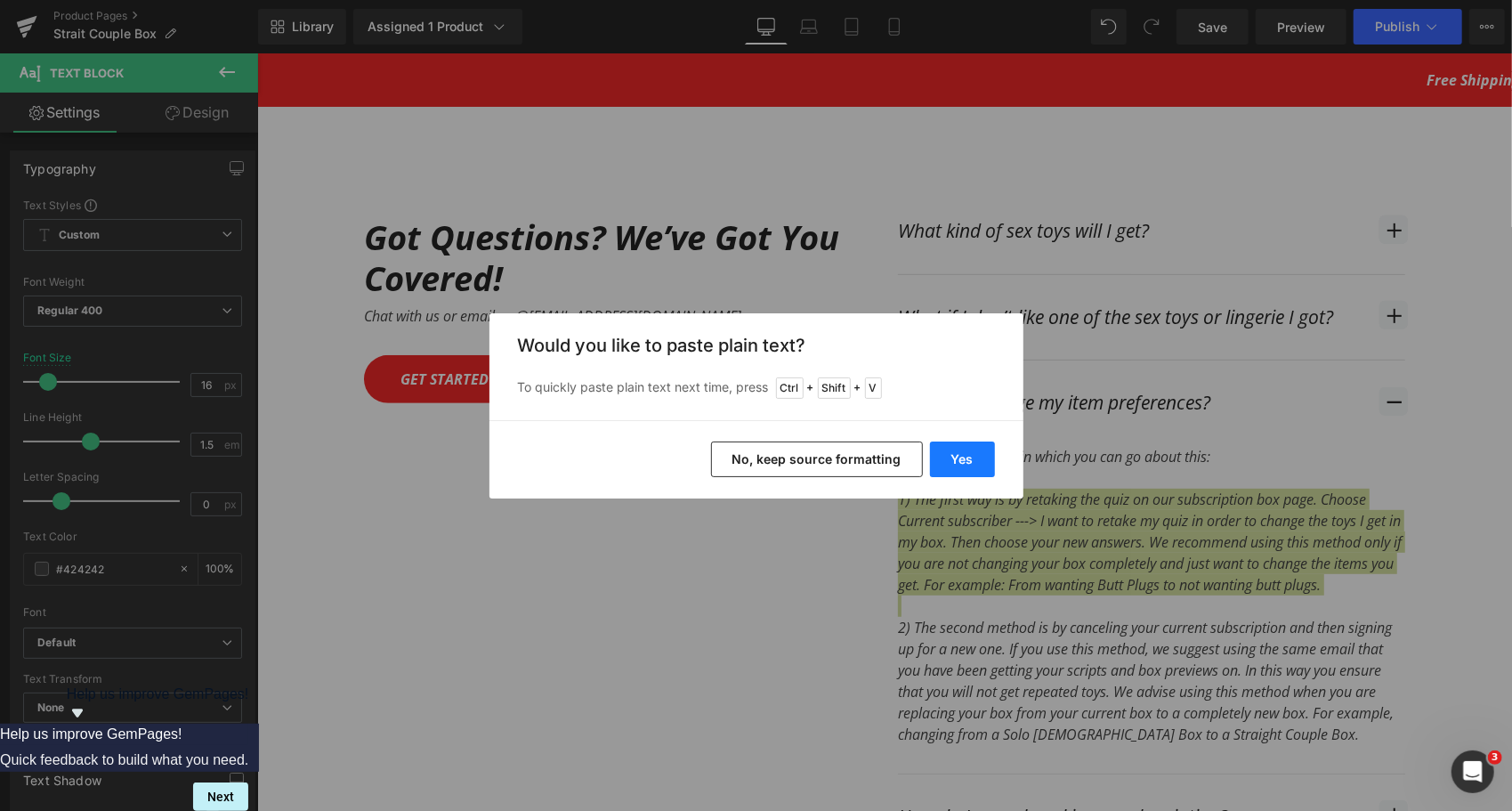
click at [962, 466] on button "Yes" at bounding box center [961, 459] width 65 height 36
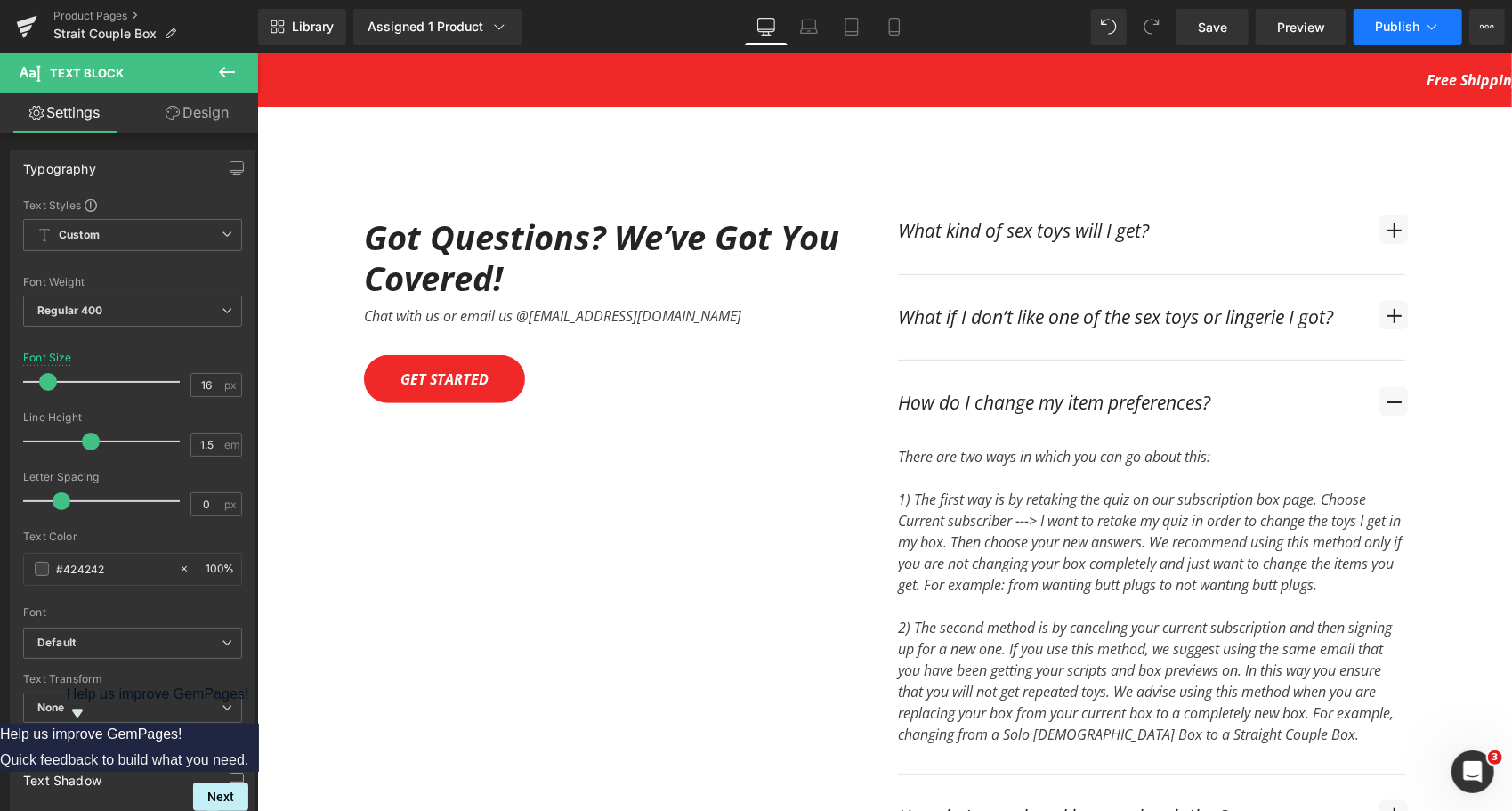
click at [1420, 29] on button "Publish" at bounding box center [1408, 26] width 109 height 36
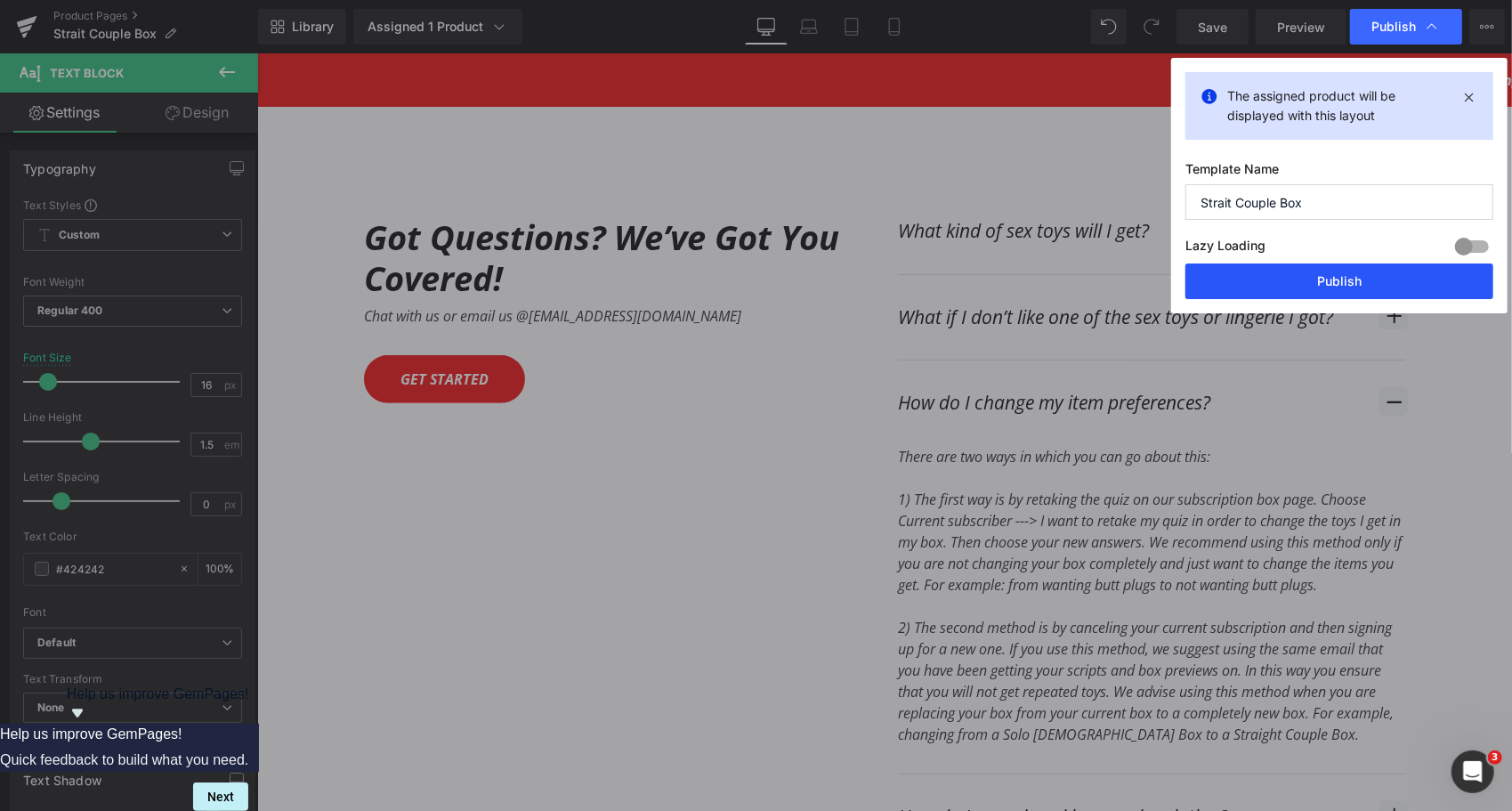
click at [1376, 274] on button "Publish" at bounding box center [1338, 281] width 308 height 36
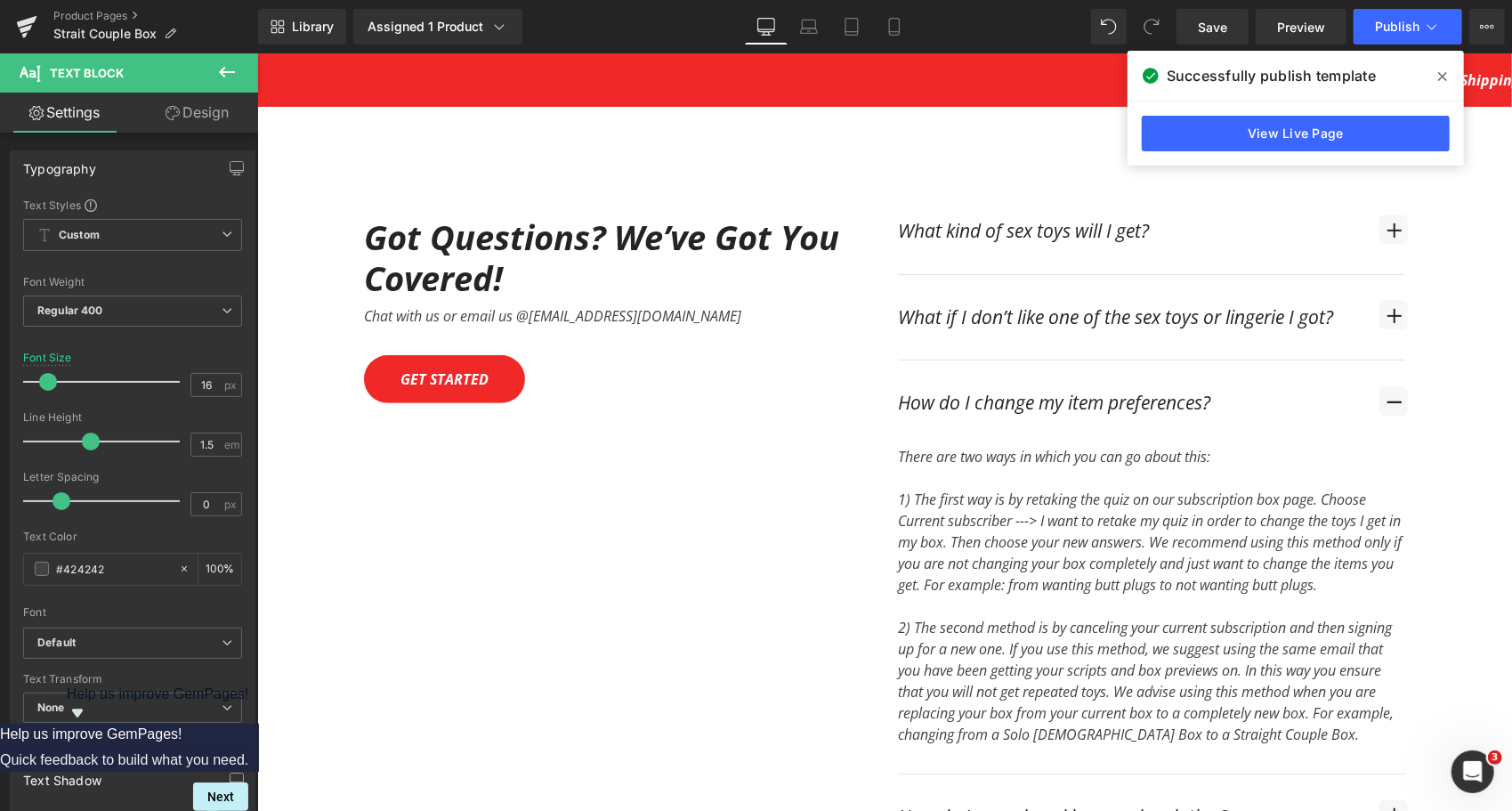
click at [1443, 77] on icon at bounding box center [1442, 76] width 9 height 9
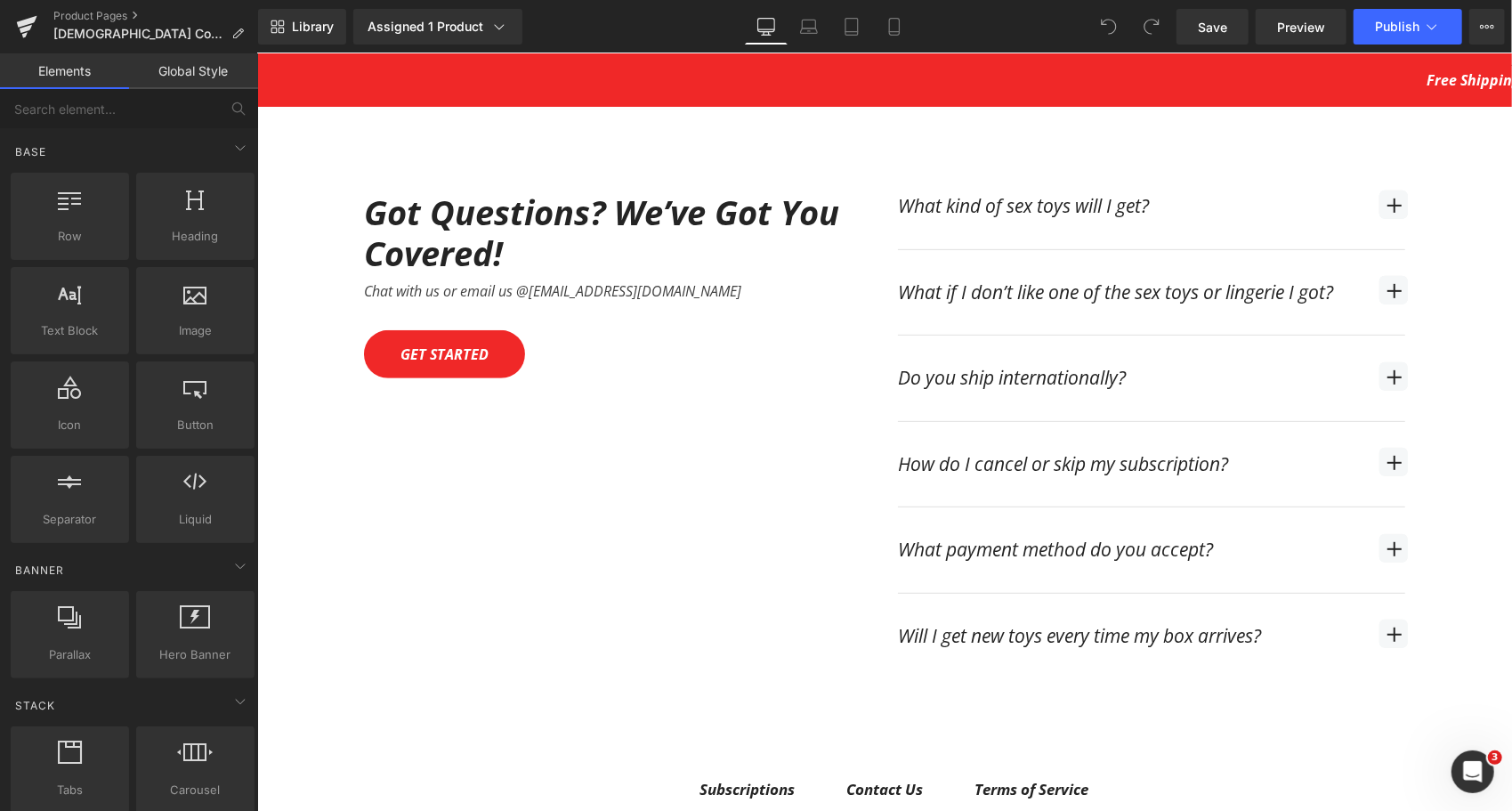
scroll to position [4984, 0]
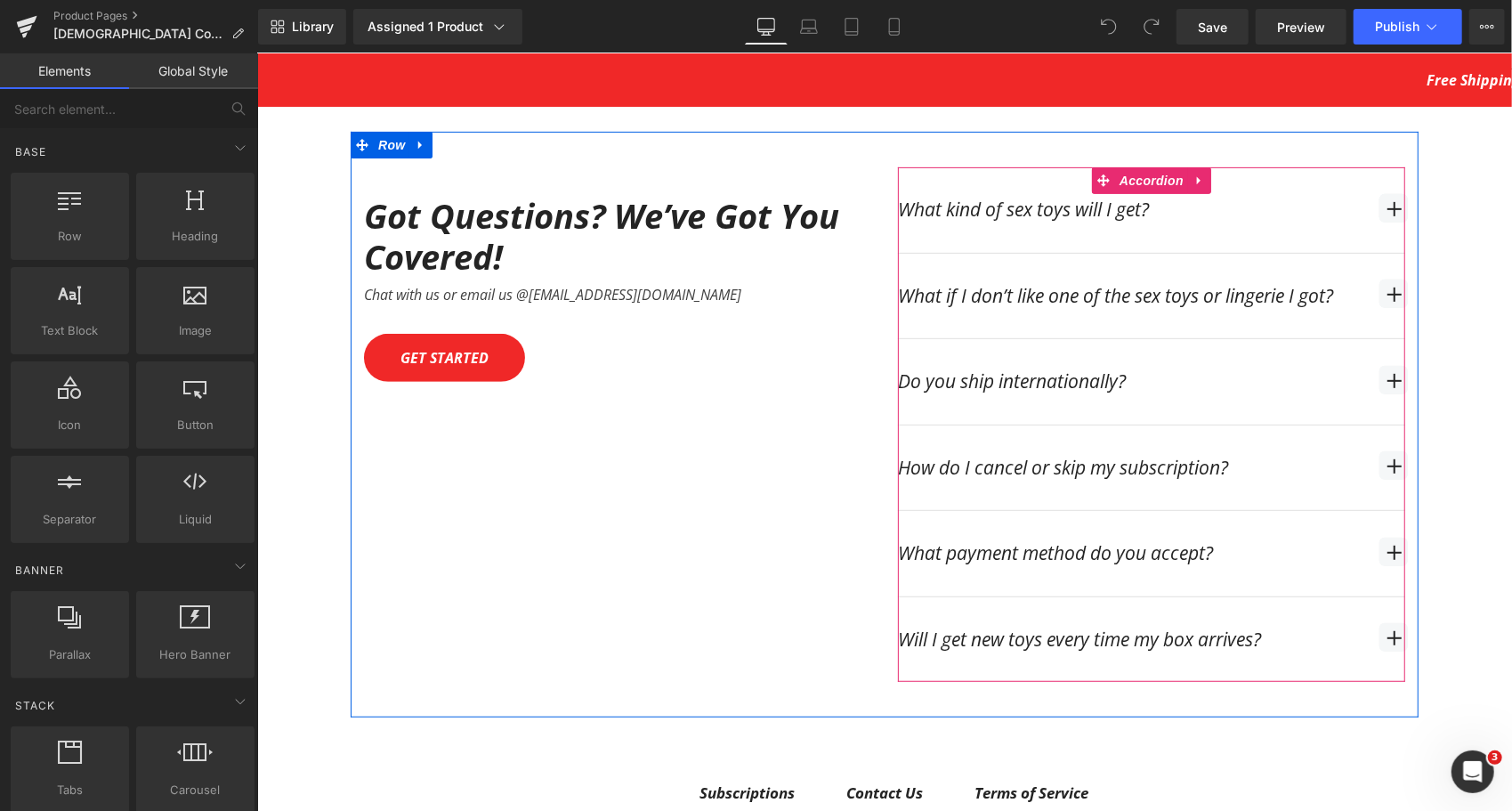
click at [1384, 368] on span "button" at bounding box center [1392, 379] width 29 height 29
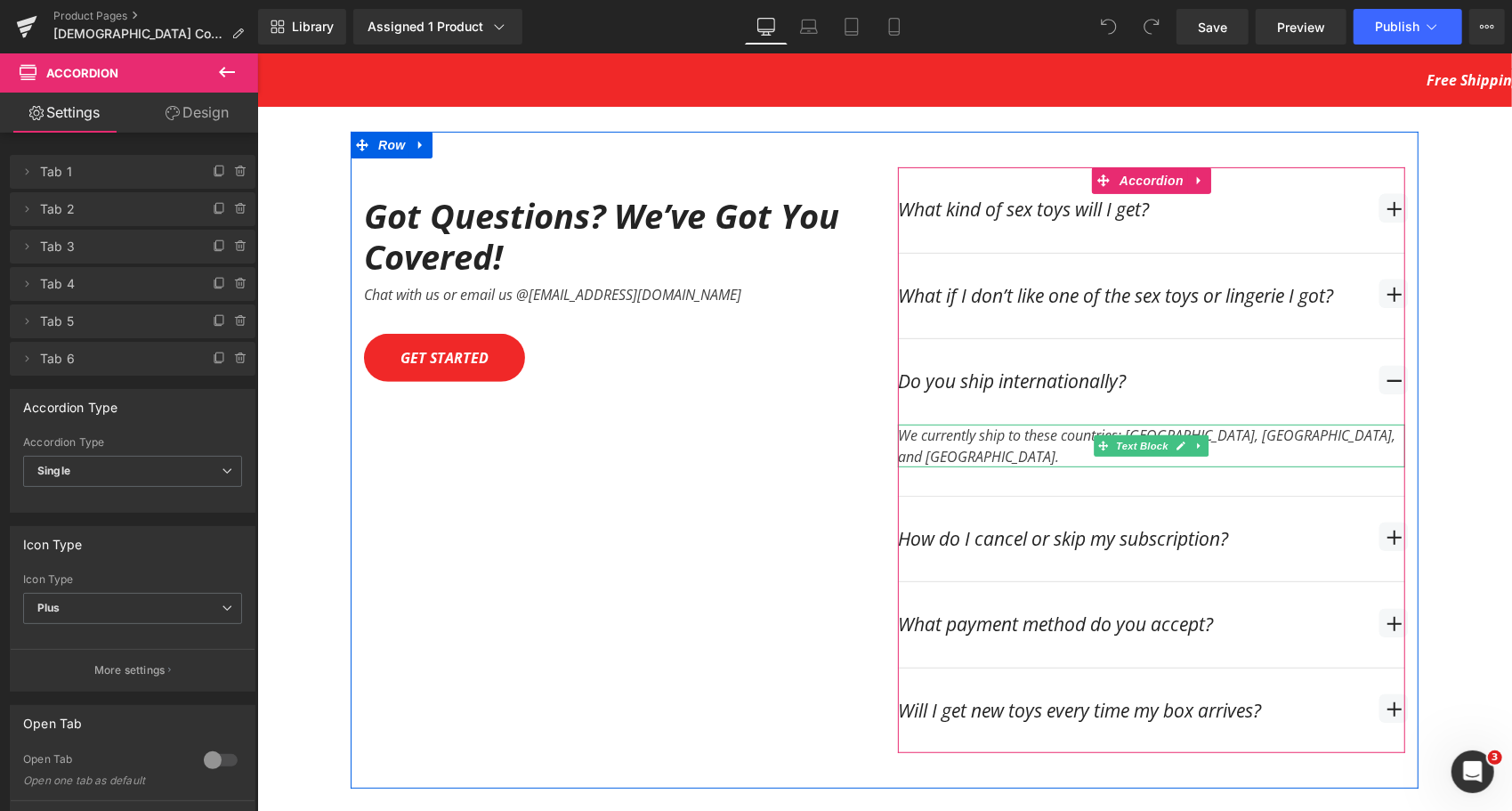
click at [1032, 423] on div at bounding box center [1150, 425] width 507 height 5
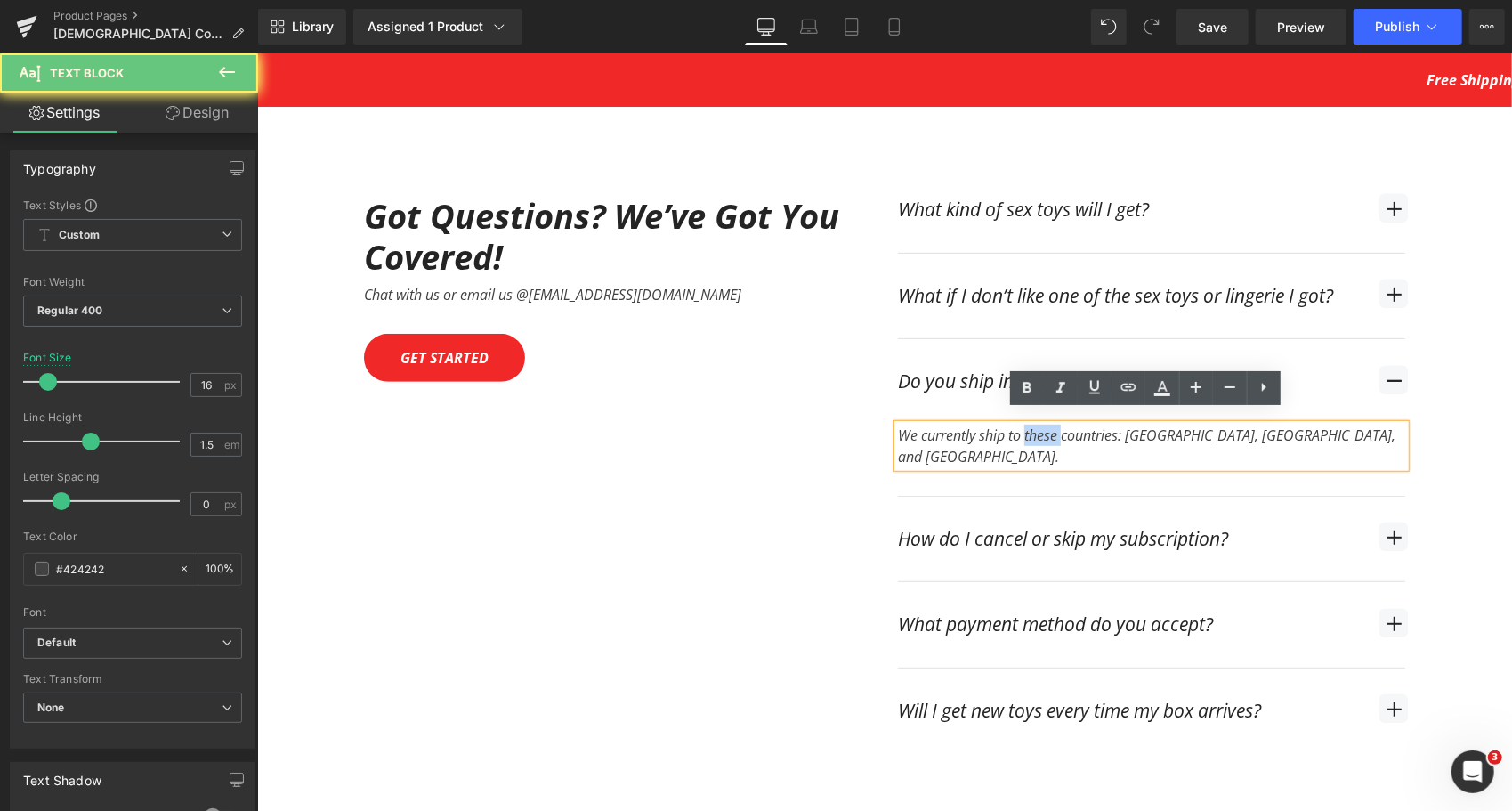
click at [1031, 423] on div "We currently ship to these countries: [GEOGRAPHIC_DATA], [GEOGRAPHIC_DATA], and…" at bounding box center [1150, 445] width 507 height 42
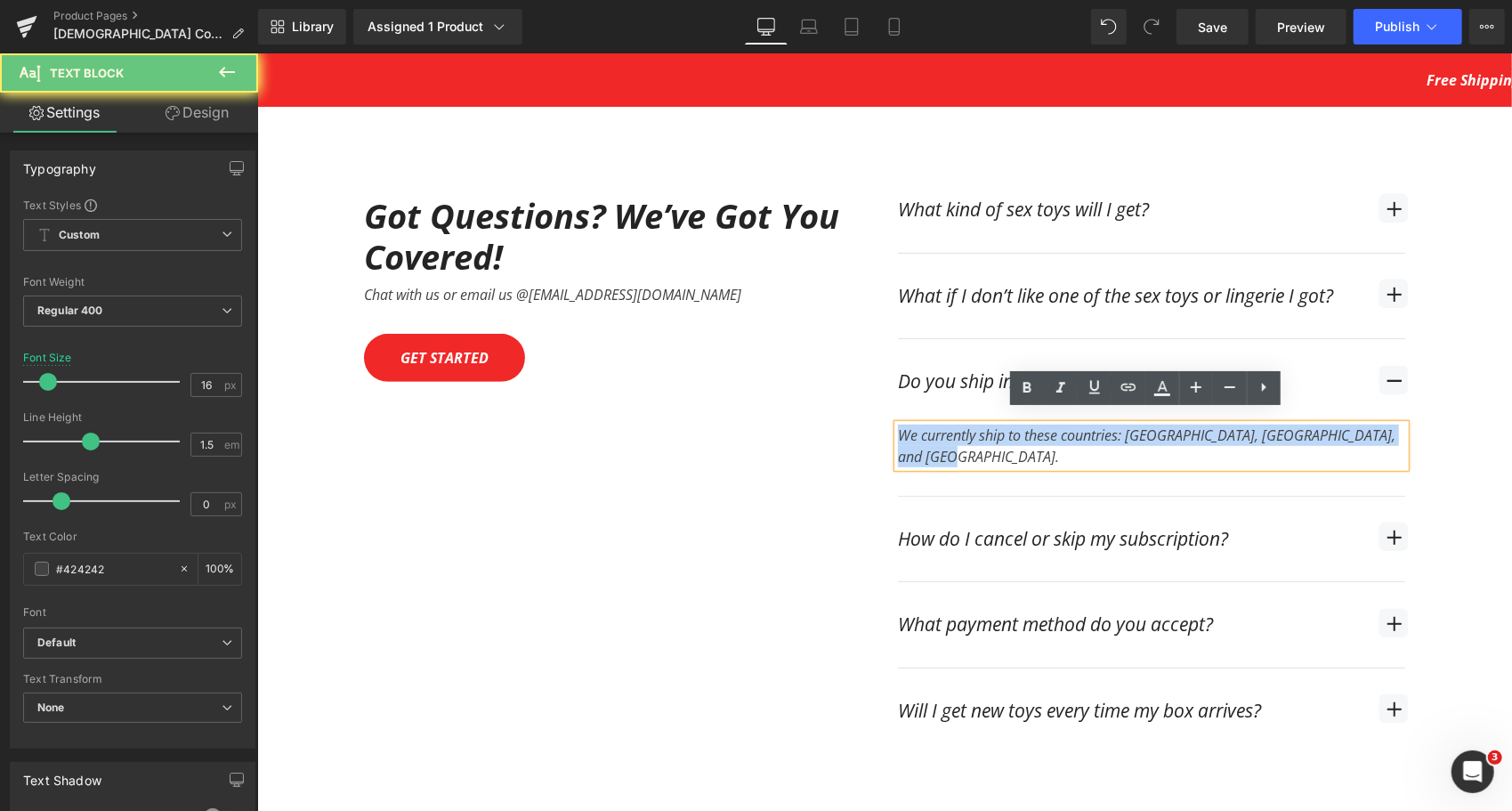
click at [1031, 423] on div "We currently ship to these countries: [GEOGRAPHIC_DATA], [GEOGRAPHIC_DATA], and…" at bounding box center [1150, 445] width 507 height 42
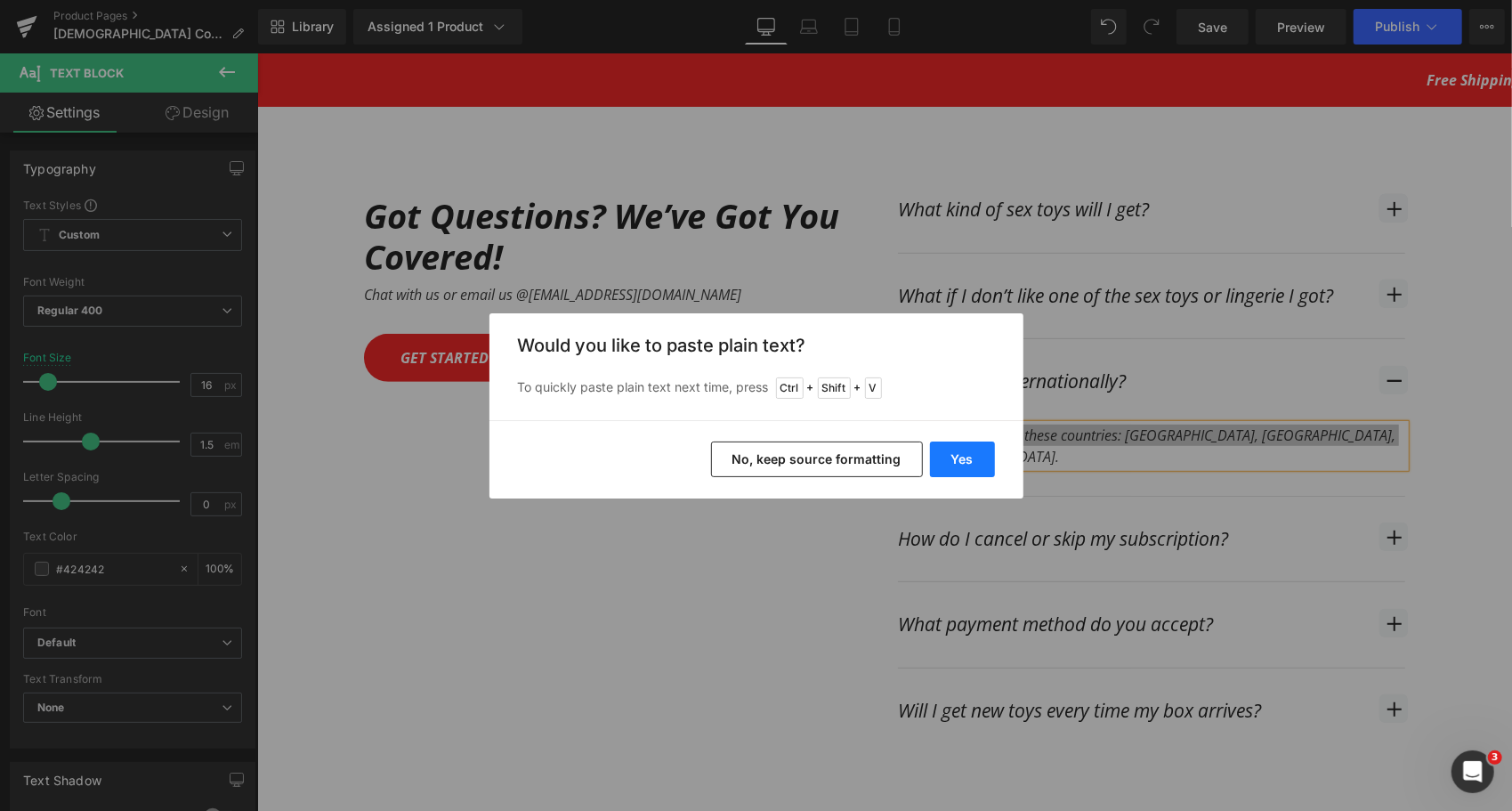
click at [991, 454] on button "Yes" at bounding box center [961, 459] width 65 height 36
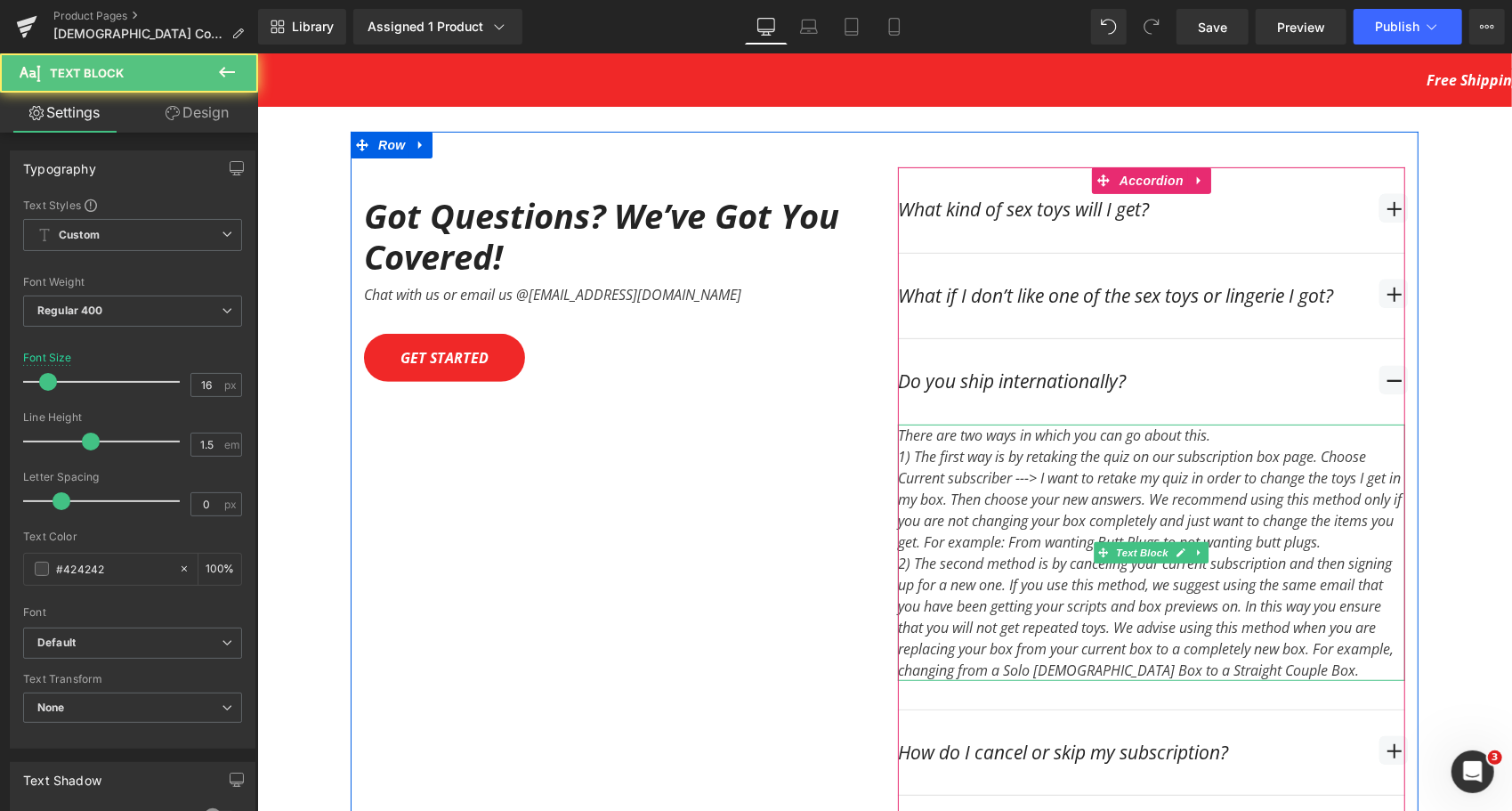
click at [1289, 521] on div "1) The first way is by retaking the quiz on our subscription box page. Choose C…" at bounding box center [1150, 498] width 507 height 107
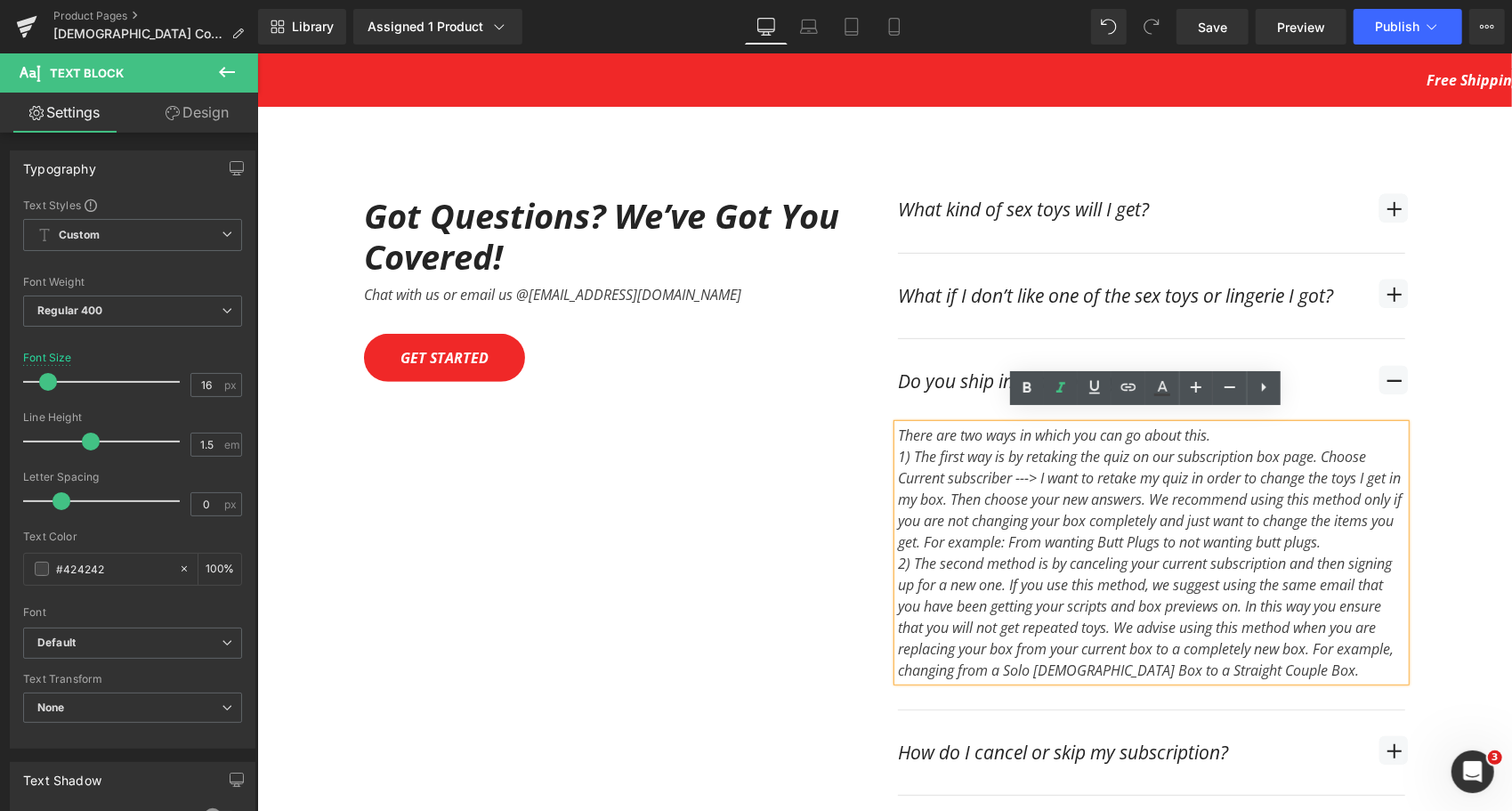
click at [1392, 526] on div "1) The first way is by retaking the quiz on our subscription box page. Choose C…" at bounding box center [1150, 498] width 507 height 107
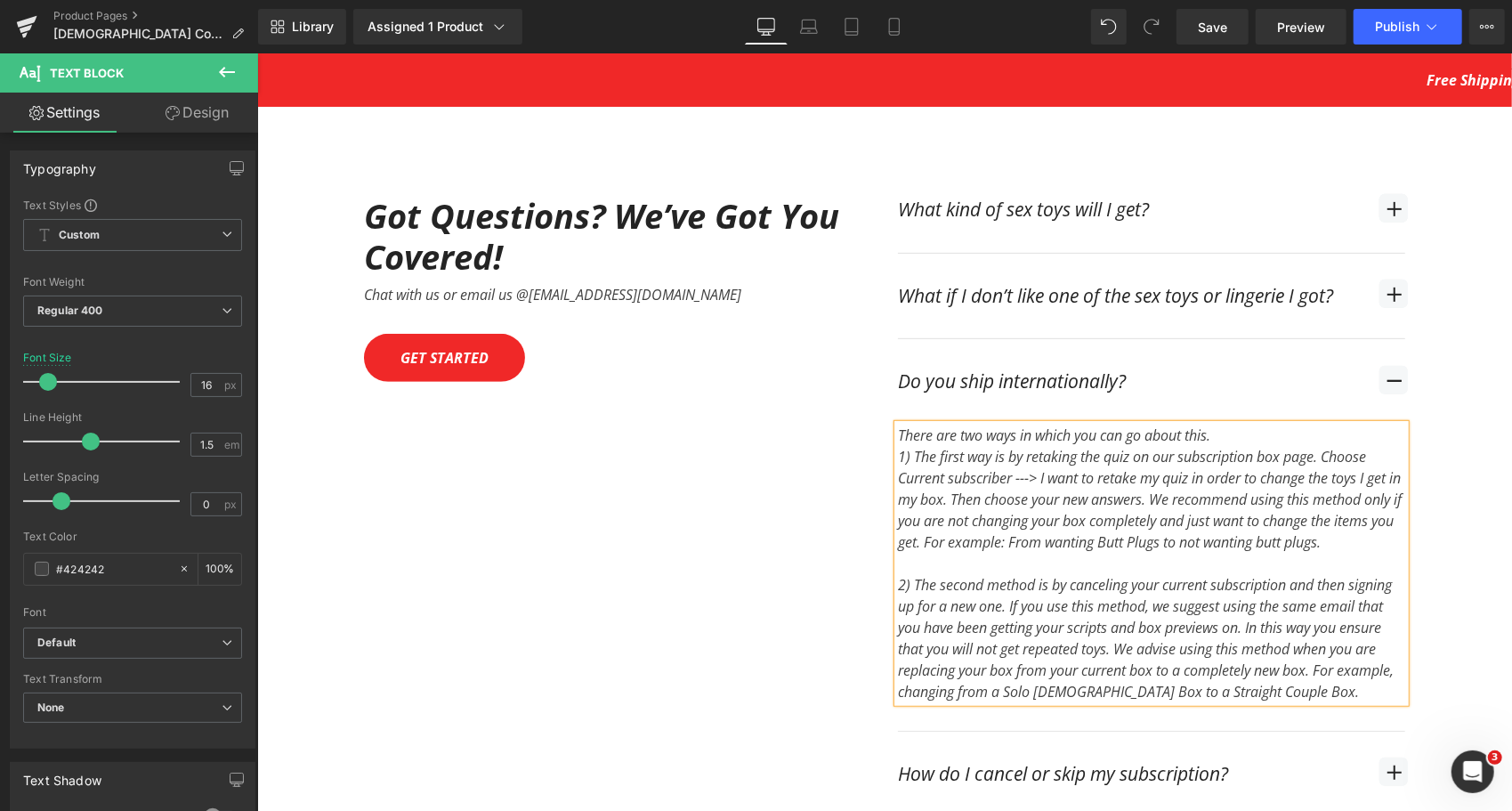
click at [1269, 423] on div "There are two ways in which you can go about this.  1) The first way is by re…" at bounding box center [1150, 562] width 507 height 278
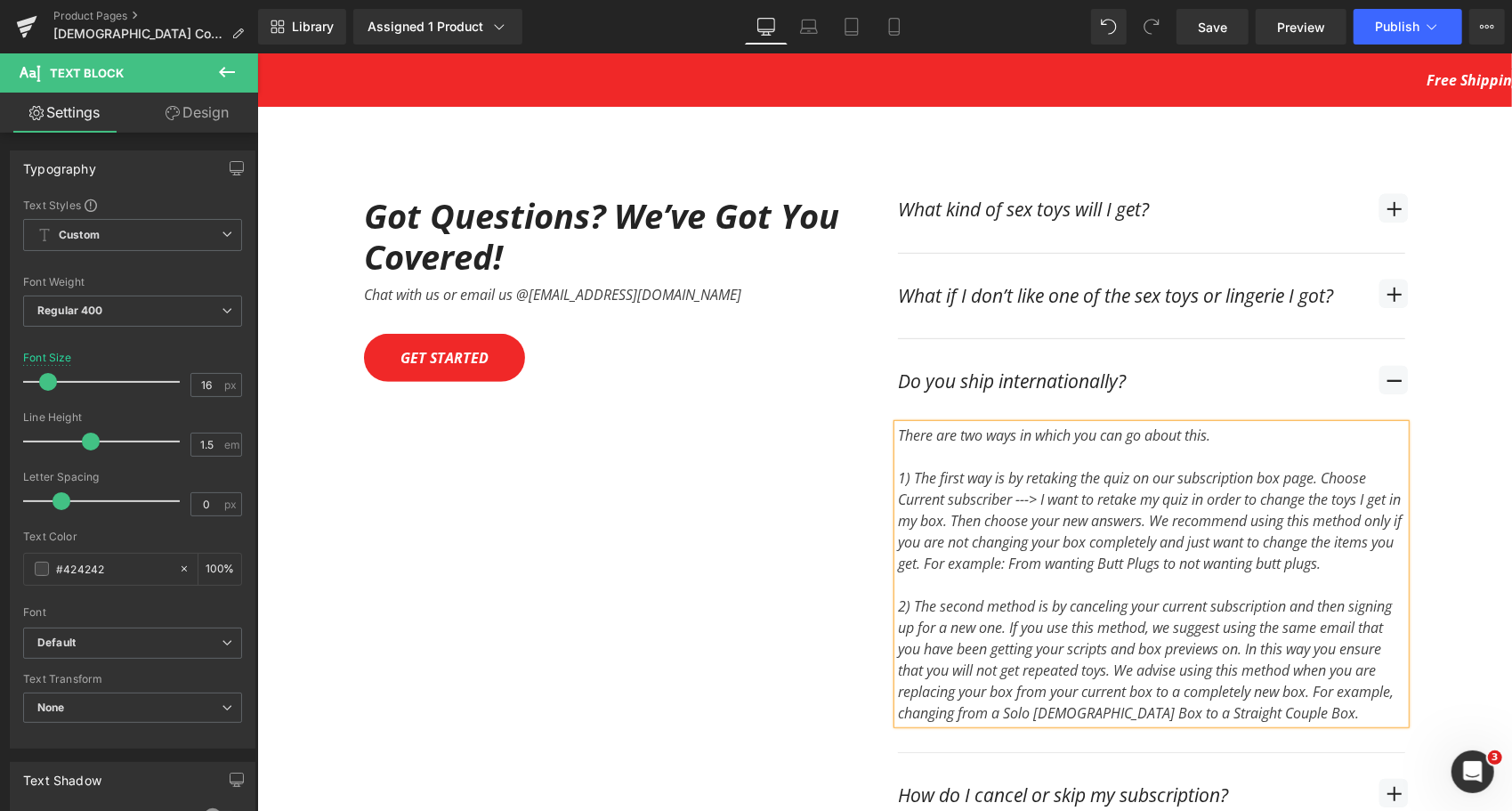
click at [1269, 423] on div "There are two ways in which you can go about this. 1) The first way is by retak…" at bounding box center [1150, 573] width 507 height 299
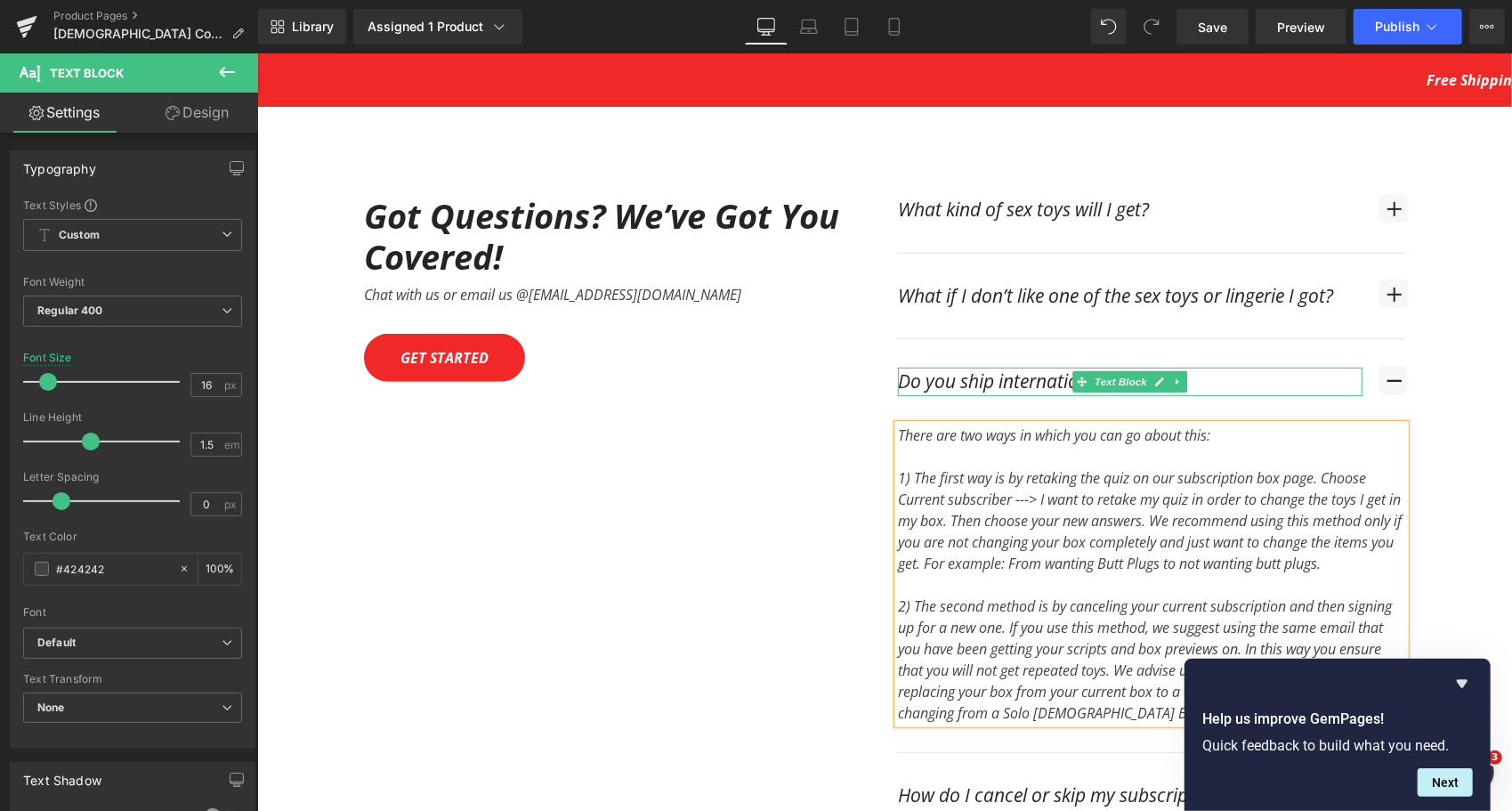
click at [1024, 366] on div "Do you ship internationally?" at bounding box center [1129, 381] width 465 height 29
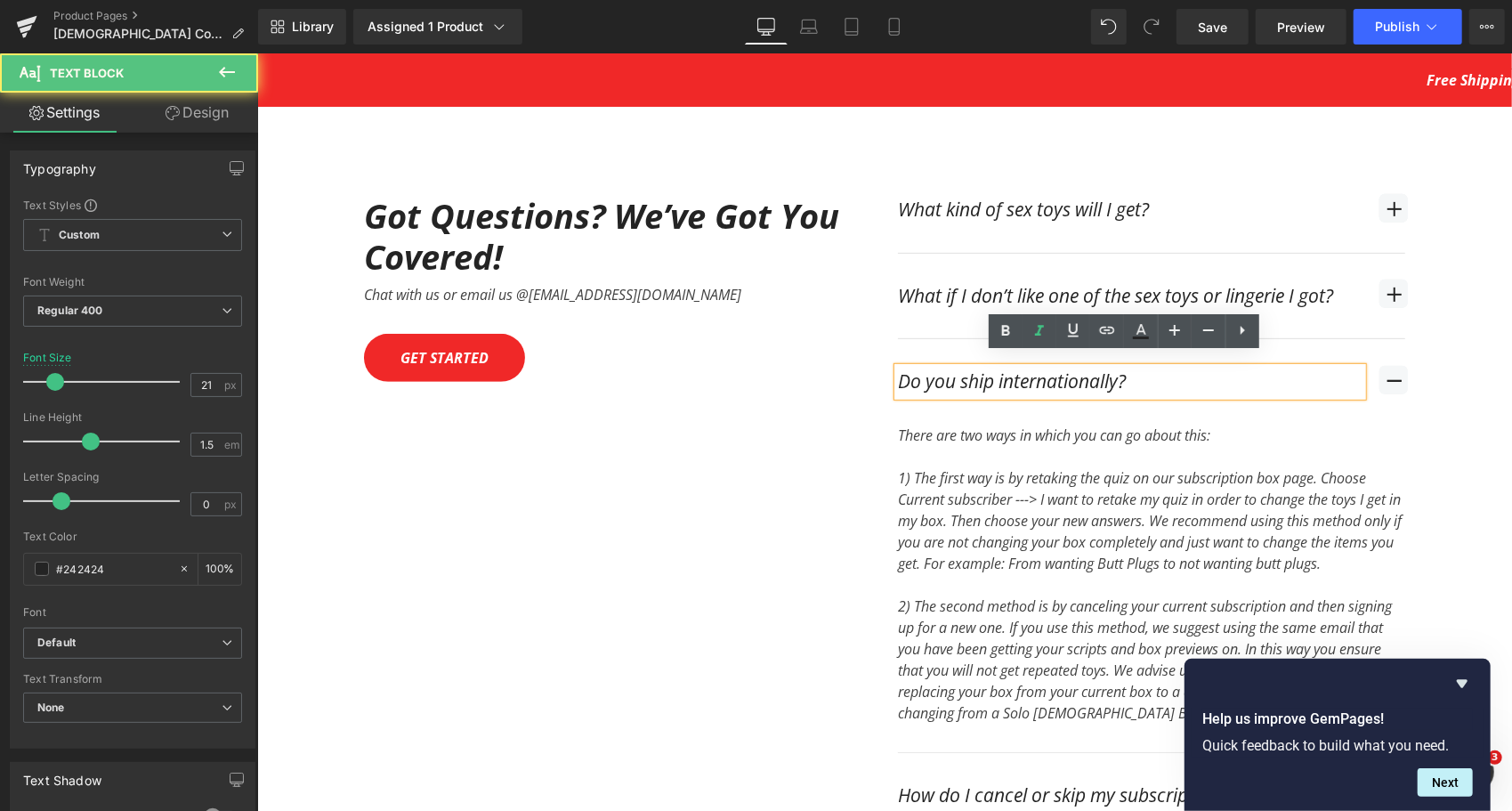
click at [1024, 366] on div "Do you ship internationally?" at bounding box center [1129, 381] width 465 height 29
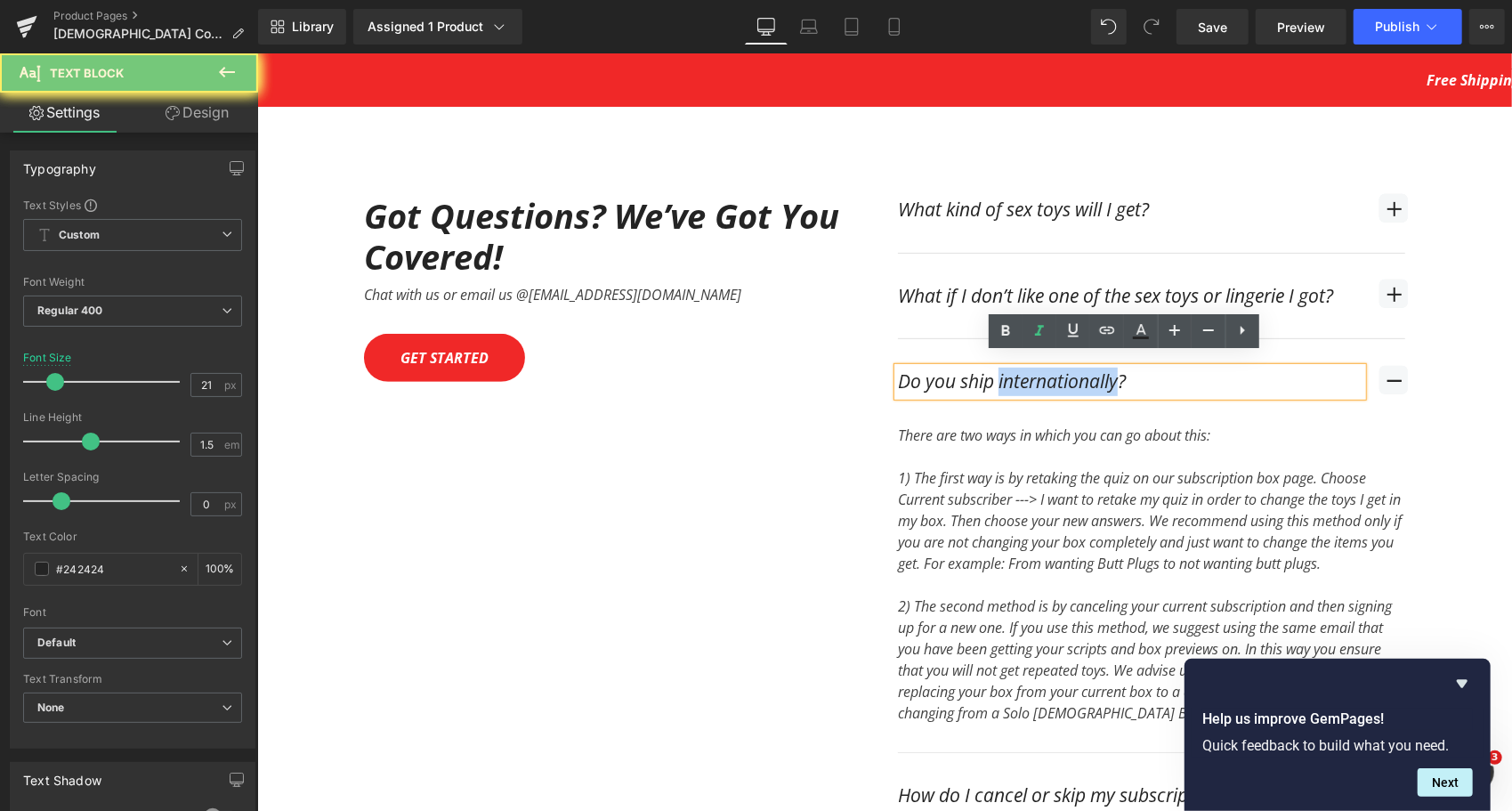
click at [1024, 366] on div "Do you ship internationally?" at bounding box center [1129, 381] width 465 height 29
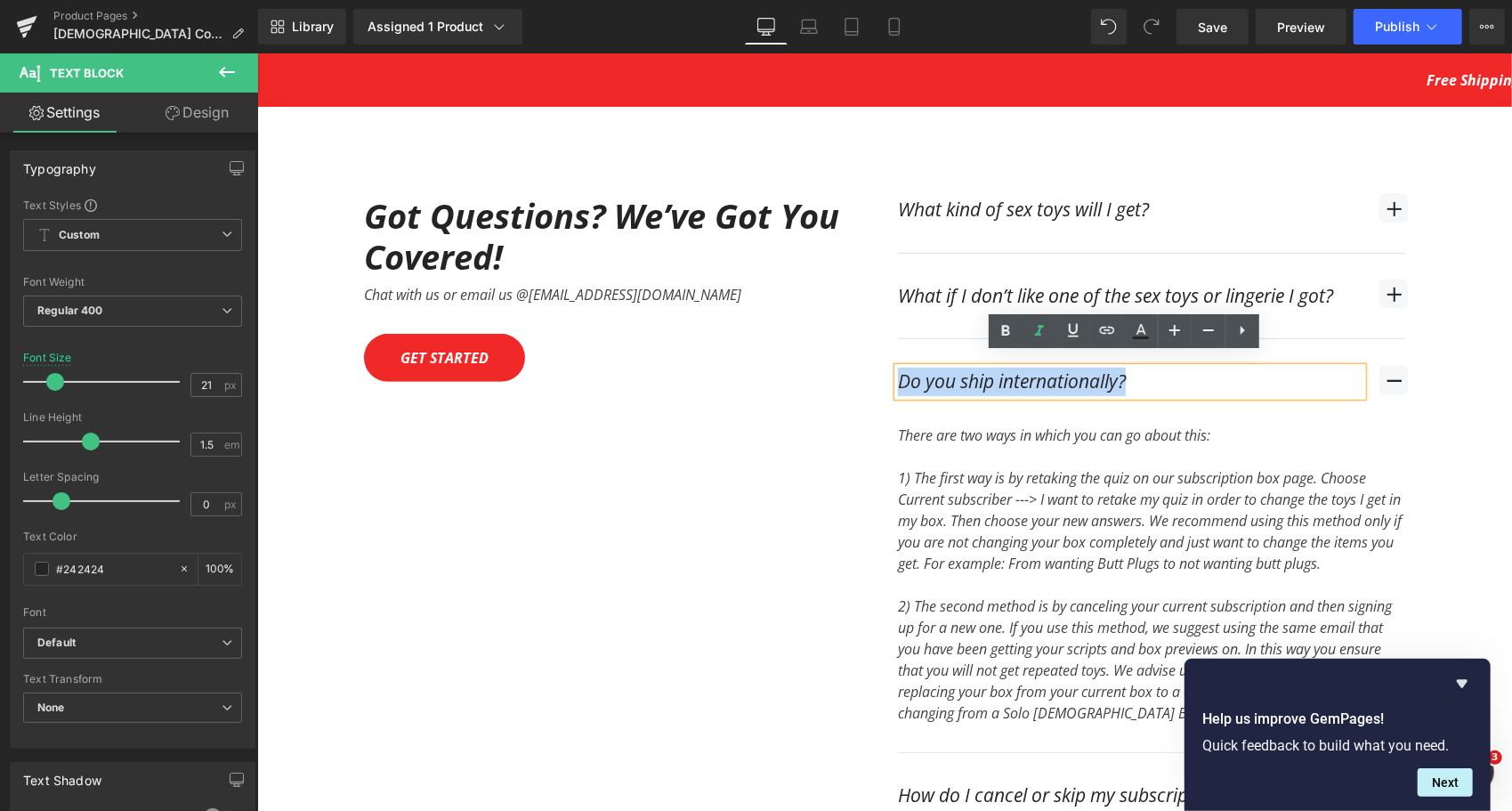
click at [1024, 366] on div "Do you ship internationally?" at bounding box center [1129, 381] width 465 height 29
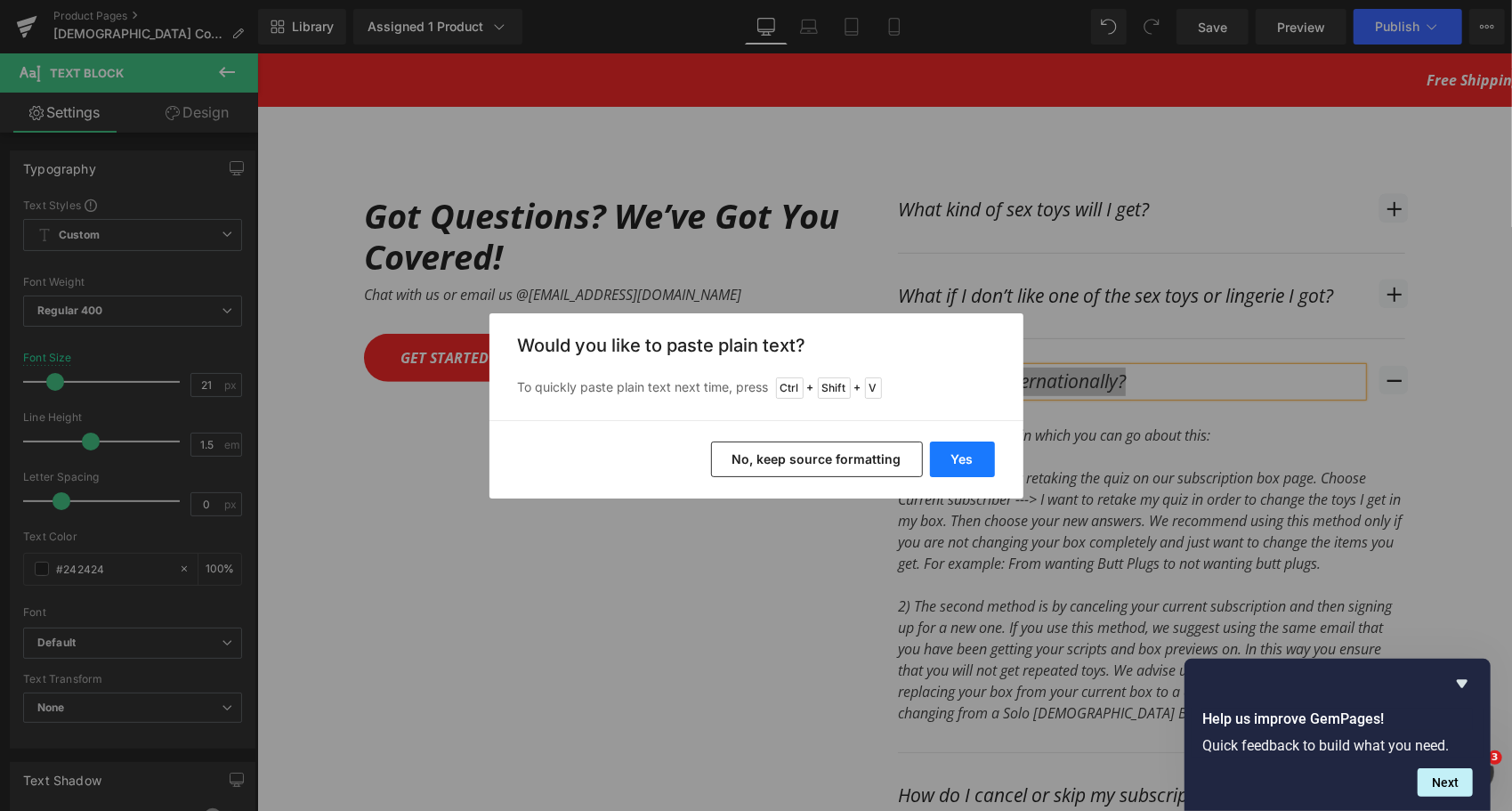
click at [988, 460] on button "Yes" at bounding box center [961, 459] width 65 height 36
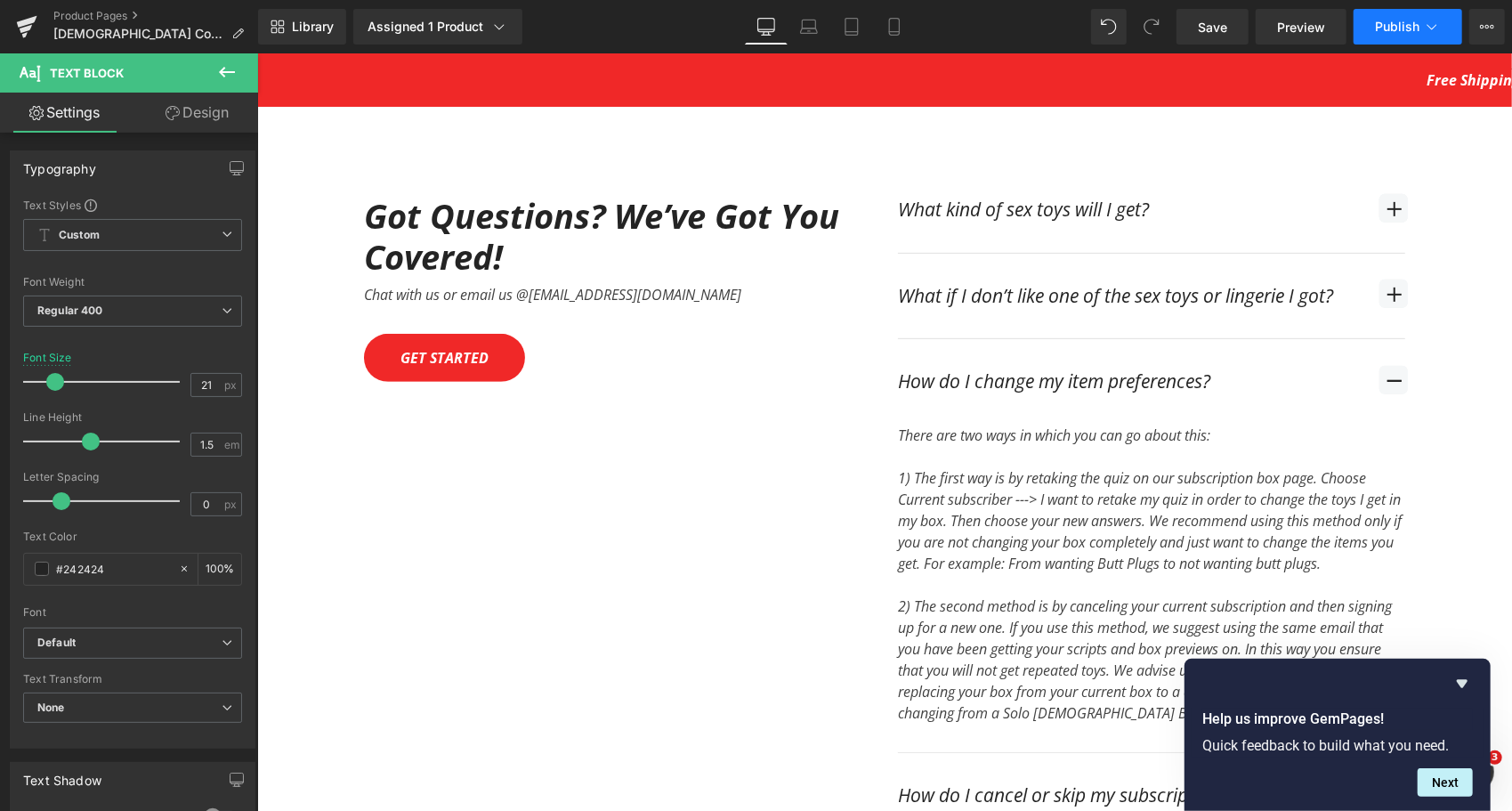
click at [1417, 21] on span "Publish" at bounding box center [1397, 26] width 44 height 14
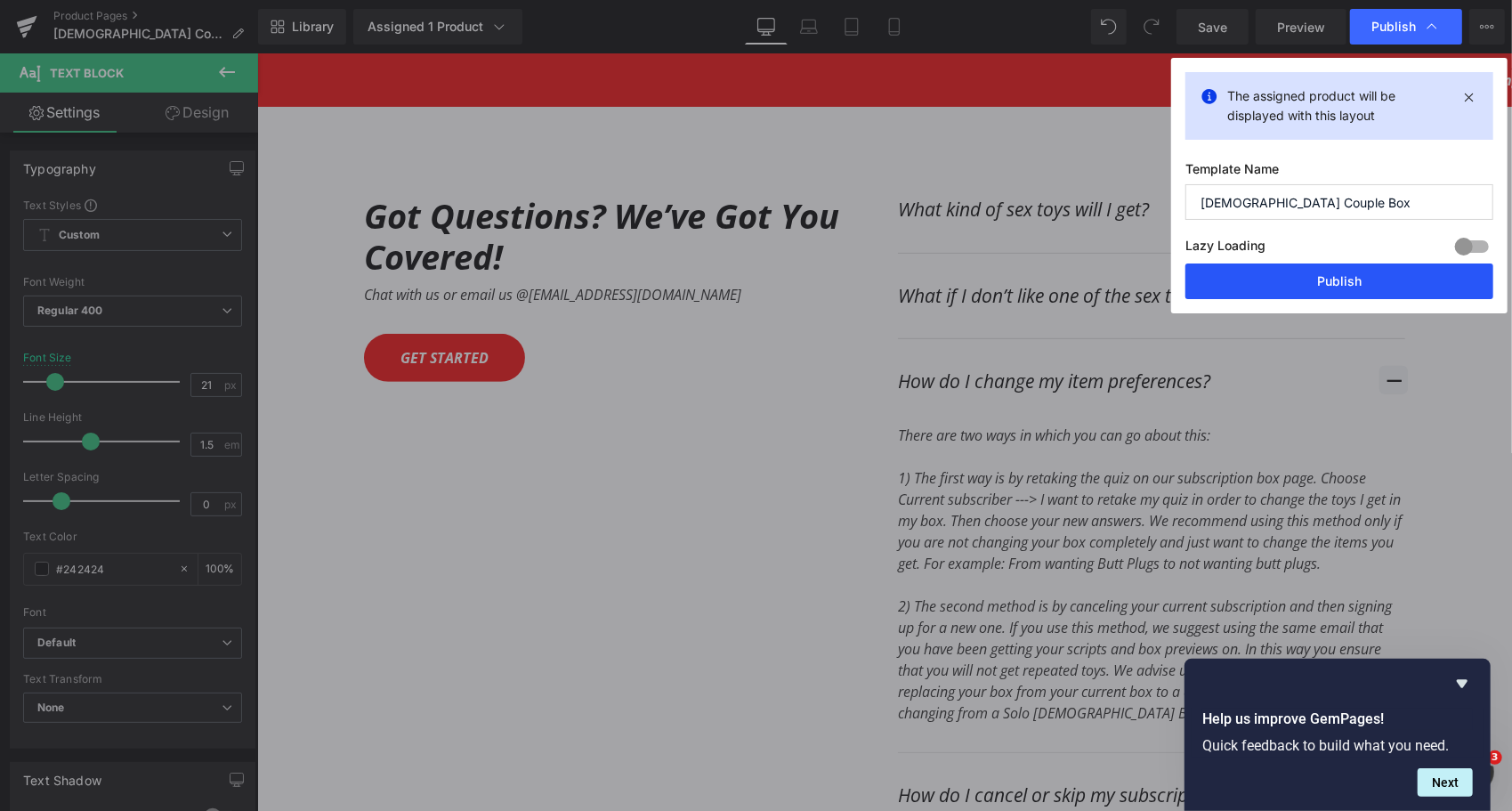
click at [1342, 279] on button "Publish" at bounding box center [1338, 281] width 308 height 36
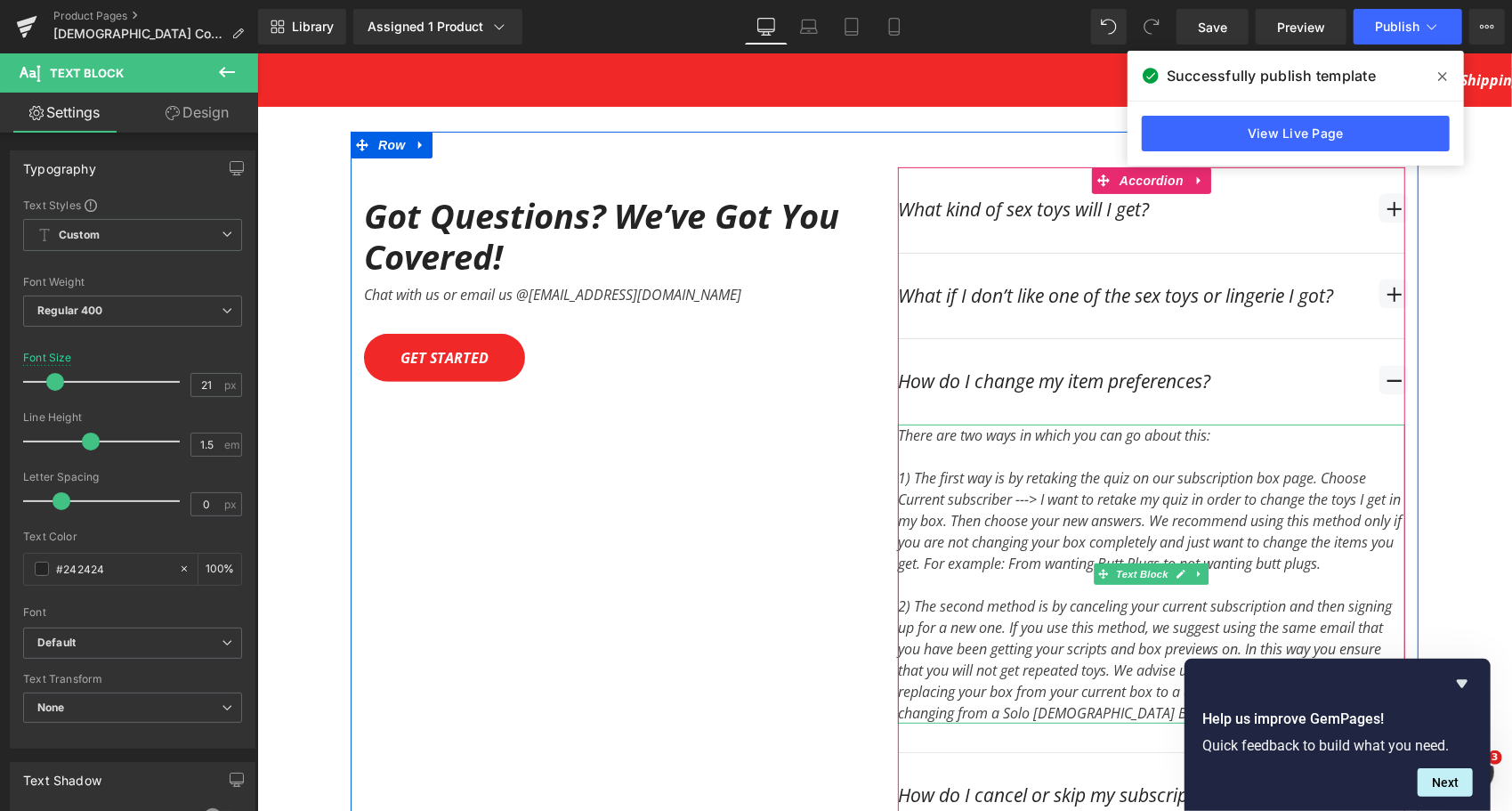
click at [1048, 506] on div "1) The first way is by retaking the quiz on our subscription box page. Choose C…" at bounding box center [1150, 520] width 507 height 107
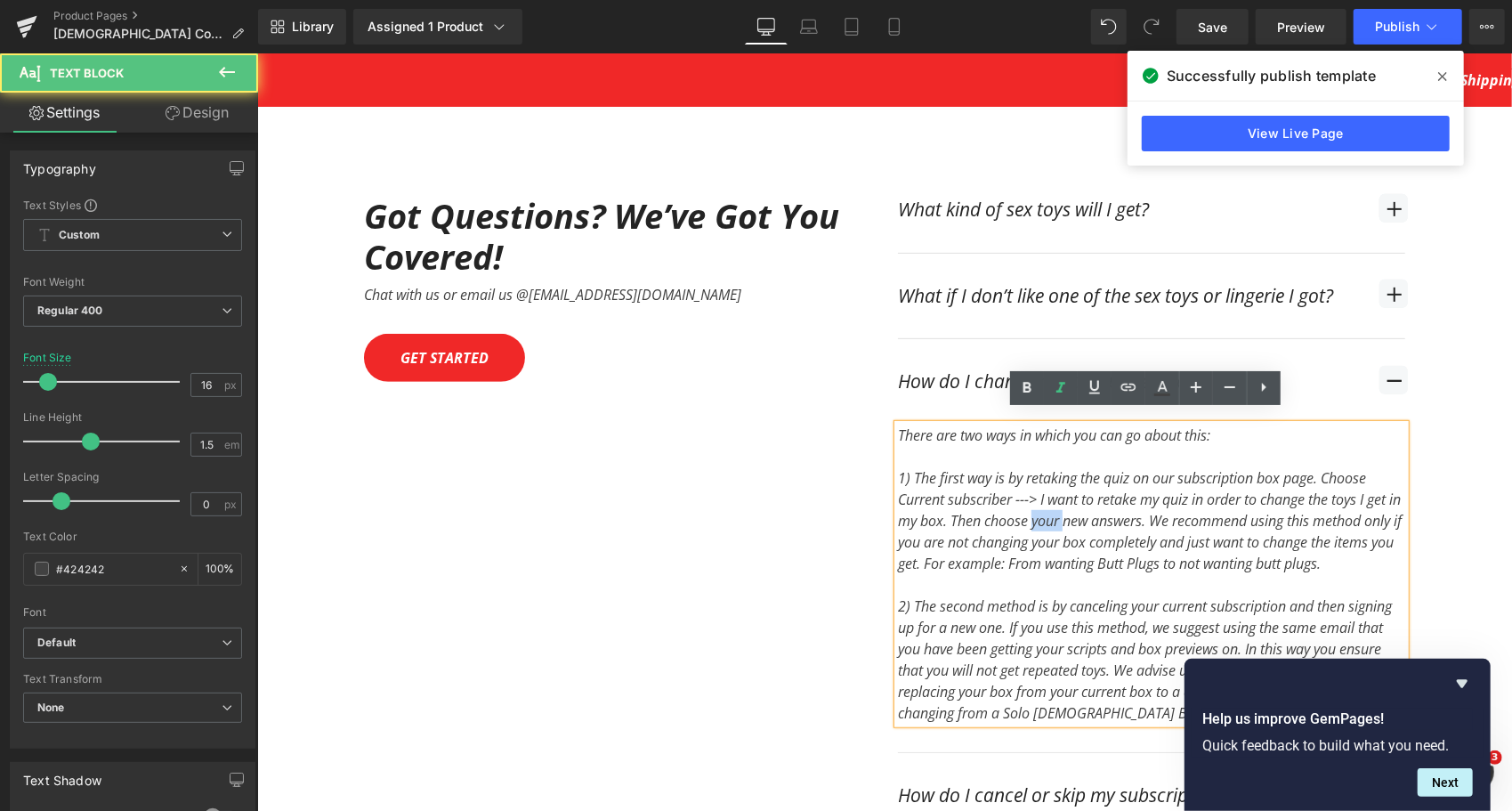
click at [1048, 506] on div "1) The first way is by retaking the quiz on our subscription box page. Choose C…" at bounding box center [1150, 520] width 507 height 107
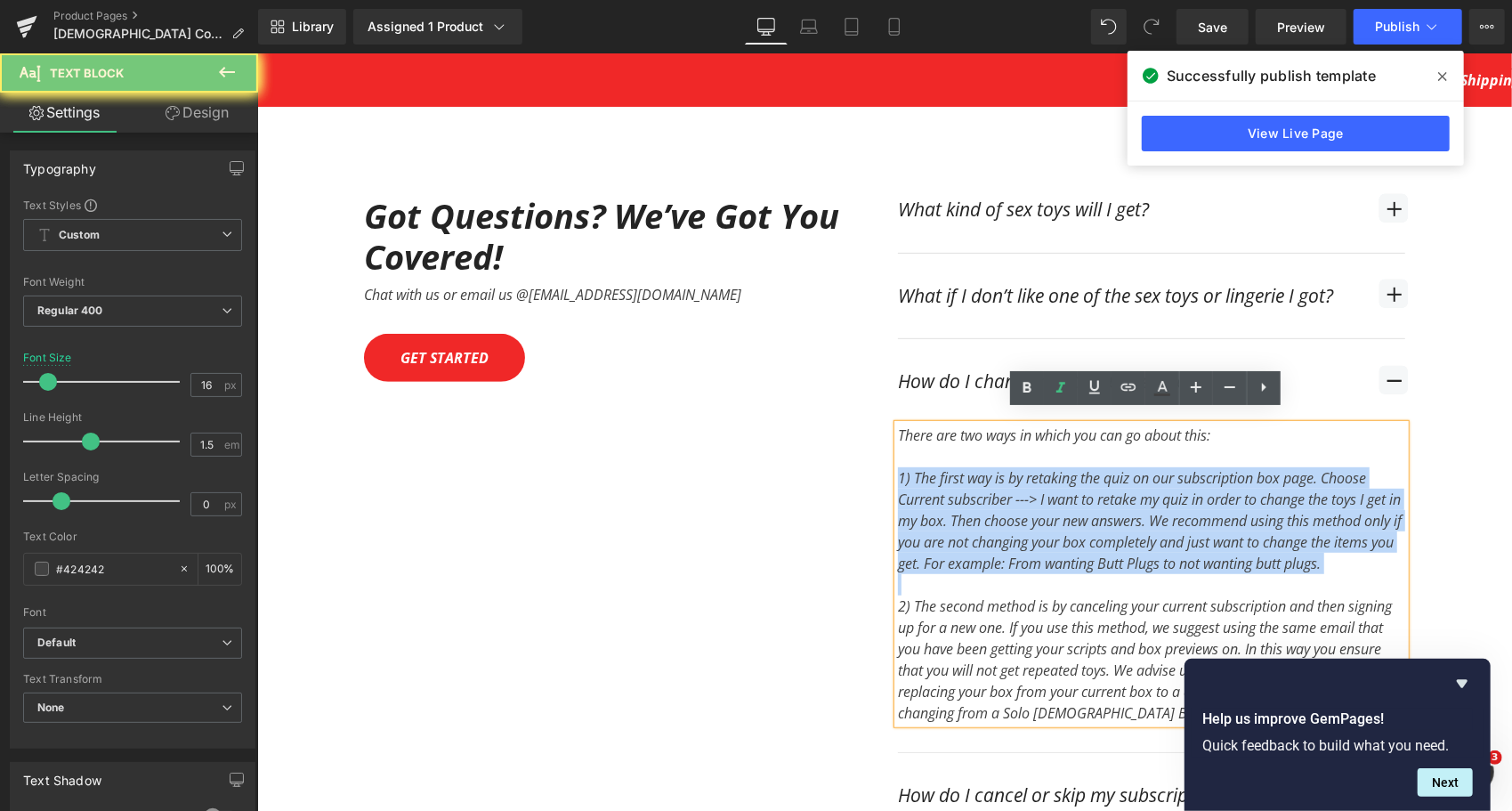
click at [1048, 506] on div "1) The first way is by retaking the quiz on our subscription box page. Choose C…" at bounding box center [1150, 520] width 507 height 107
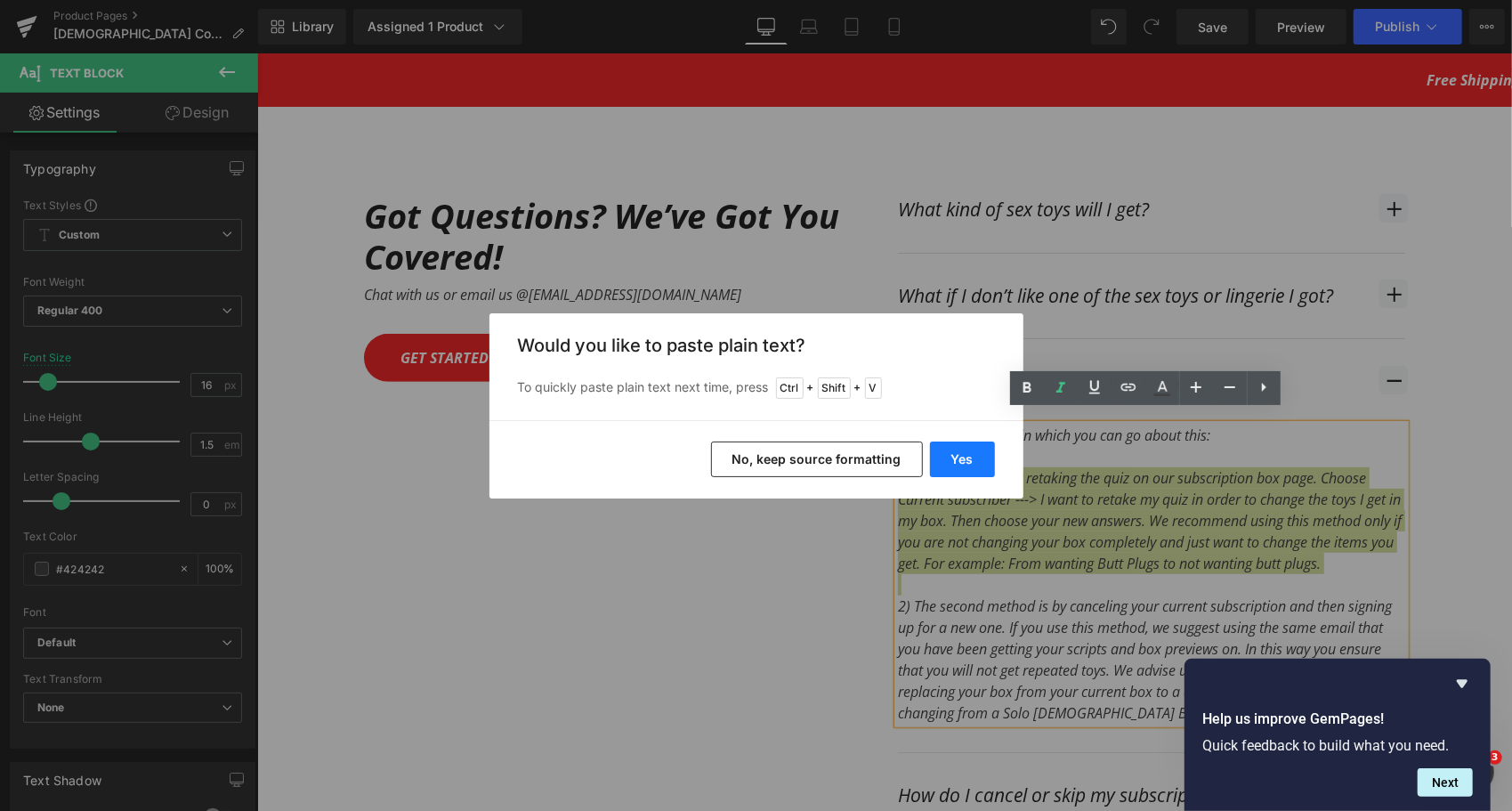
click at [951, 465] on button "Yes" at bounding box center [961, 459] width 65 height 36
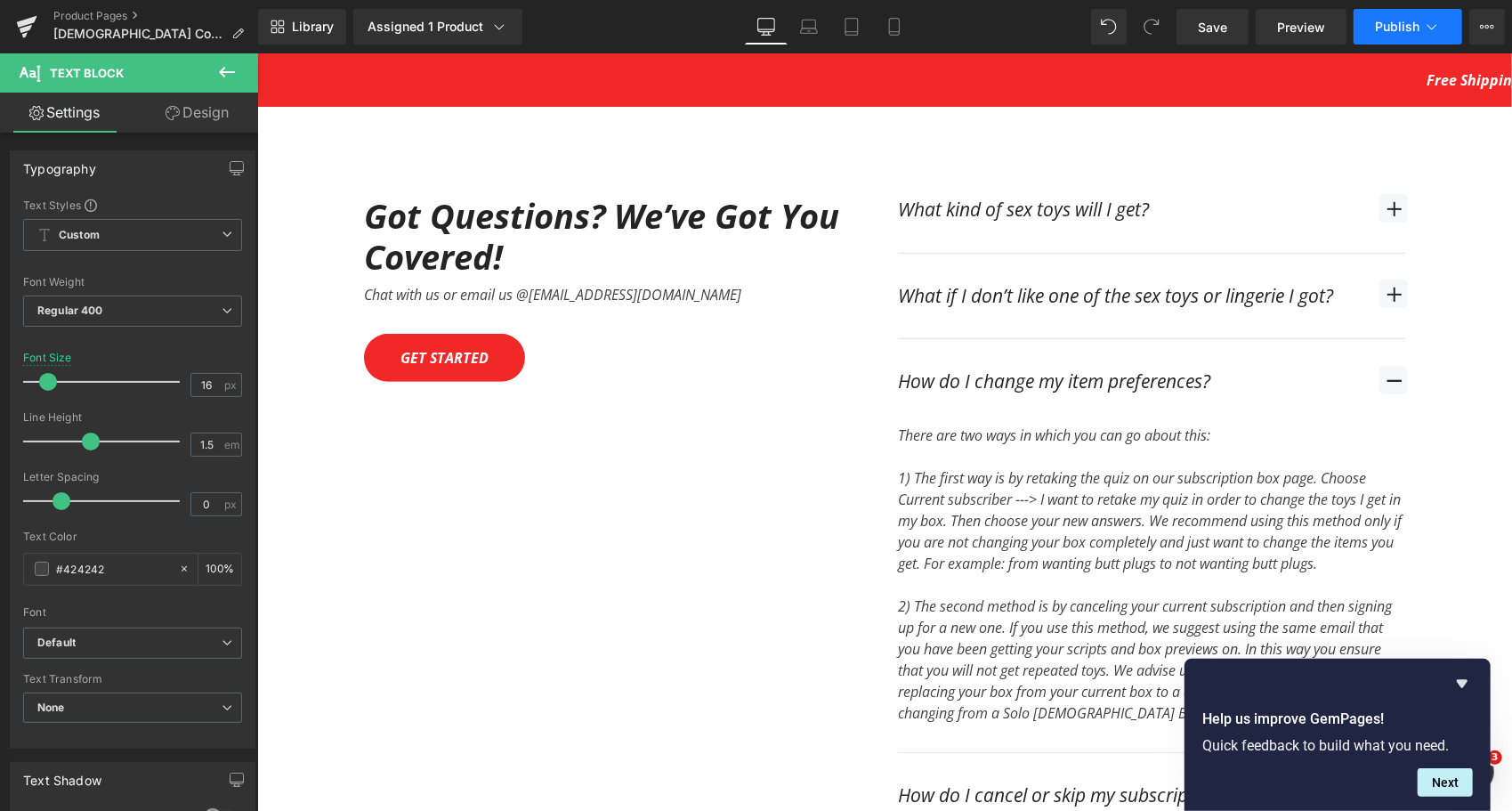
click at [1384, 42] on button "Publish" at bounding box center [1408, 26] width 109 height 36
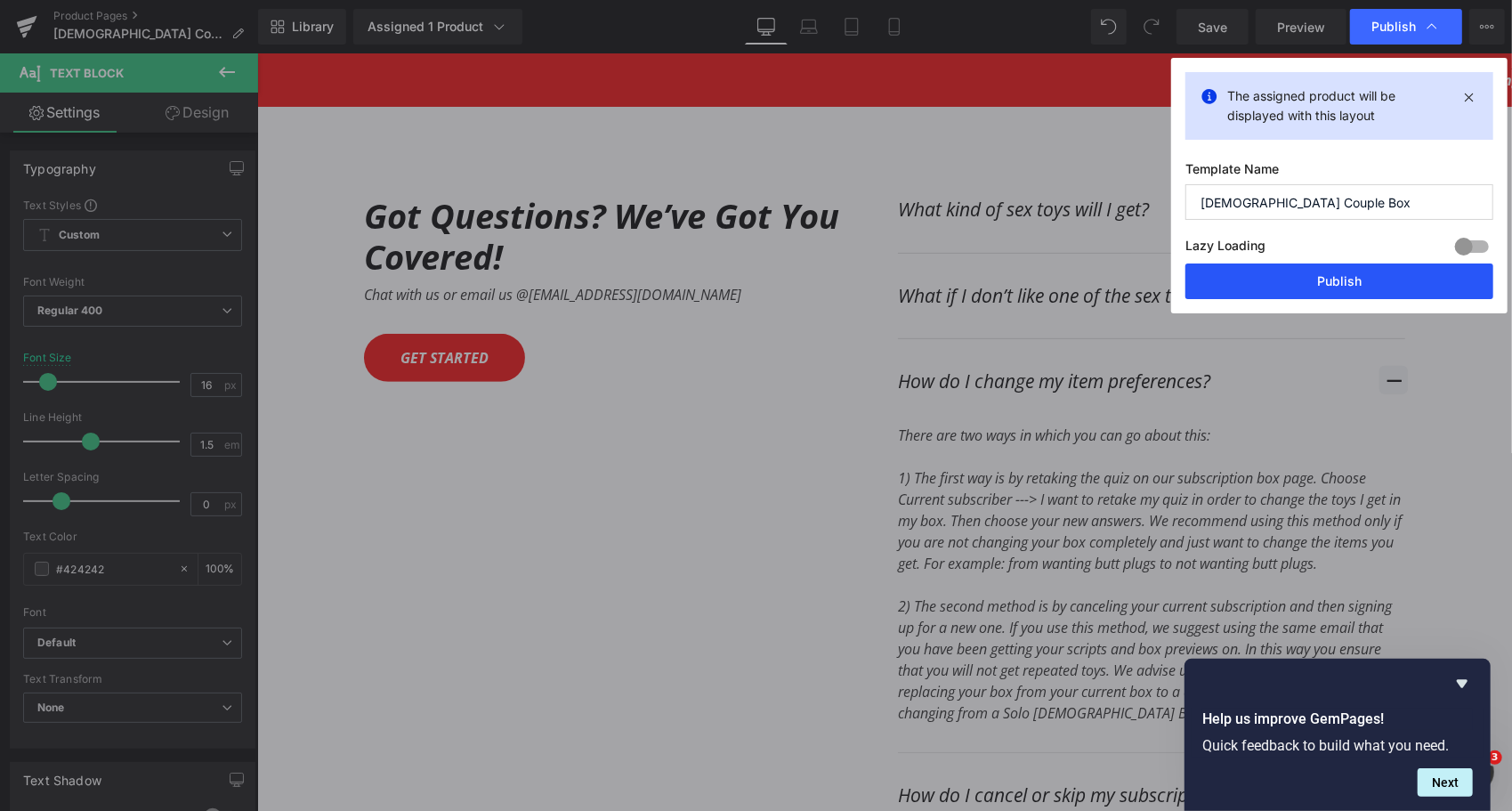
click at [1336, 283] on button "Publish" at bounding box center [1338, 281] width 308 height 36
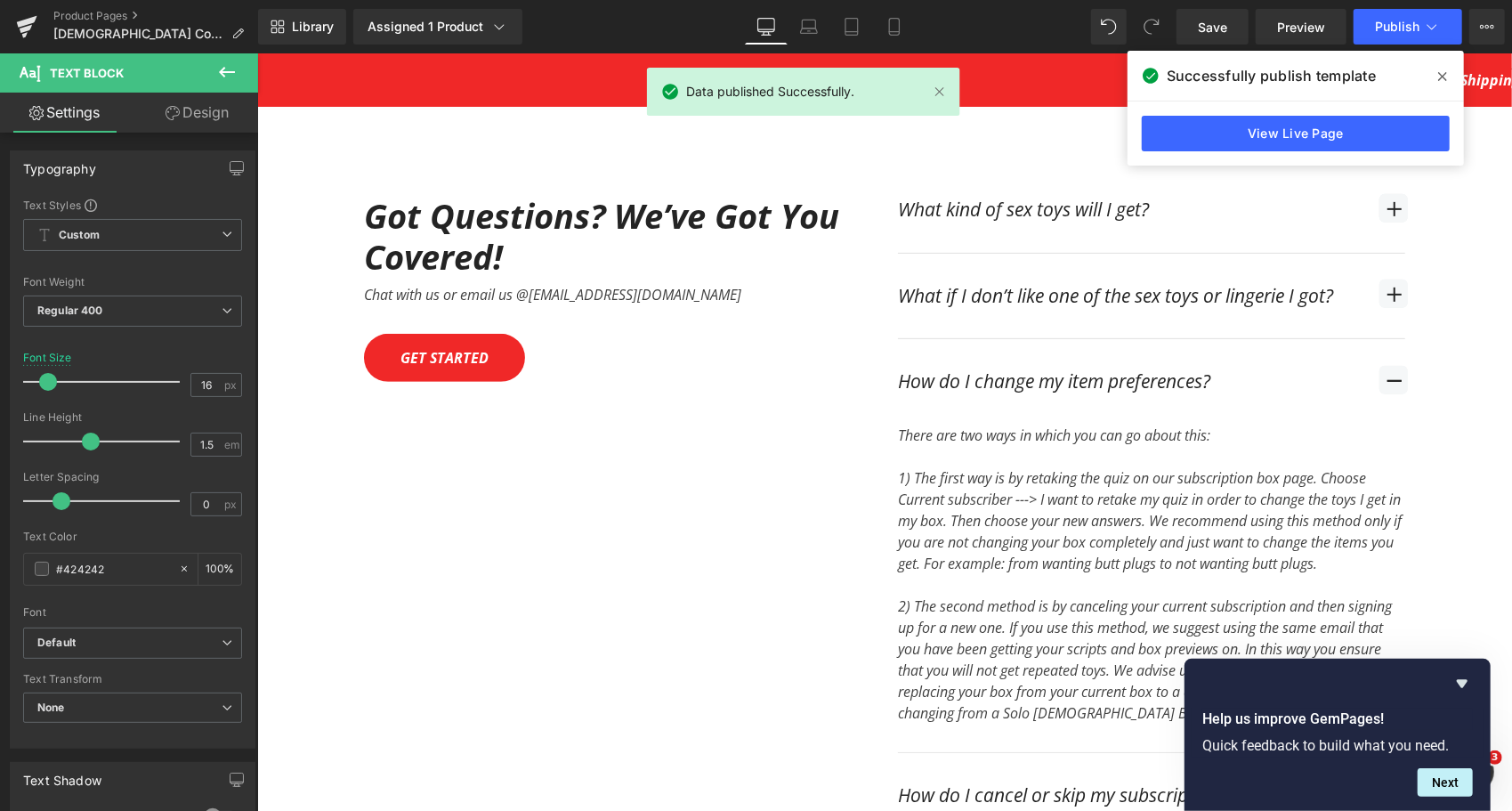
click at [1441, 73] on icon at bounding box center [1442, 76] width 9 height 14
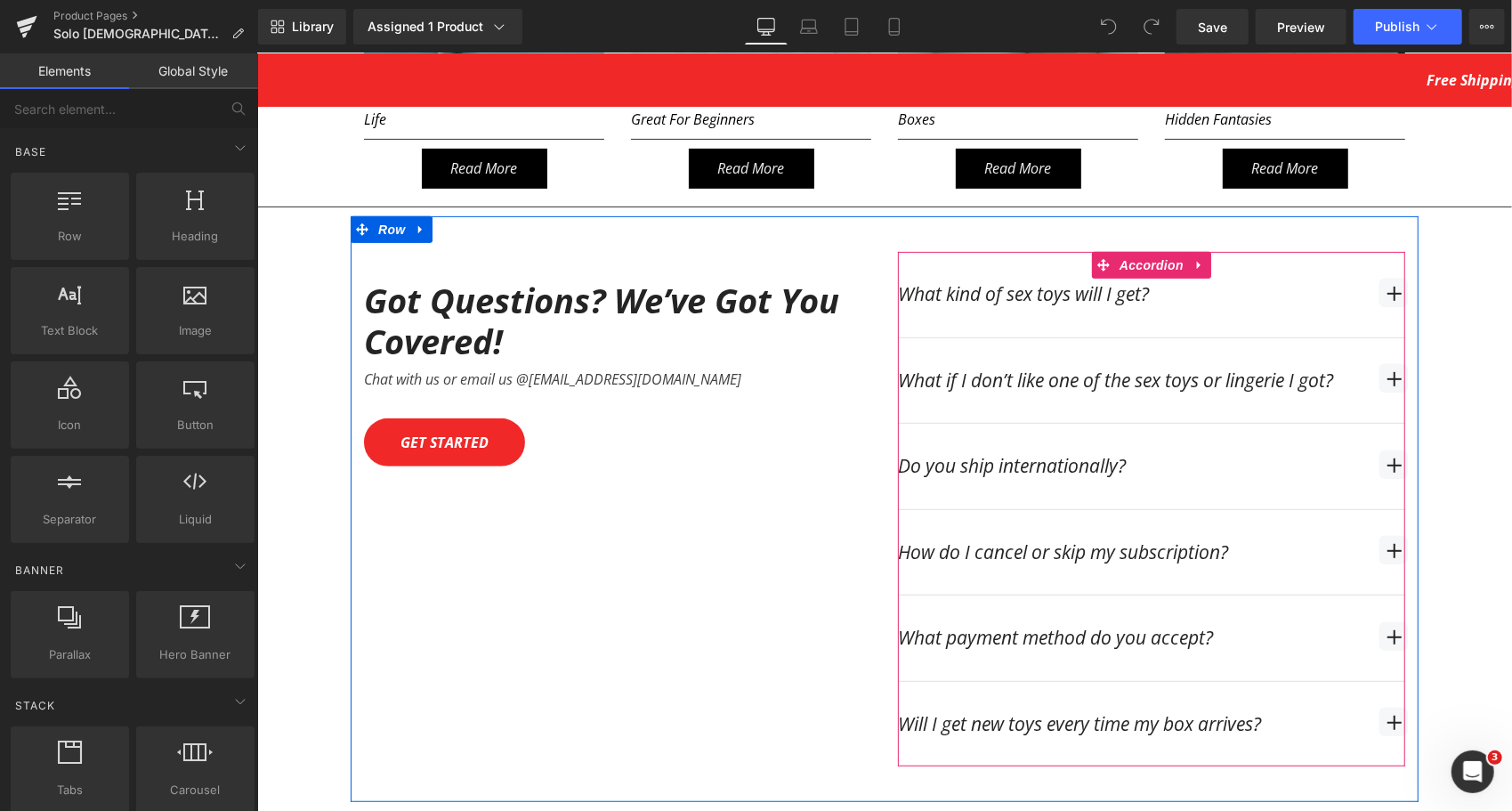
scroll to position [4979, 0]
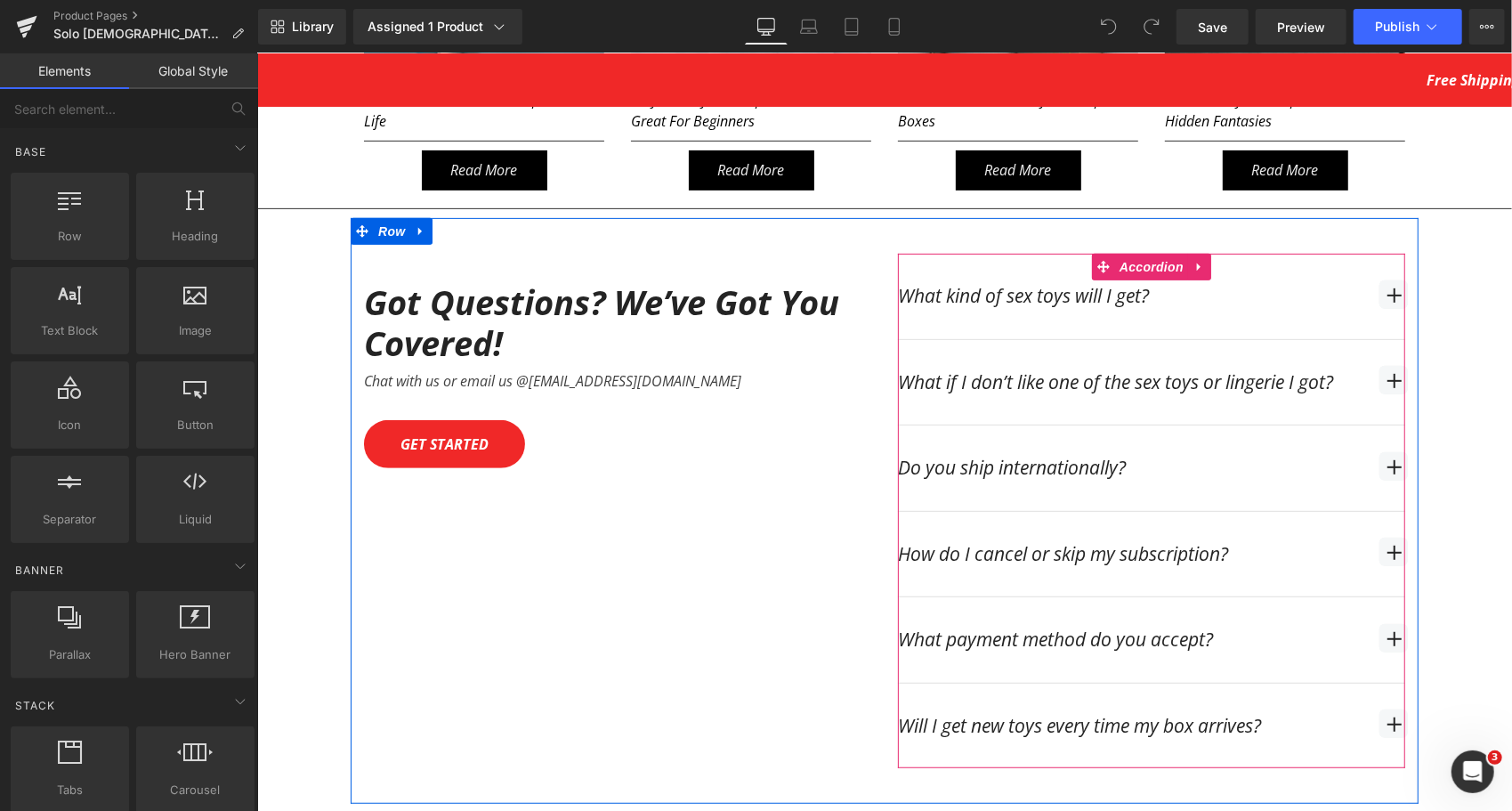
click at [1380, 451] on span "button" at bounding box center [1392, 466] width 29 height 29
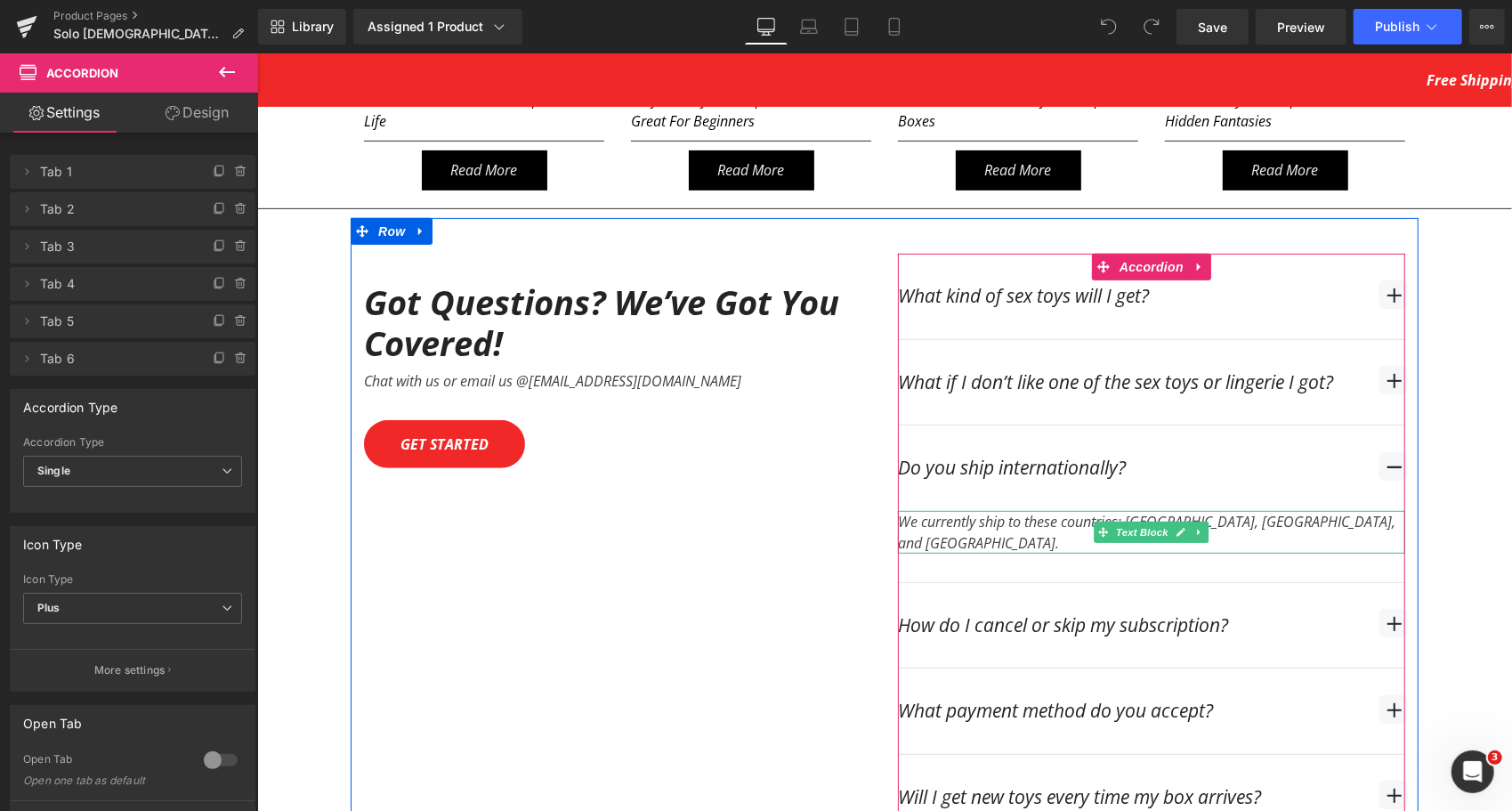
click at [1021, 510] on div at bounding box center [1150, 512] width 507 height 5
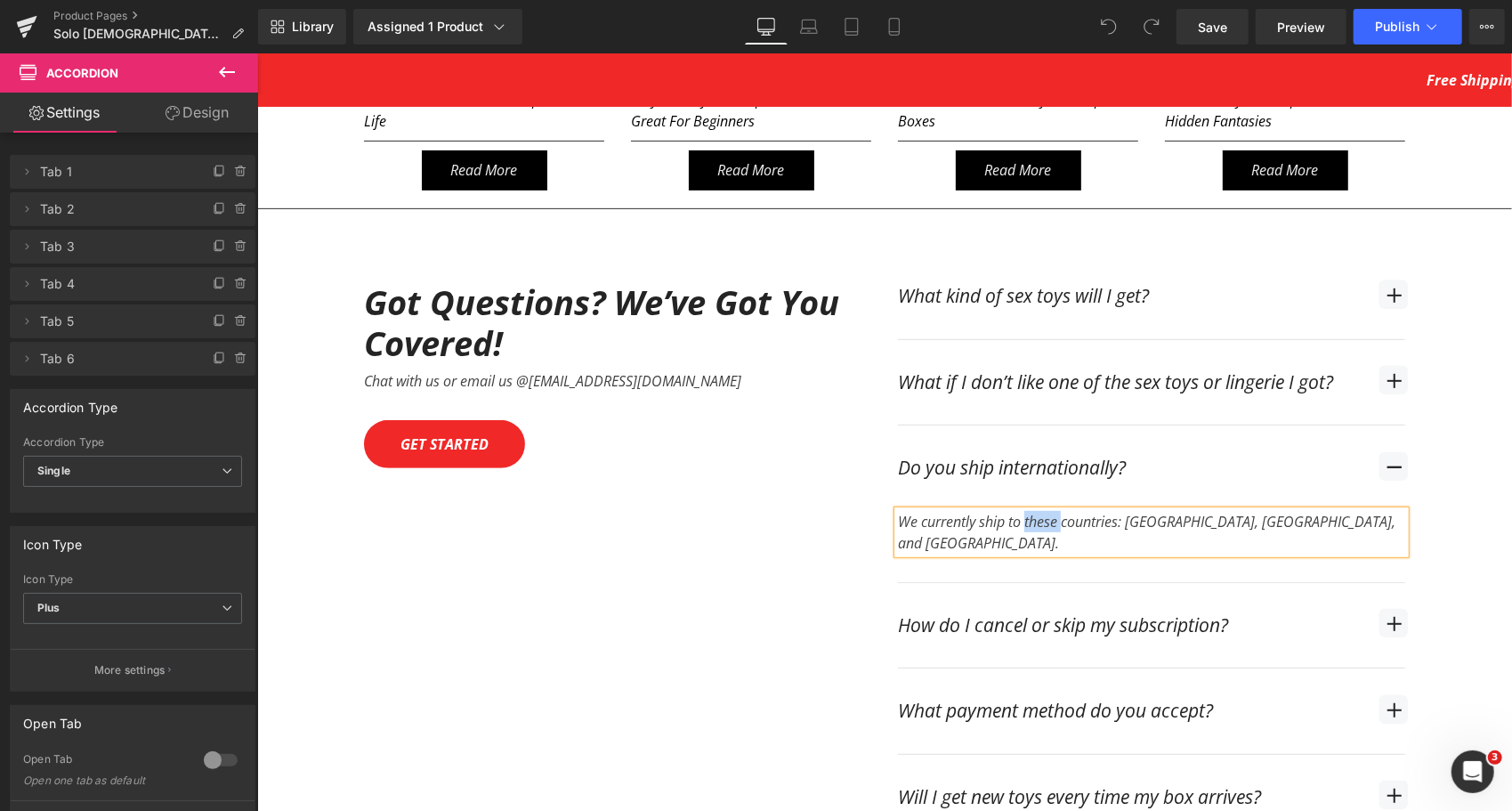
click at [1021, 510] on div "We currently ship to these countries: [GEOGRAPHIC_DATA], [GEOGRAPHIC_DATA], and…" at bounding box center [1150, 531] width 507 height 42
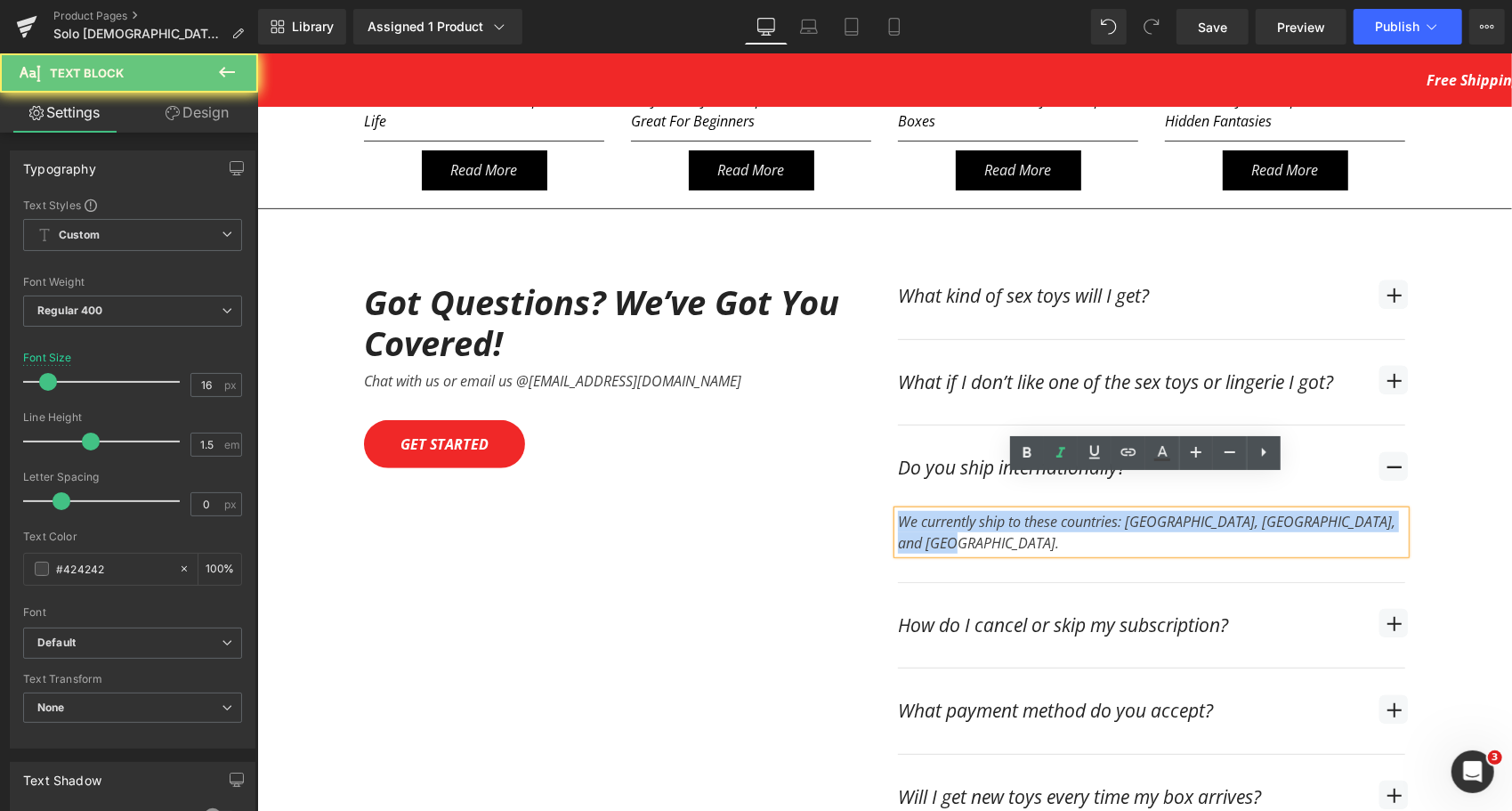
click at [1021, 510] on div "We currently ship to these countries: [GEOGRAPHIC_DATA], [GEOGRAPHIC_DATA], and…" at bounding box center [1150, 531] width 507 height 42
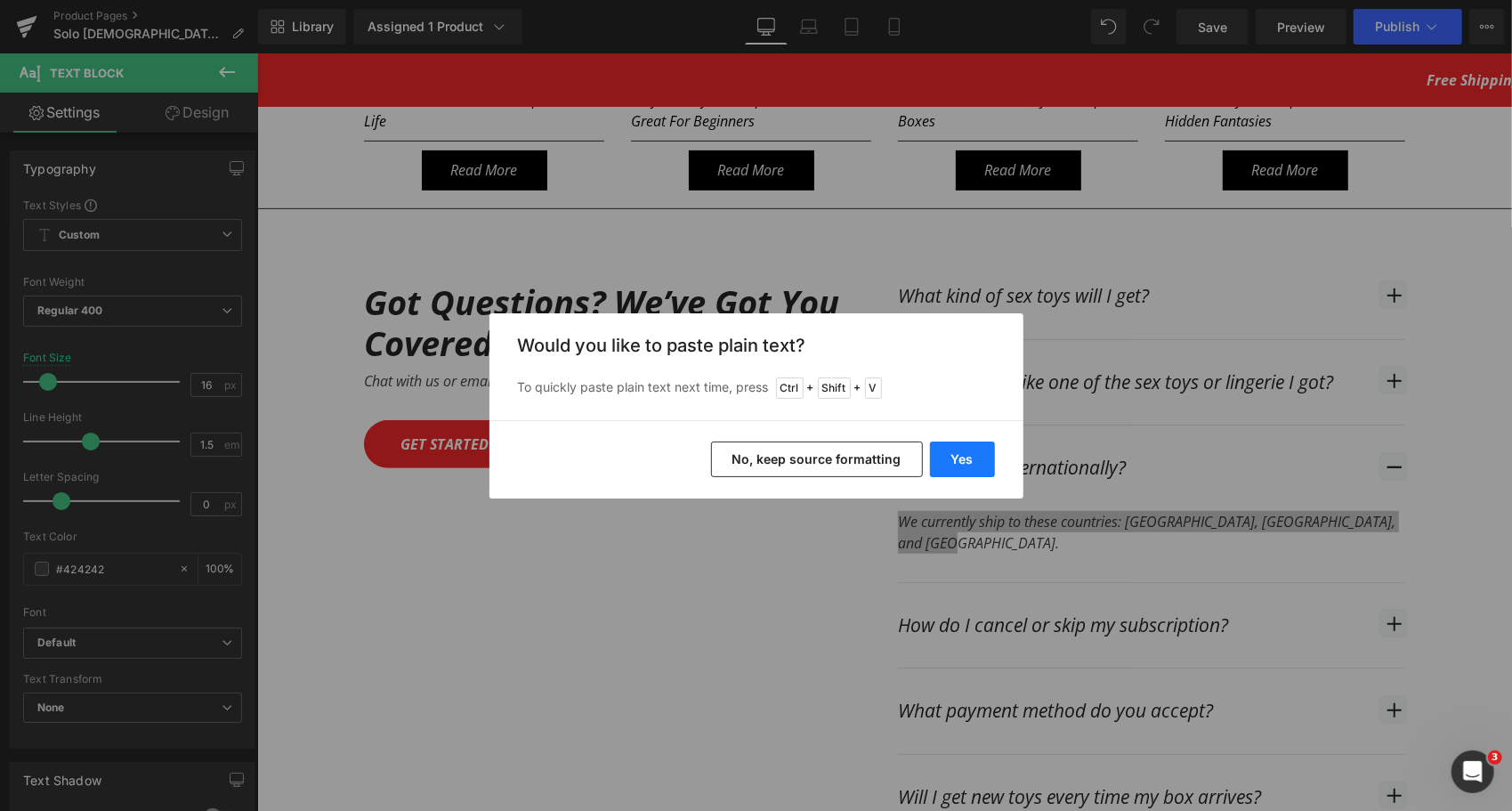
click at [968, 458] on button "Yes" at bounding box center [961, 459] width 65 height 36
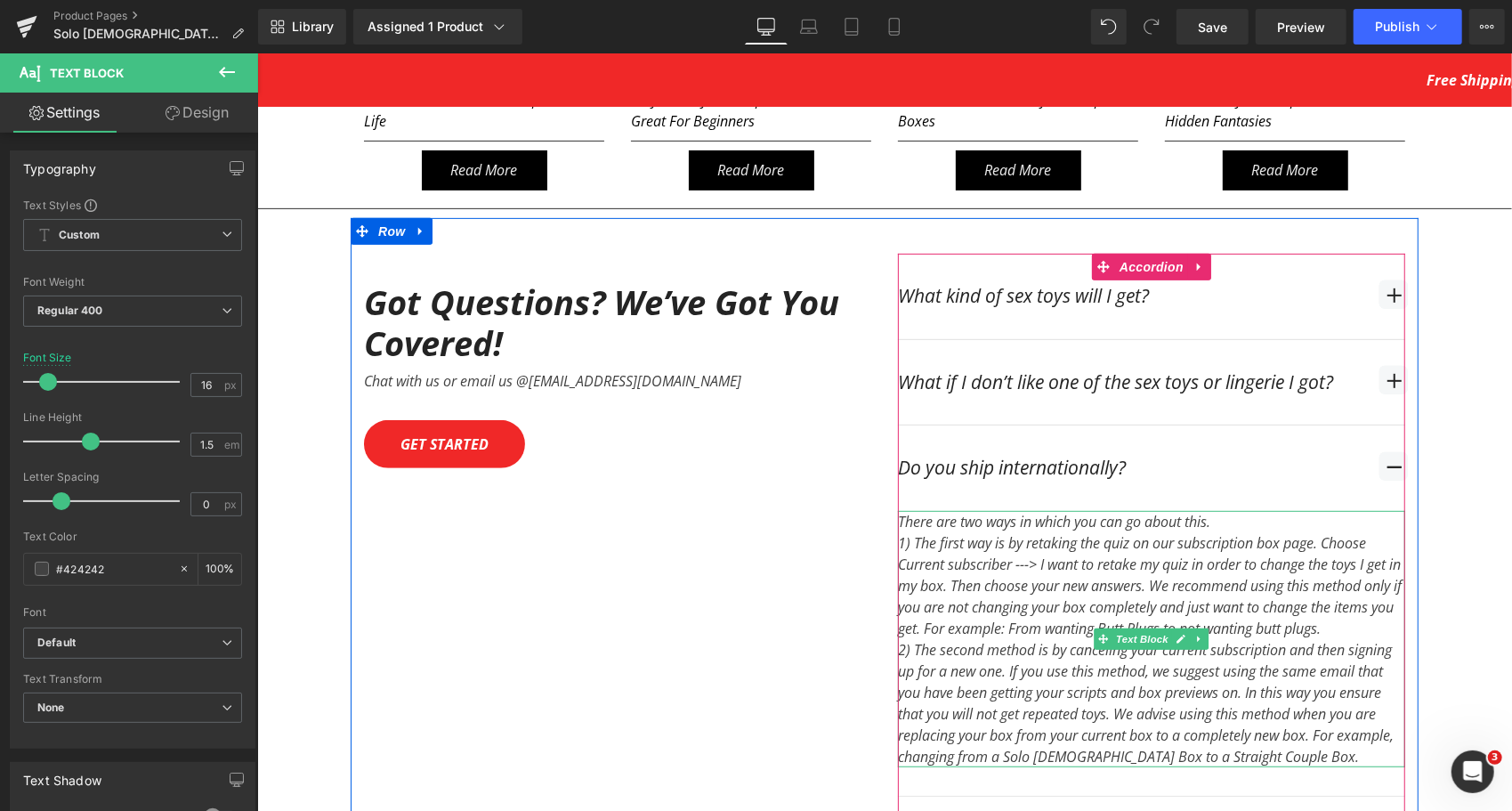
click at [1224, 510] on div "There are two ways in which you can go about this.  1) The first way is by re…" at bounding box center [1150, 638] width 507 height 257
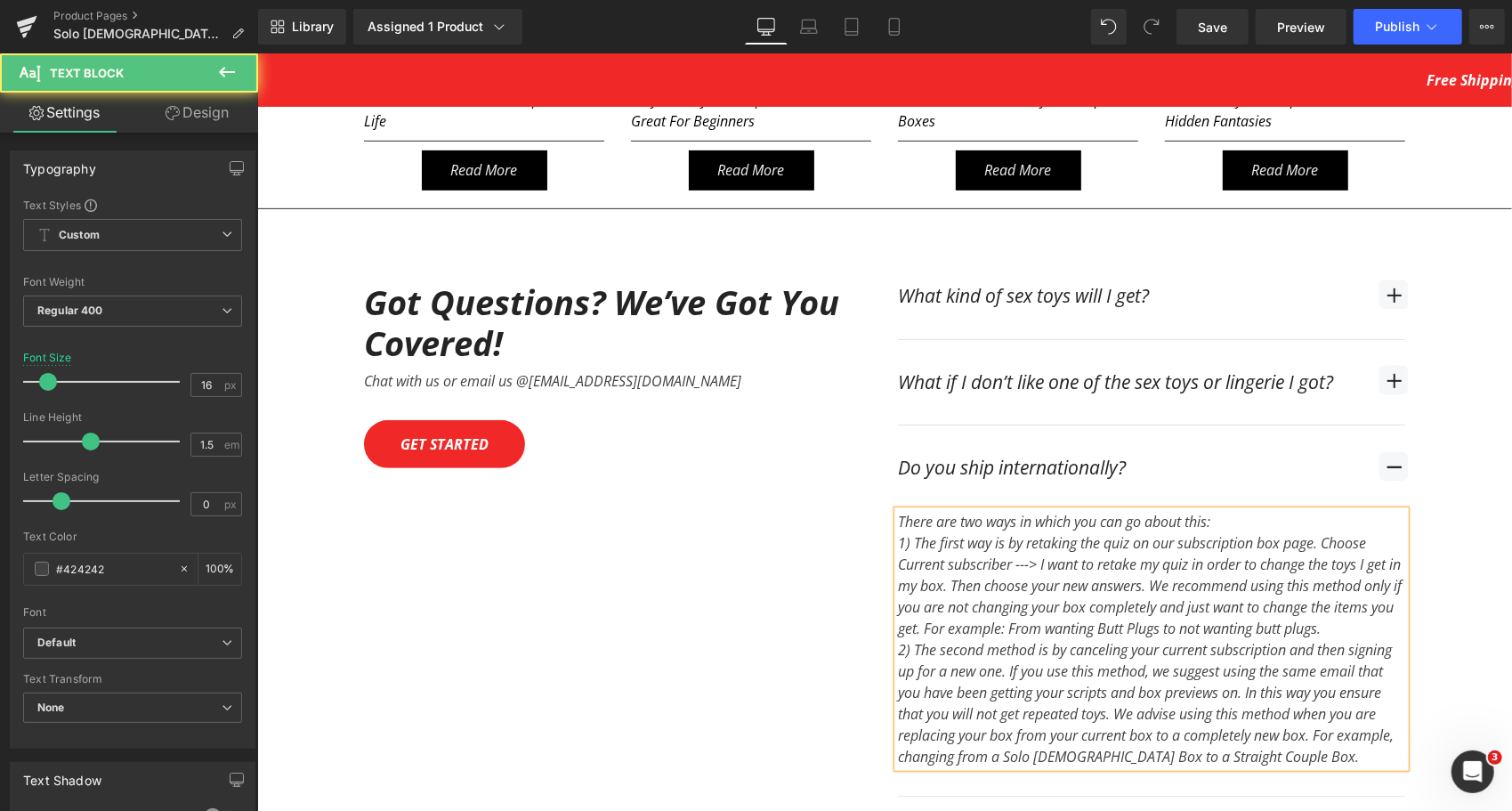
click at [1391, 597] on div "1) The first way is by retaking the quiz on our subscription box page. Choose C…" at bounding box center [1150, 584] width 507 height 107
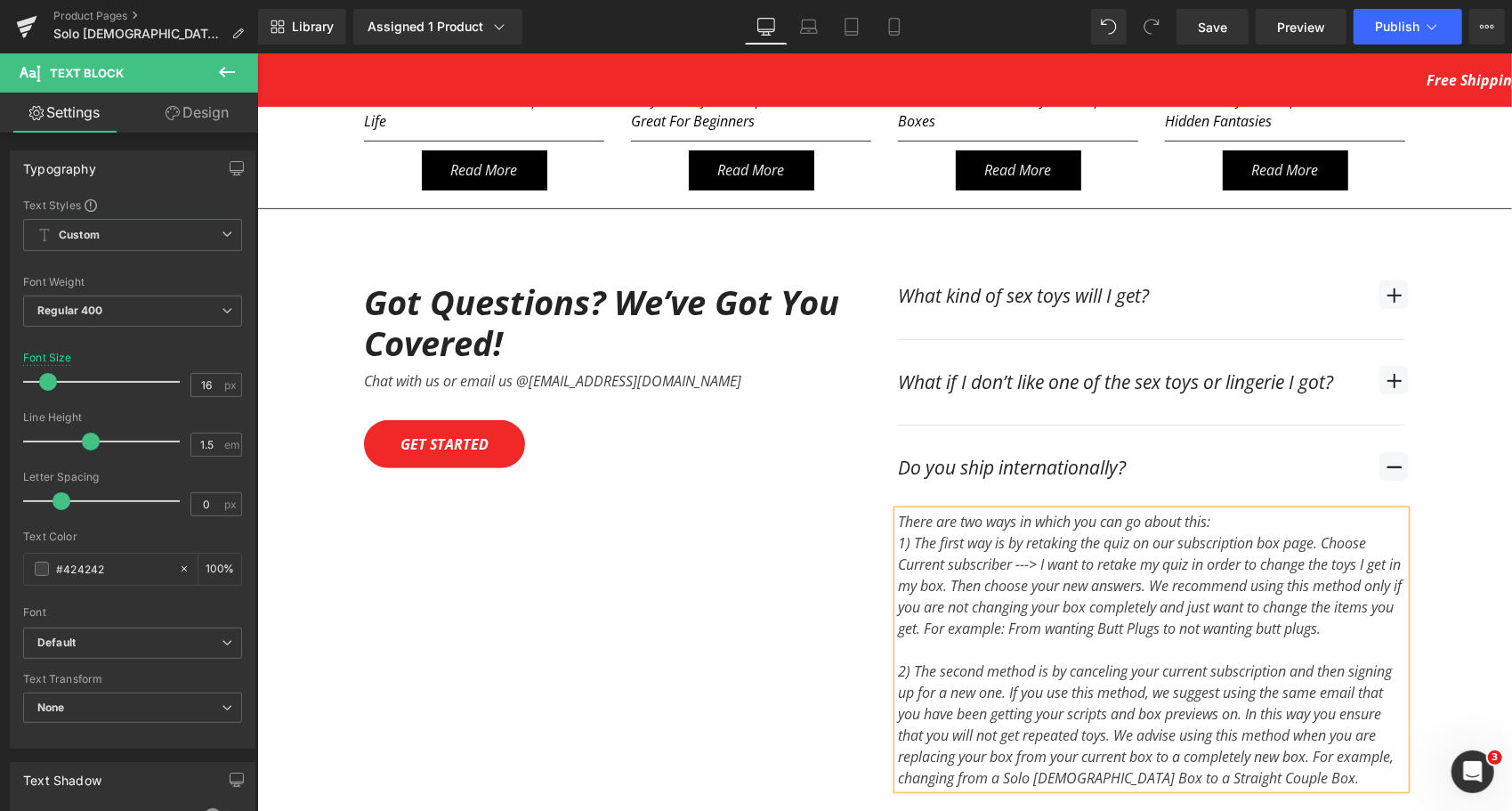
click at [1253, 510] on div "There are two ways in which you can go about this:  1) The first way is by ret…" at bounding box center [1150, 649] width 507 height 278
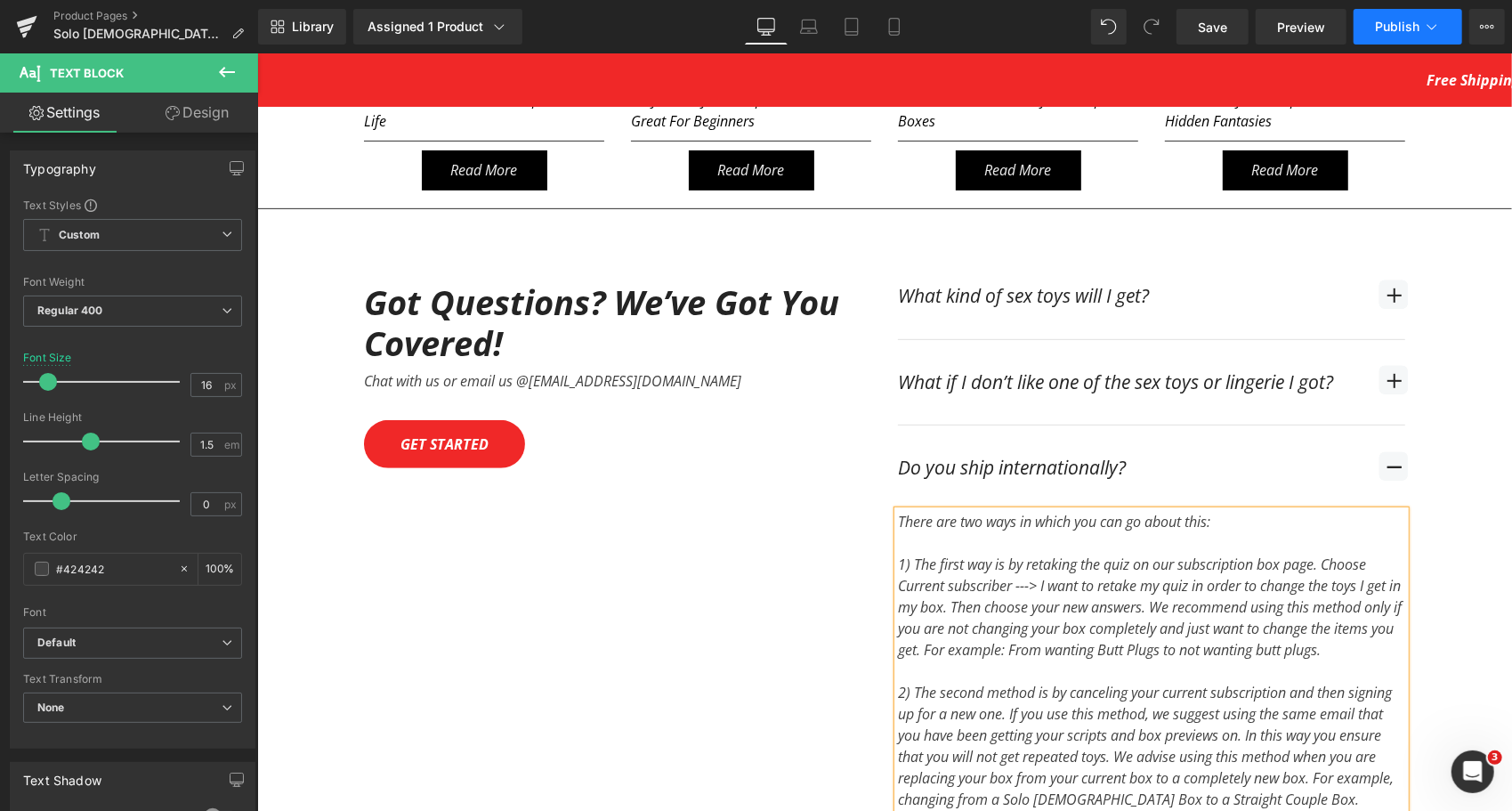
click at [1405, 39] on button "Publish" at bounding box center [1408, 26] width 109 height 36
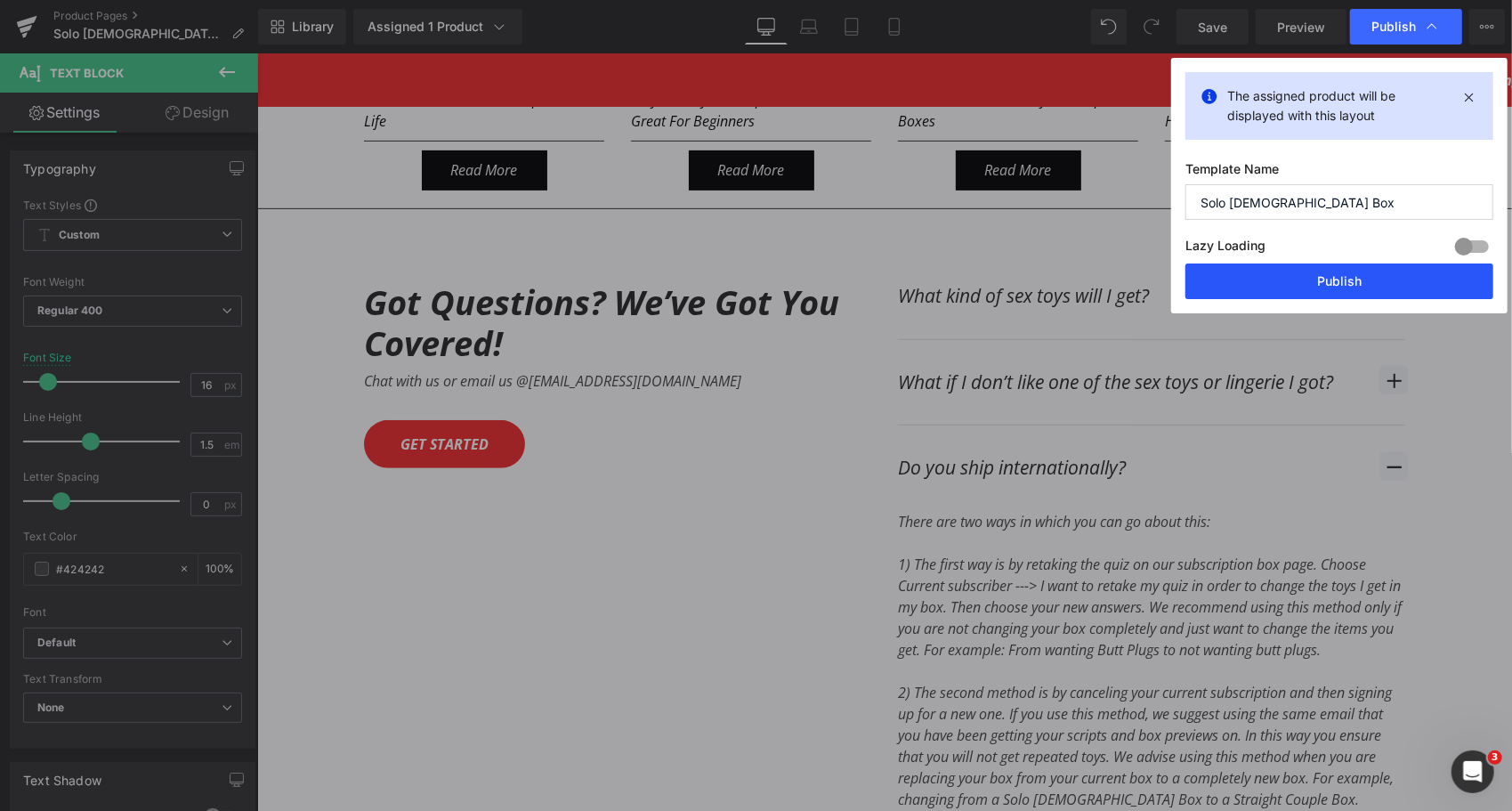
click at [1372, 275] on button "Publish" at bounding box center [1338, 281] width 308 height 36
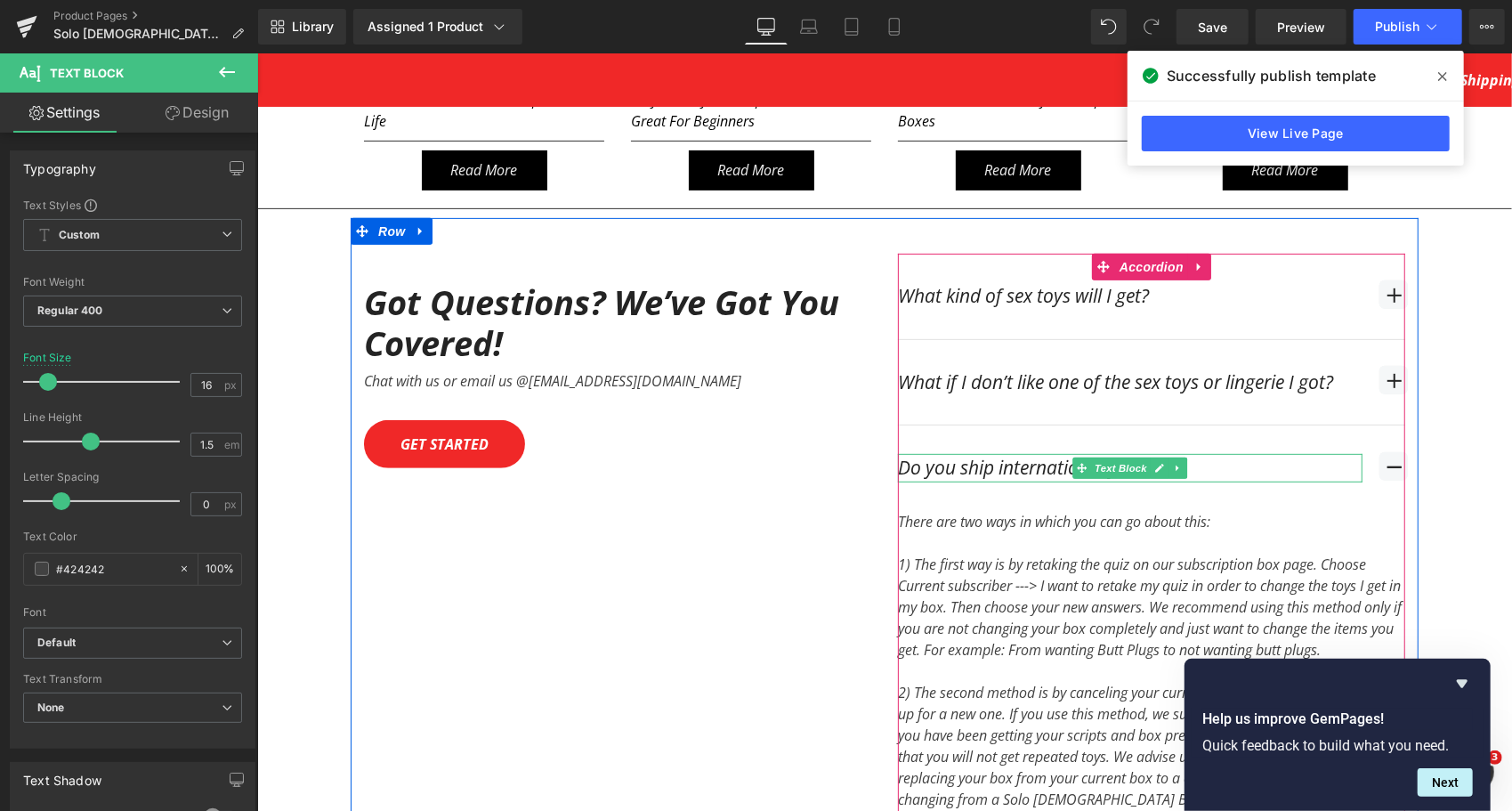
click at [1057, 453] on div "Do you ship internationally?" at bounding box center [1129, 468] width 465 height 29
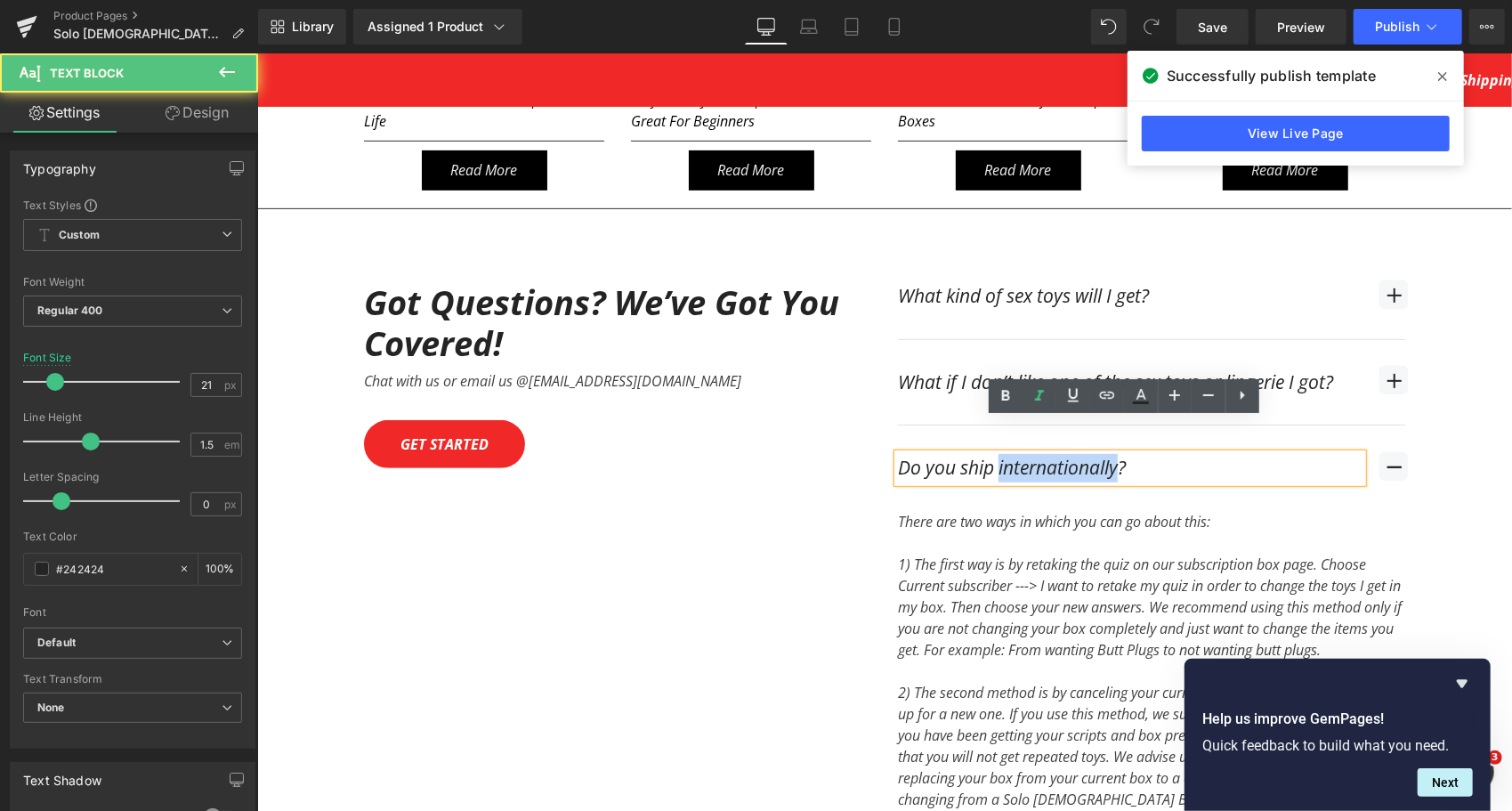
click at [1057, 453] on div "Do you ship internationally?" at bounding box center [1129, 468] width 465 height 29
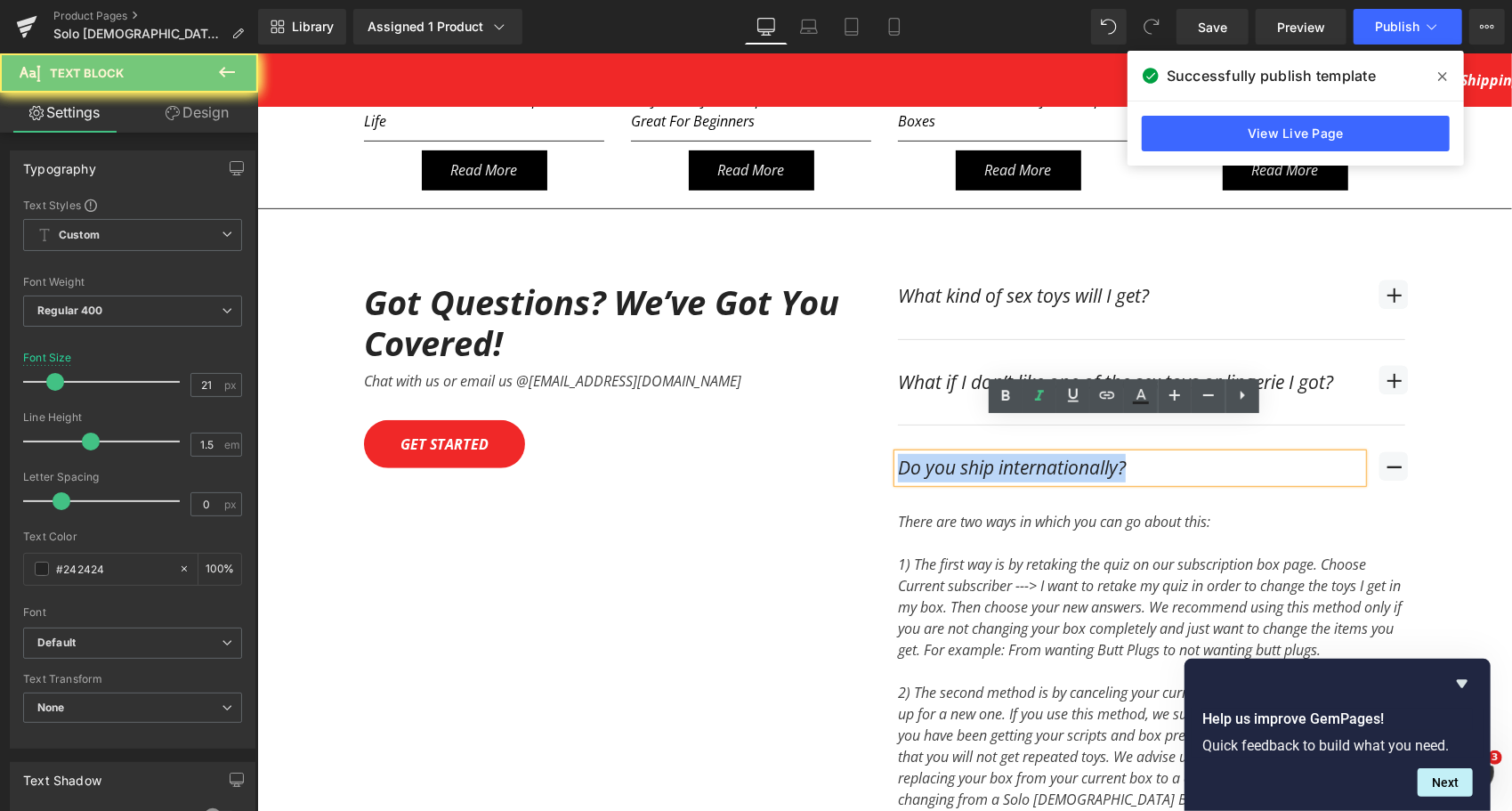
click at [1057, 453] on div "Do you ship internationally?" at bounding box center [1129, 468] width 465 height 29
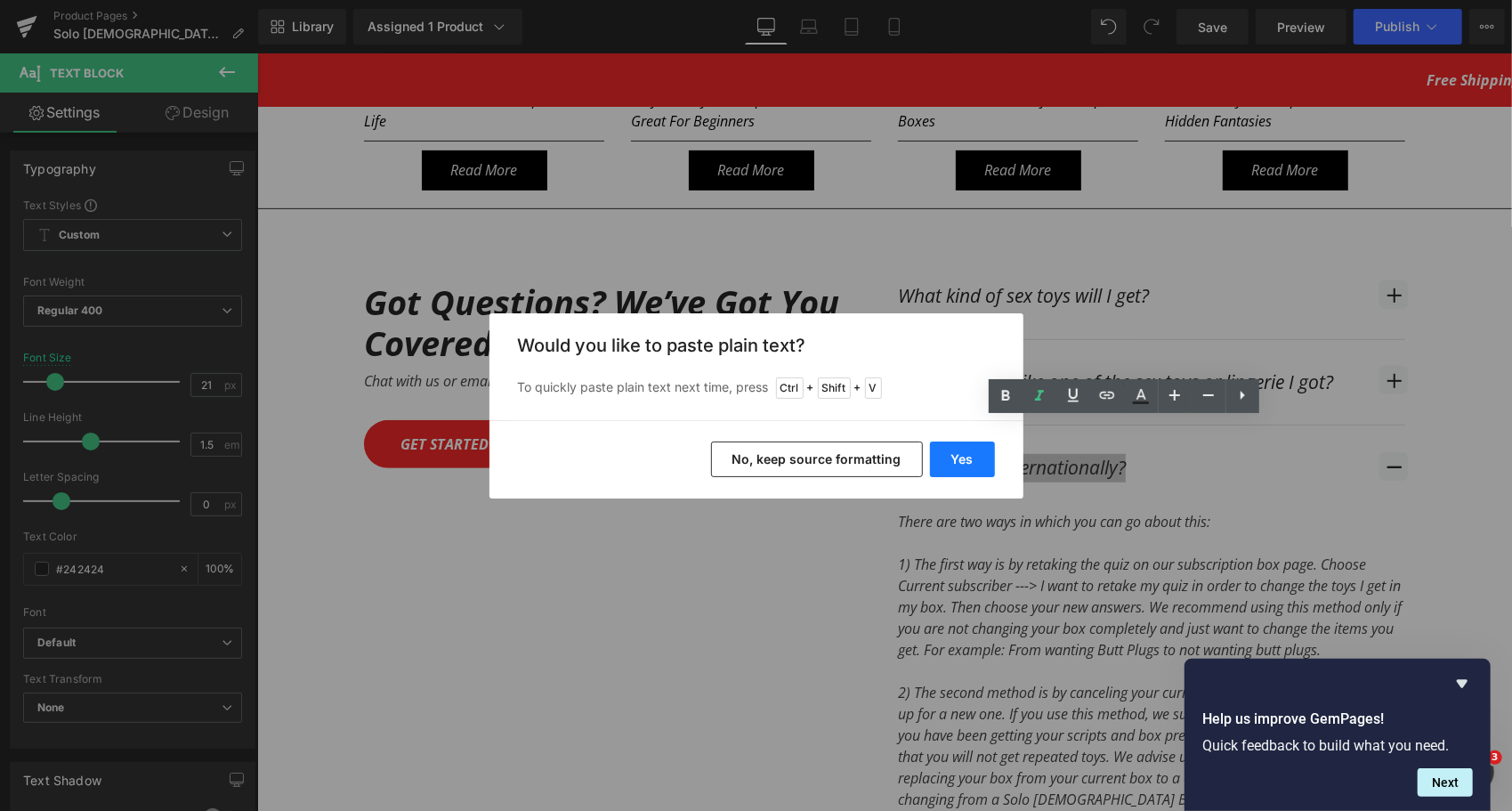
click at [986, 455] on button "Yes" at bounding box center [961, 459] width 65 height 36
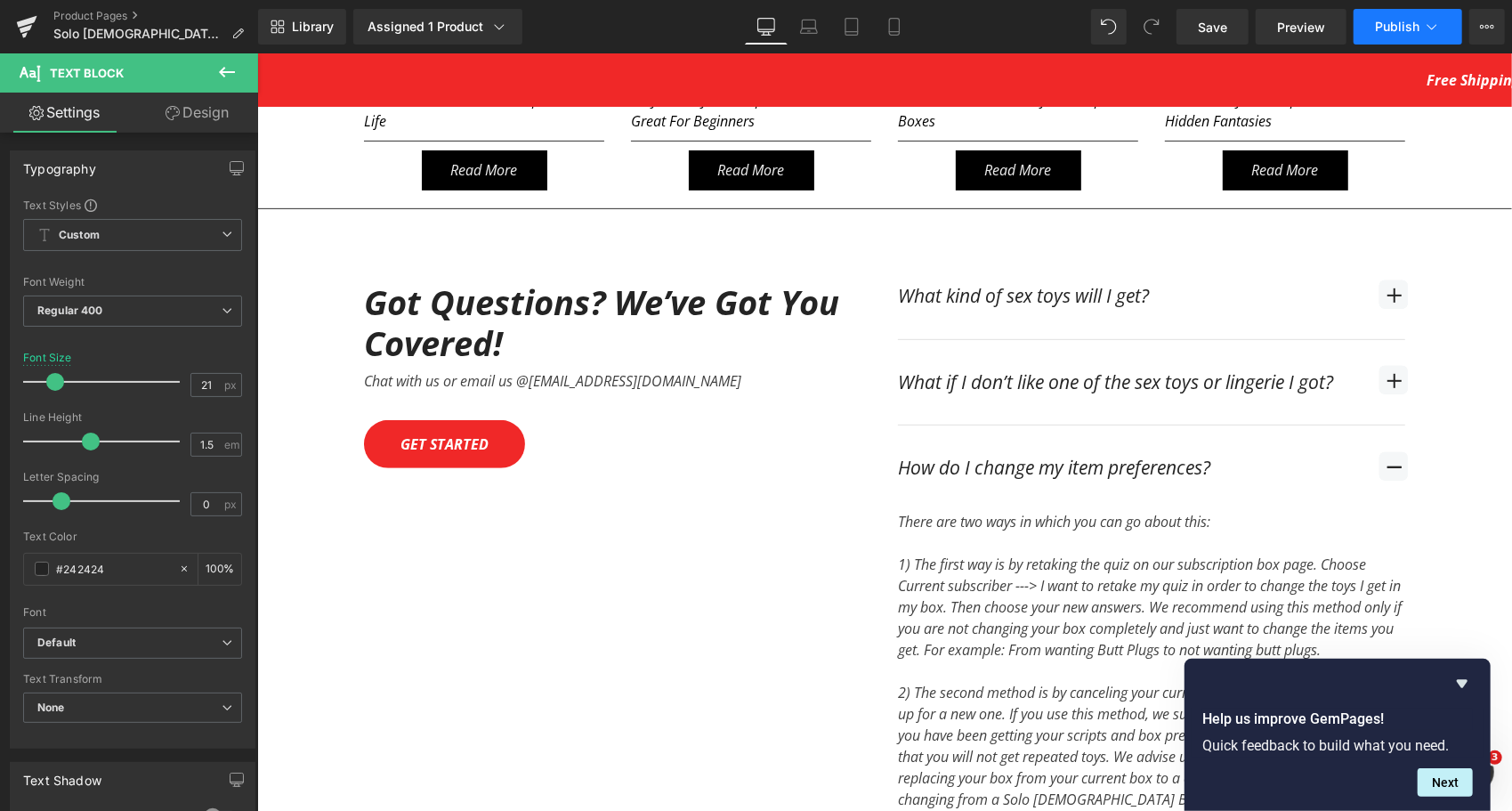
click at [1393, 29] on span "Publish" at bounding box center [1397, 26] width 44 height 14
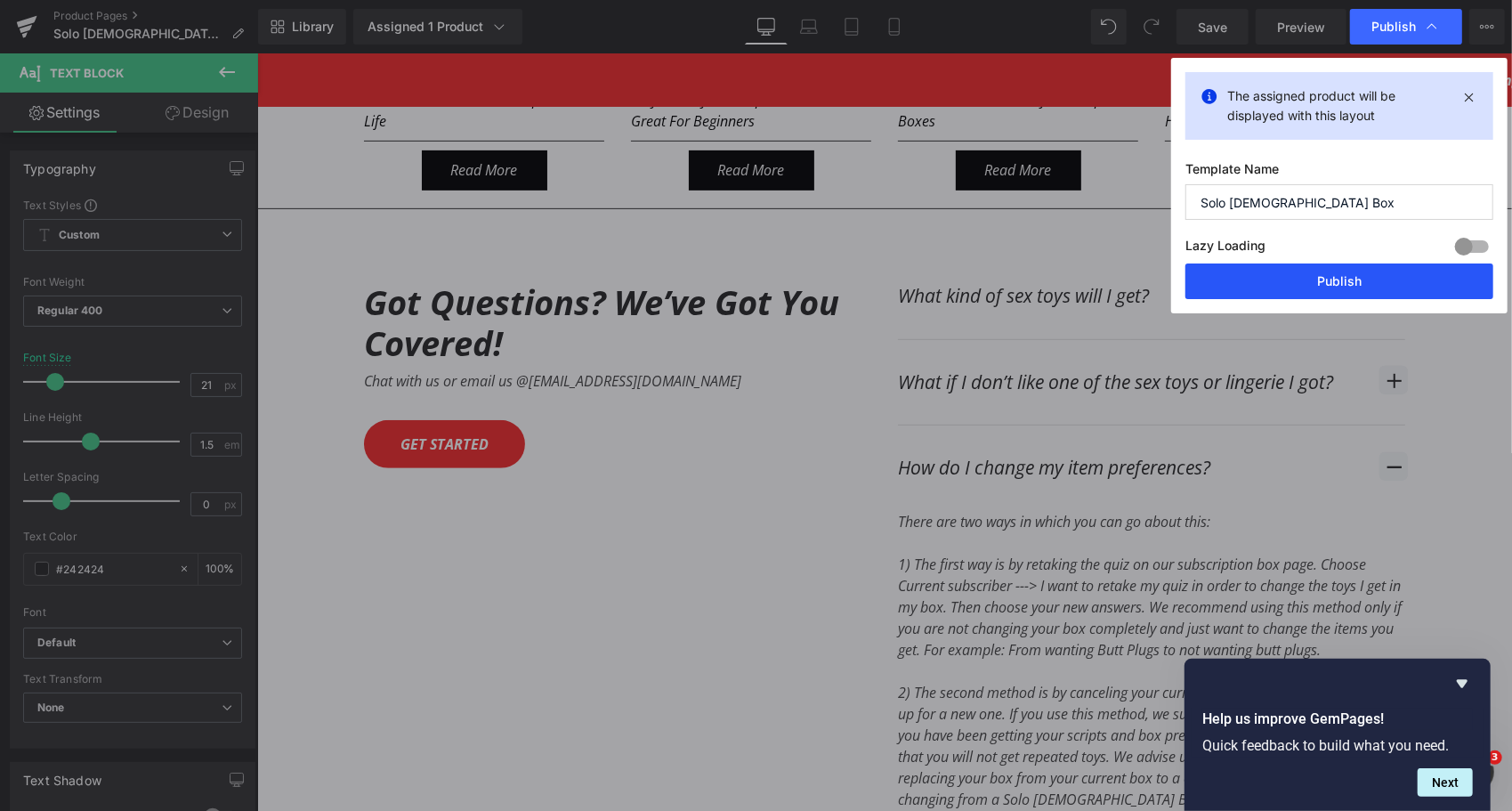
click at [1321, 286] on button "Publish" at bounding box center [1338, 281] width 308 height 36
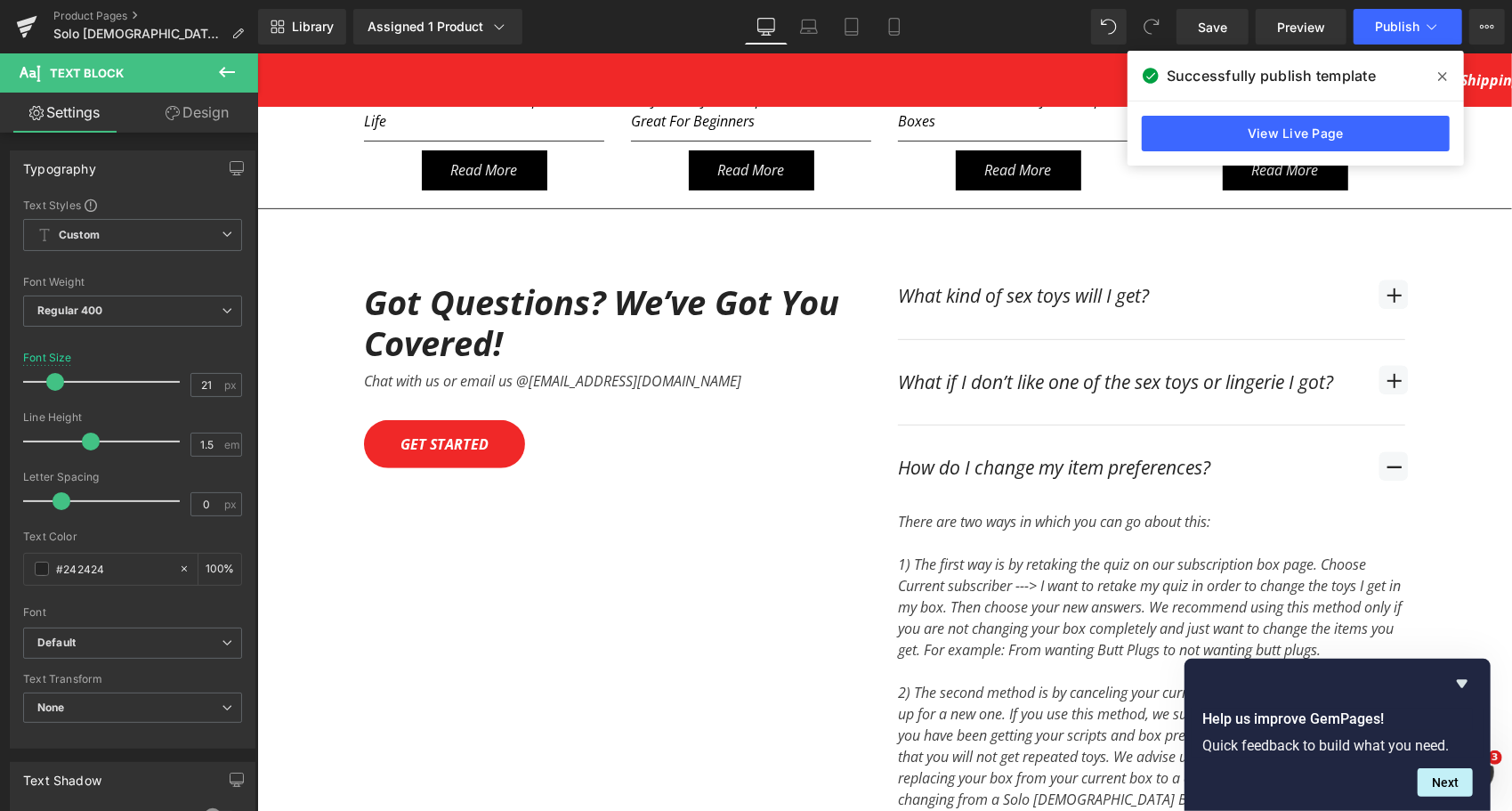
click at [1041, 579] on div "1) The first way is by retaking the quiz on our subscription box page. Choose C…" at bounding box center [1150, 606] width 507 height 107
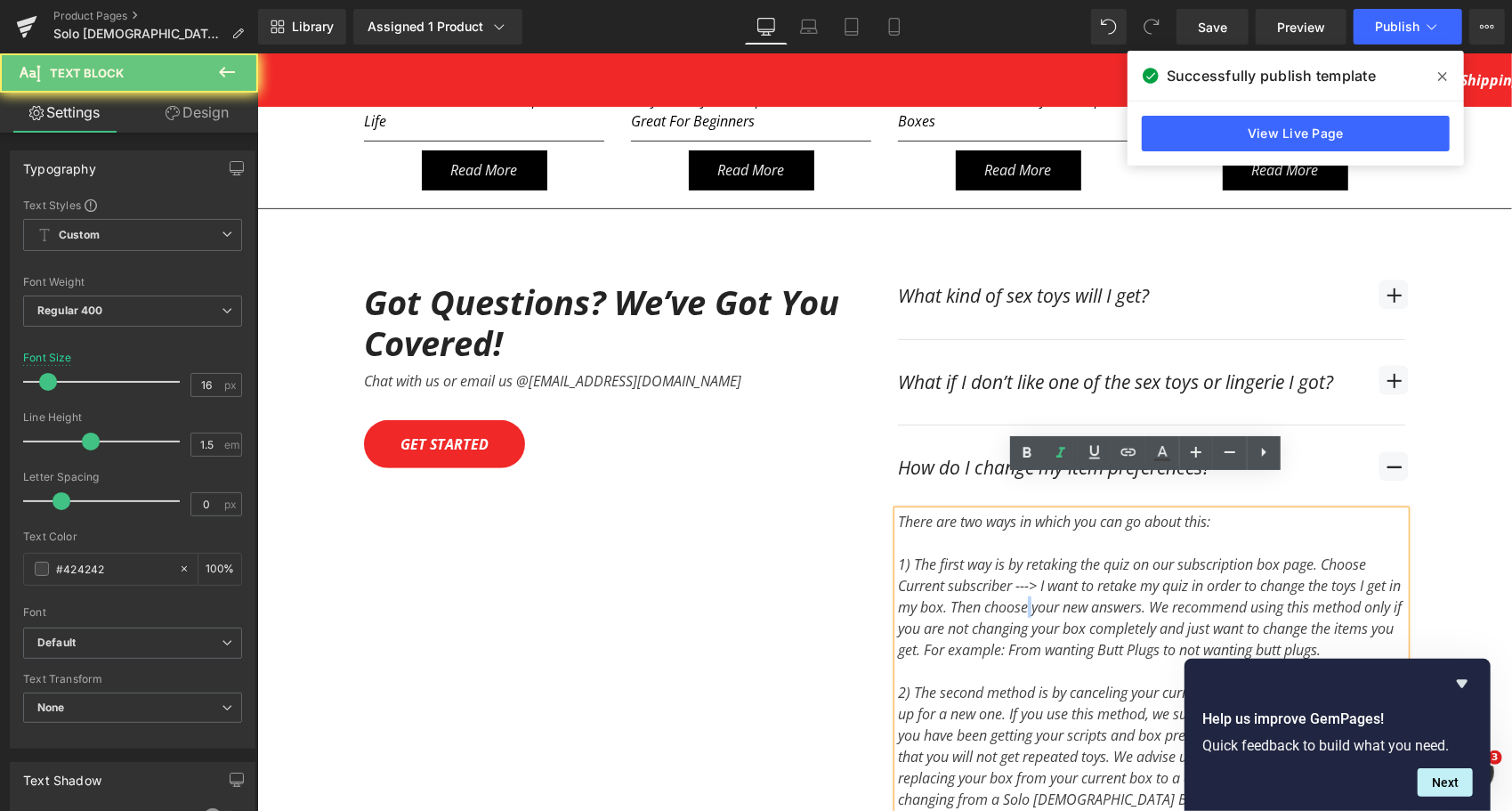
click at [1041, 579] on div "1) The first way is by retaking the quiz on our subscription box page. Choose C…" at bounding box center [1150, 606] width 507 height 107
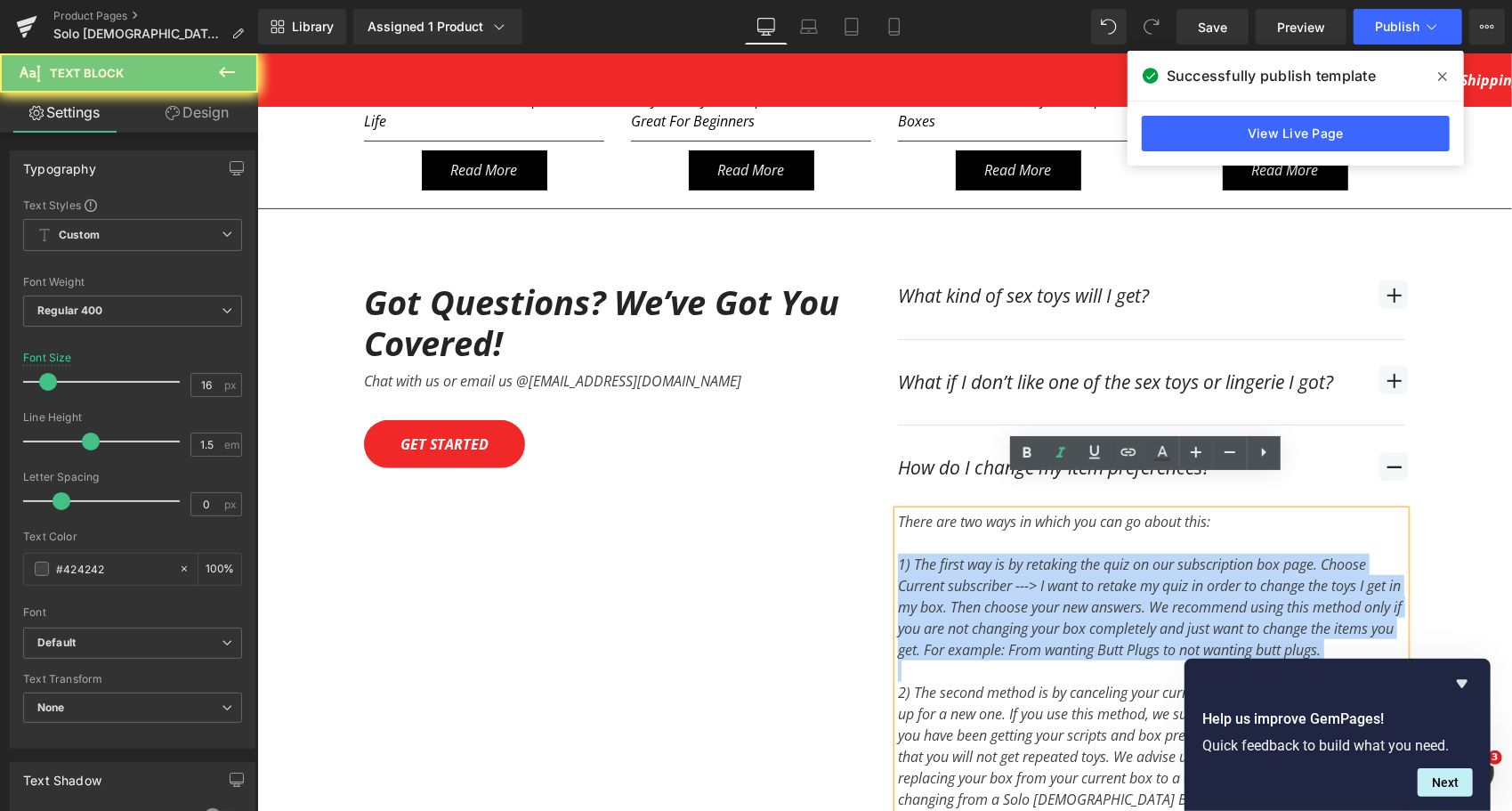
click at [1041, 579] on div "1) The first way is by retaking the quiz on our subscription box page. Choose C…" at bounding box center [1150, 606] width 507 height 107
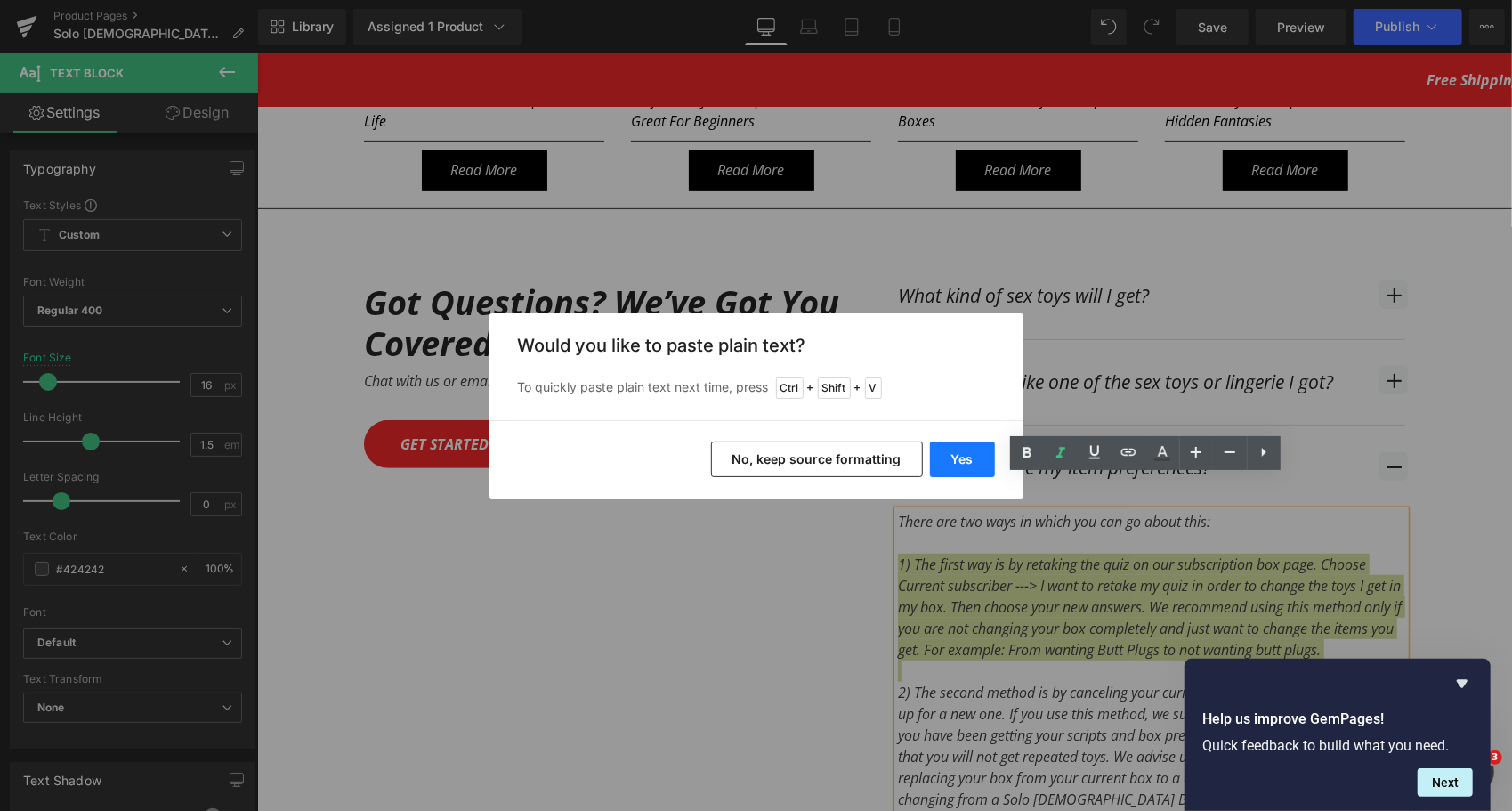
click at [966, 446] on button "Yes" at bounding box center [961, 459] width 65 height 36
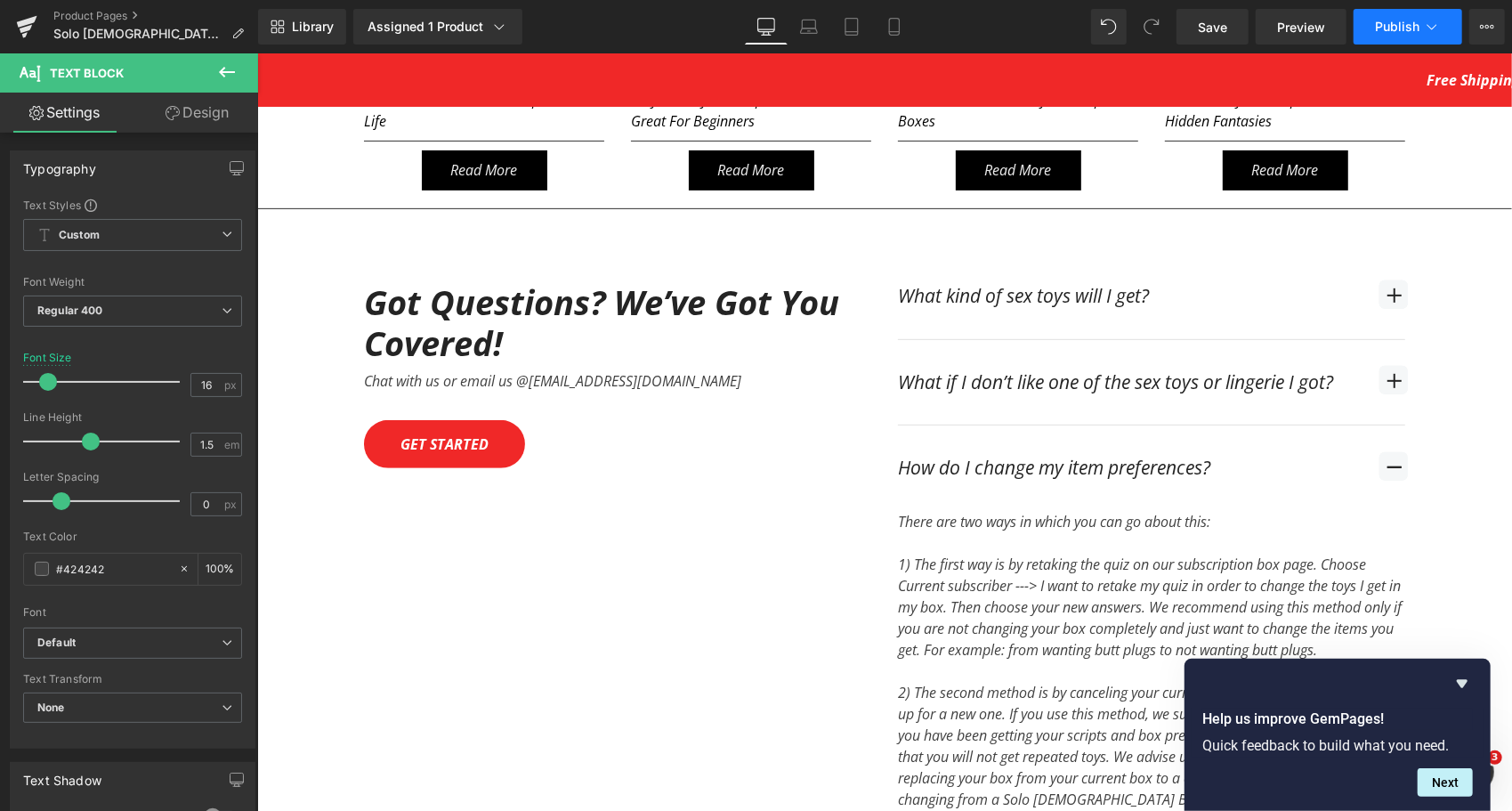
click at [1390, 33] on span "Publish" at bounding box center [1397, 26] width 44 height 14
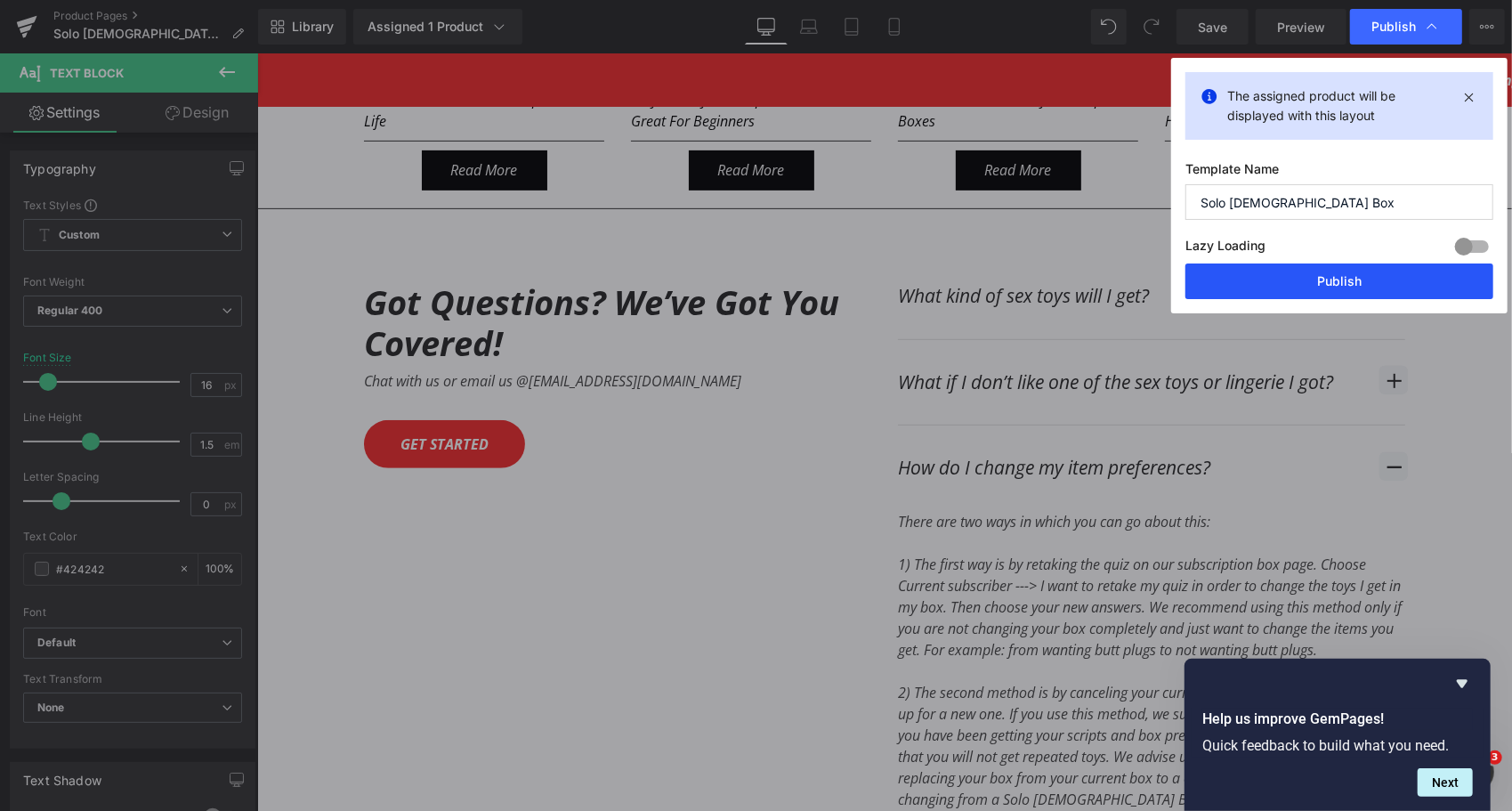
click at [1345, 284] on button "Publish" at bounding box center [1338, 281] width 308 height 36
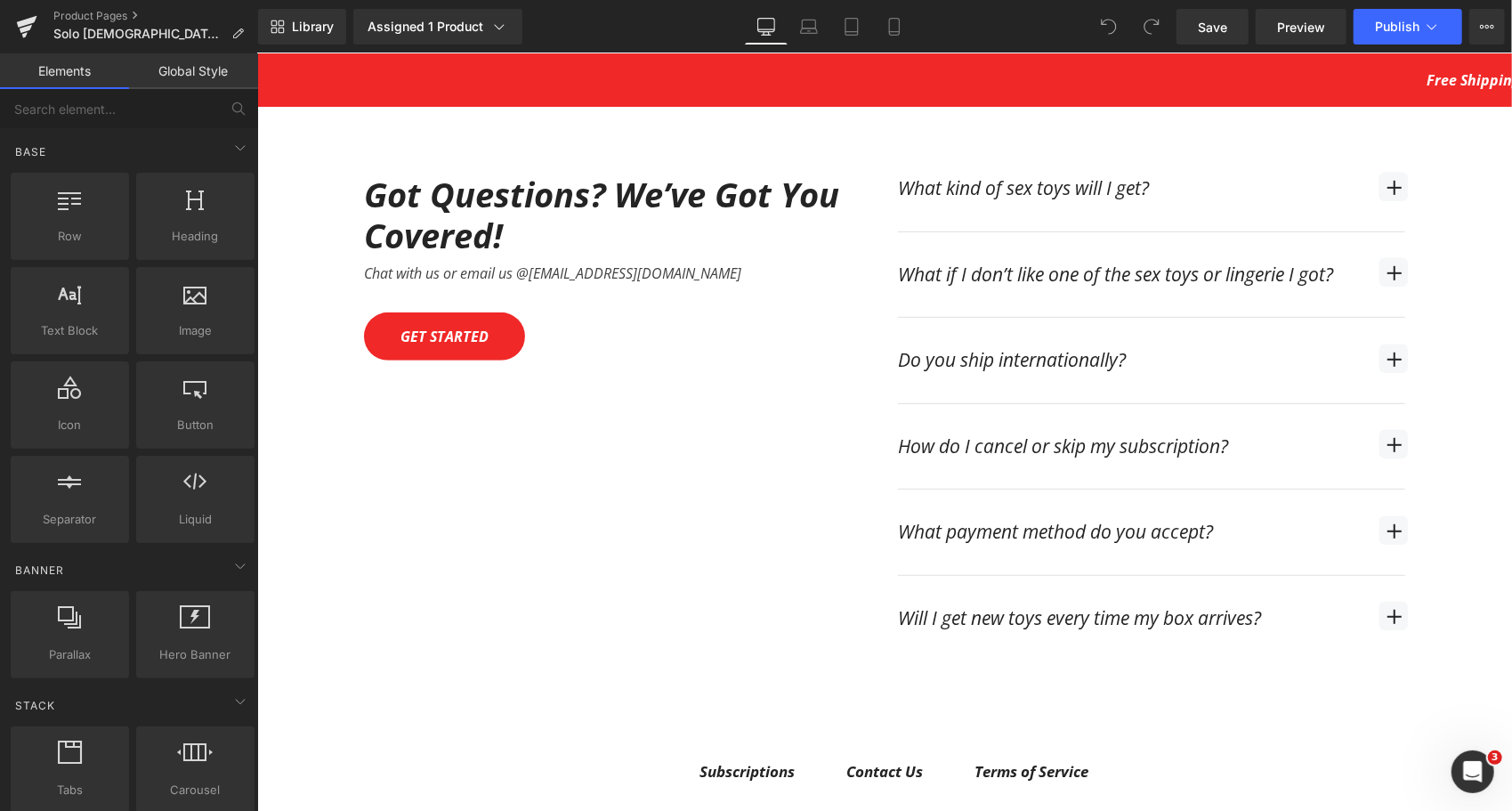
scroll to position [5072, 0]
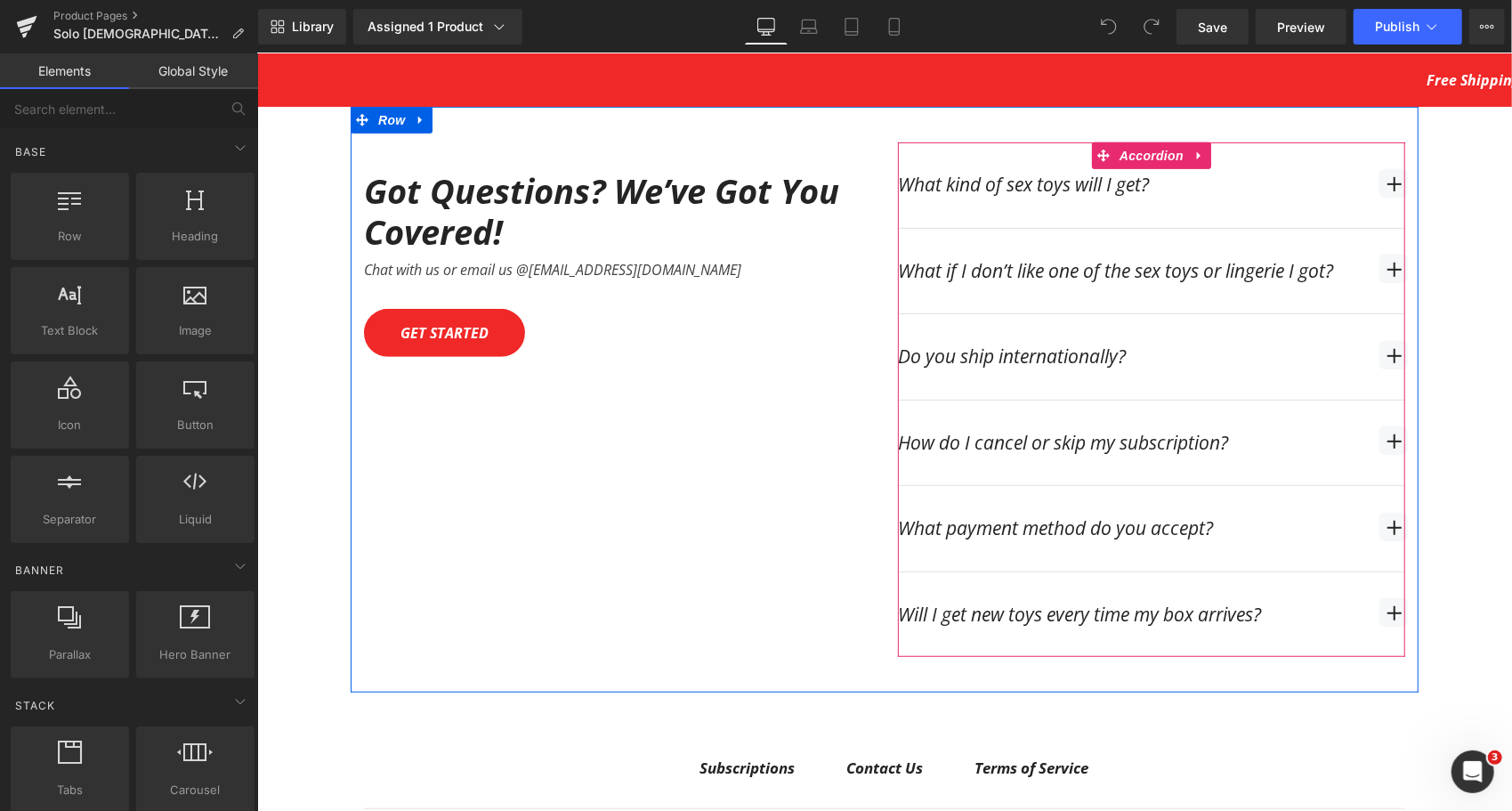
click at [1378, 342] on span "button" at bounding box center [1392, 355] width 29 height 29
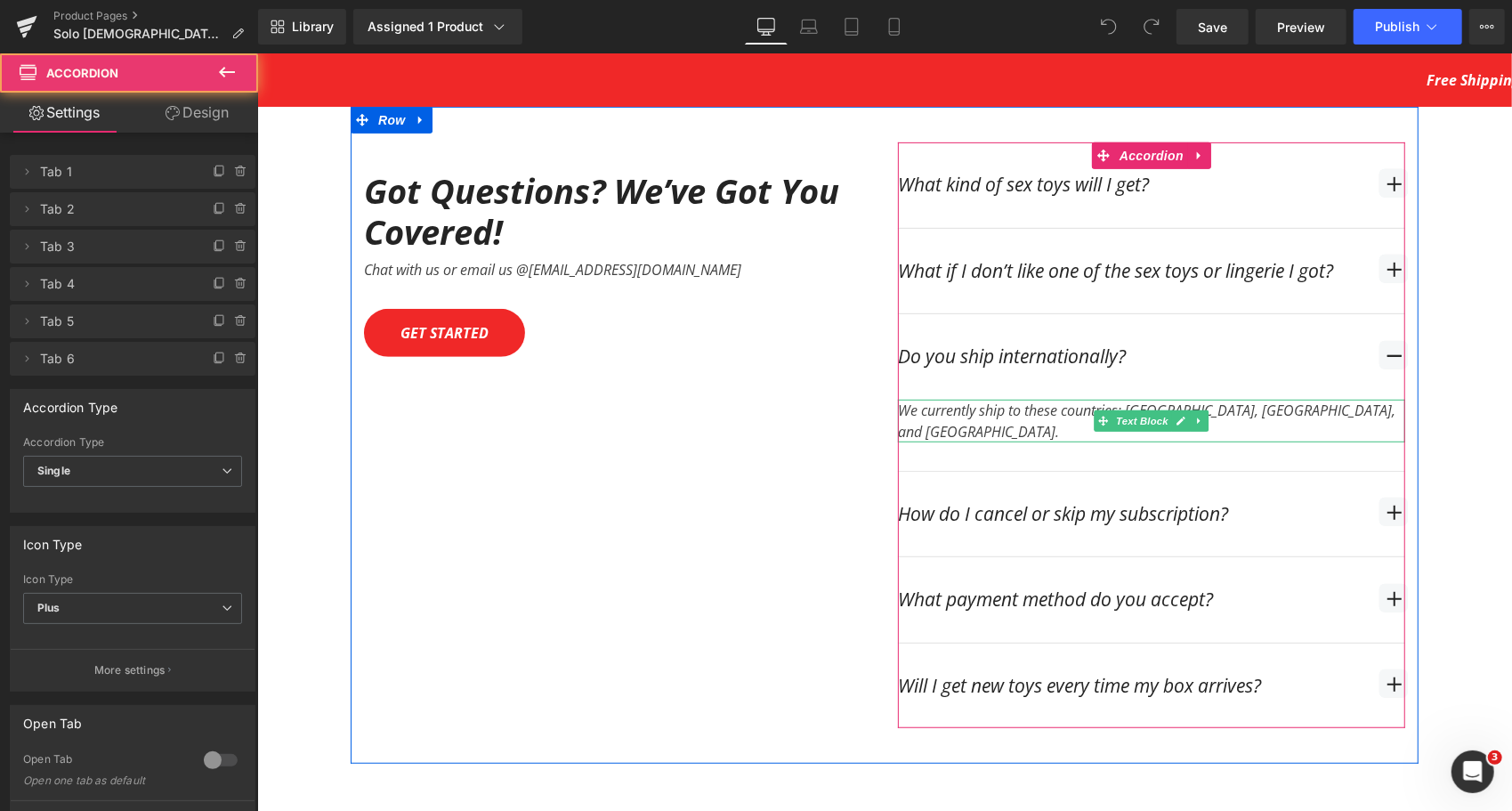
click at [1050, 401] on div "We currently ship to these countries: [GEOGRAPHIC_DATA], [GEOGRAPHIC_DATA], and…" at bounding box center [1150, 419] width 507 height 42
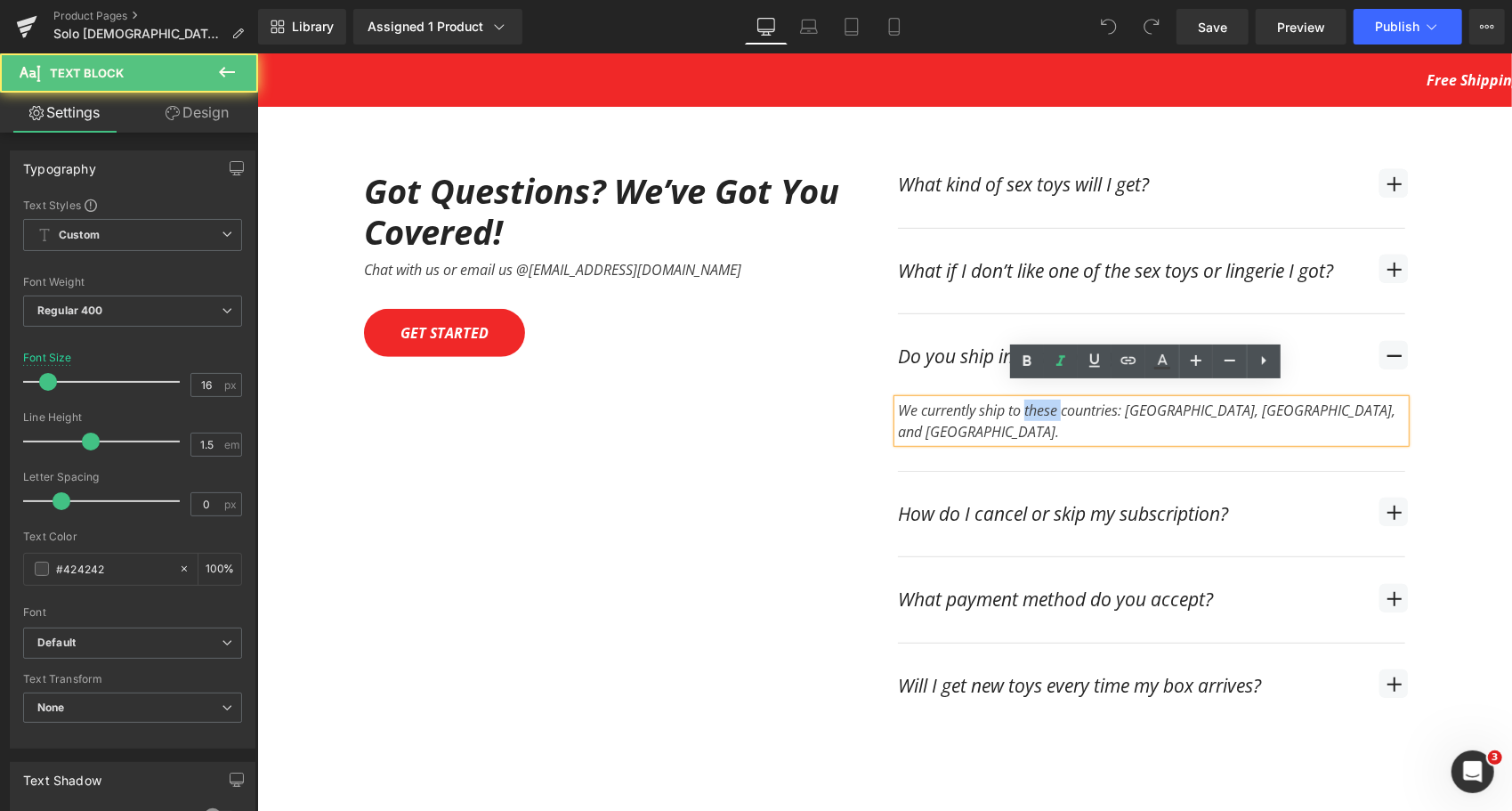
click at [1050, 401] on div "We currently ship to these countries: [GEOGRAPHIC_DATA], [GEOGRAPHIC_DATA], and…" at bounding box center [1150, 419] width 507 height 42
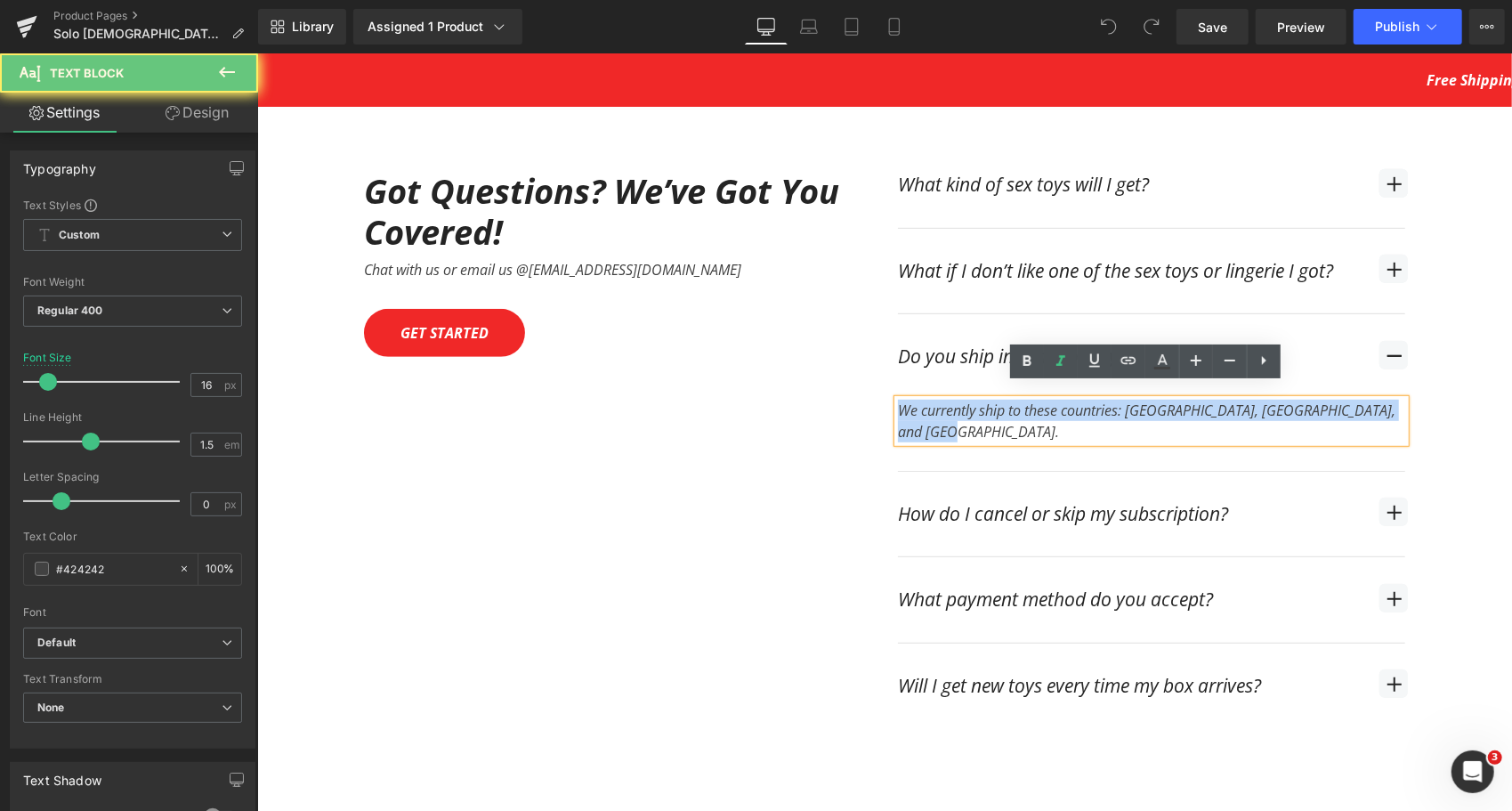
click at [1050, 401] on div "We currently ship to these countries: [GEOGRAPHIC_DATA], [GEOGRAPHIC_DATA], and…" at bounding box center [1150, 419] width 507 height 42
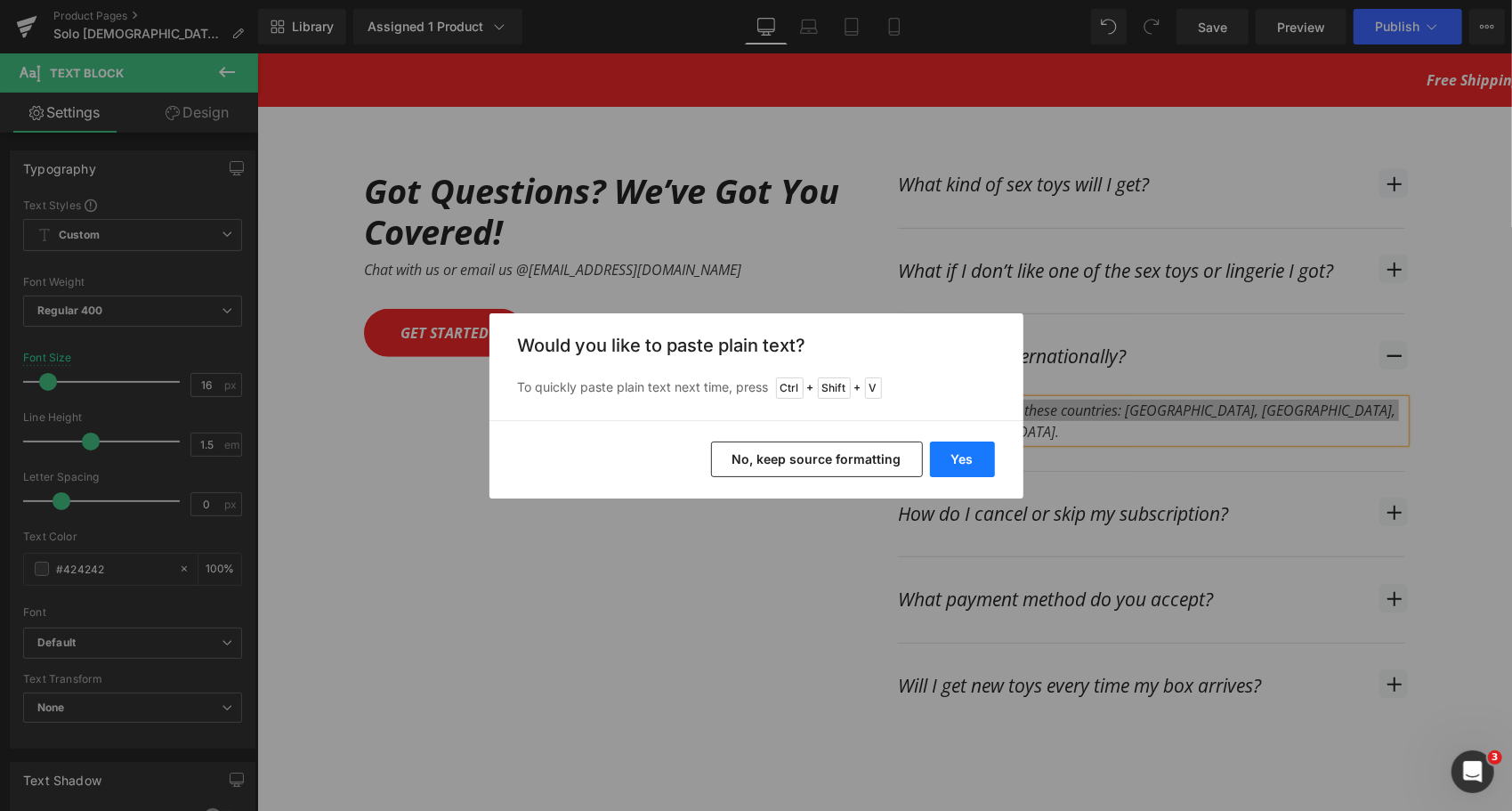
click at [964, 455] on button "Yes" at bounding box center [961, 459] width 65 height 36
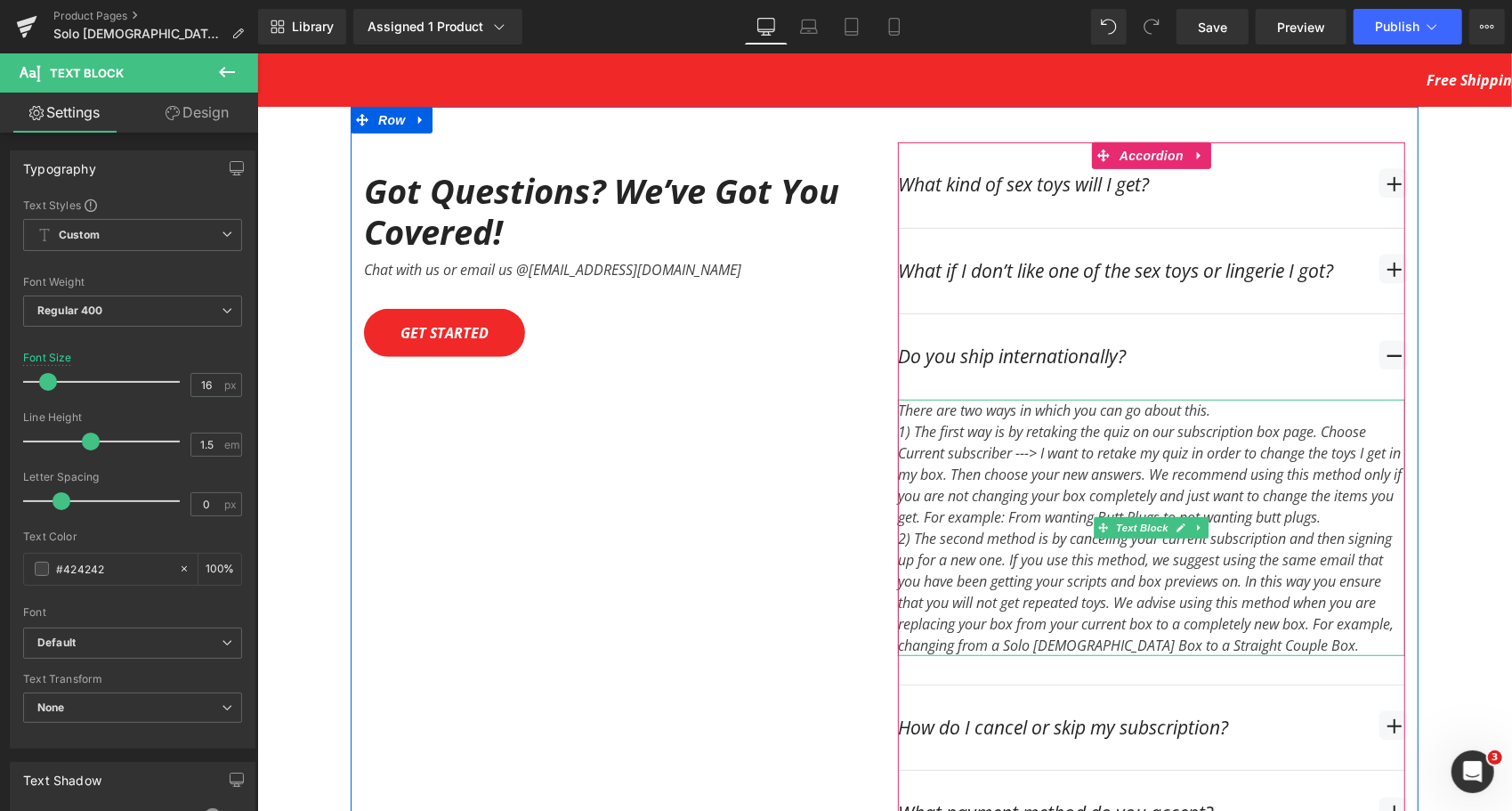
click at [1228, 398] on div "There are two ways in which you can go about this.  1) The first way is by re…" at bounding box center [1150, 527] width 507 height 257
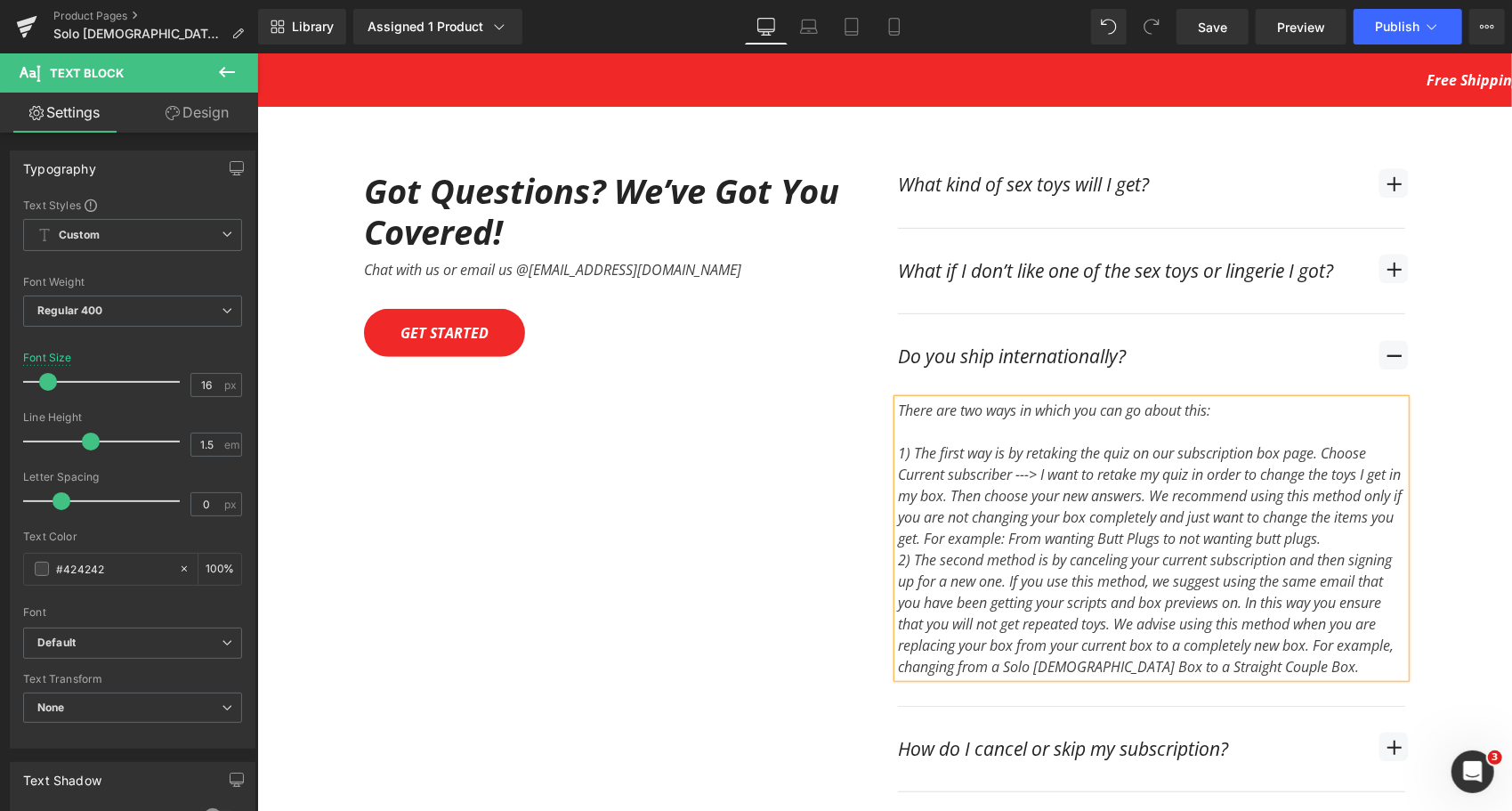
click at [1393, 527] on div "1) The first way is by retaking the quiz on our subscription box page. Choose C…" at bounding box center [1150, 495] width 507 height 107
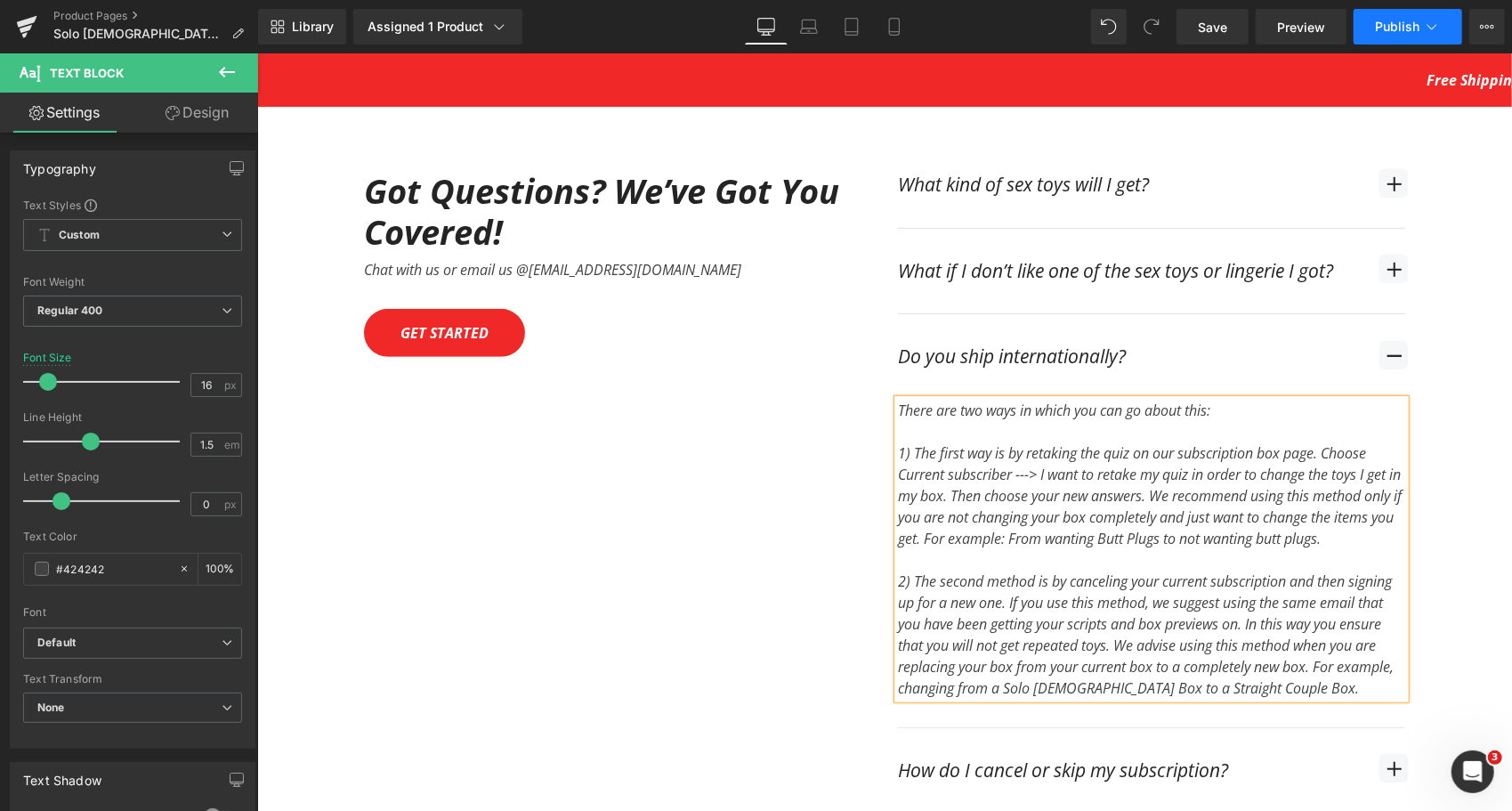
click at [1401, 27] on span "Publish" at bounding box center [1397, 26] width 44 height 14
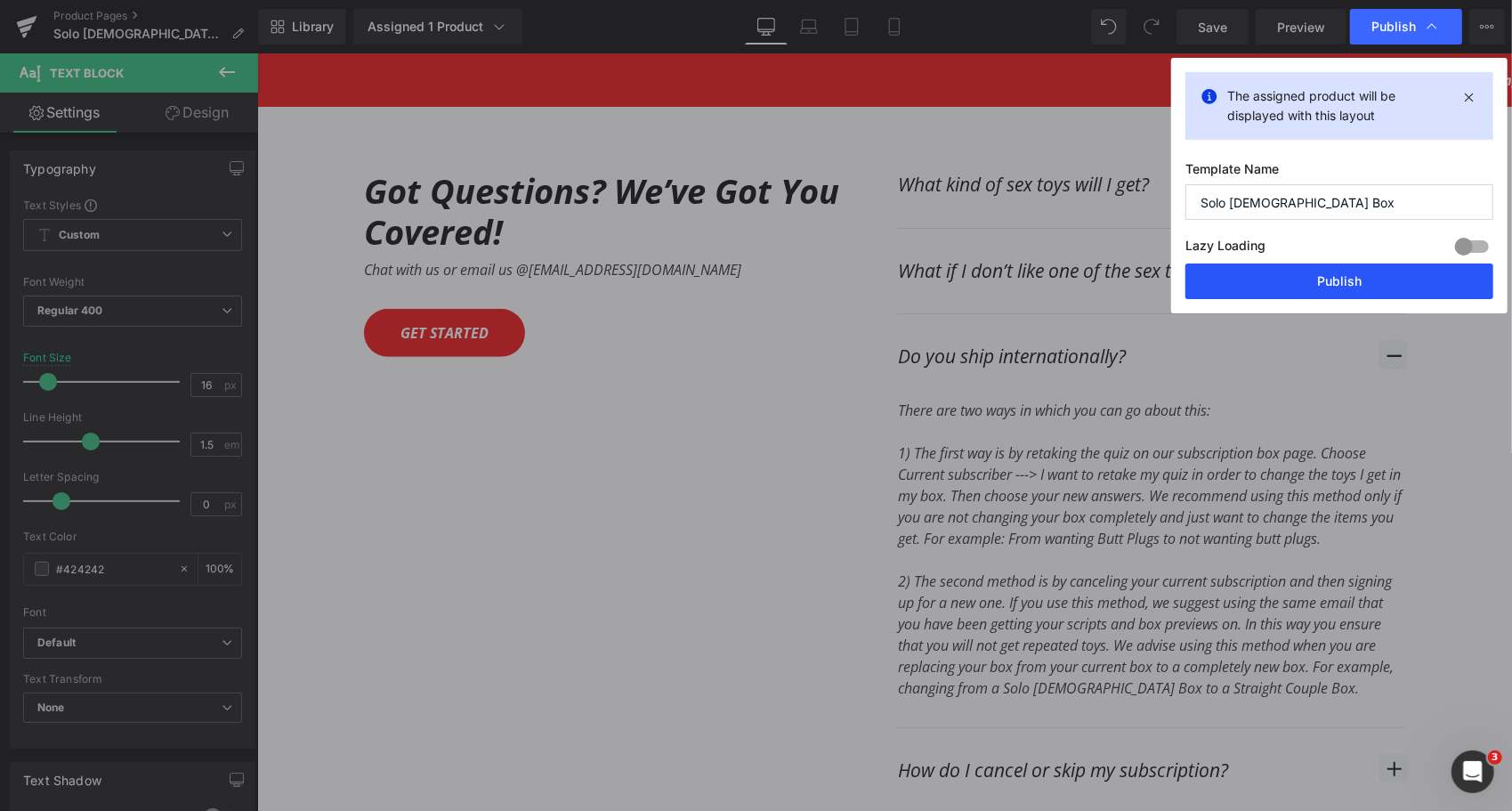
click at [1381, 283] on button "Publish" at bounding box center [1338, 281] width 308 height 36
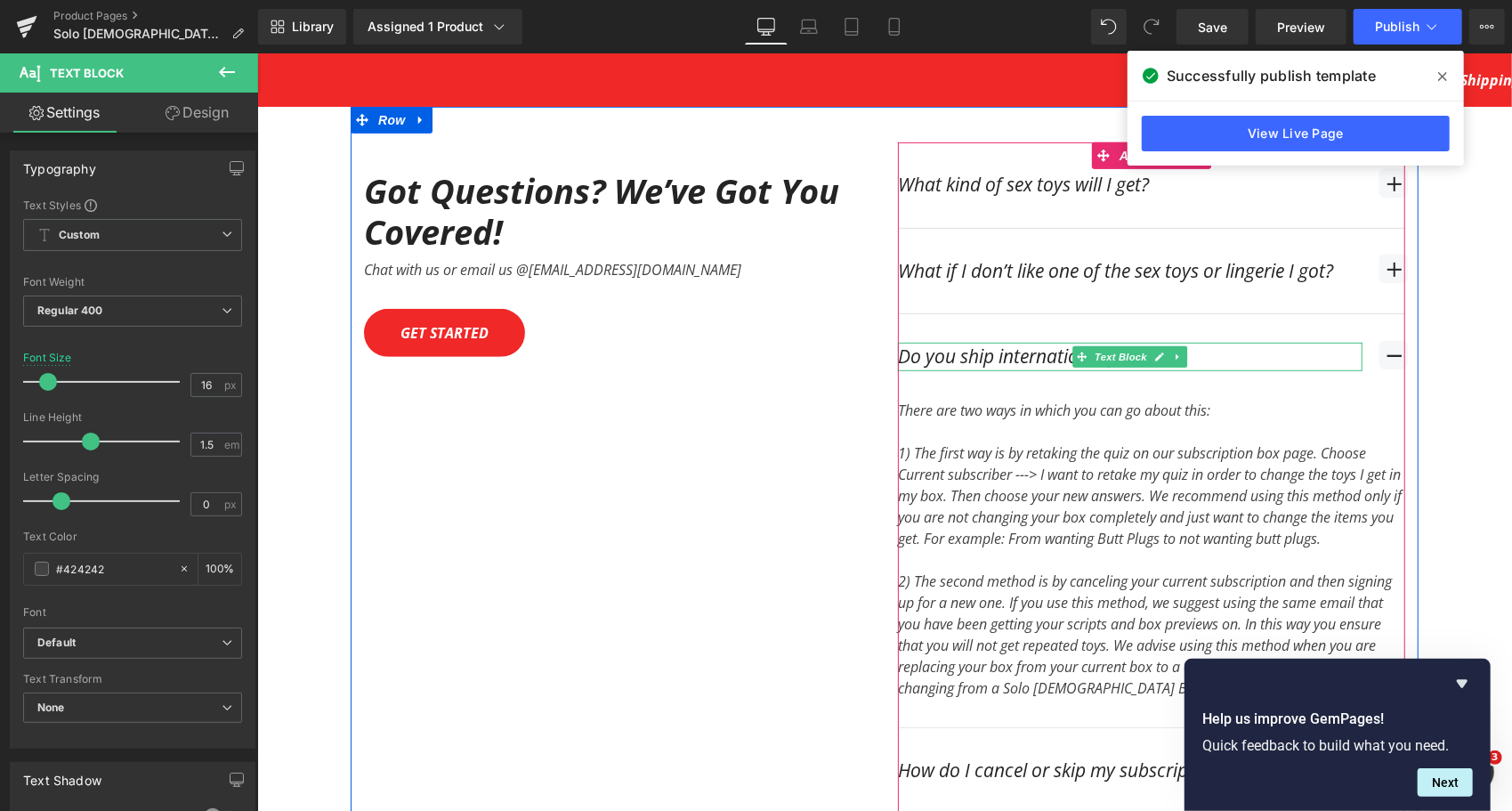
click at [1041, 341] on div "Do you ship internationally?" at bounding box center [1129, 356] width 465 height 29
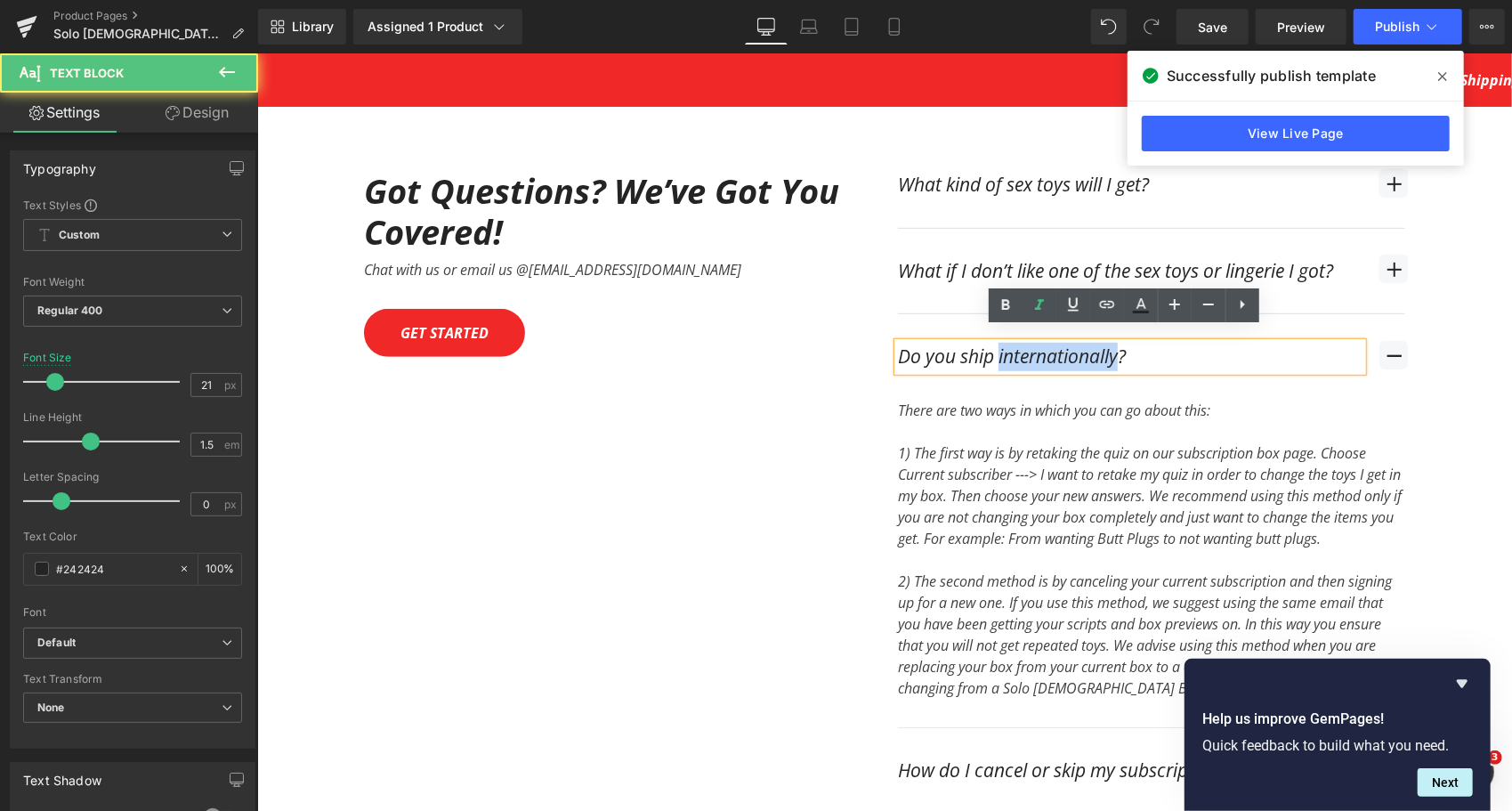
click at [1041, 341] on div "Do you ship internationally?" at bounding box center [1129, 356] width 465 height 29
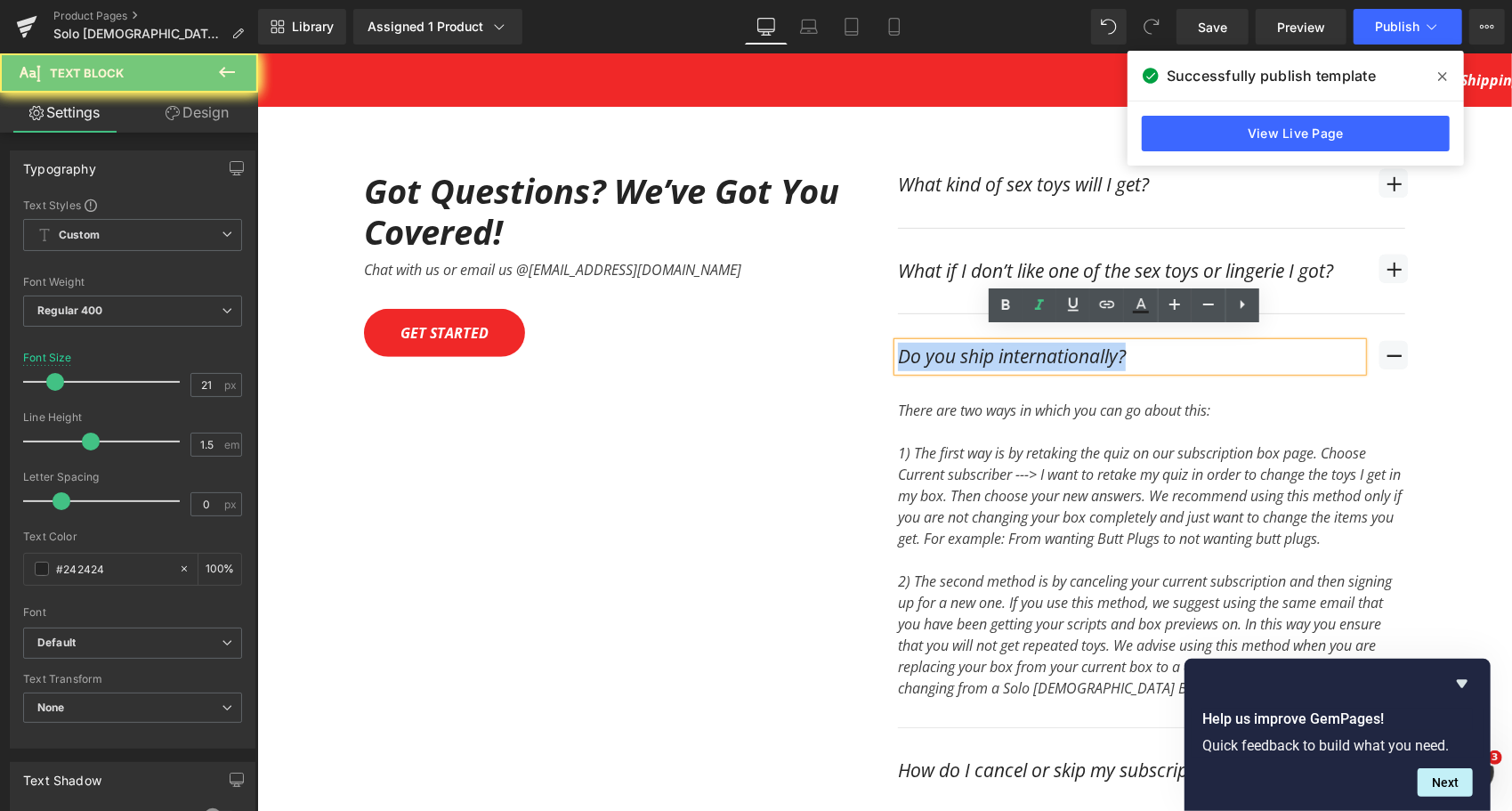
click at [1041, 341] on div "Do you ship internationally?" at bounding box center [1129, 356] width 465 height 29
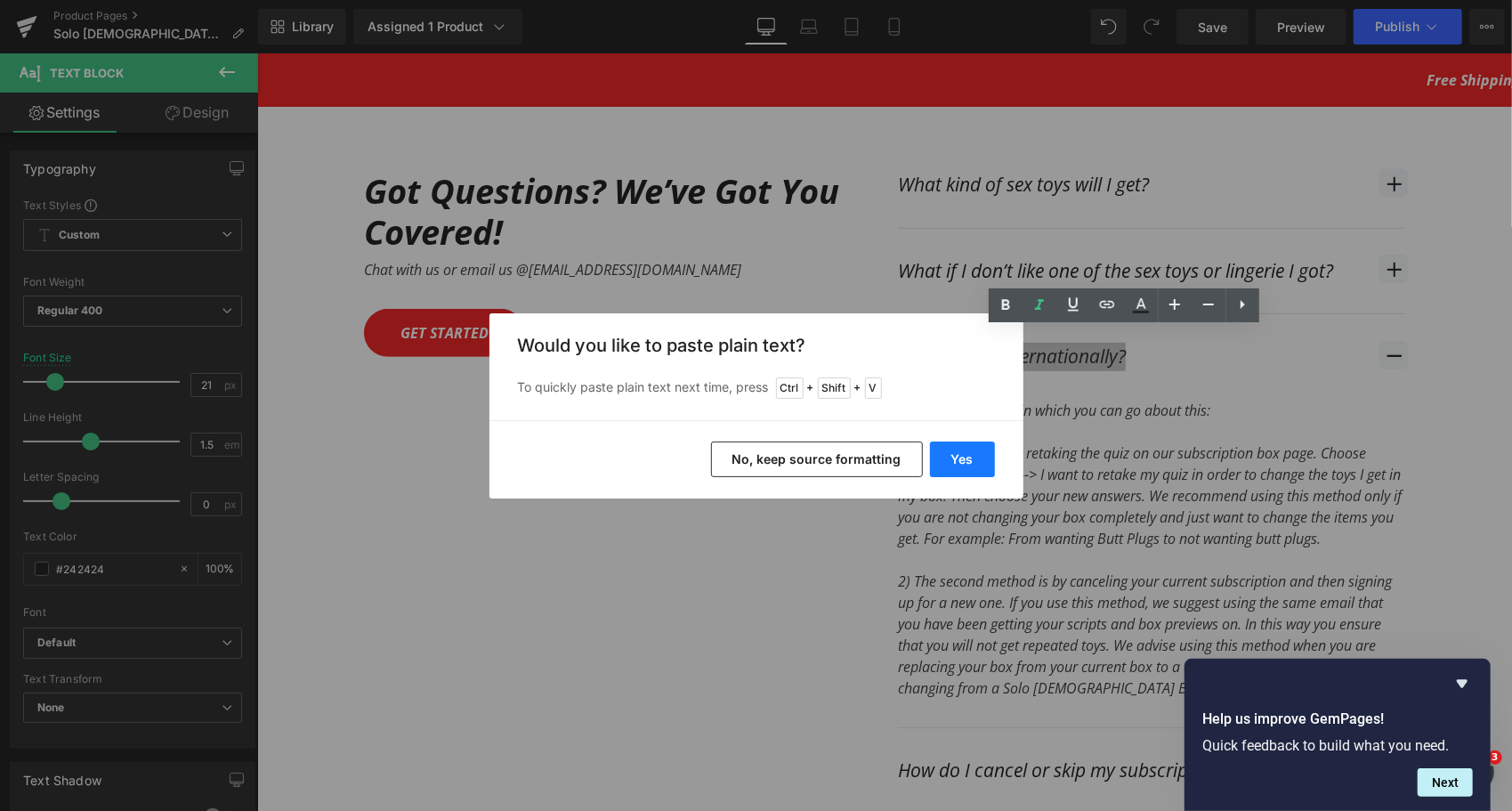
click at [984, 457] on button "Yes" at bounding box center [961, 459] width 65 height 36
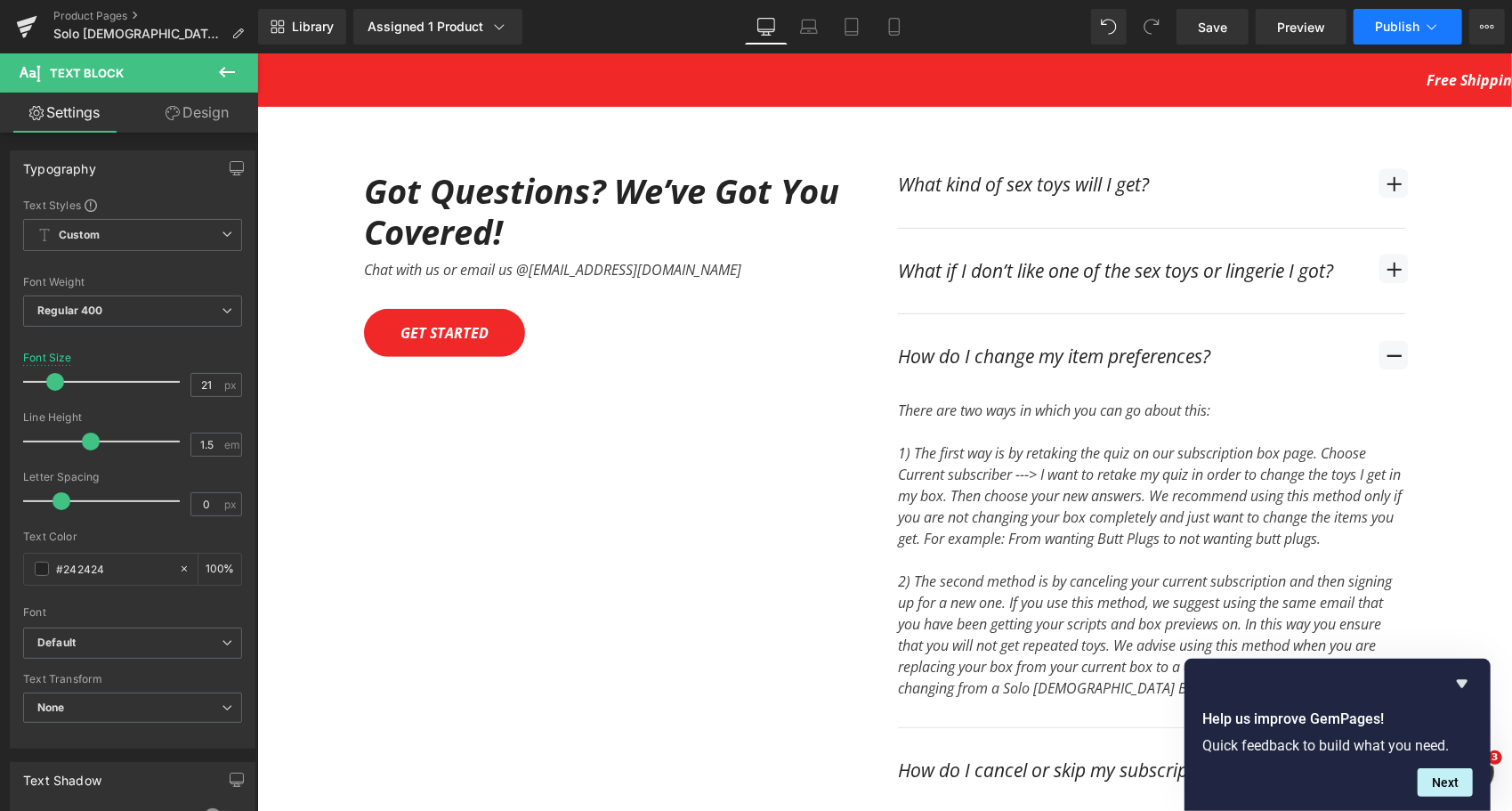
click at [1395, 36] on button "Publish" at bounding box center [1408, 26] width 109 height 36
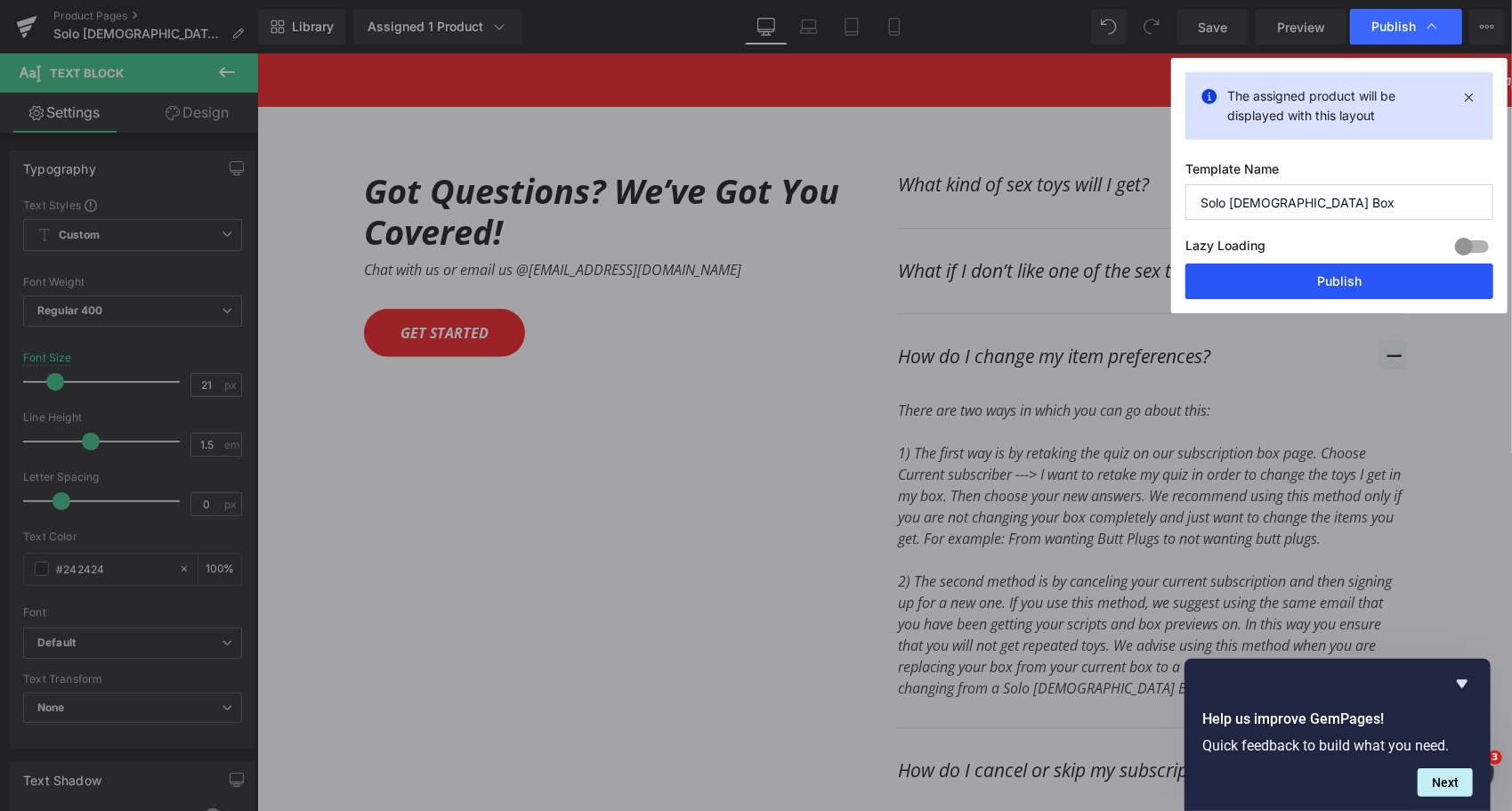
click at [1351, 278] on button "Publish" at bounding box center [1338, 281] width 308 height 36
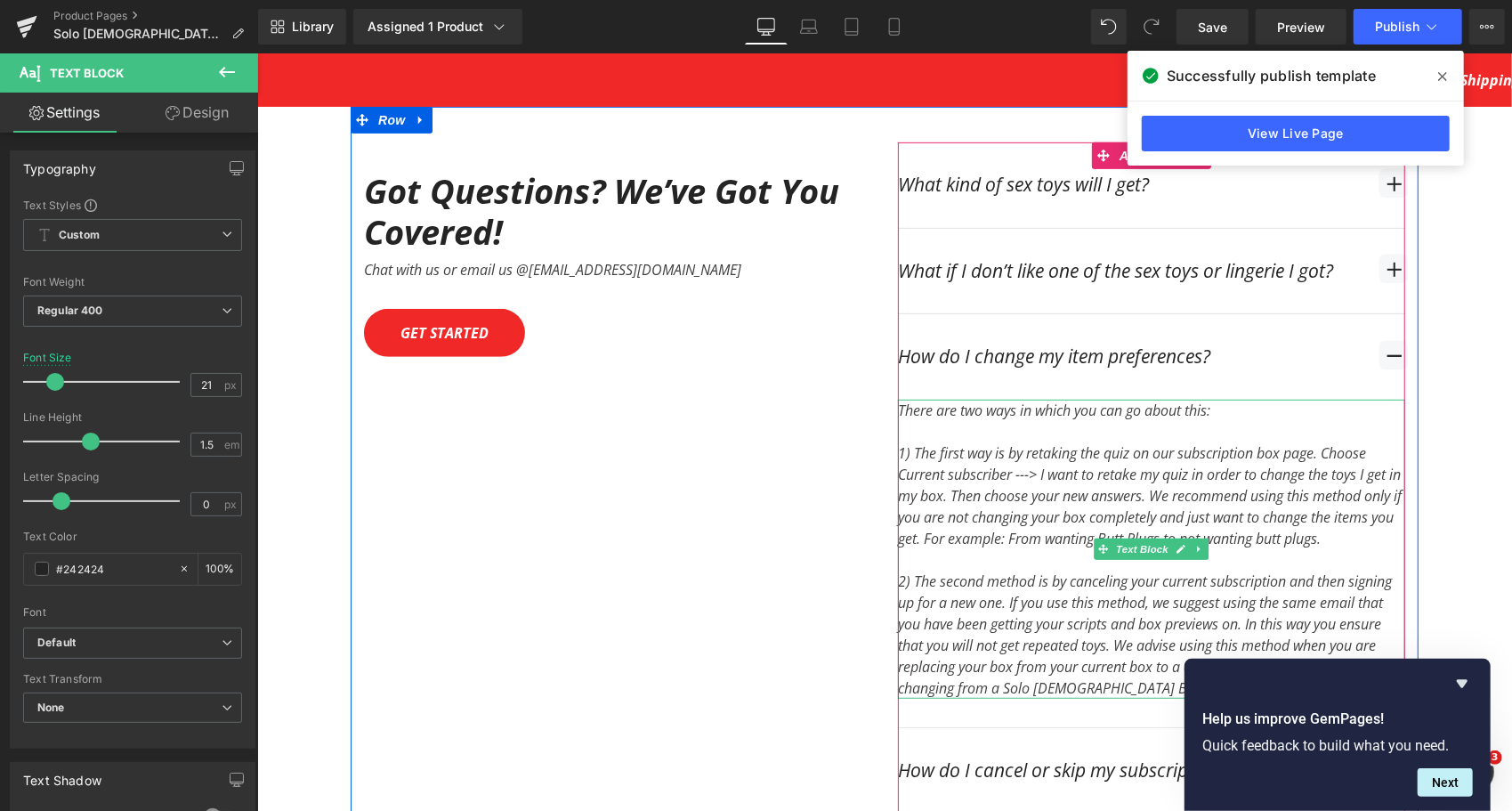
click at [1095, 496] on div "1) The first way is by retaking the quiz on our subscription box page. Choose C…" at bounding box center [1150, 495] width 507 height 107
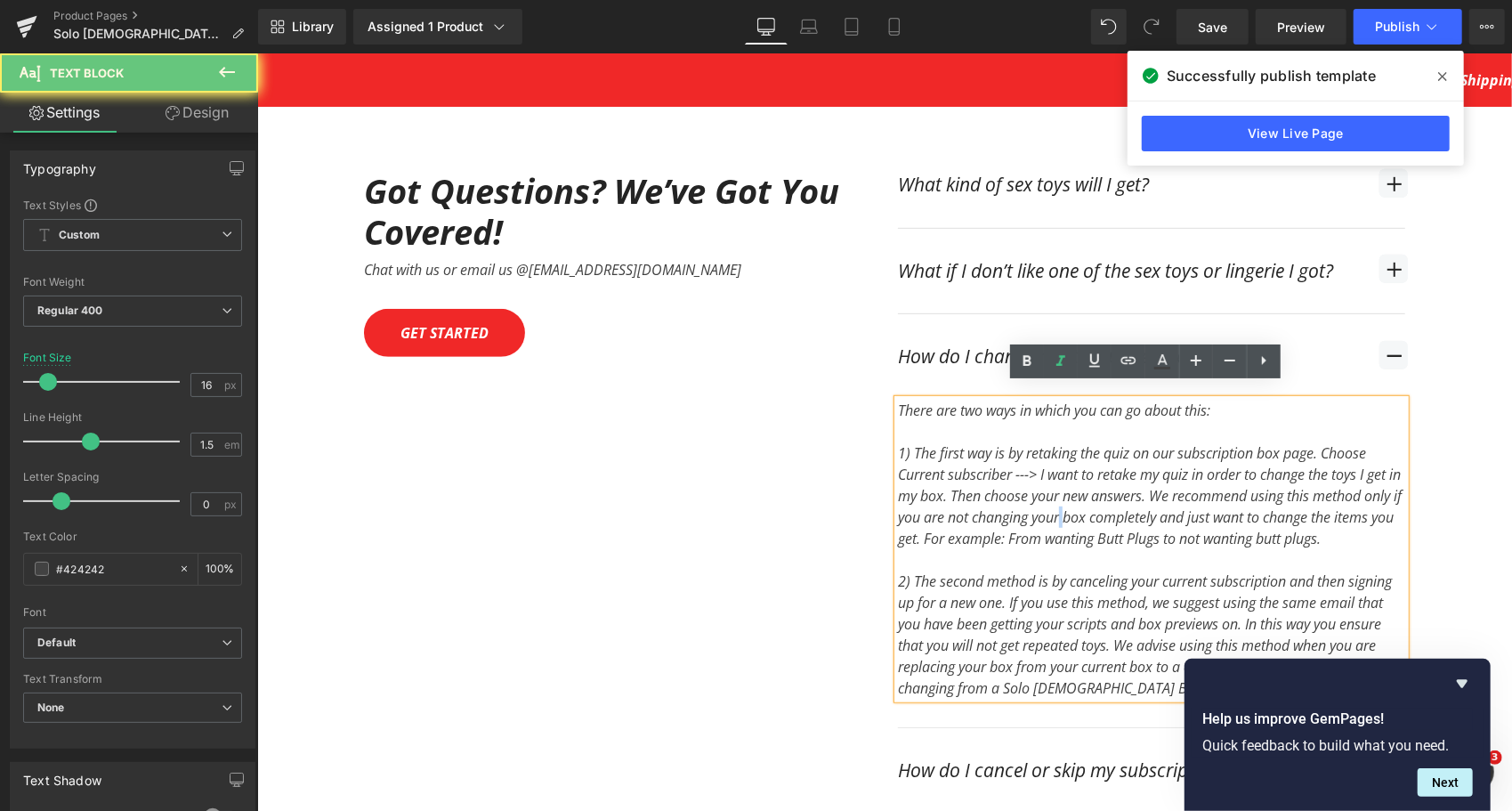
click at [1095, 496] on div "1) The first way is by retaking the quiz on our subscription box page. Choose C…" at bounding box center [1150, 495] width 507 height 107
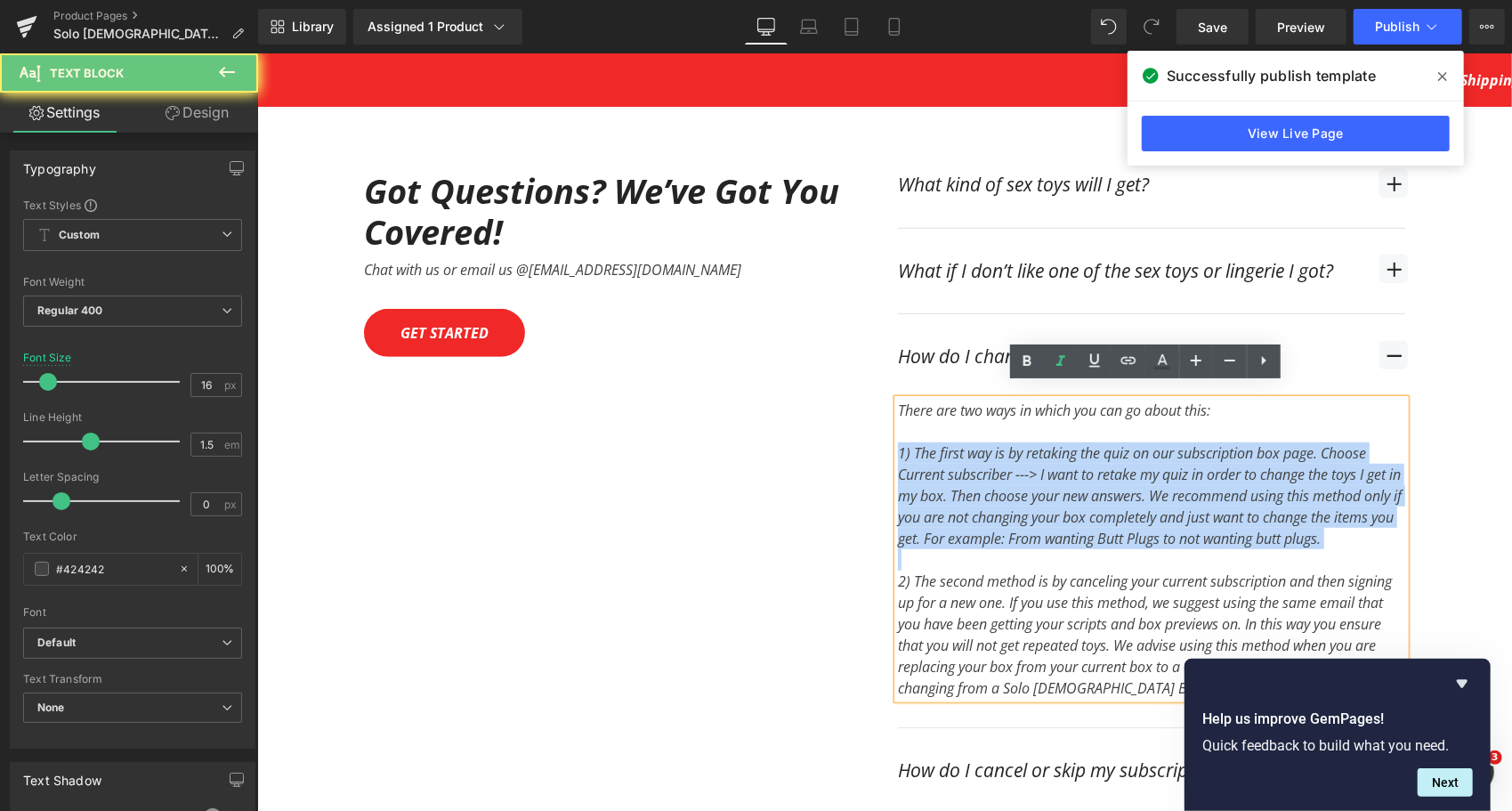
click at [1095, 496] on div "1) The first way is by retaking the quiz on our subscription box page. Choose C…" at bounding box center [1150, 495] width 507 height 107
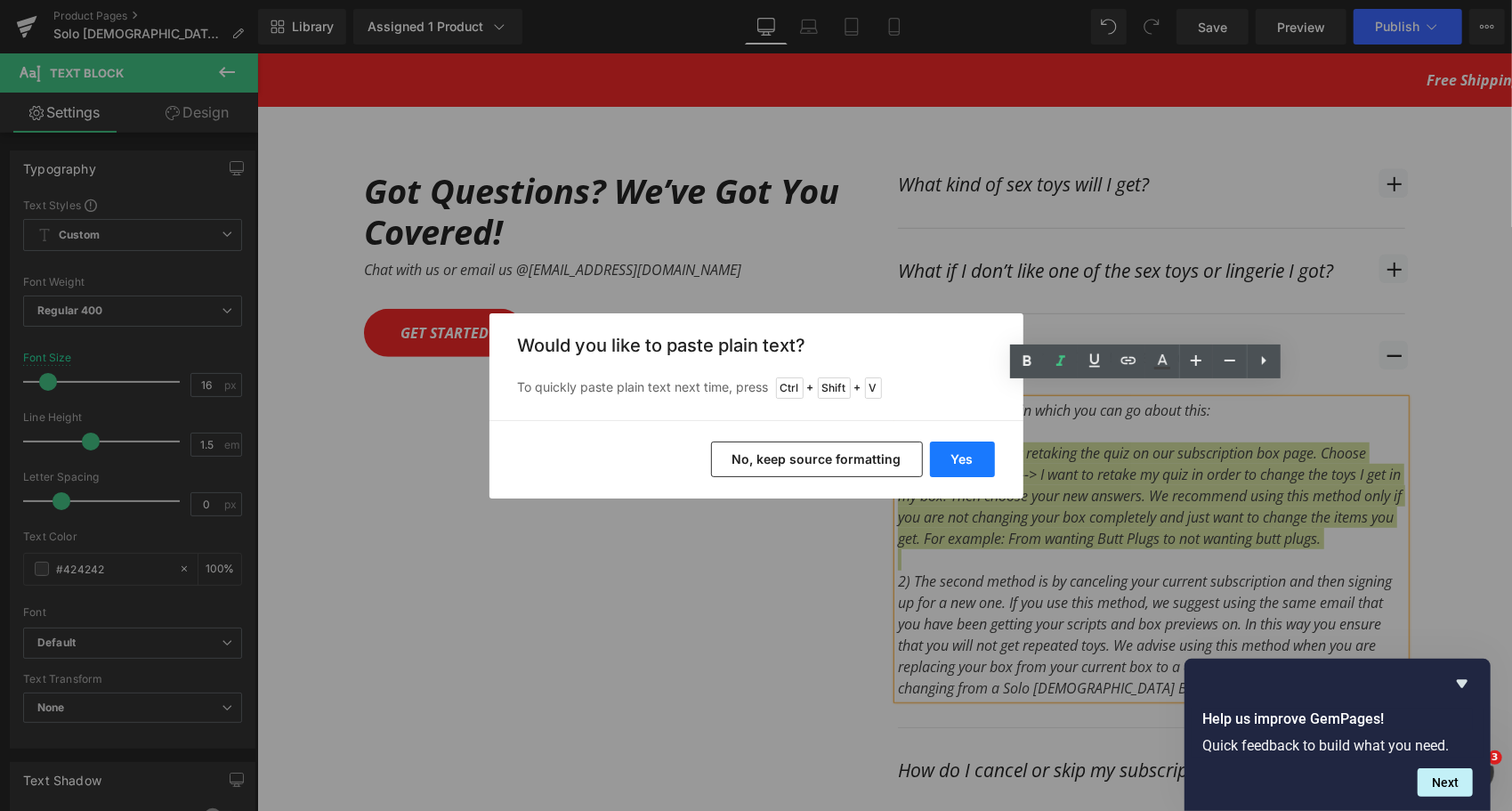
click at [964, 462] on button "Yes" at bounding box center [961, 459] width 65 height 36
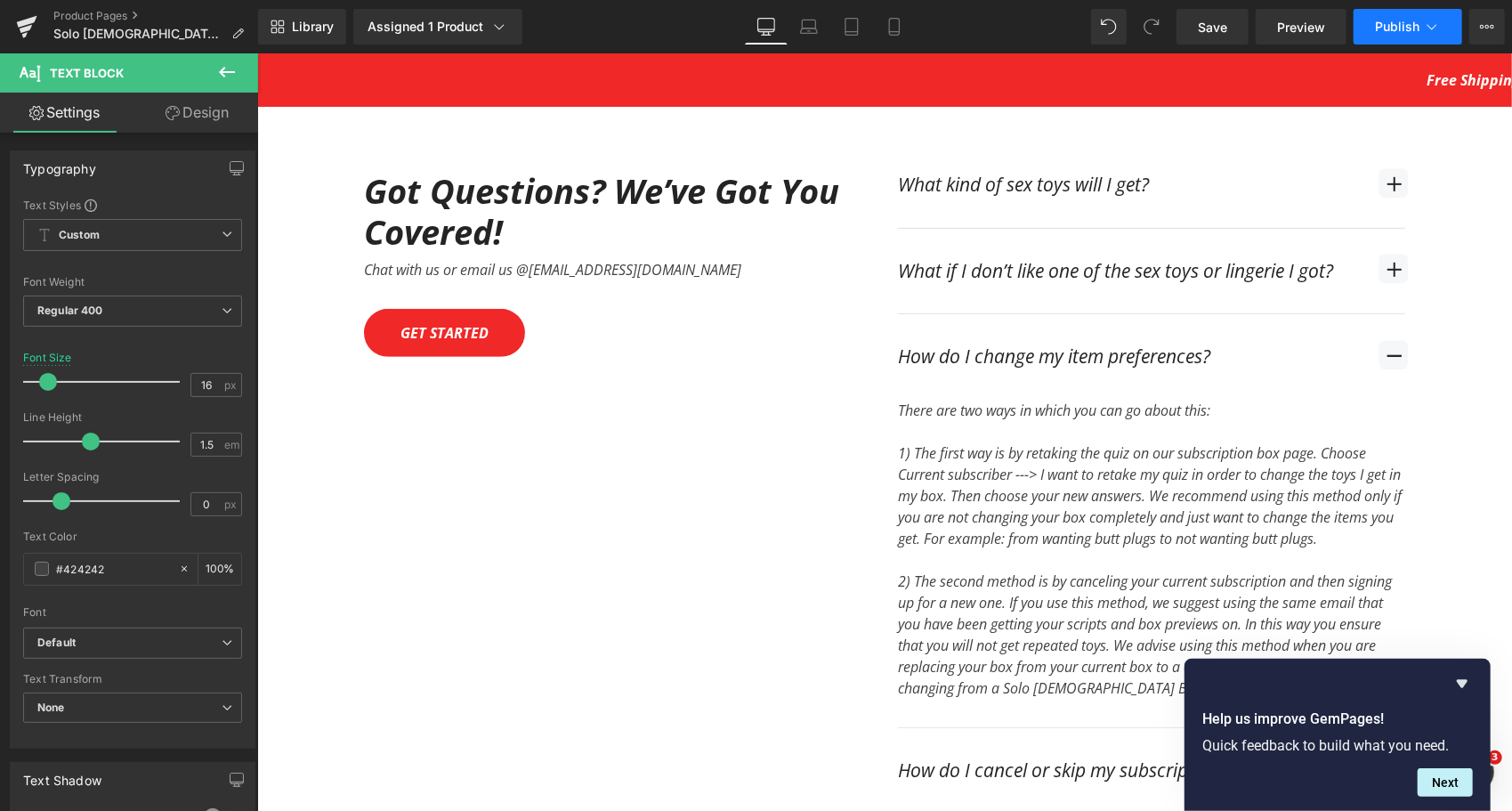
click at [1403, 36] on button "Publish" at bounding box center [1408, 26] width 109 height 36
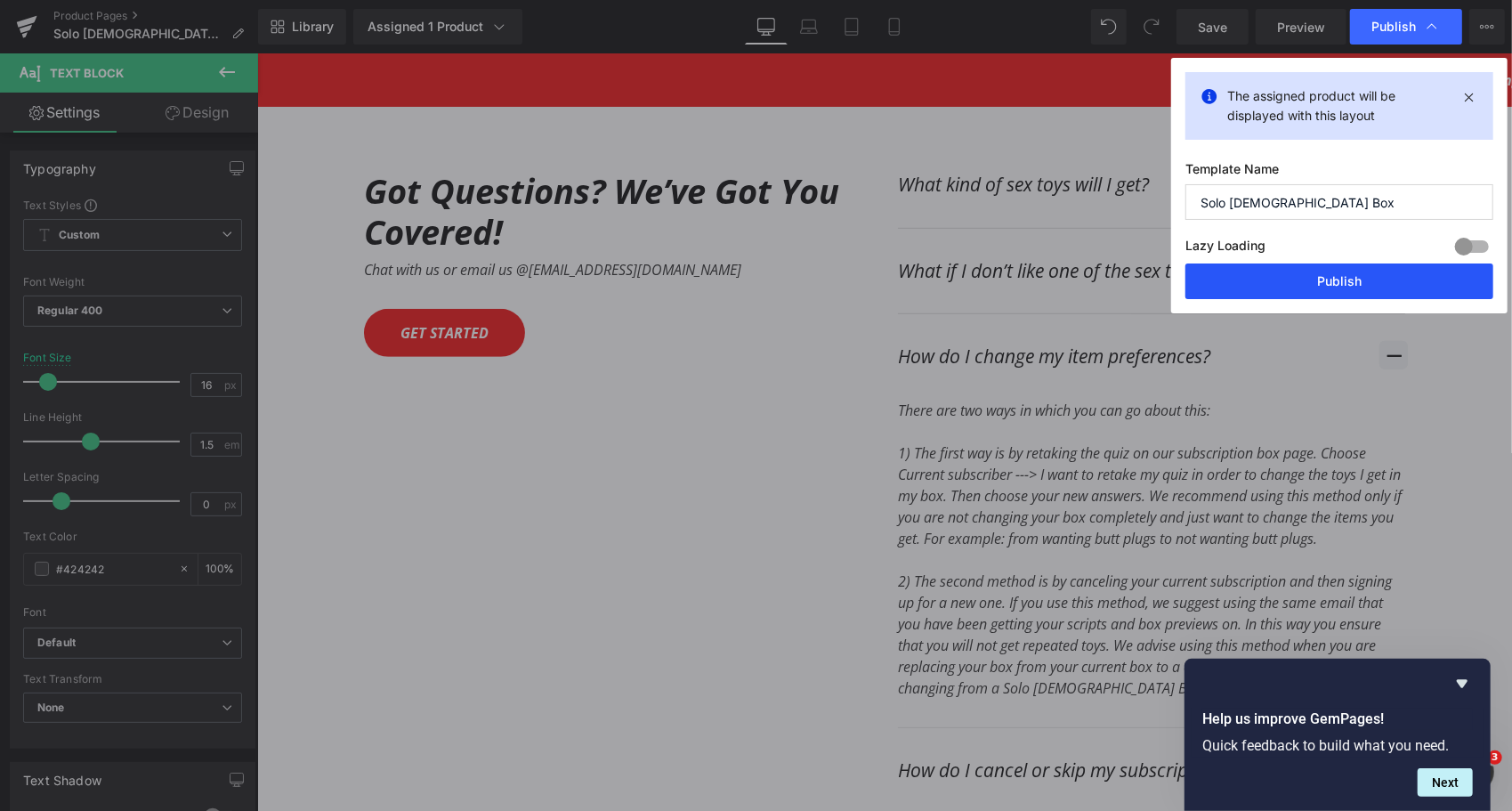
click at [1364, 276] on button "Publish" at bounding box center [1338, 281] width 308 height 36
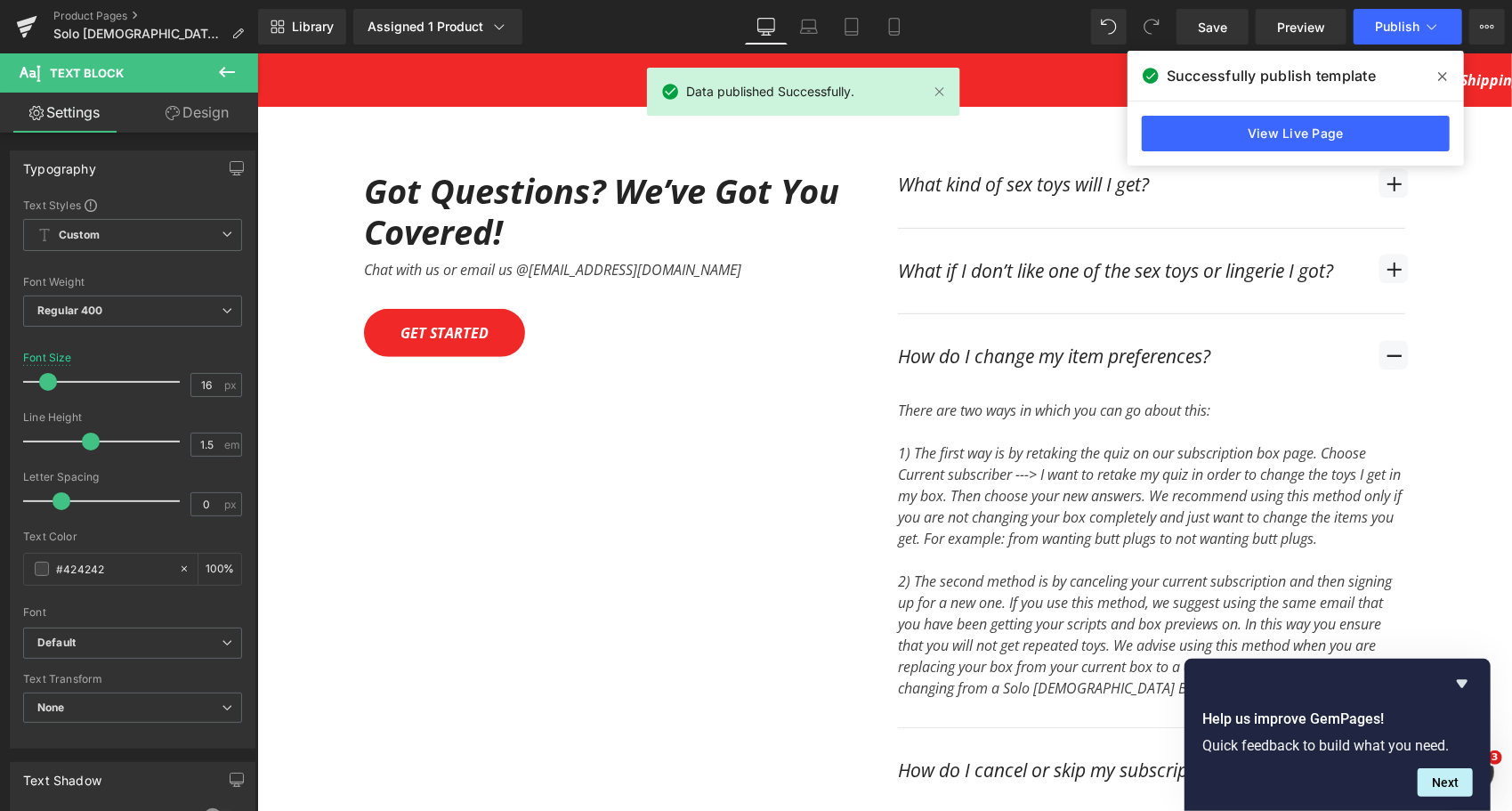
click at [1443, 78] on icon at bounding box center [1442, 76] width 9 height 14
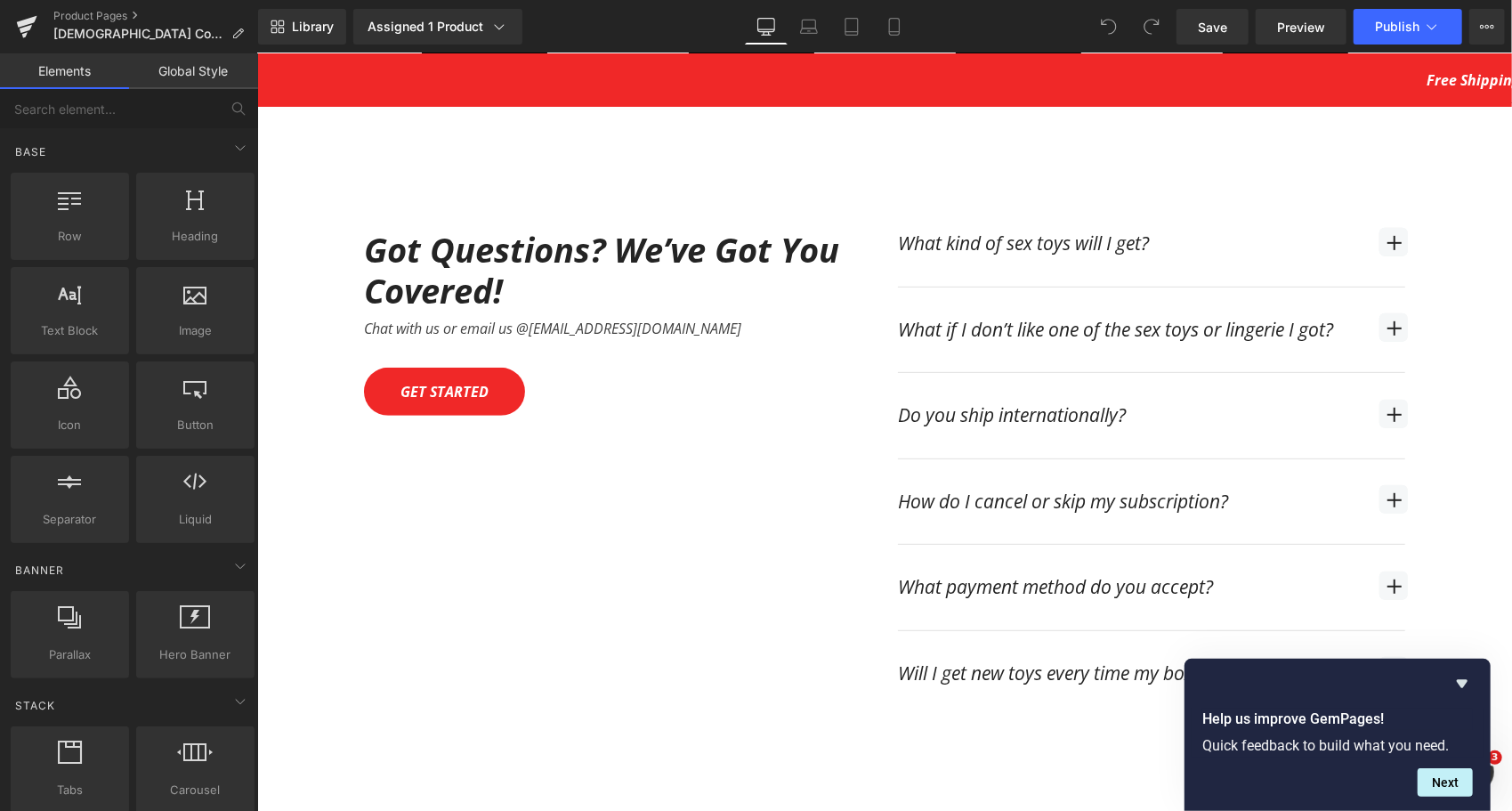
scroll to position [4984, 0]
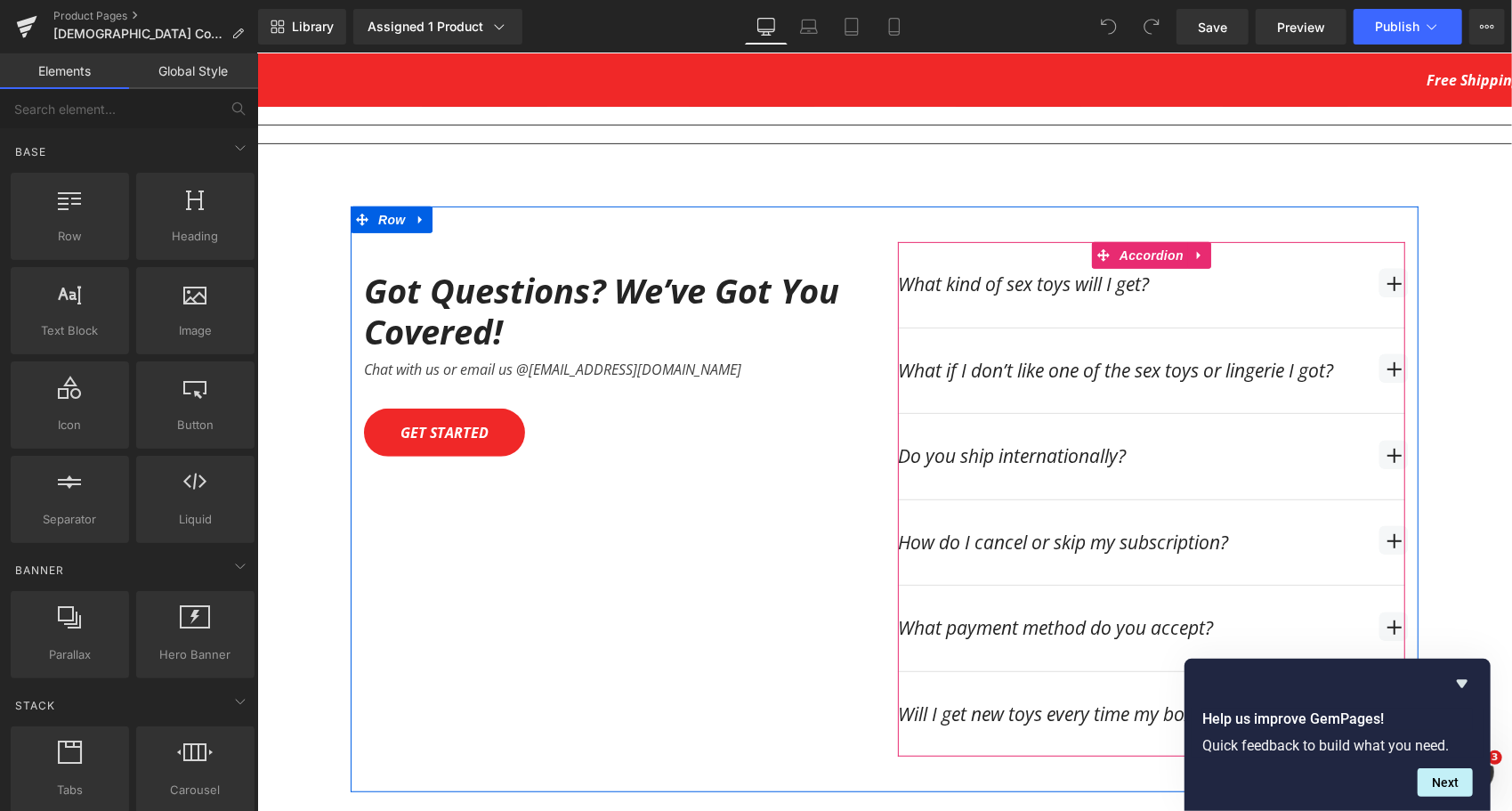
click at [1392, 461] on span "button" at bounding box center [1392, 461] width 0 height 0
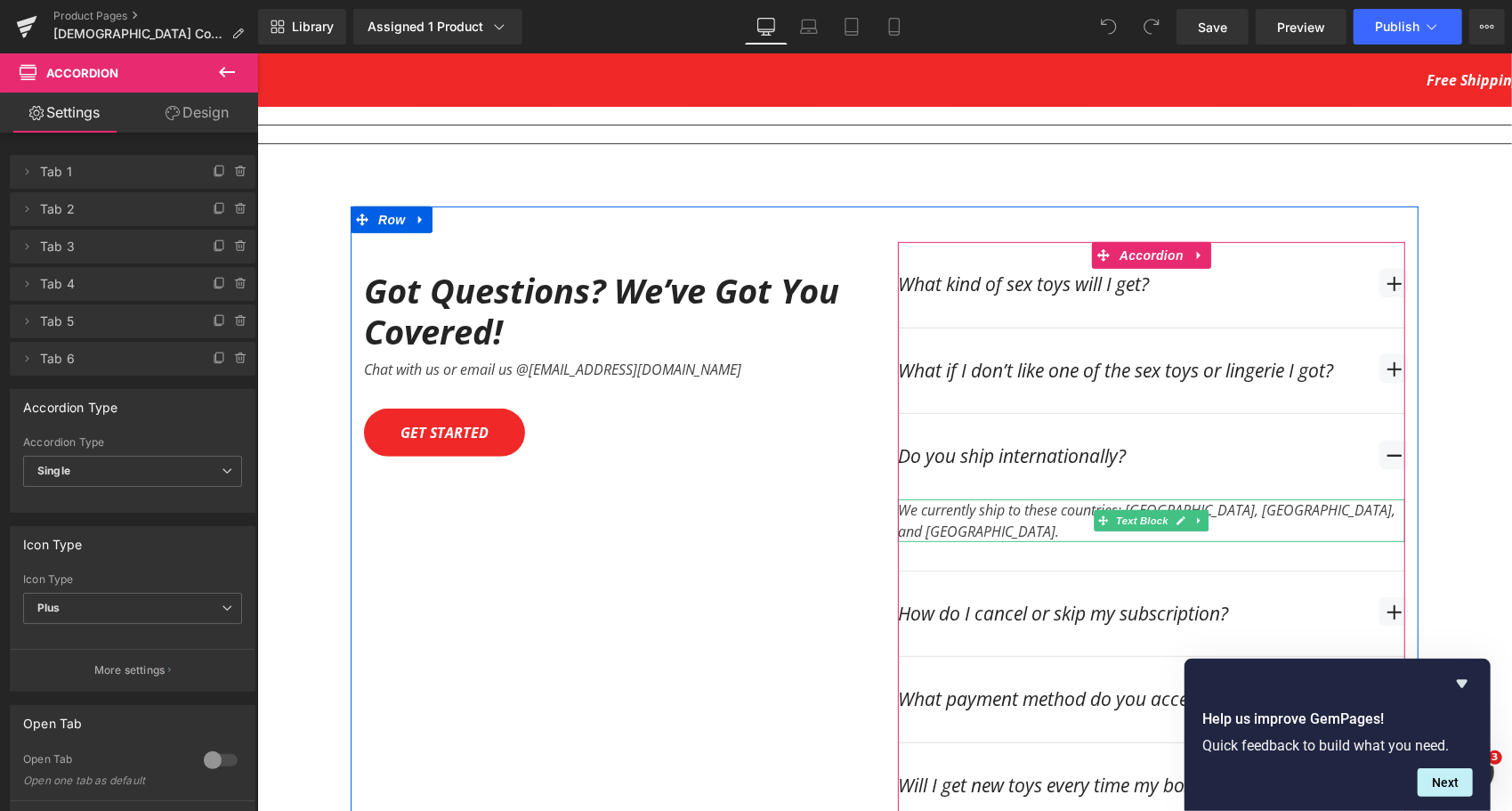
click at [1027, 499] on div "We currently ship to these countries: [GEOGRAPHIC_DATA], [GEOGRAPHIC_DATA], and…" at bounding box center [1150, 520] width 507 height 42
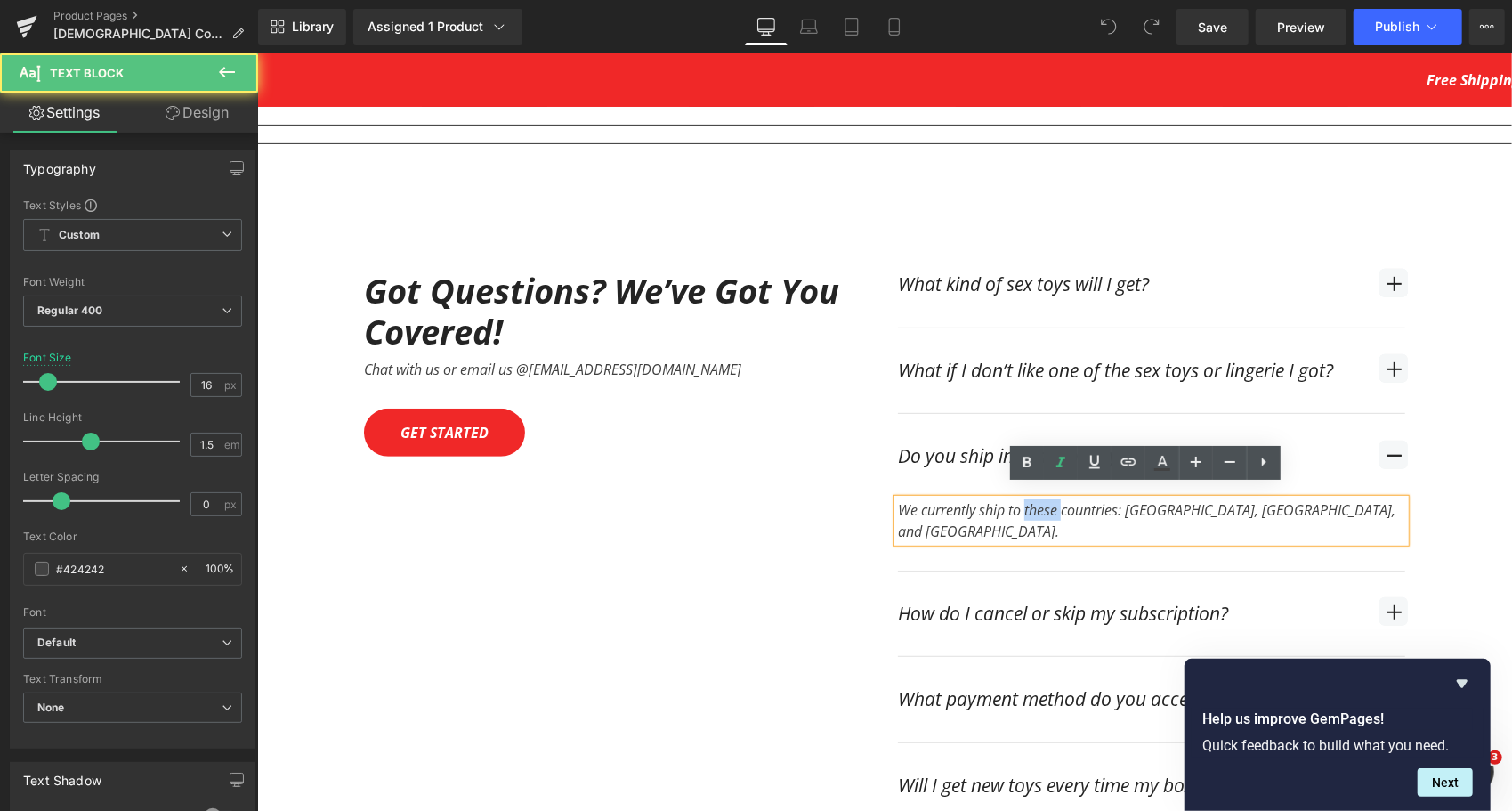
click at [1027, 499] on div "We currently ship to these countries: [GEOGRAPHIC_DATA], [GEOGRAPHIC_DATA], and…" at bounding box center [1150, 520] width 507 height 42
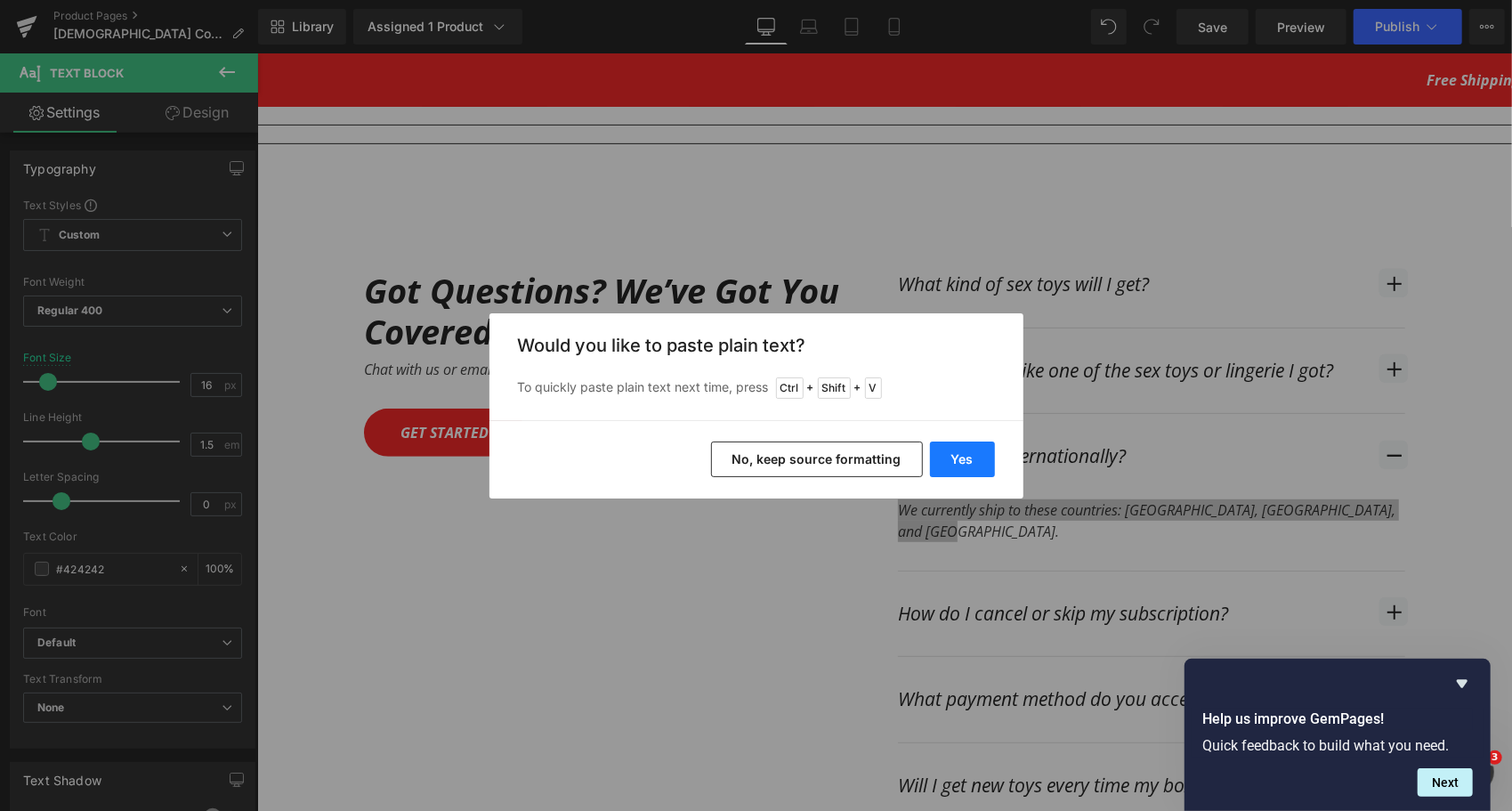
click at [965, 459] on button "Yes" at bounding box center [961, 459] width 65 height 36
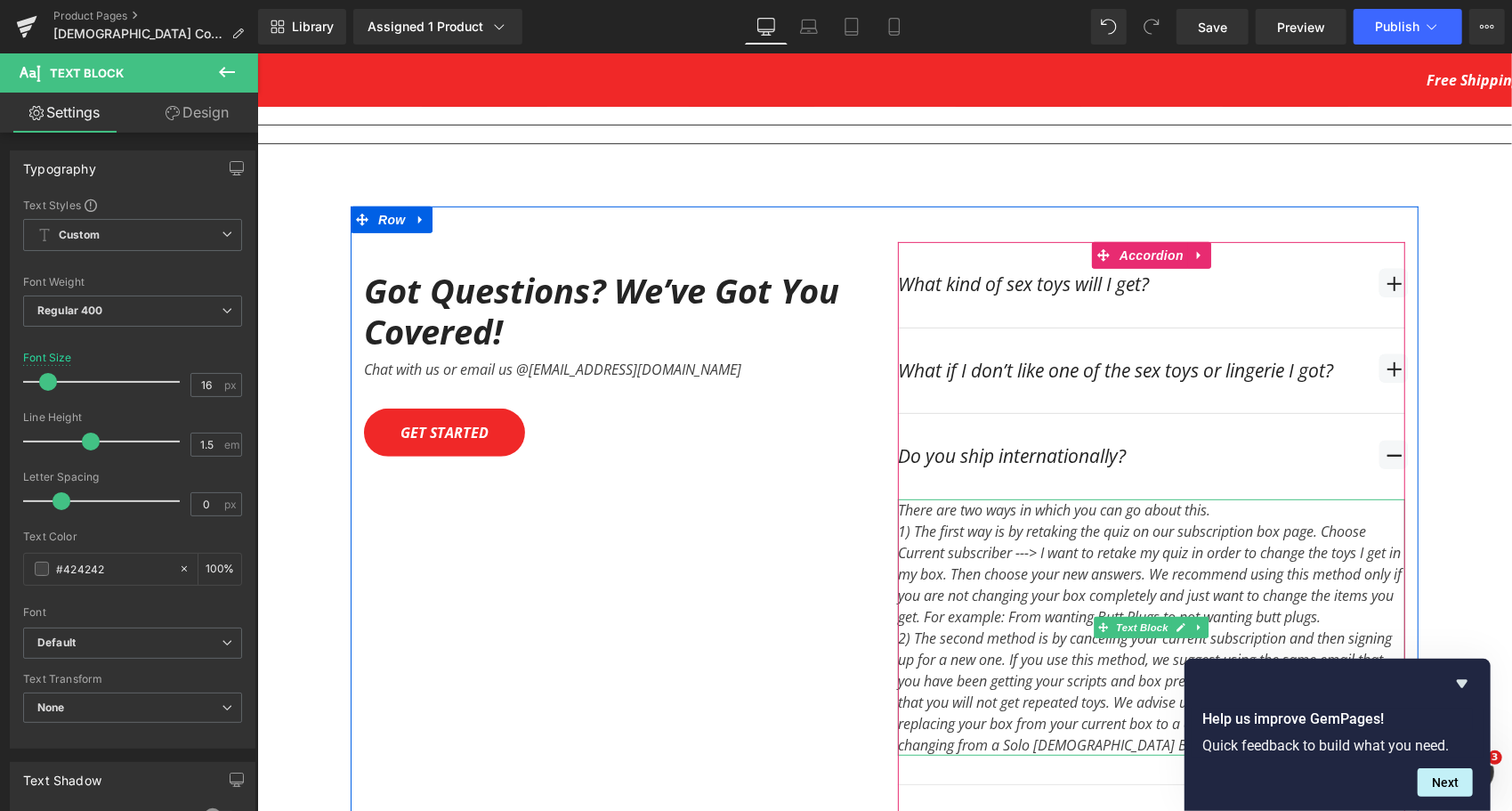
click at [1227, 500] on div "There are two ways in which you can go about this.  1) The first way is by re…" at bounding box center [1150, 627] width 507 height 257
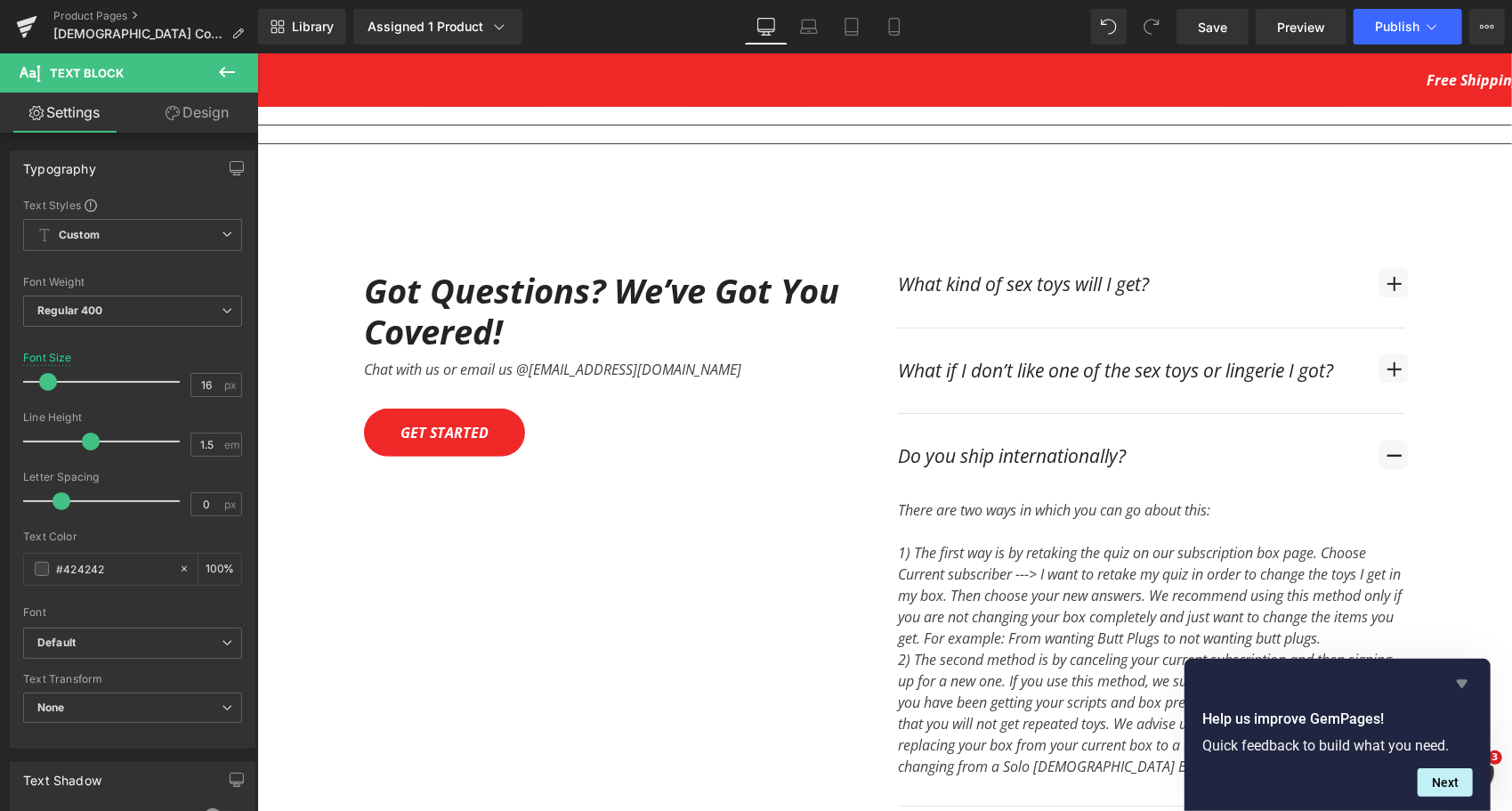
click at [1465, 684] on icon "Hide survey" at bounding box center [1462, 684] width 11 height 8
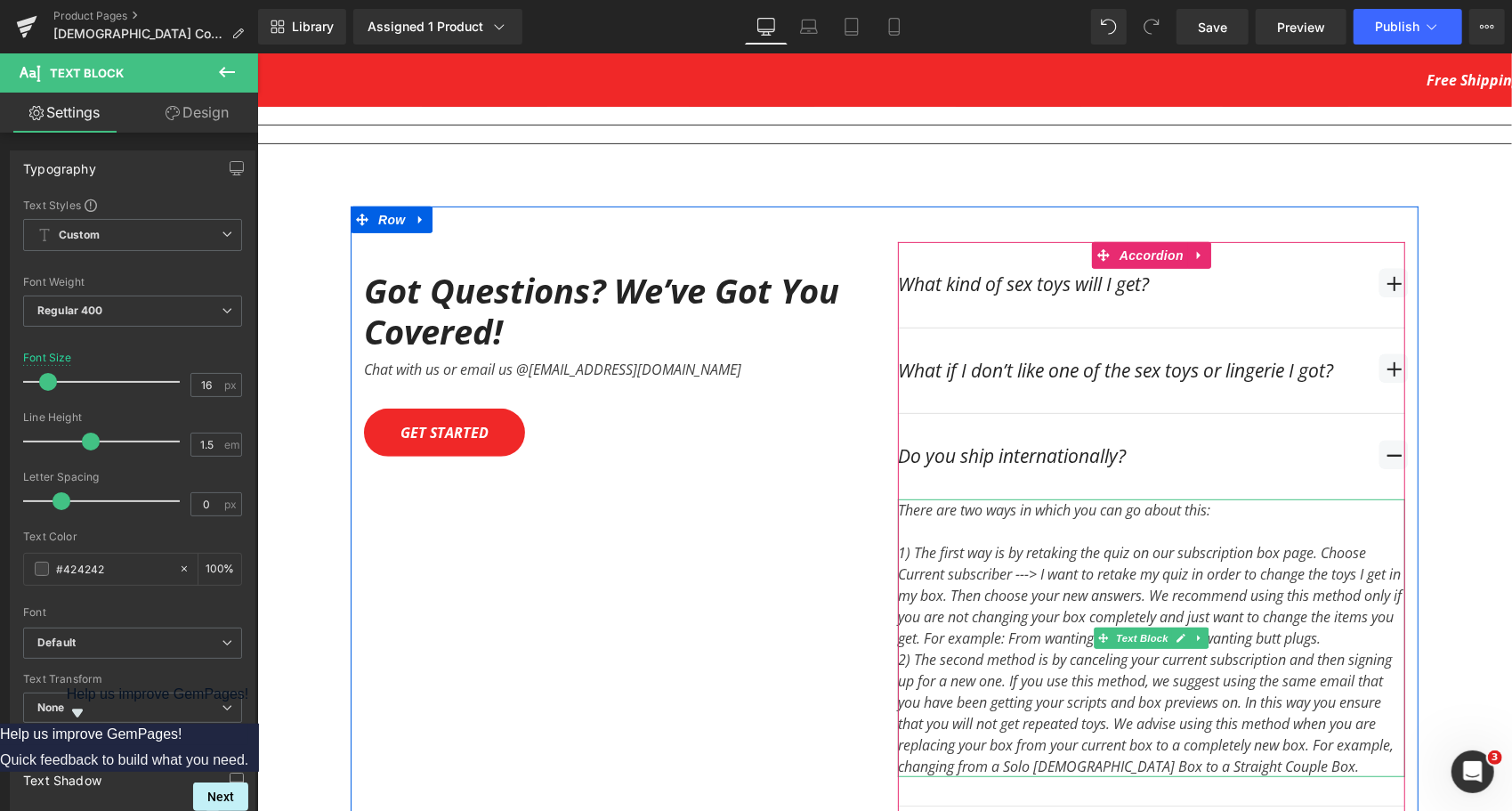
click at [1385, 628] on div "1) The first way is by retaking the quiz on our subscription box page. Choose C…" at bounding box center [1150, 594] width 507 height 107
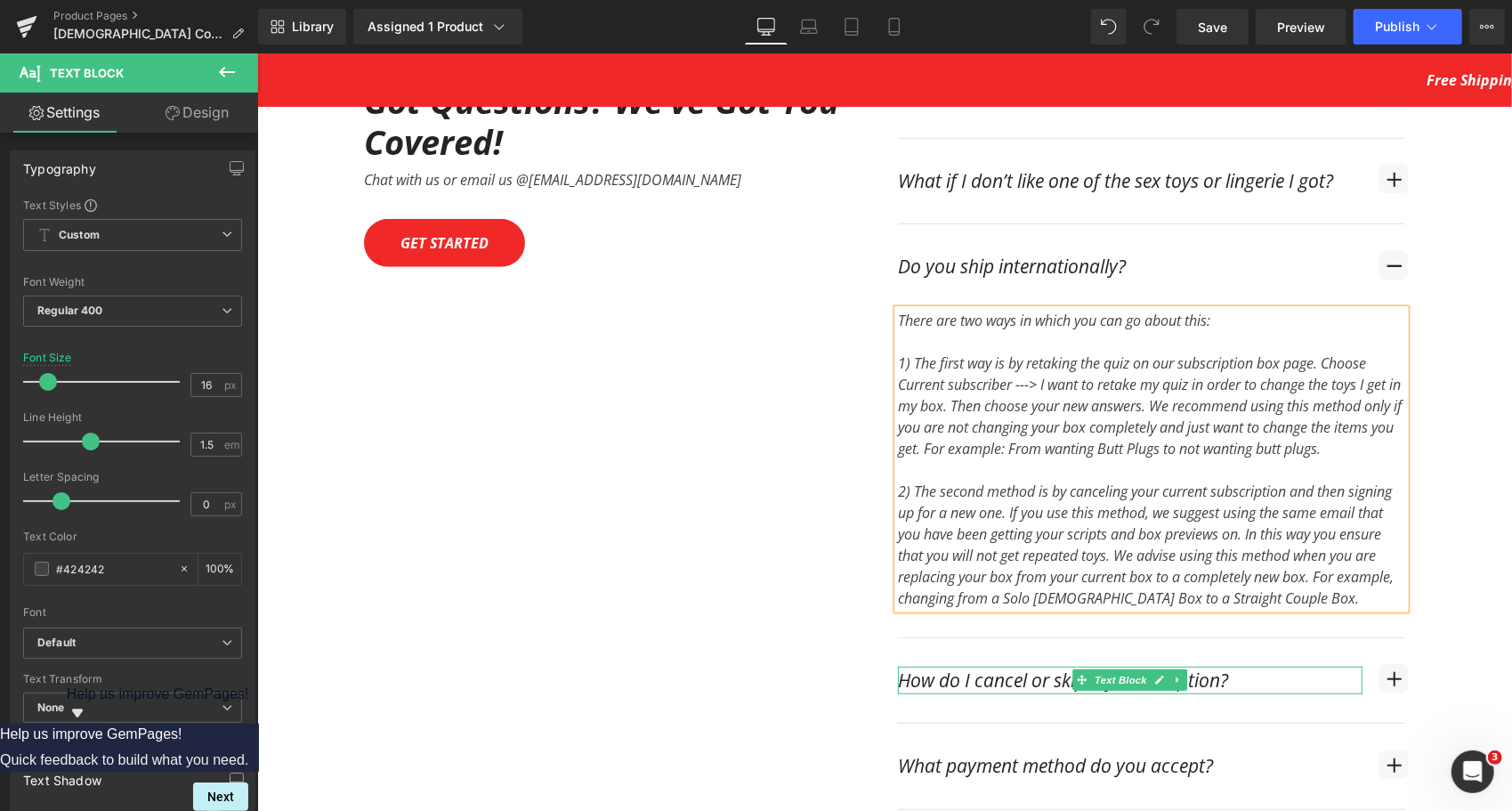
scroll to position [5161, 0]
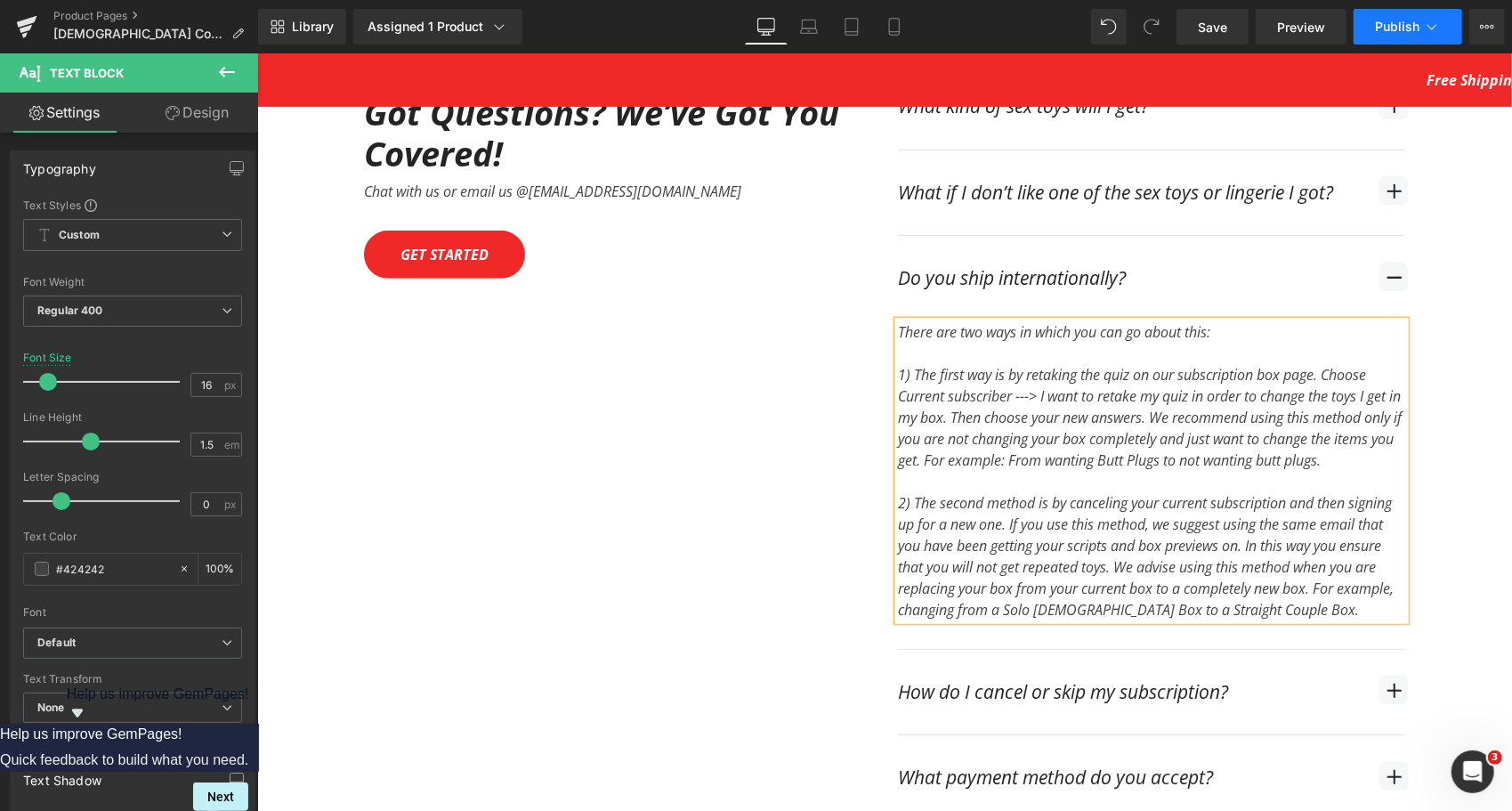
click at [1396, 16] on button "Publish" at bounding box center [1408, 26] width 109 height 36
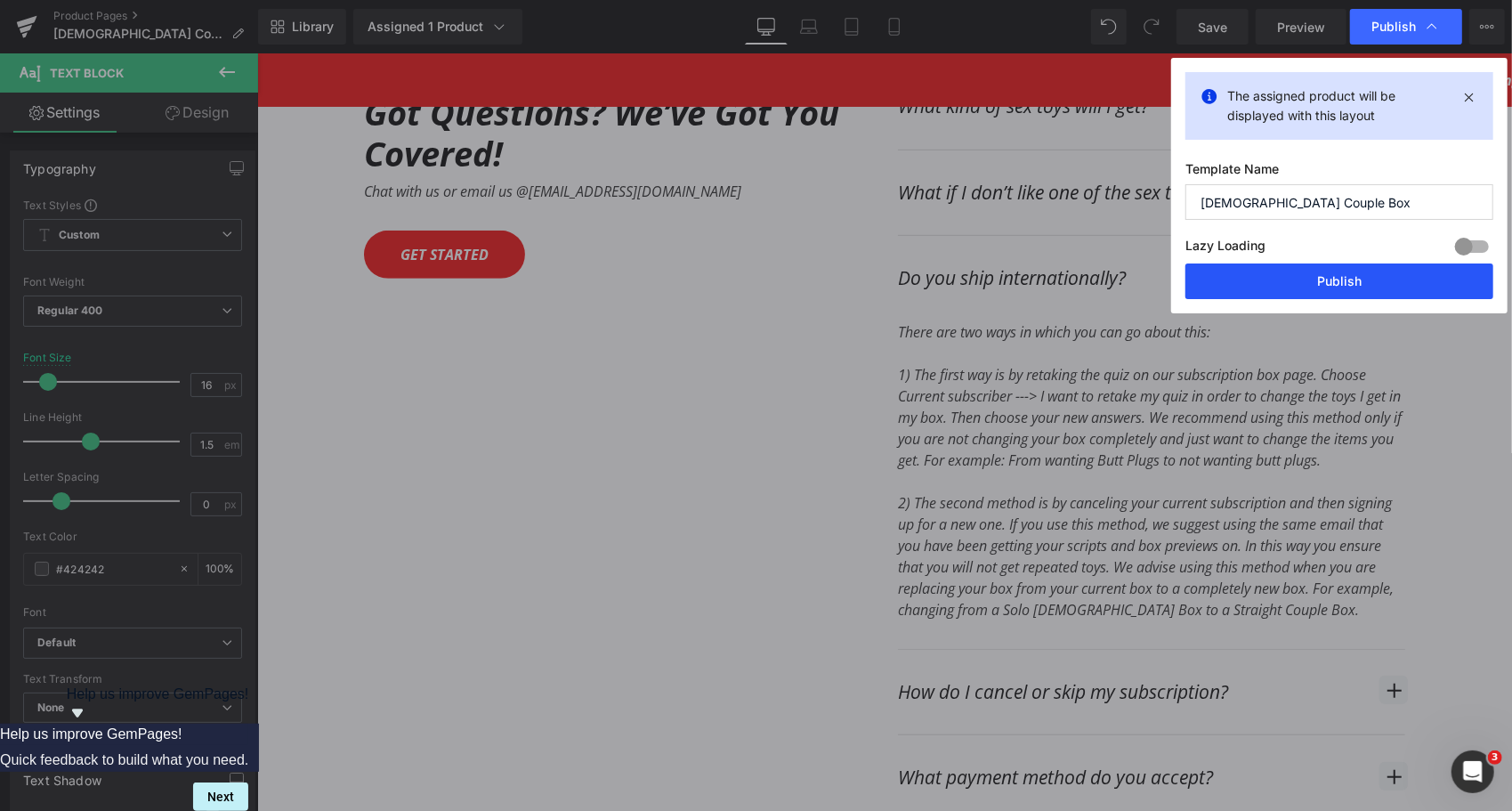
drag, startPoint x: 1309, startPoint y: 278, endPoint x: 502, endPoint y: 315, distance: 807.8
click at [1309, 278] on button "Publish" at bounding box center [1338, 281] width 308 height 36
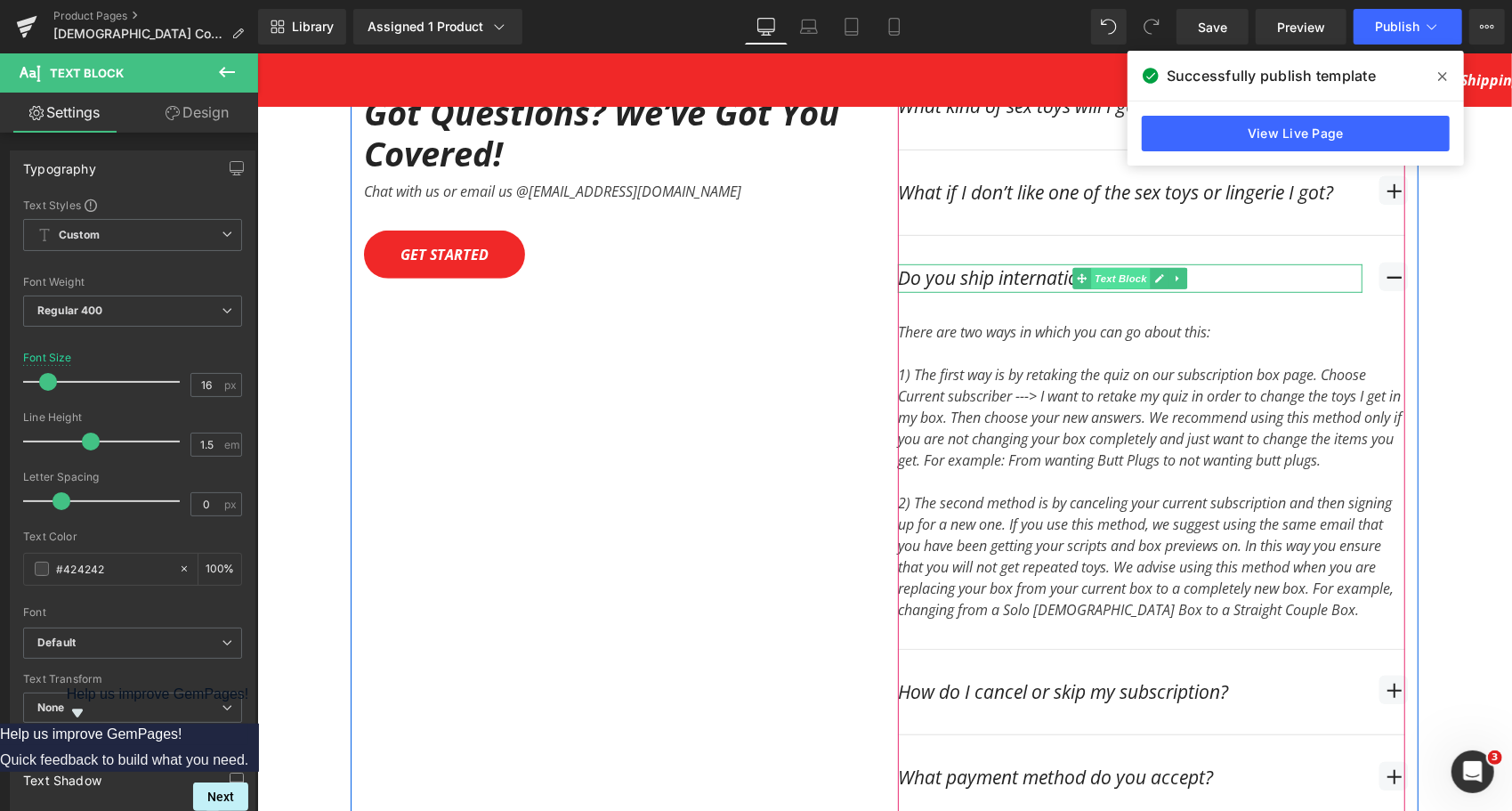
click at [1090, 267] on span "Text Block" at bounding box center [1120, 278] width 60 height 21
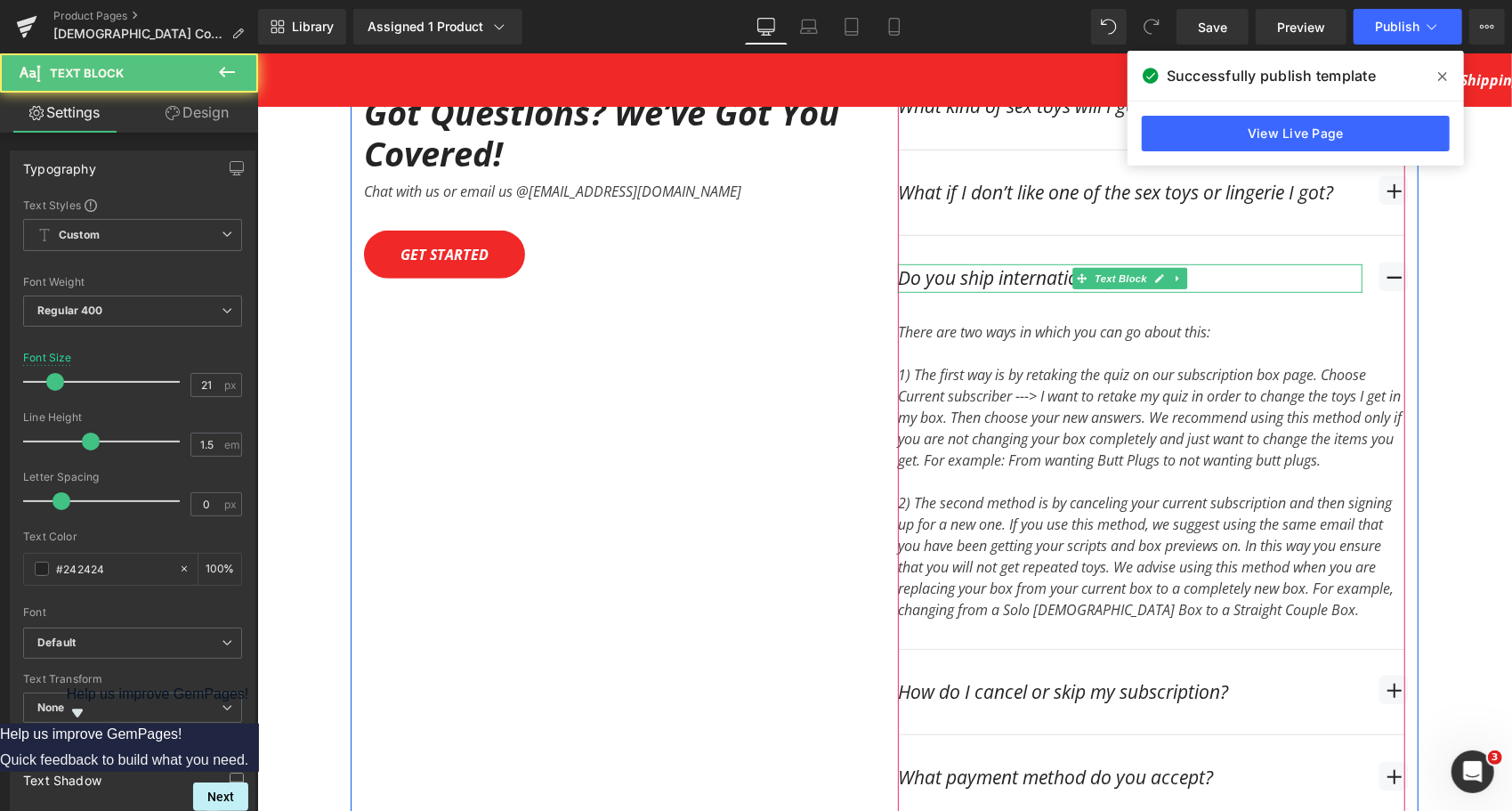
click at [1149, 271] on link at bounding box center [1158, 278] width 18 height 21
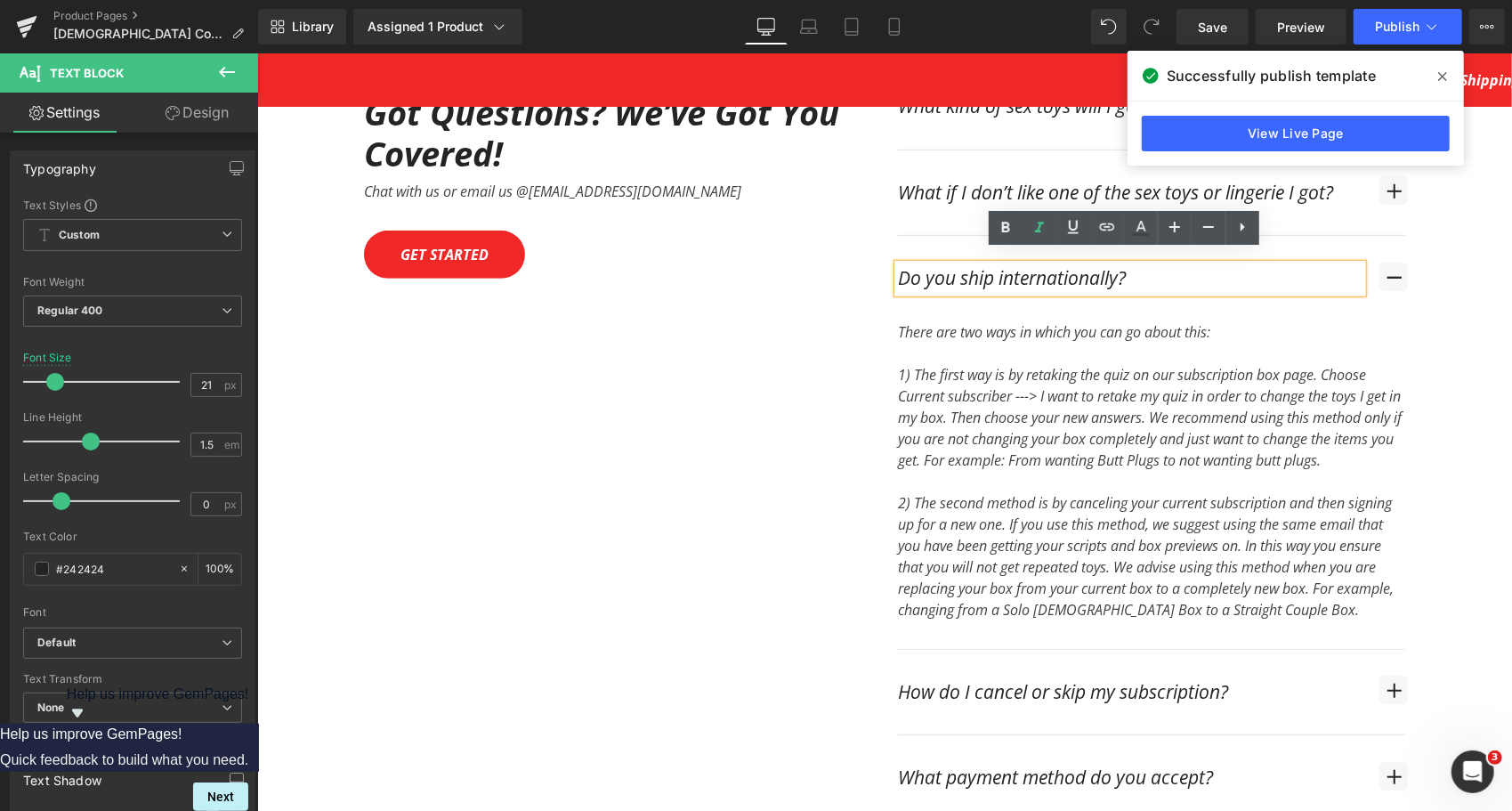
click at [1056, 271] on div "Do you ship internationally?" at bounding box center [1129, 278] width 465 height 29
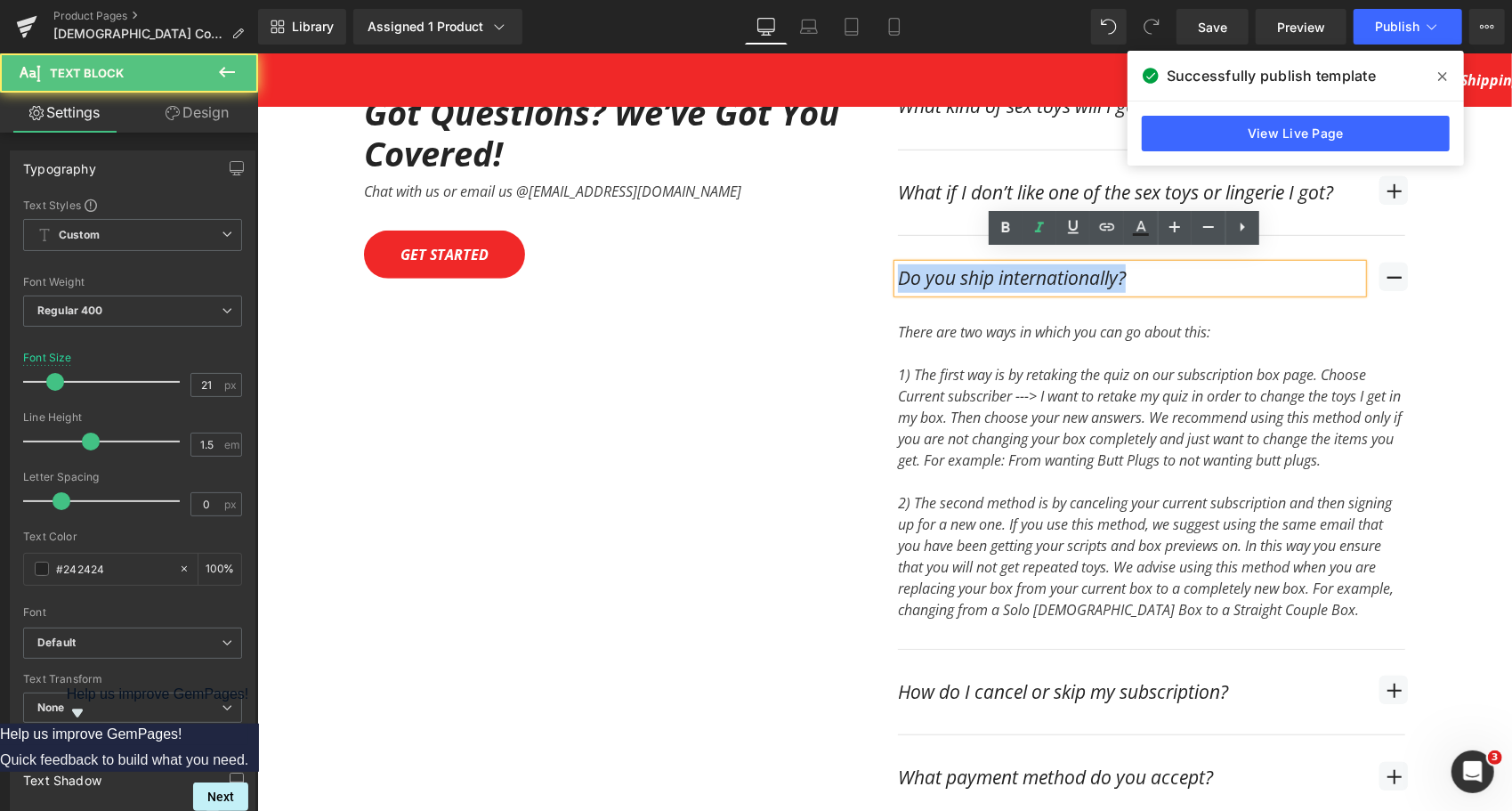
click at [1056, 271] on div "Do you ship internationally?" at bounding box center [1129, 278] width 465 height 29
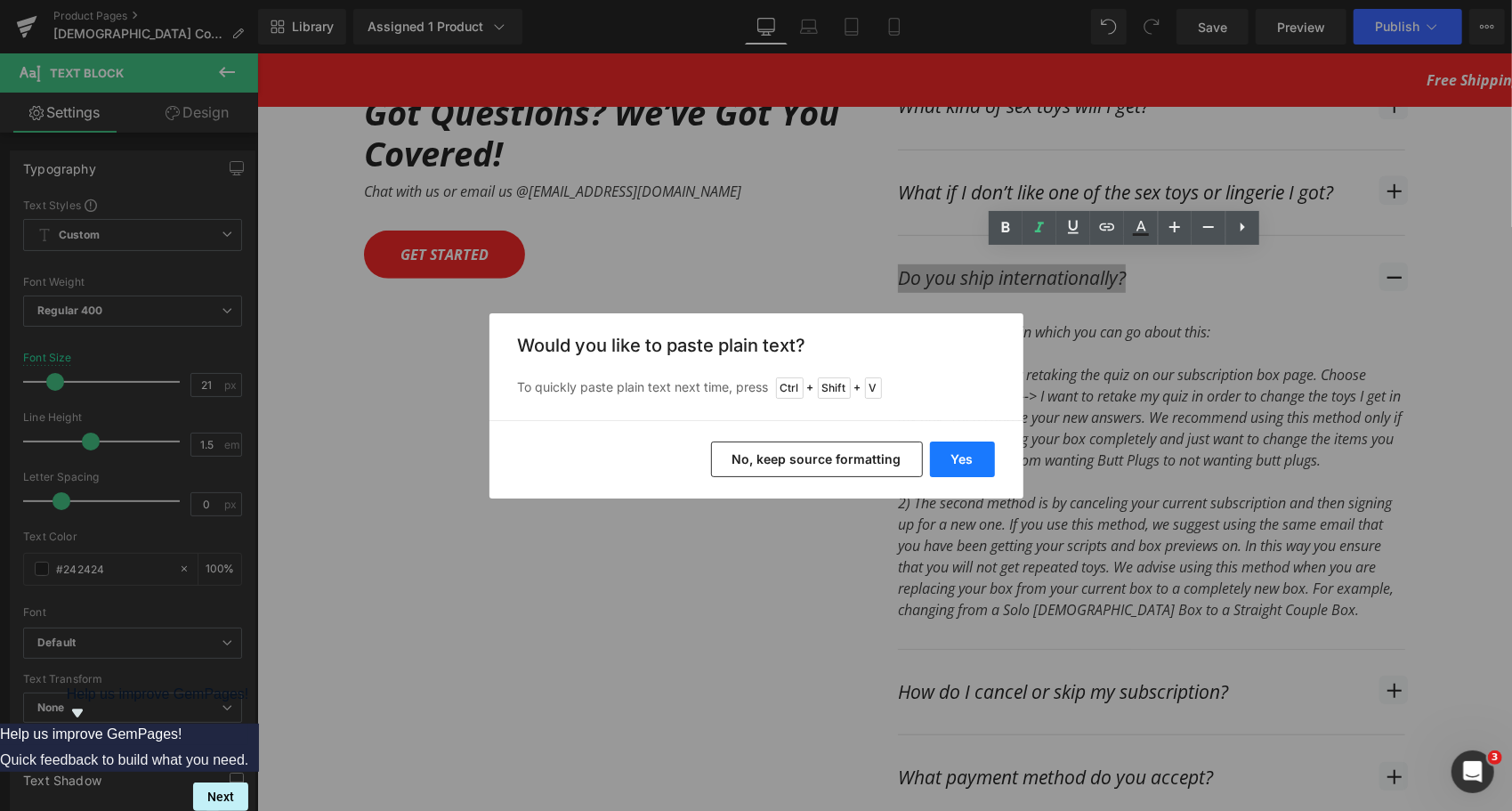
click at [966, 465] on button "Yes" at bounding box center [961, 459] width 65 height 36
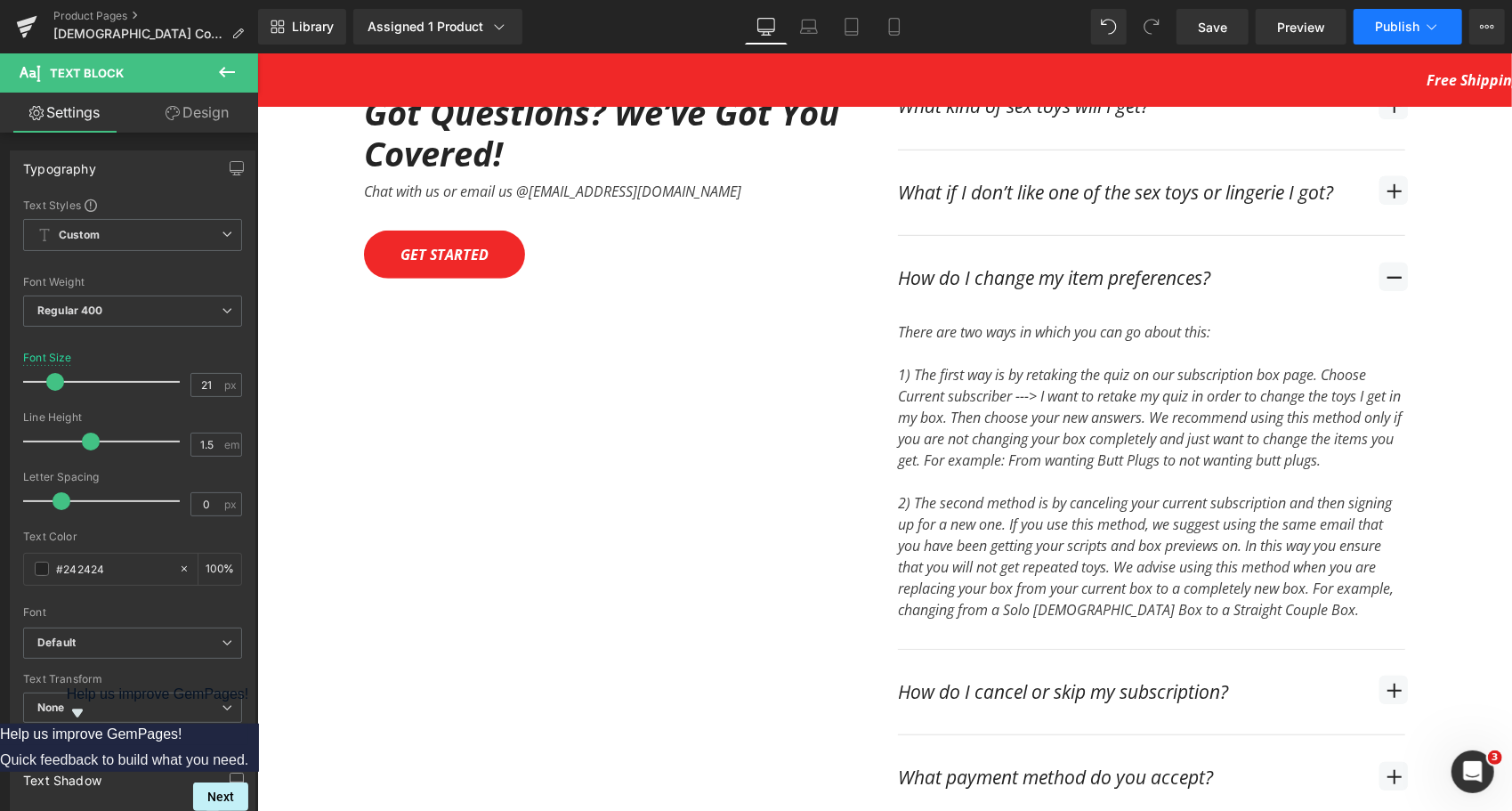
click at [1390, 32] on span "Publish" at bounding box center [1397, 26] width 44 height 14
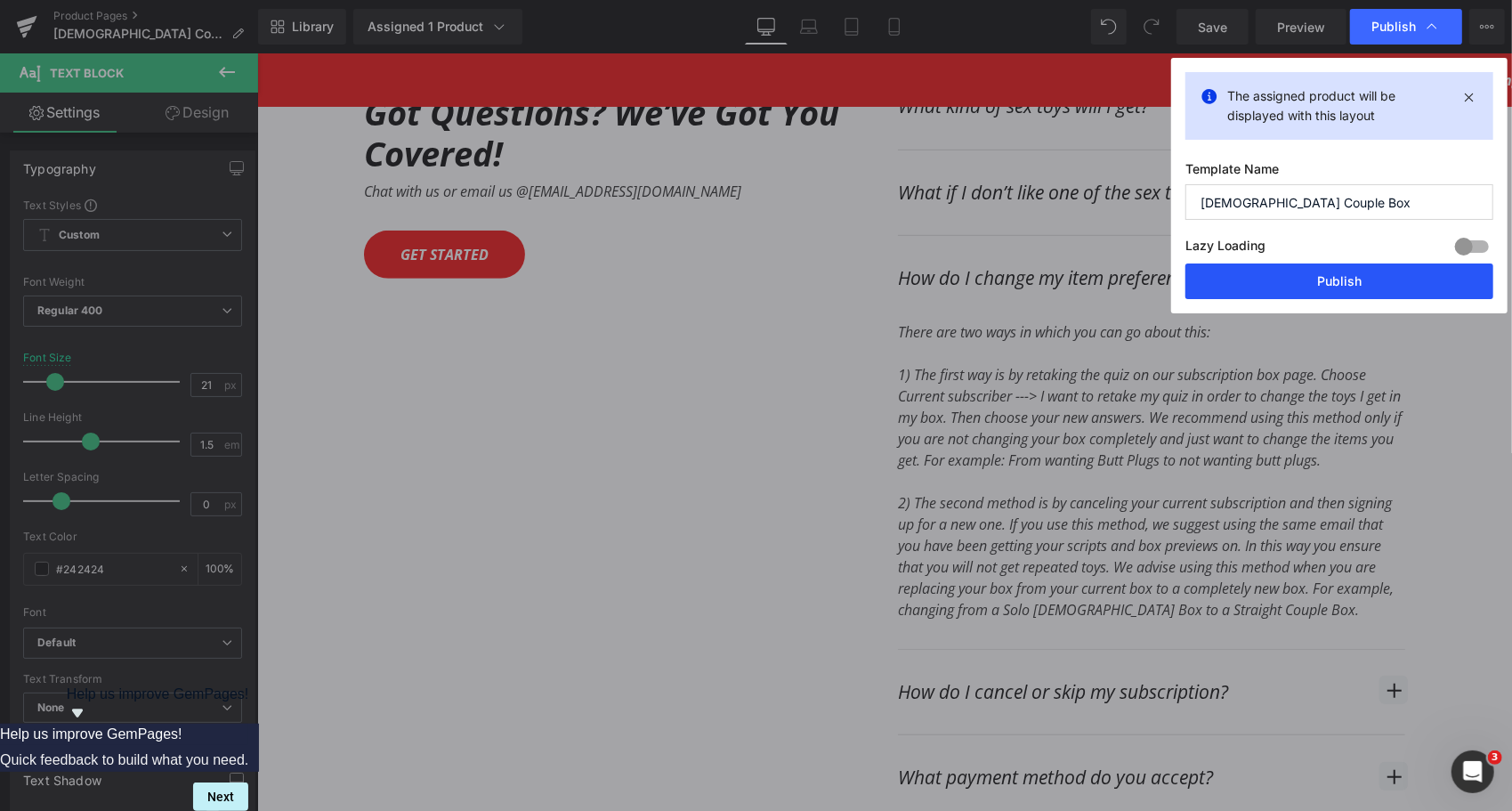
click at [1347, 277] on button "Publish" at bounding box center [1338, 281] width 308 height 36
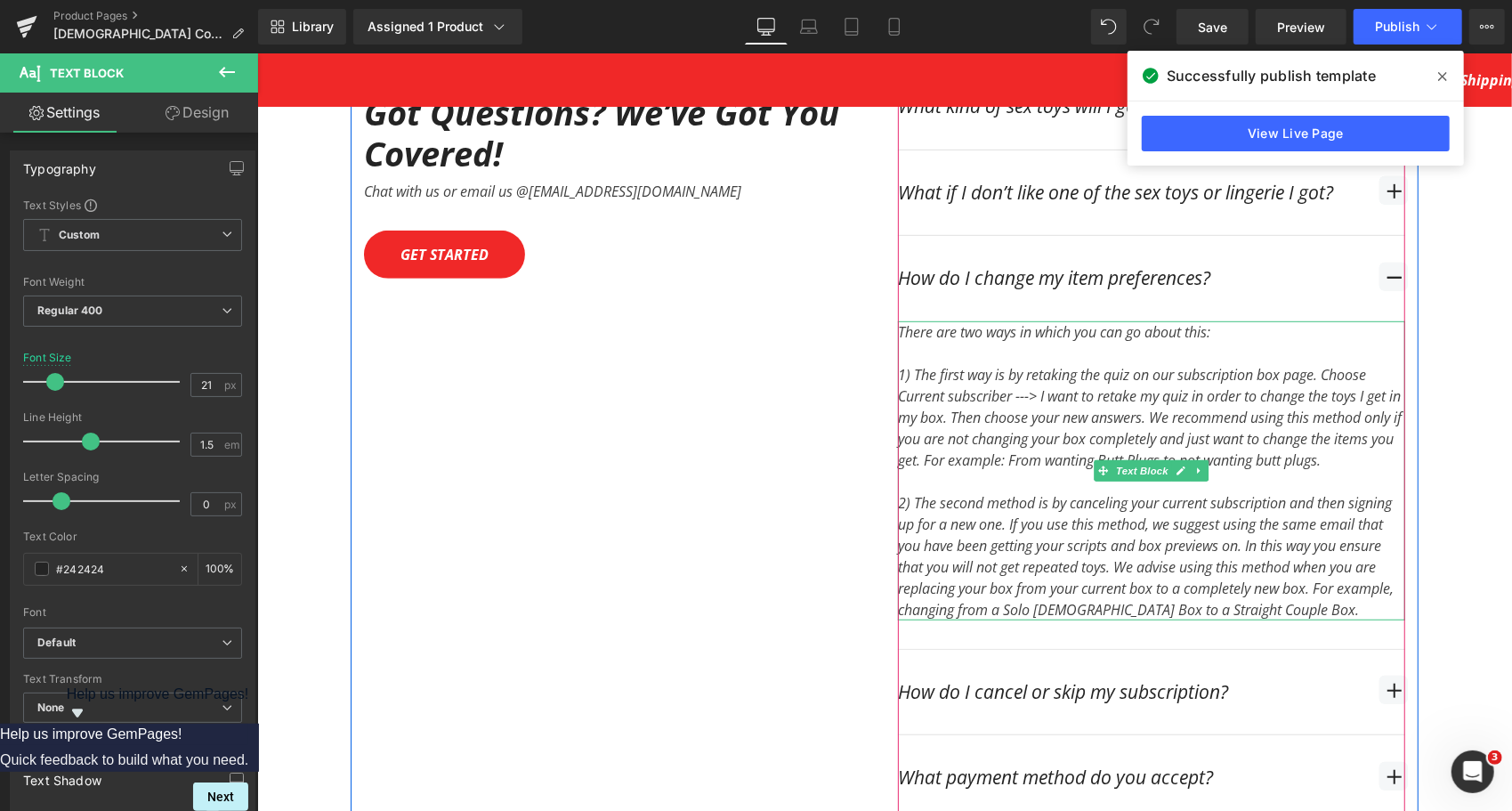
click at [1005, 413] on div "1) The first way is by retaking the quiz on our subscription box page. Choose C…" at bounding box center [1150, 417] width 507 height 107
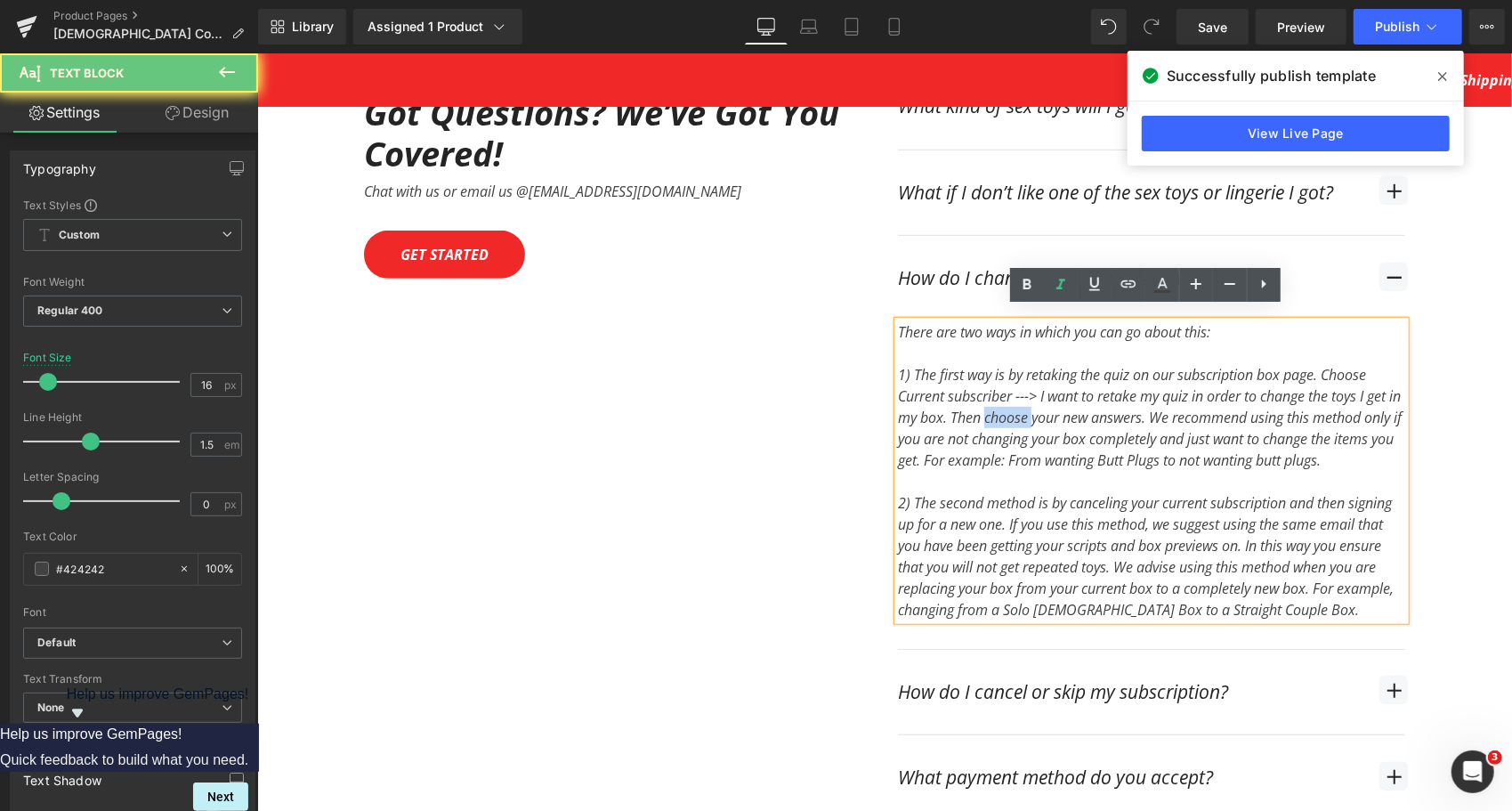
click at [1005, 413] on div "1) The first way is by retaking the quiz on our subscription box page. Choose C…" at bounding box center [1150, 417] width 507 height 107
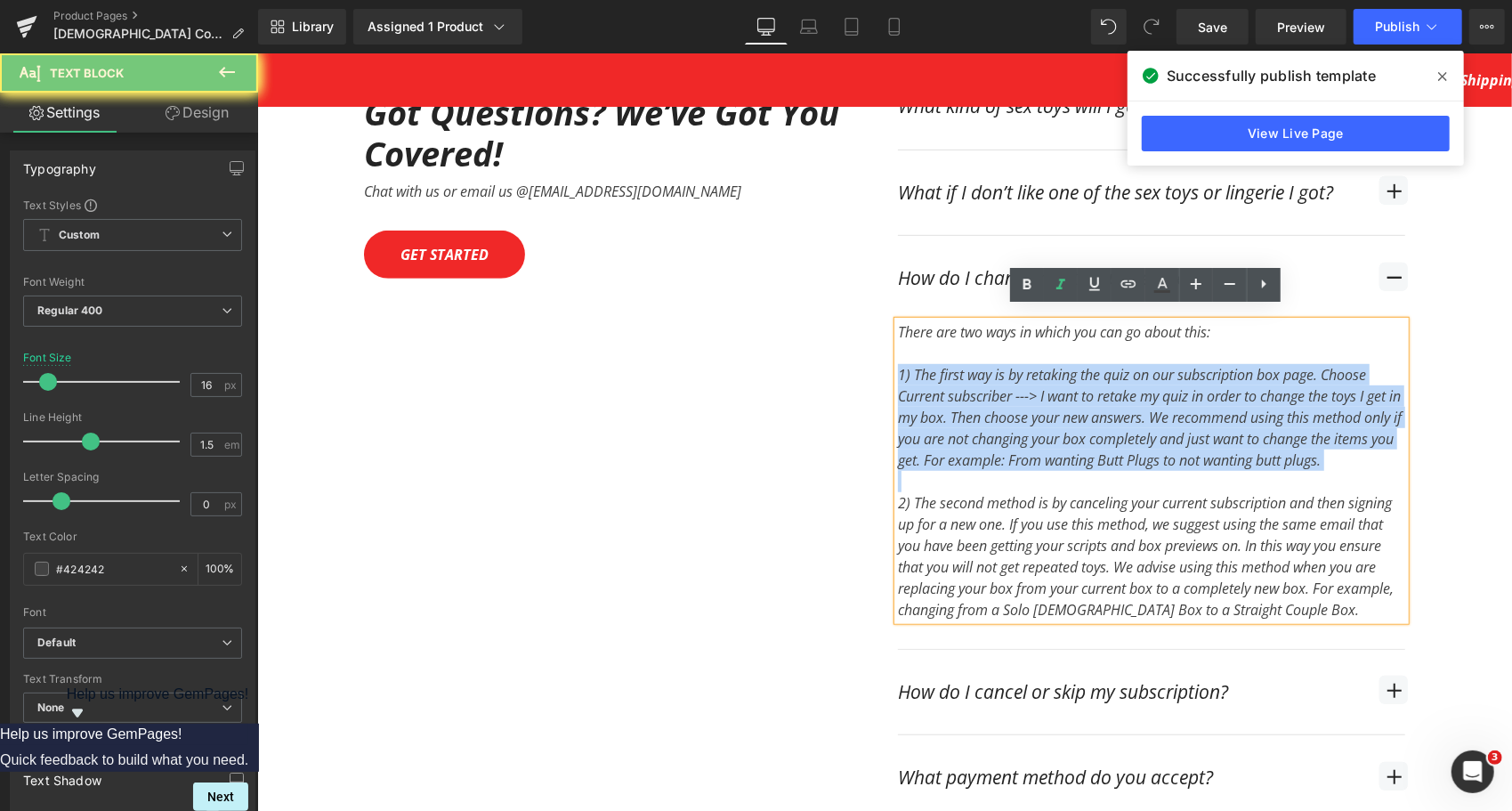
click at [1005, 413] on div "1) The first way is by retaking the quiz on our subscription box page. Choose C…" at bounding box center [1150, 417] width 507 height 107
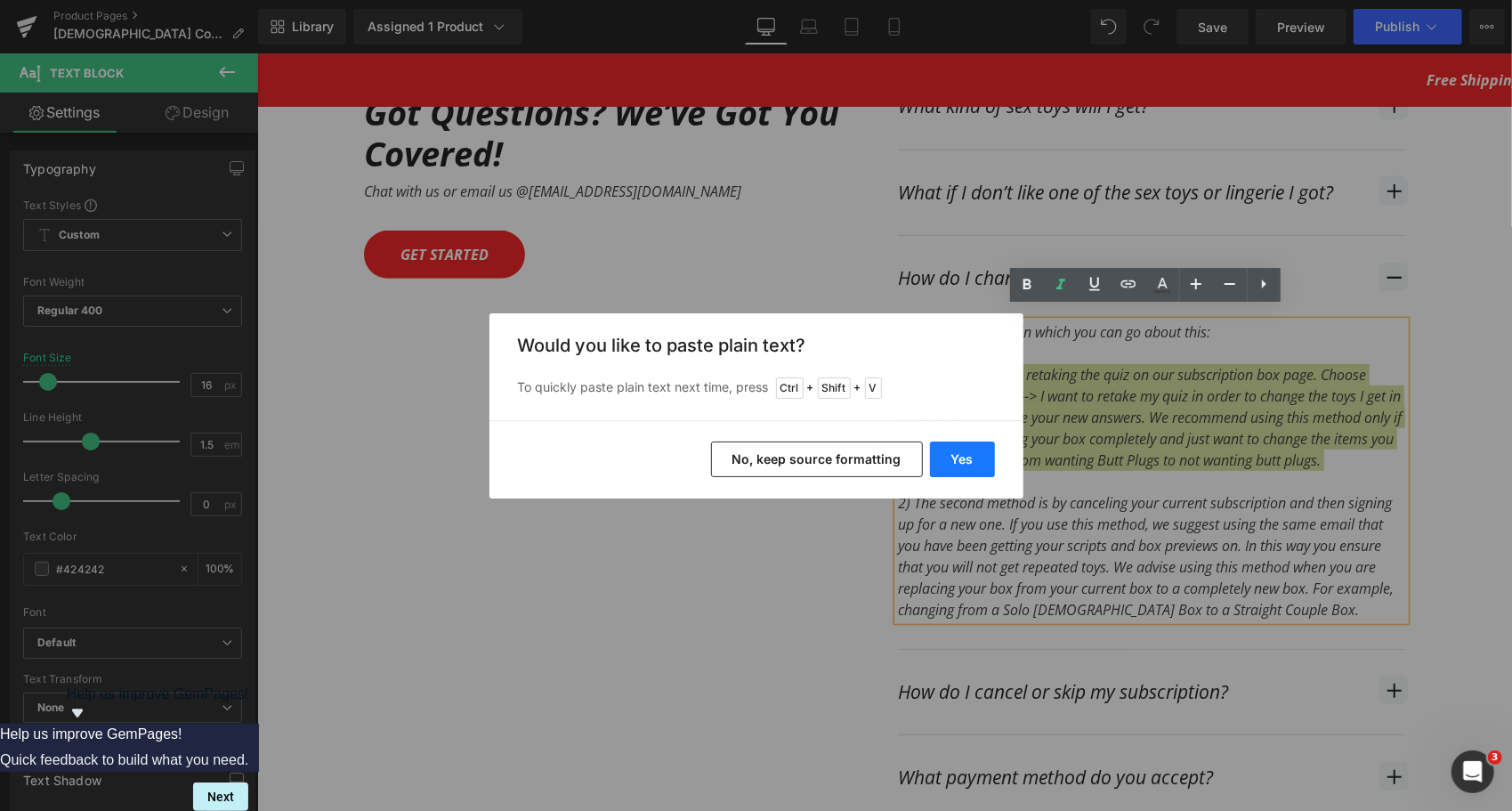
click at [979, 461] on button "Yes" at bounding box center [961, 459] width 65 height 36
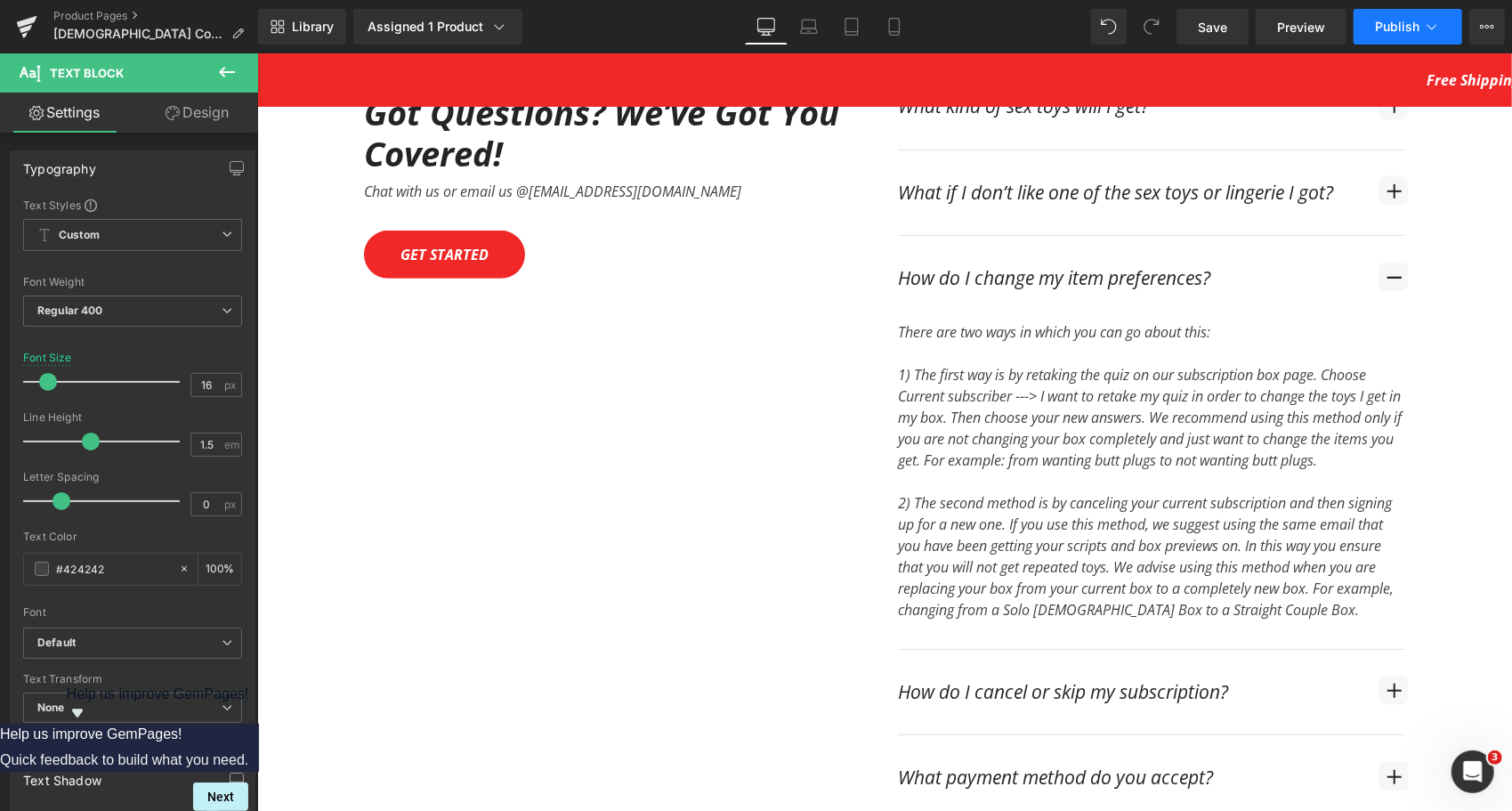
click at [1407, 29] on span "Publish" at bounding box center [1397, 26] width 44 height 14
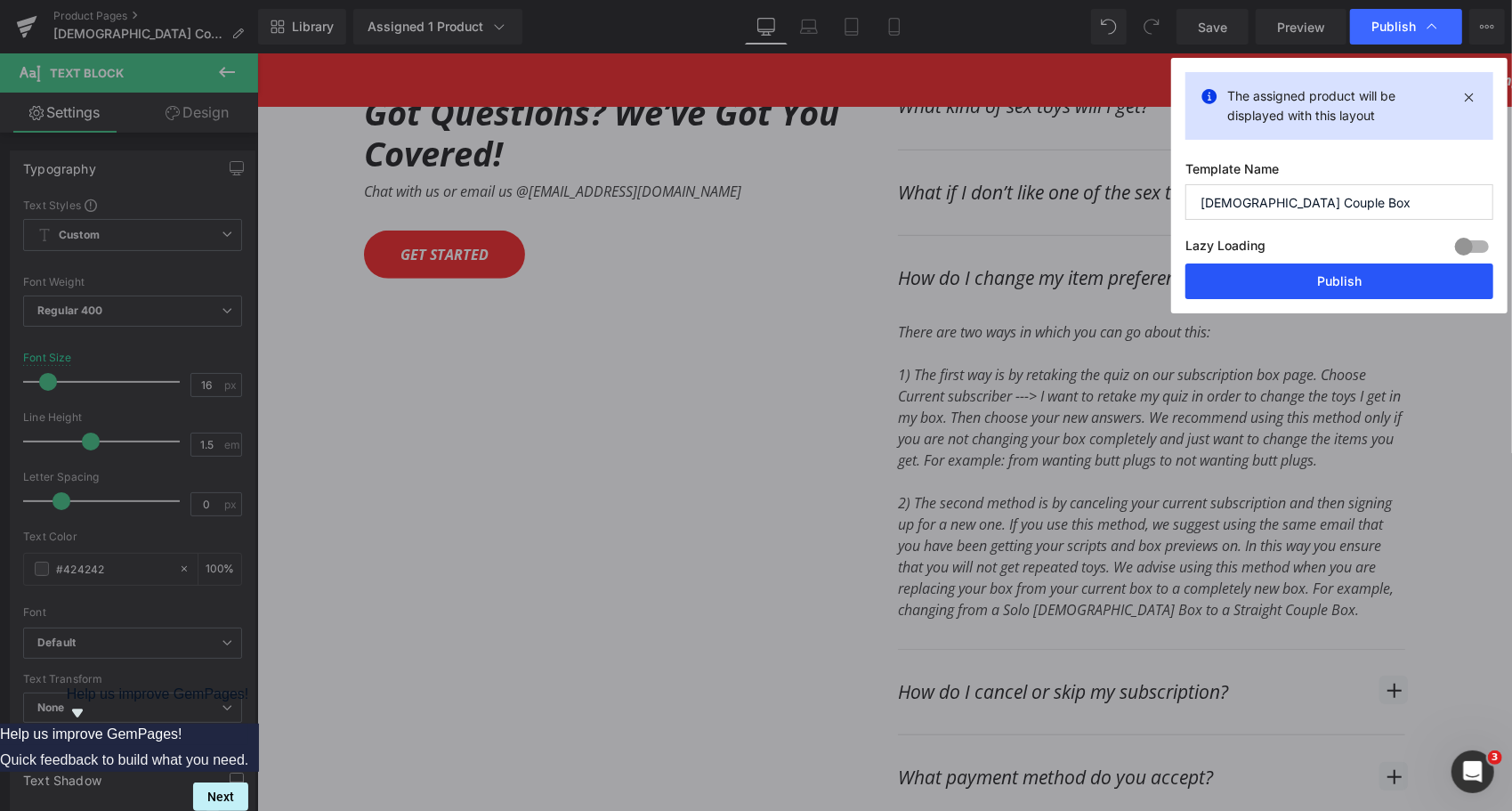
click at [1317, 269] on button "Publish" at bounding box center [1338, 281] width 308 height 36
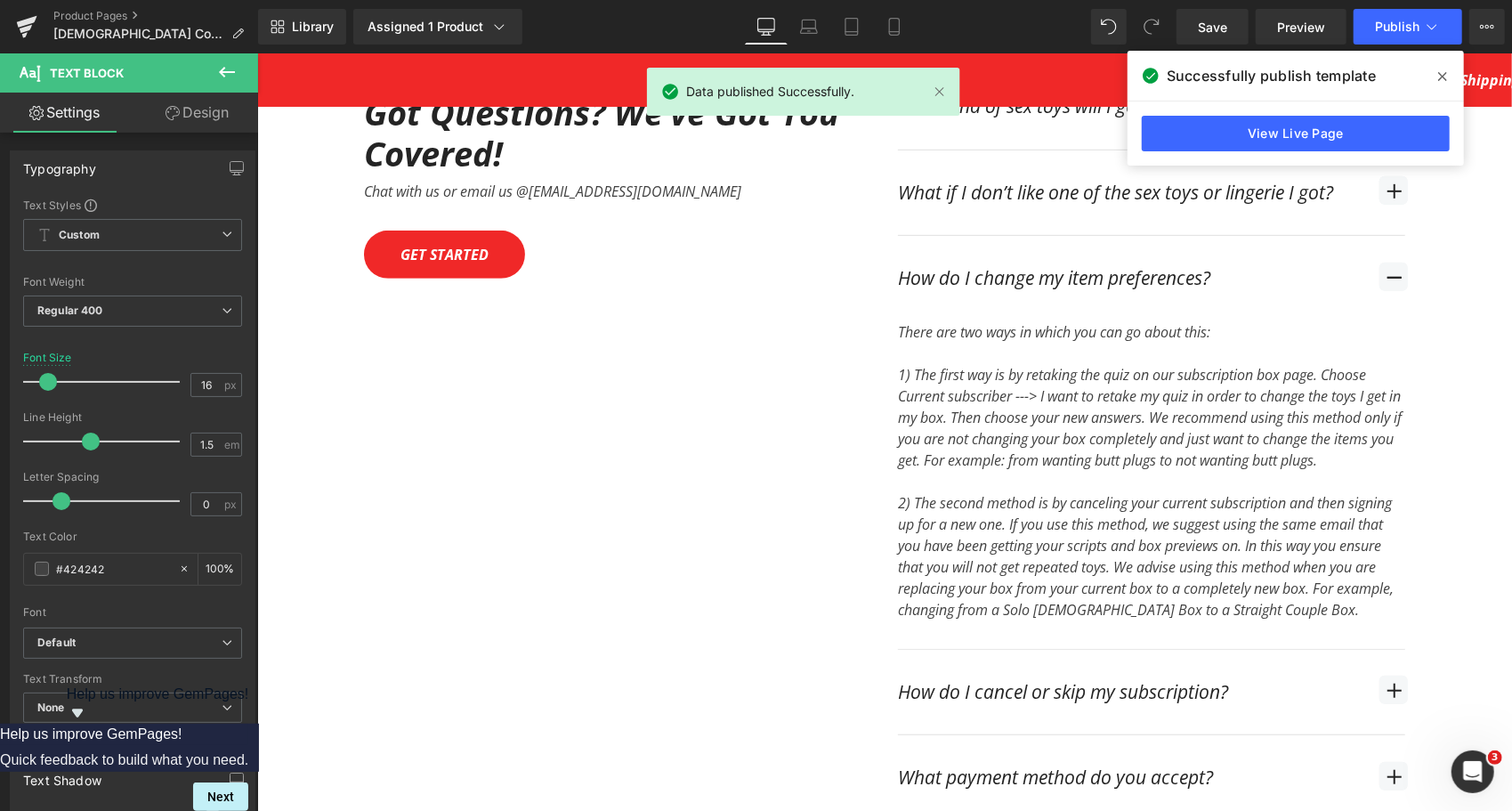
click at [1442, 80] on icon at bounding box center [1442, 76] width 9 height 14
